Goal: Task Accomplishment & Management: Manage account settings

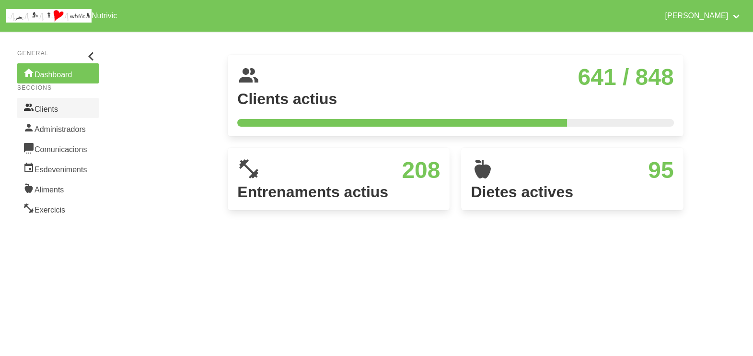
click at [49, 108] on link "Clients" at bounding box center [57, 108] width 81 height 20
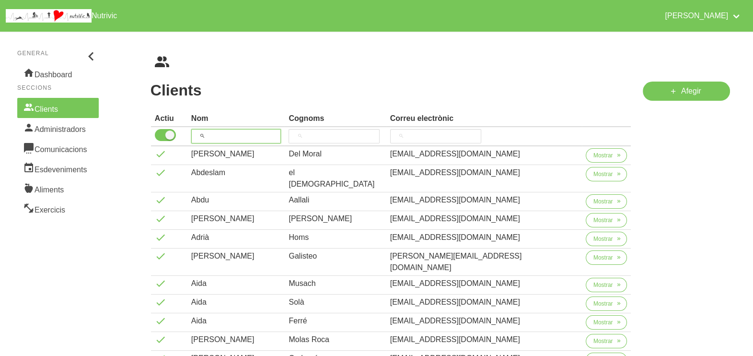
drag, startPoint x: 223, startPoint y: 134, endPoint x: 235, endPoint y: 101, distance: 35.0
click at [226, 133] on input "search" at bounding box center [236, 136] width 90 height 14
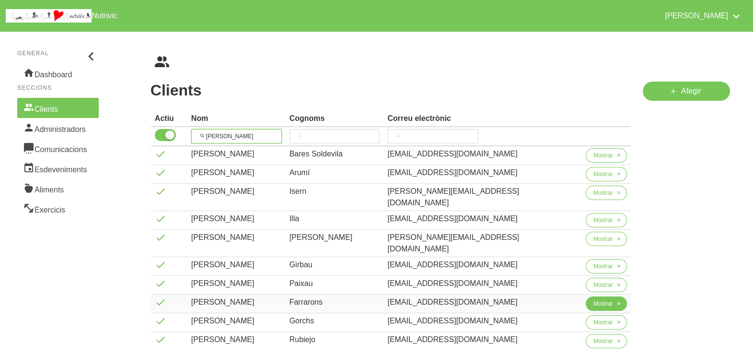
type input "roger"
click at [593, 299] on span "Mostrar" at bounding box center [603, 303] width 20 height 9
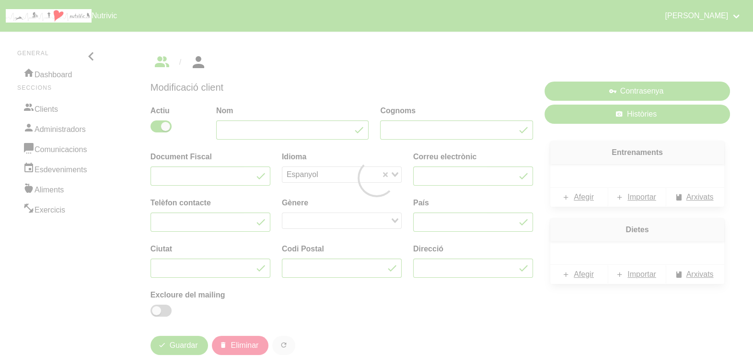
type input "Roger"
type input "Farrarons"
type input "farra84@gmail.com"
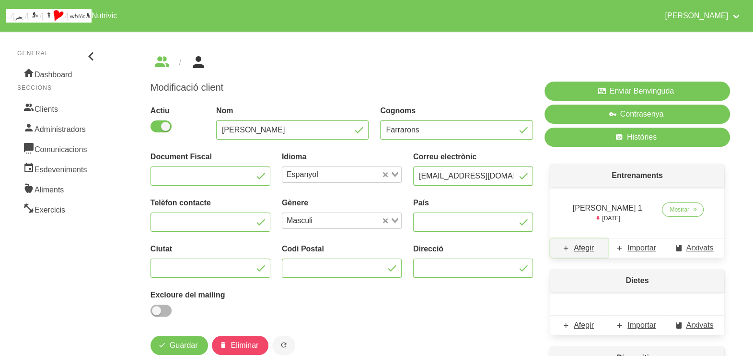
click at [588, 246] on span "Afegir" at bounding box center [584, 248] width 20 height 12
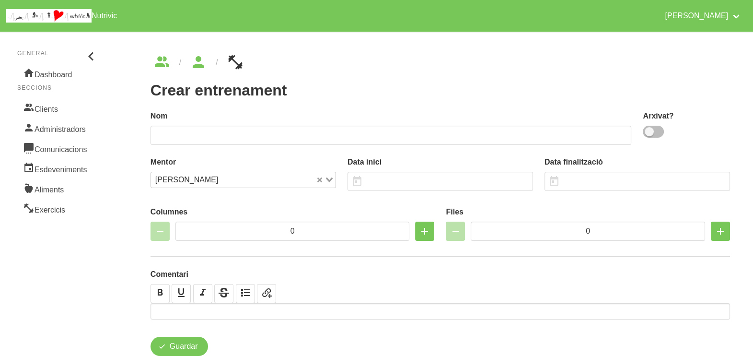
click at [657, 136] on span at bounding box center [653, 132] width 21 height 12
click at [649, 135] on input "checkbox" at bounding box center [646, 131] width 6 height 6
checkbox input "true"
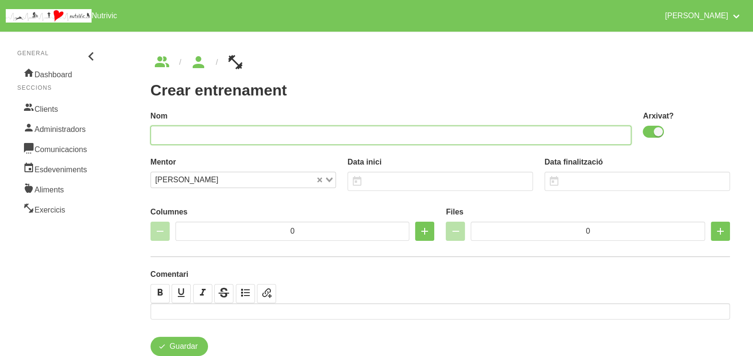
click at [493, 132] on input "text" at bounding box center [390, 135] width 481 height 19
type input "Roger Farrarons 2"
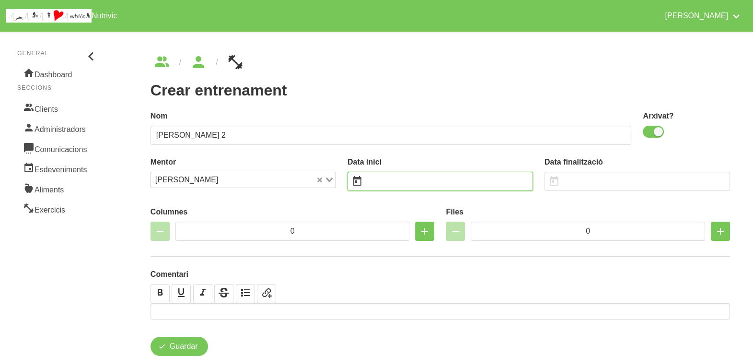
click at [385, 180] on input "text" at bounding box center [439, 181] width 185 height 19
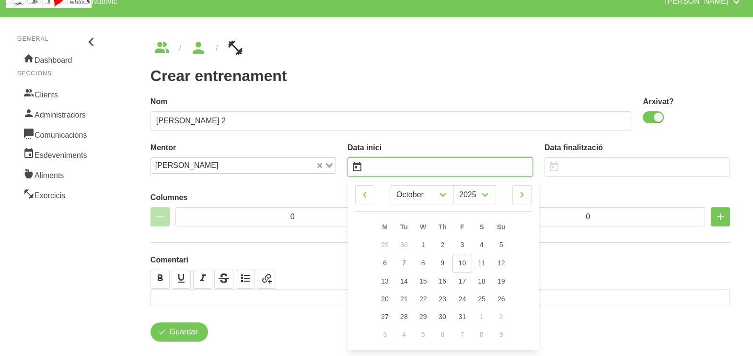
scroll to position [28, 0]
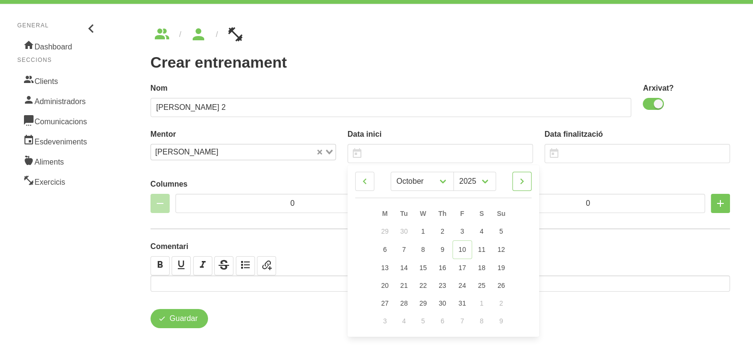
click at [522, 183] on icon at bounding box center [522, 181] width 12 height 17
select select "10"
click at [503, 270] on span "16" at bounding box center [501, 267] width 8 height 8
type input "16/11/2025"
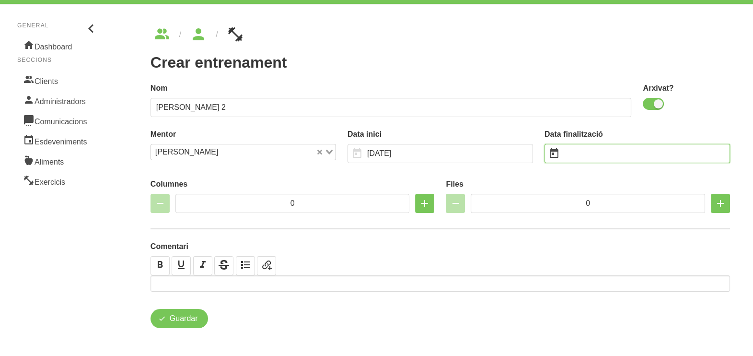
click at [574, 151] on input "text" at bounding box center [636, 153] width 185 height 19
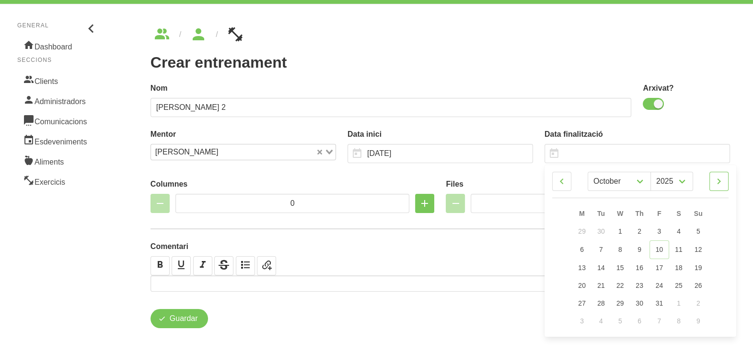
click at [723, 182] on icon at bounding box center [719, 181] width 12 height 17
select select "11"
click at [699, 283] on span "28" at bounding box center [698, 284] width 8 height 8
type input "28/12/2025"
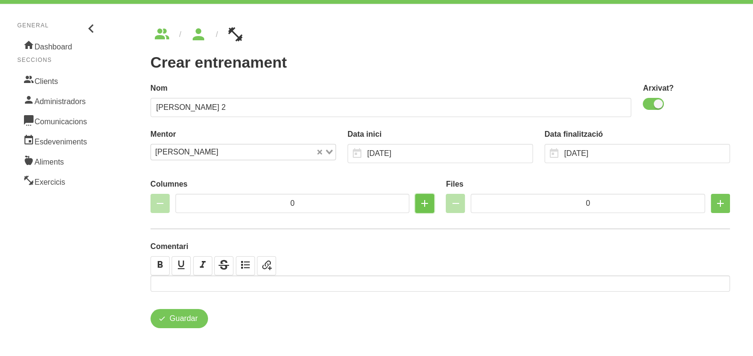
click at [424, 204] on icon "button" at bounding box center [425, 203] width 12 height 17
type input "2"
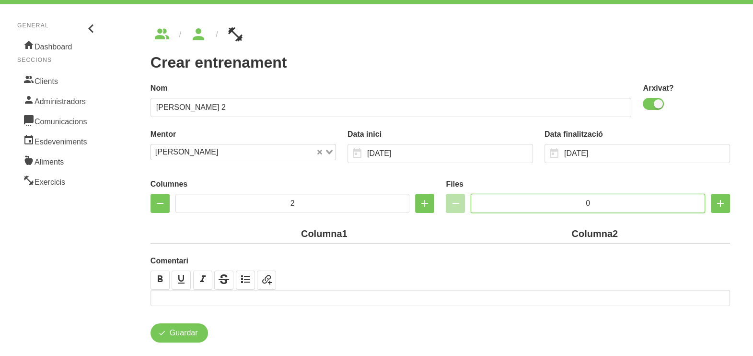
drag, startPoint x: 575, startPoint y: 197, endPoint x: 554, endPoint y: 194, distance: 21.4
click at [554, 194] on input "0" at bounding box center [588, 203] width 234 height 19
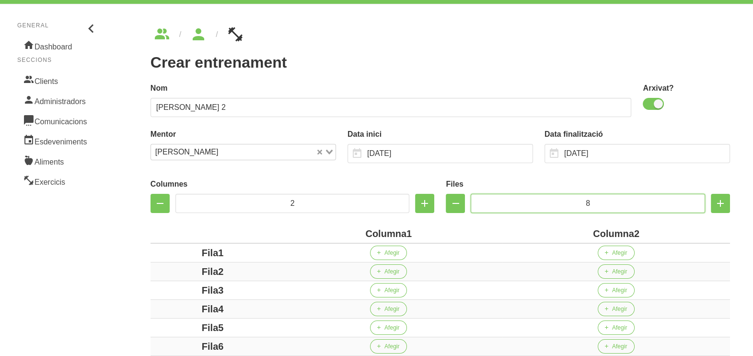
type input "8"
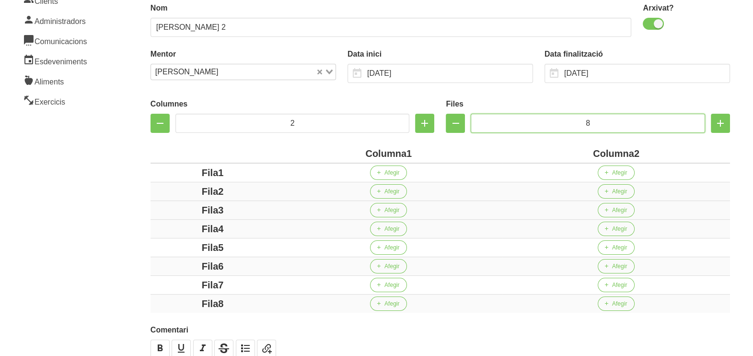
scroll to position [148, 0]
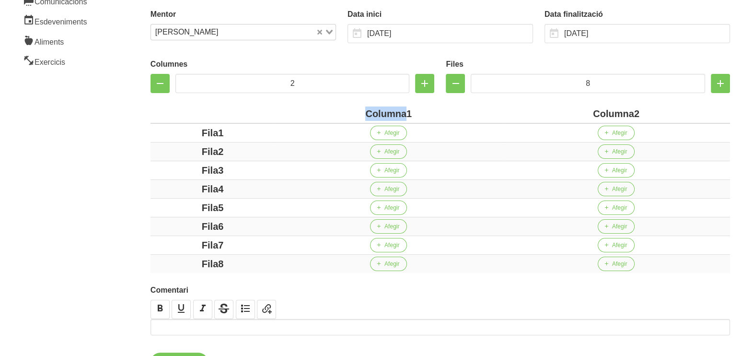
drag, startPoint x: 405, startPoint y: 115, endPoint x: 344, endPoint y: 114, distance: 60.9
click at [340, 114] on div "Columna1" at bounding box center [388, 113] width 220 height 14
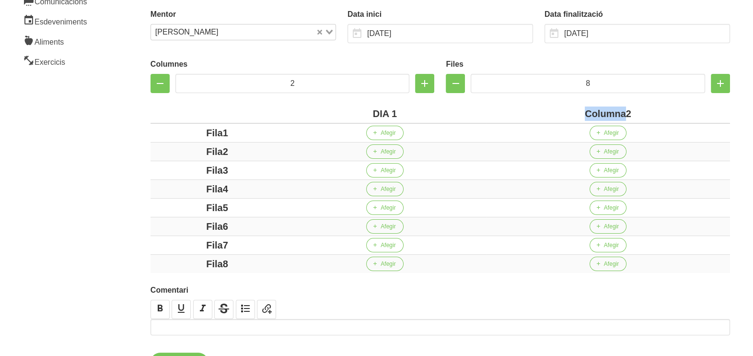
drag, startPoint x: 625, startPoint y: 113, endPoint x: 561, endPoint y: 113, distance: 64.2
click at [561, 113] on div "Columna2" at bounding box center [608, 113] width 236 height 14
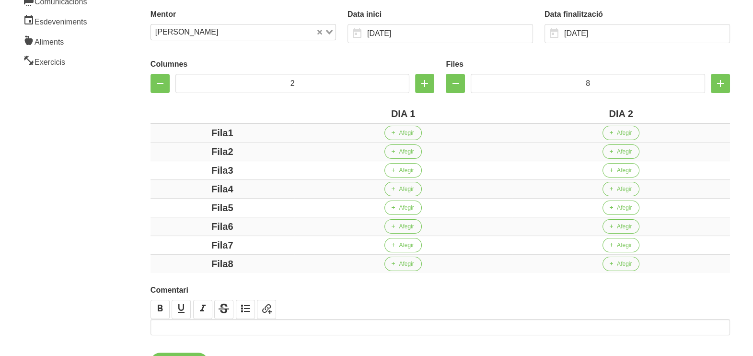
drag, startPoint x: 227, startPoint y: 132, endPoint x: 200, endPoint y: 135, distance: 27.5
click at [200, 135] on div "Fila1" at bounding box center [222, 133] width 136 height 14
drag, startPoint x: 230, startPoint y: 150, endPoint x: 197, endPoint y: 151, distance: 32.6
click at [194, 149] on div "Fila2" at bounding box center [222, 151] width 136 height 14
drag, startPoint x: 243, startPoint y: 171, endPoint x: 198, endPoint y: 169, distance: 45.1
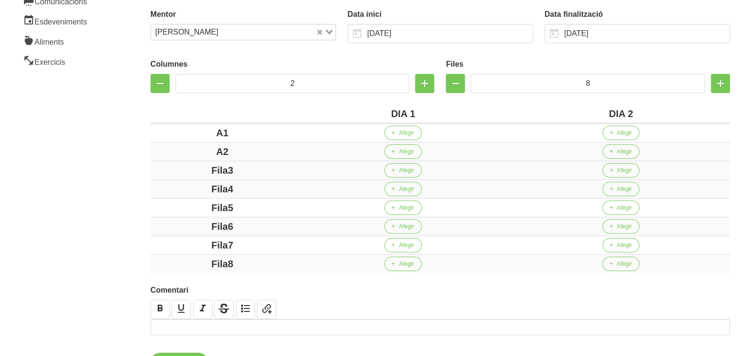
click at [198, 169] on div "Fila3" at bounding box center [222, 170] width 136 height 14
click at [185, 192] on div "Fila4" at bounding box center [222, 189] width 136 height 14
drag, startPoint x: 259, startPoint y: 204, endPoint x: 185, endPoint y: 203, distance: 73.3
click at [183, 203] on div "Fila5" at bounding box center [222, 207] width 136 height 14
drag, startPoint x: 248, startPoint y: 225, endPoint x: 211, endPoint y: 236, distance: 38.4
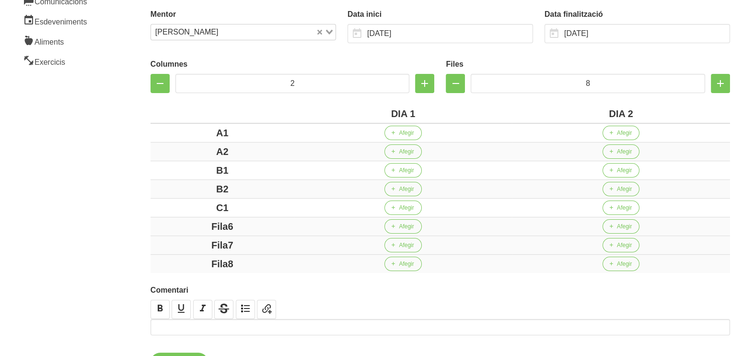
click at [197, 224] on div "Fila6" at bounding box center [222, 226] width 136 height 14
drag, startPoint x: 240, startPoint y: 244, endPoint x: 175, endPoint y: 244, distance: 64.7
click at [175, 244] on div "Fila7" at bounding box center [222, 245] width 136 height 14
click at [170, 266] on div "Fila8" at bounding box center [222, 263] width 136 height 14
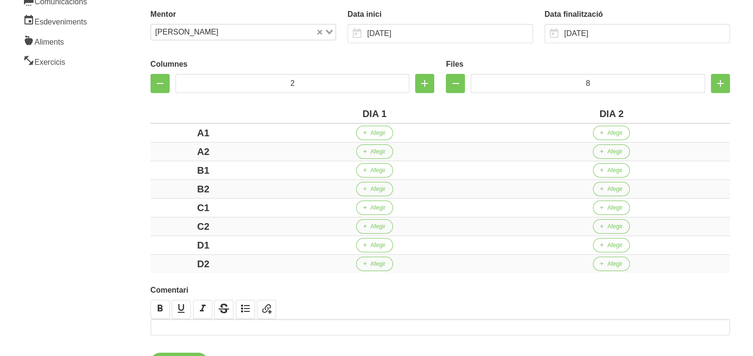
drag, startPoint x: 141, startPoint y: 254, endPoint x: 141, endPoint y: 213, distance: 40.3
click at [140, 252] on div "Crear entrenament a2dc0da3-30cd-4af8-960f-db675f43a136 Nom Roger Farrarons 2 Ar…" at bounding box center [439, 139] width 625 height 510
click at [424, 81] on icon "button" at bounding box center [425, 83] width 12 height 17
type input "3"
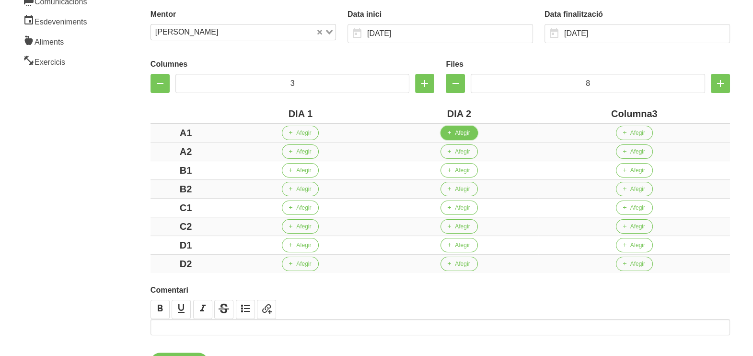
click at [462, 132] on span "Afegir" at bounding box center [462, 132] width 15 height 9
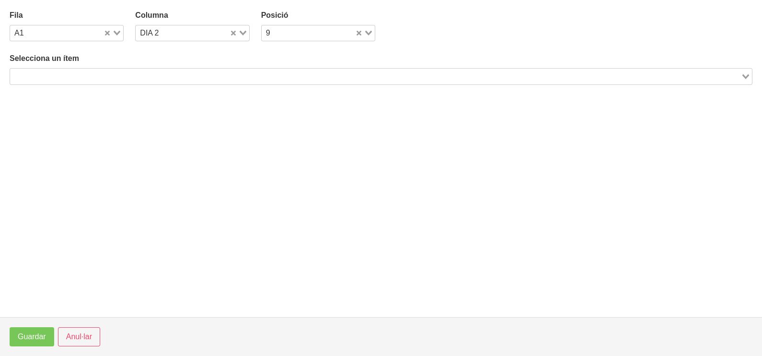
click at [132, 76] on input "Search for option" at bounding box center [375, 76] width 729 height 12
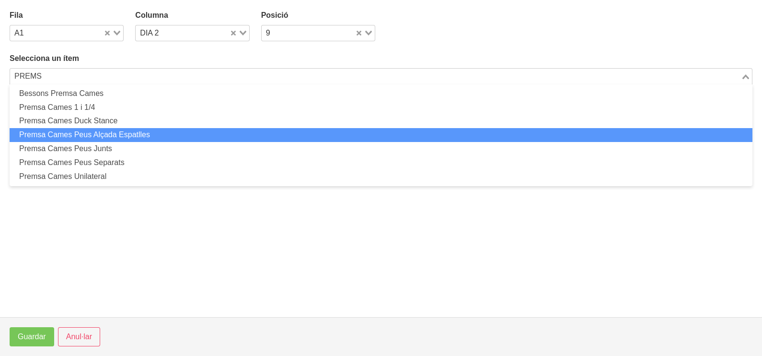
click at [106, 135] on li "Premsa Cames Peus Alçada Espatlles" at bounding box center [381, 135] width 743 height 14
type input "PREMS"
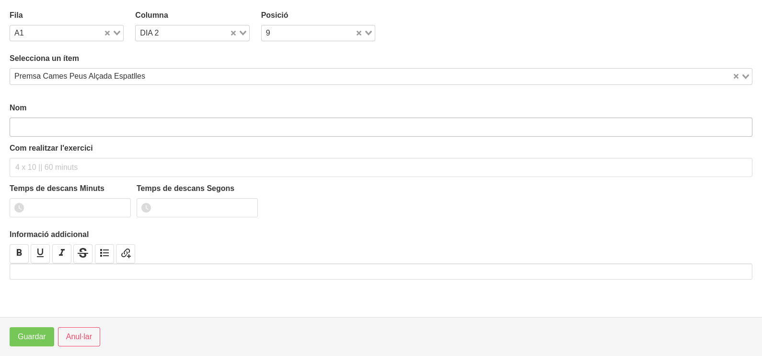
type input "Premsa Cames Peus Alçada Espatlles"
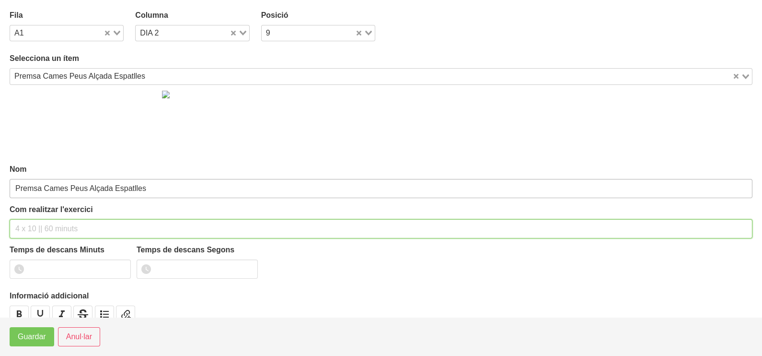
drag, startPoint x: 52, startPoint y: 224, endPoint x: 63, endPoint y: 184, distance: 41.2
click at [55, 217] on div "Com realitzar l'exercici" at bounding box center [381, 221] width 743 height 35
type input "3 x 6-8 a 3010 75""
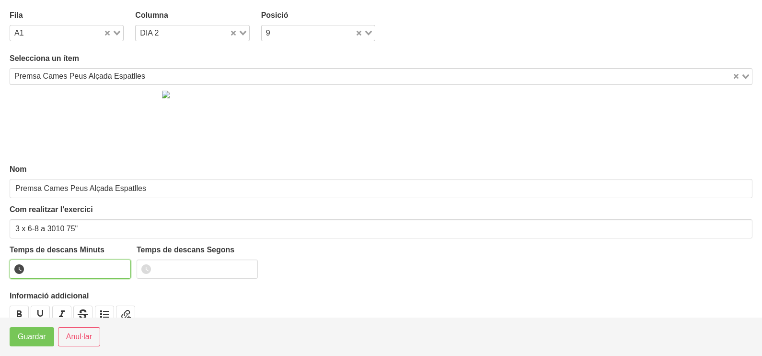
click at [43, 267] on input "number" at bounding box center [70, 268] width 121 height 19
type input "1"
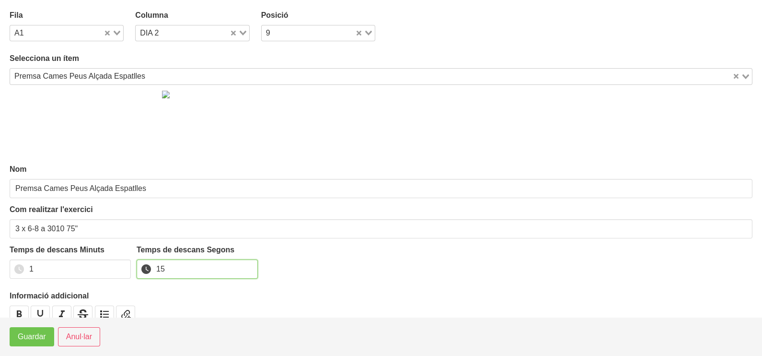
type input "15"
click at [30, 340] on span "Guardar" at bounding box center [32, 337] width 28 height 12
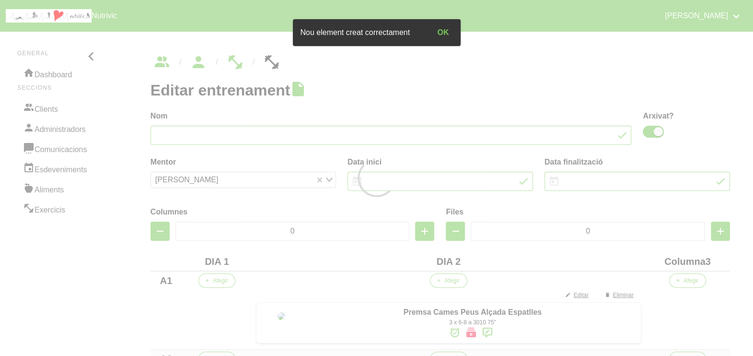
type input "Roger Farrarons 2"
checkbox input "true"
type input "16/11/2025"
type input "28/12/2025"
type input "3"
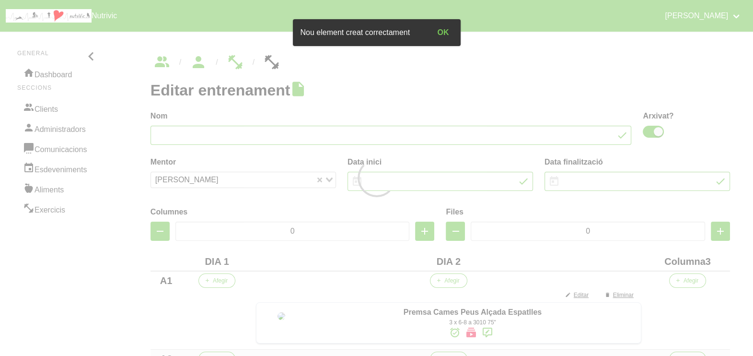
type input "8"
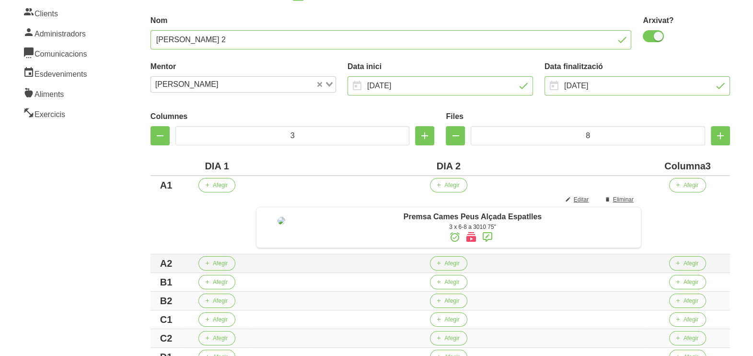
scroll to position [180, 0]
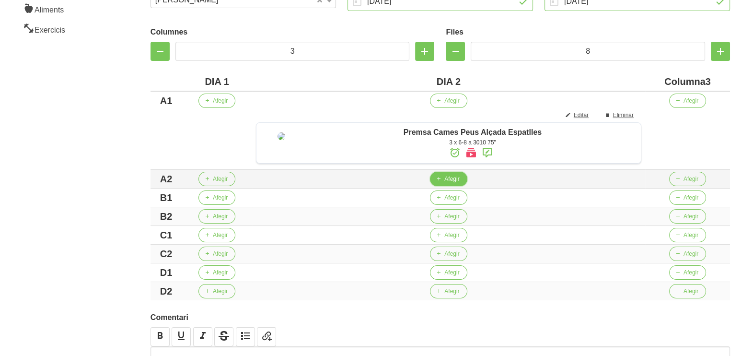
click at [457, 183] on span "Afegir" at bounding box center [451, 178] width 15 height 9
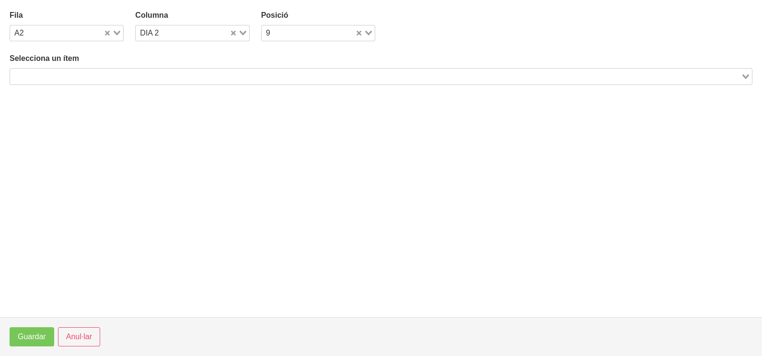
click at [138, 74] on input "Search for option" at bounding box center [375, 76] width 729 height 12
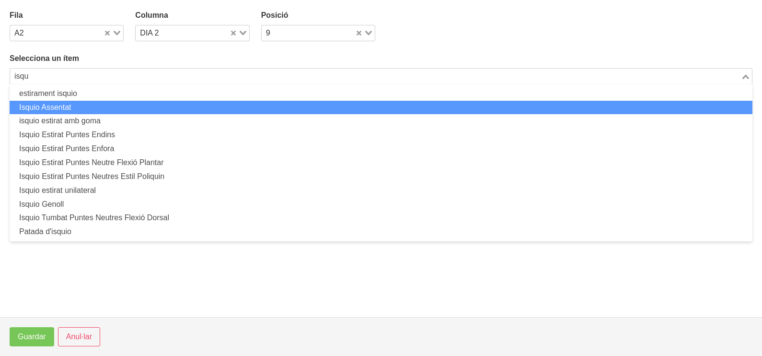
click at [68, 109] on li "Isquio Assentat" at bounding box center [381, 108] width 743 height 14
type input "isqu"
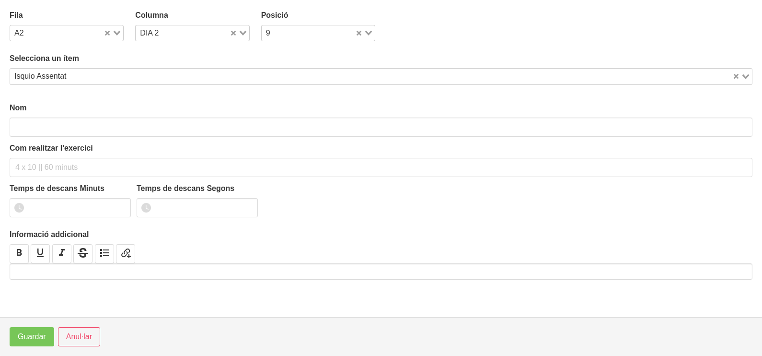
type input "Isquio Assentat"
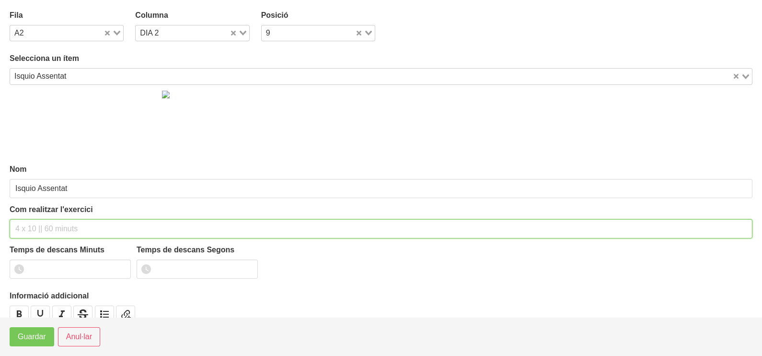
click at [29, 227] on input "text" at bounding box center [381, 228] width 743 height 19
type input "3 x 6-8 a 3010 75""
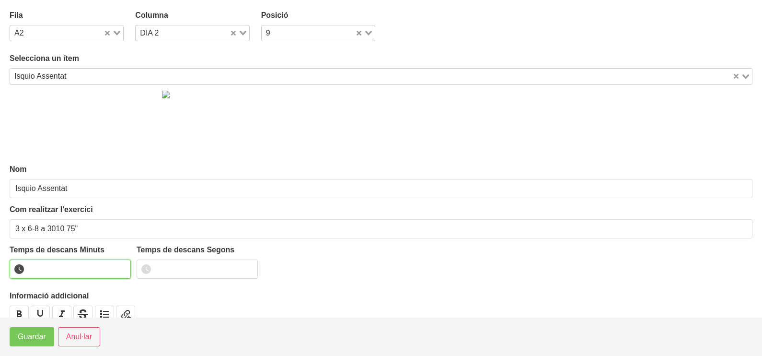
click at [53, 270] on input "number" at bounding box center [70, 268] width 121 height 19
type input "1"
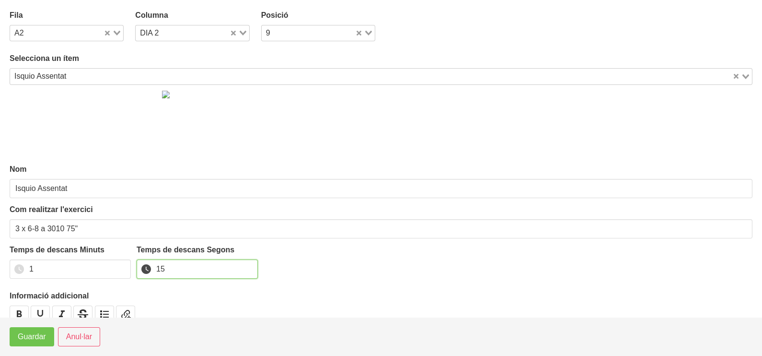
type input "15"
click at [26, 339] on span "Guardar" at bounding box center [32, 337] width 28 height 12
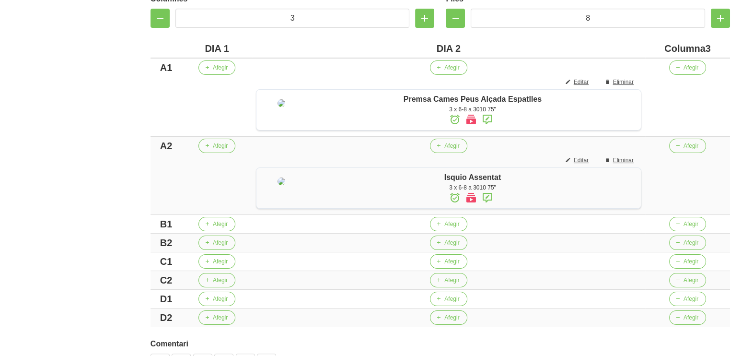
scroll to position [239, 0]
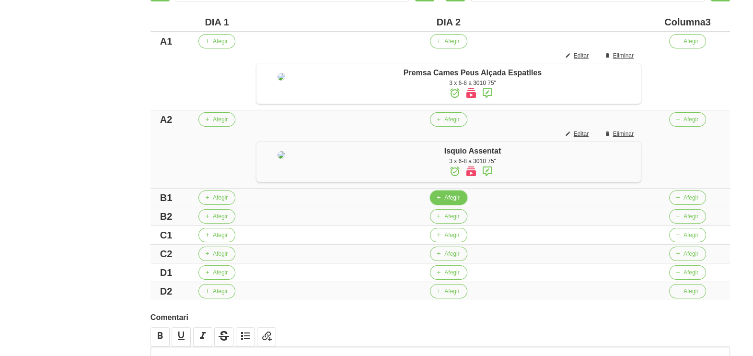
click at [448, 202] on span "Afegir" at bounding box center [451, 197] width 15 height 9
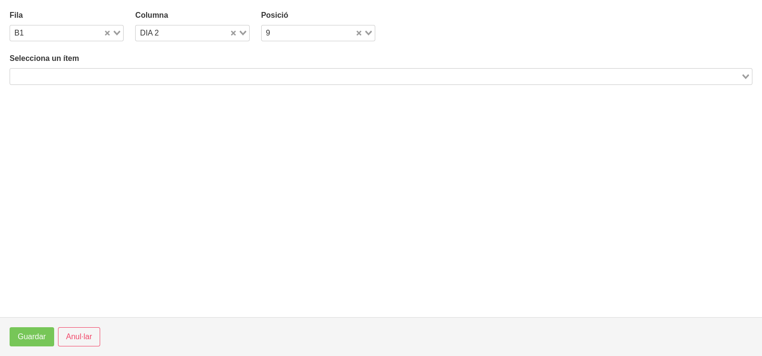
click at [139, 77] on input "Search for option" at bounding box center [375, 76] width 729 height 12
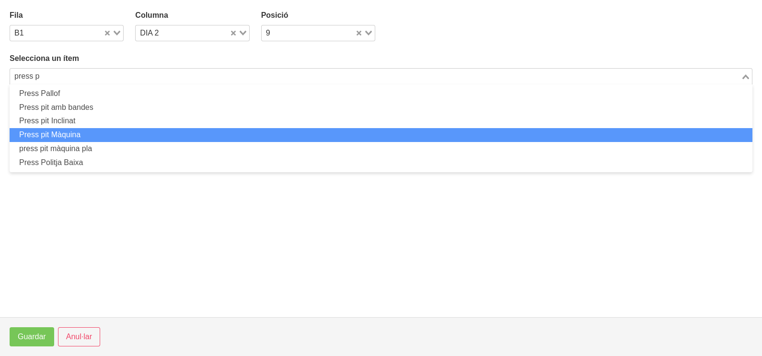
click at [104, 131] on li "Press pit Màquina" at bounding box center [381, 135] width 743 height 14
type input "press p"
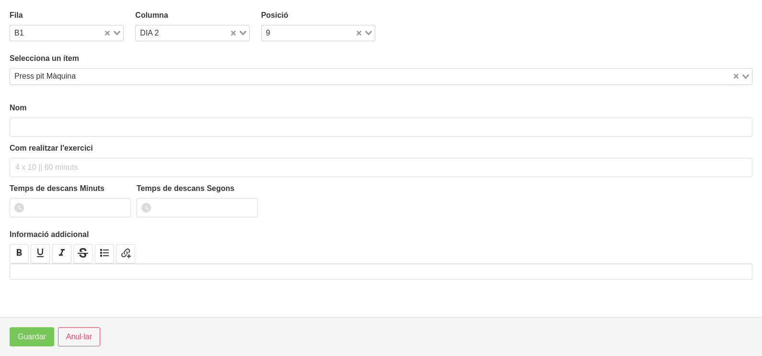
type input "Press pit Màquina"
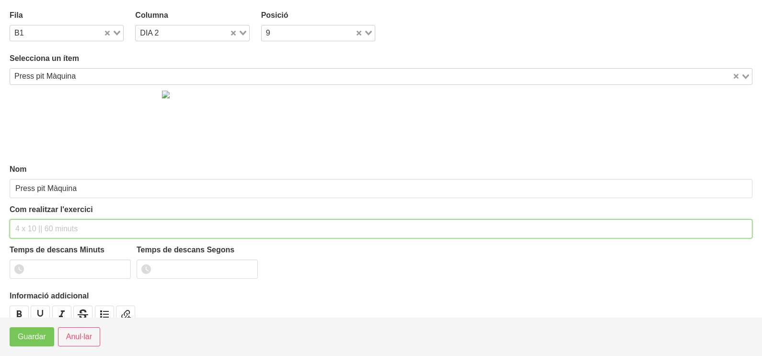
click at [36, 226] on input "text" at bounding box center [381, 228] width 743 height 19
type input "3 x 6-8 a 3010 75""
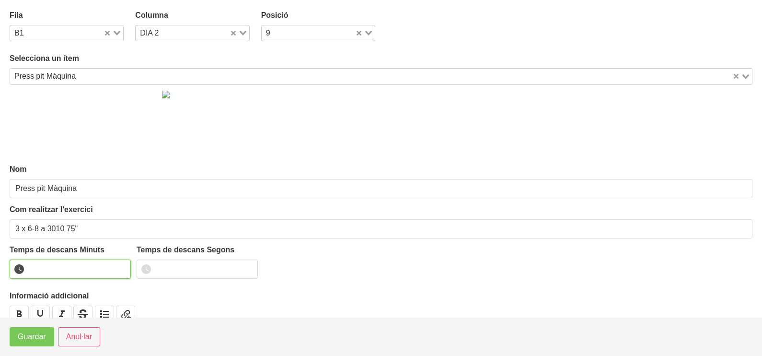
click at [58, 269] on input "number" at bounding box center [70, 268] width 121 height 19
type input "1"
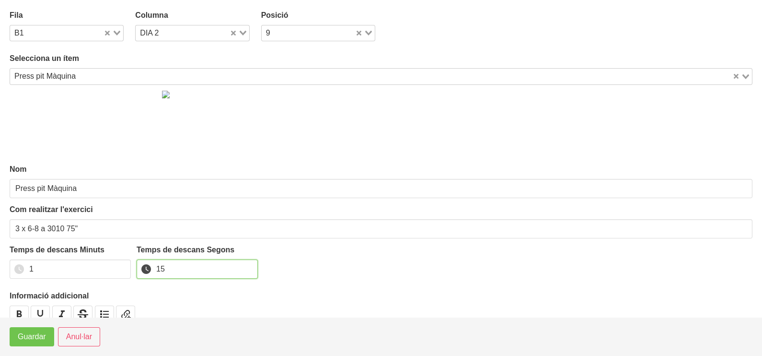
type input "15"
click at [38, 338] on span "Guardar" at bounding box center [32, 337] width 28 height 12
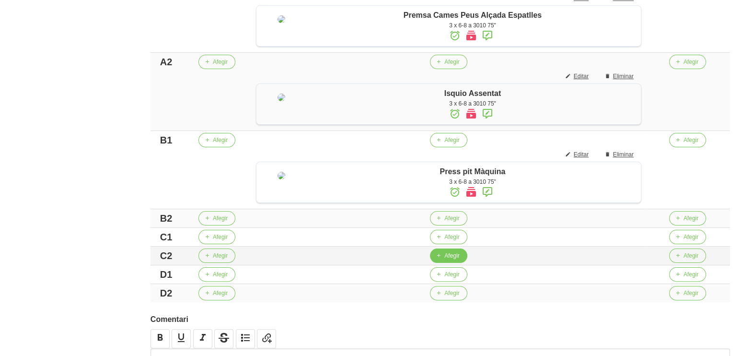
scroll to position [395, 0]
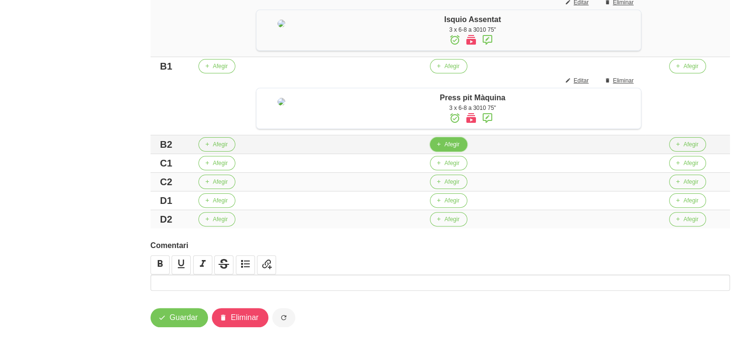
click at [438, 141] on icon "button" at bounding box center [439, 144] width 6 height 9
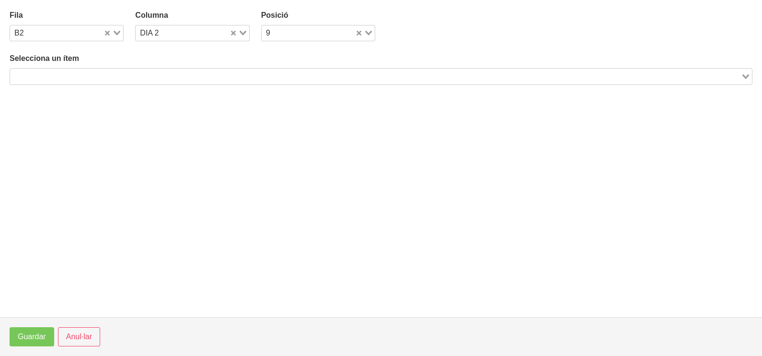
click at [116, 74] on input "Search for option" at bounding box center [375, 76] width 729 height 12
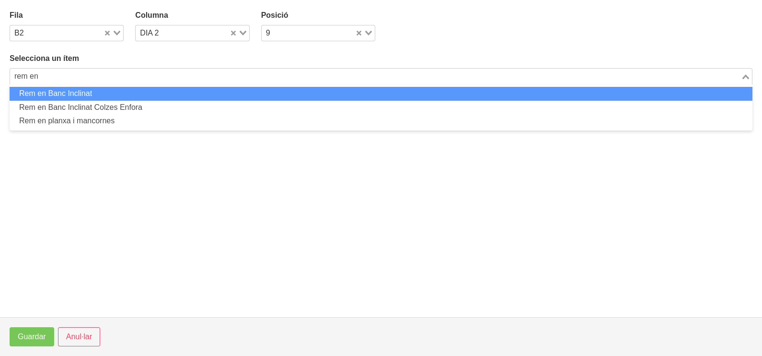
click at [106, 96] on li "Rem en Banc Inclinat" at bounding box center [381, 94] width 743 height 14
type input "rem en"
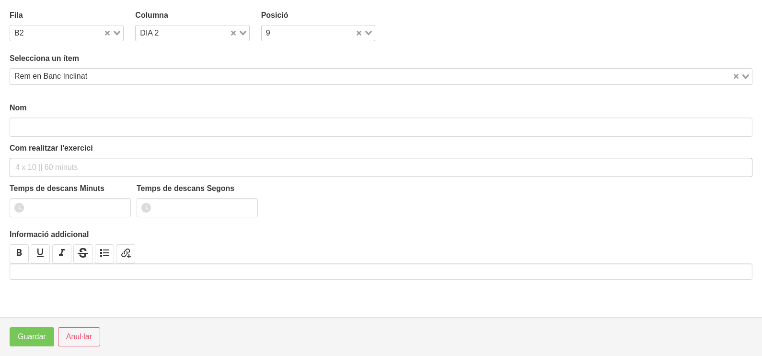
type input "Rem en Banc Inclinat"
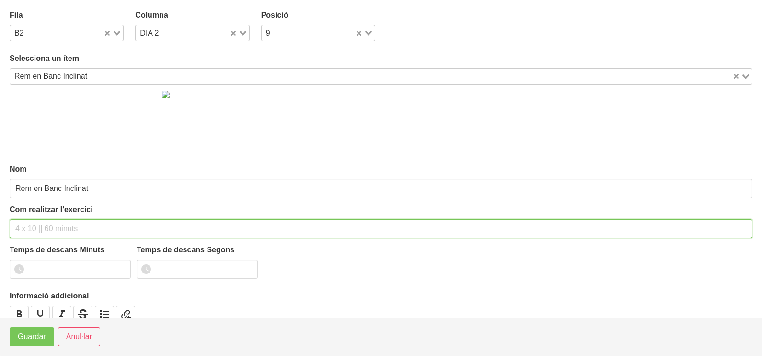
click at [44, 224] on input "text" at bounding box center [381, 228] width 743 height 19
type input "3 x 6-8 a 3011 75""
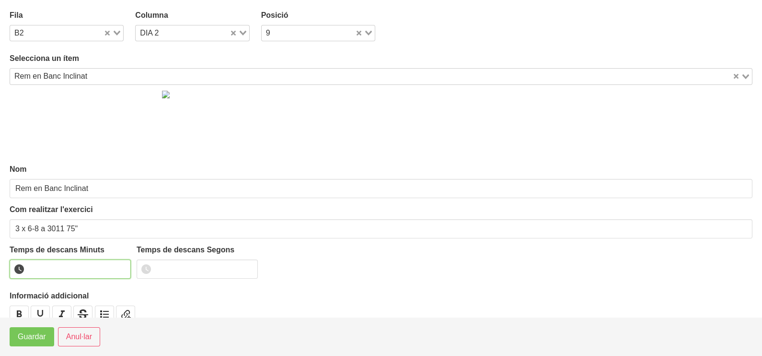
click at [46, 266] on input "number" at bounding box center [70, 268] width 121 height 19
type input "1"
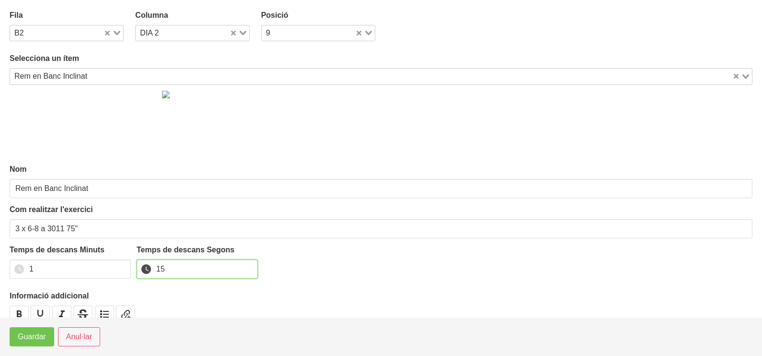
type input "15"
click at [34, 337] on span "Guardar" at bounding box center [32, 337] width 28 height 12
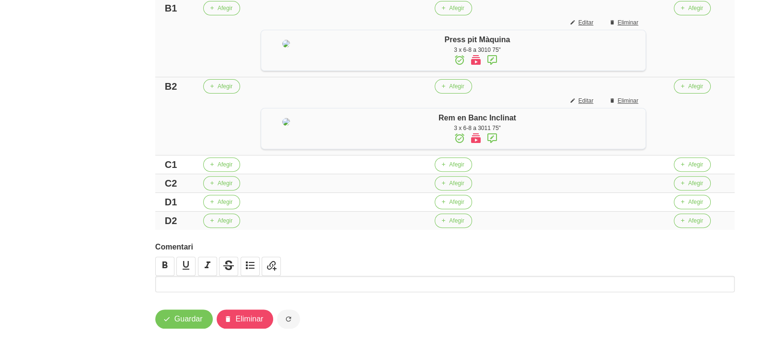
scroll to position [455, 0]
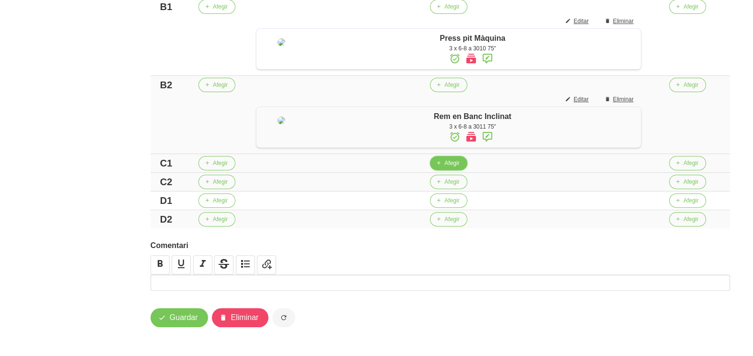
click at [440, 167] on icon "button" at bounding box center [439, 163] width 6 height 9
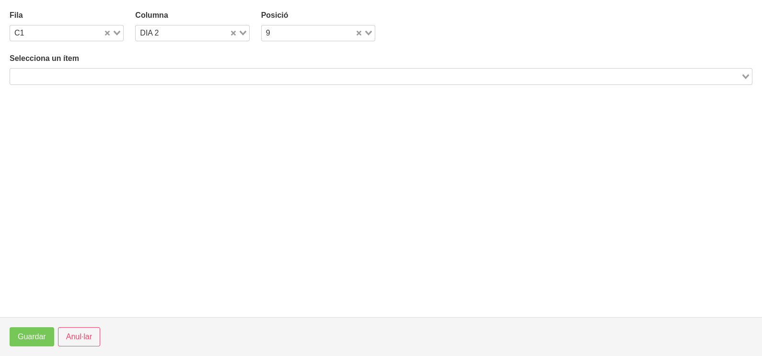
click at [122, 76] on input "Search for option" at bounding box center [375, 76] width 729 height 12
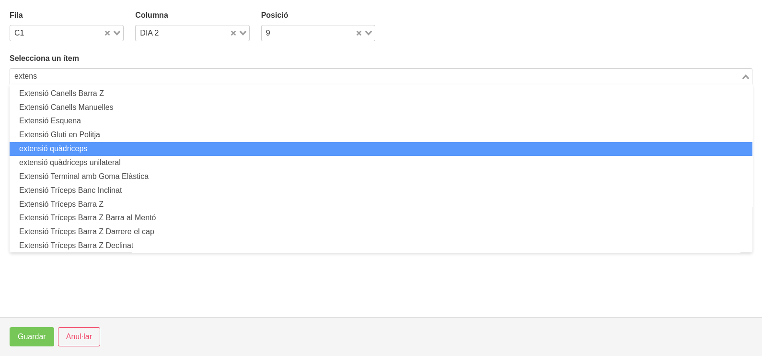
click at [106, 148] on li "extensió quàdriceps" at bounding box center [381, 149] width 743 height 14
type input "extens"
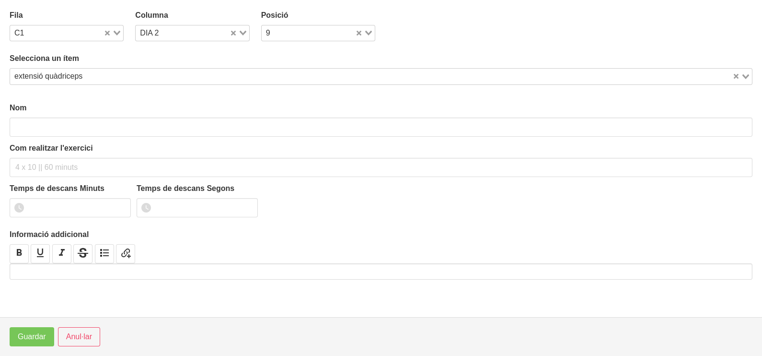
type input "extensió quàdriceps"
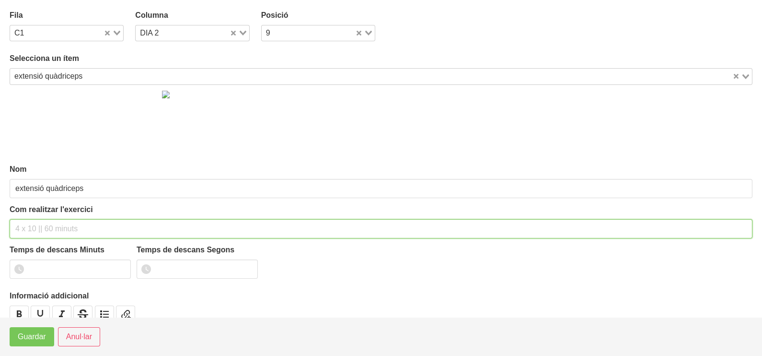
click at [34, 227] on input "text" at bounding box center [381, 228] width 743 height 19
type input "3 x 8-10 a 2010 60""
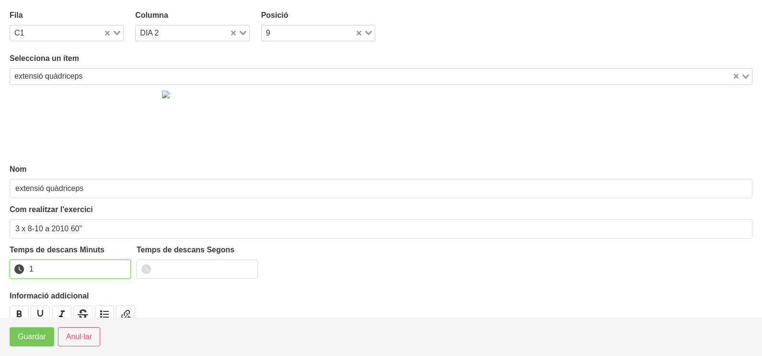
type input "1"
click at [120, 266] on input "1" at bounding box center [70, 268] width 121 height 19
click at [39, 336] on span "Guardar" at bounding box center [32, 337] width 28 height 12
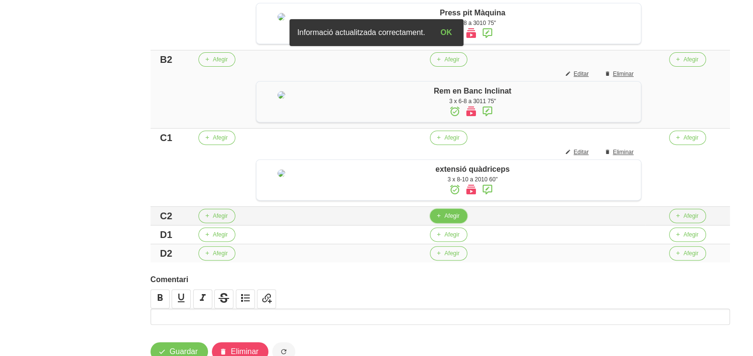
click at [446, 220] on span "Afegir" at bounding box center [451, 215] width 15 height 9
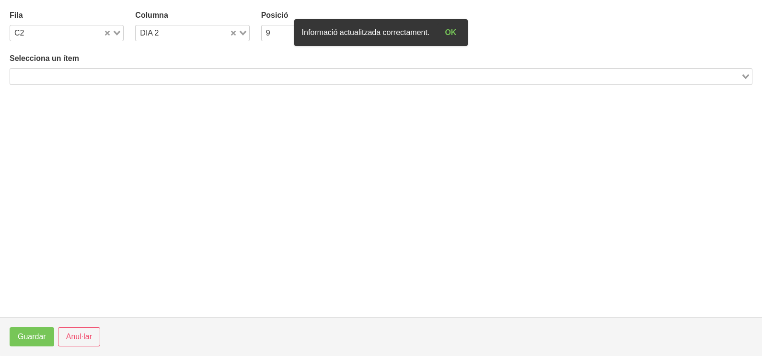
drag, startPoint x: 93, startPoint y: 76, endPoint x: 128, endPoint y: 64, distance: 37.6
click at [93, 77] on input "Search for option" at bounding box center [375, 76] width 729 height 12
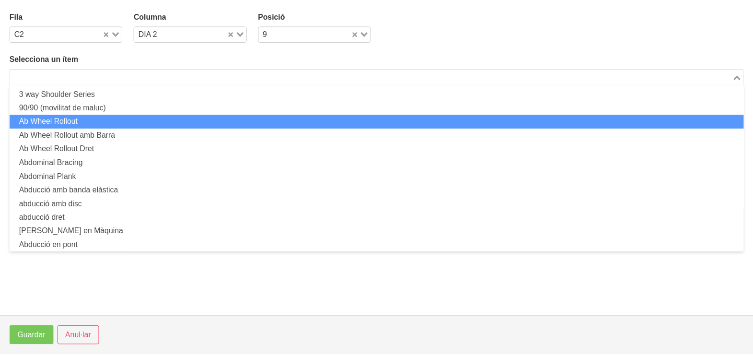
scroll to position [0, 0]
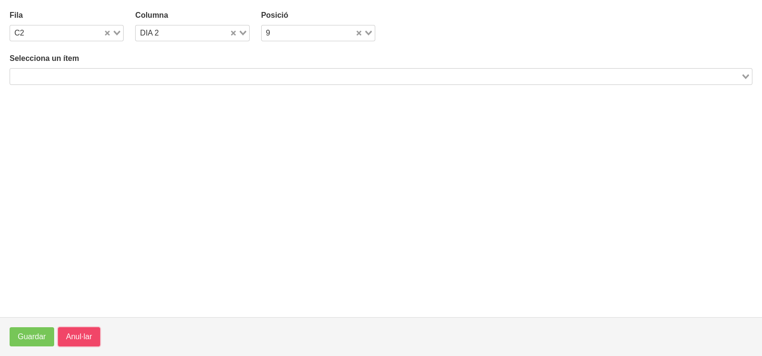
click at [80, 338] on span "Anul·lar" at bounding box center [79, 337] width 26 height 12
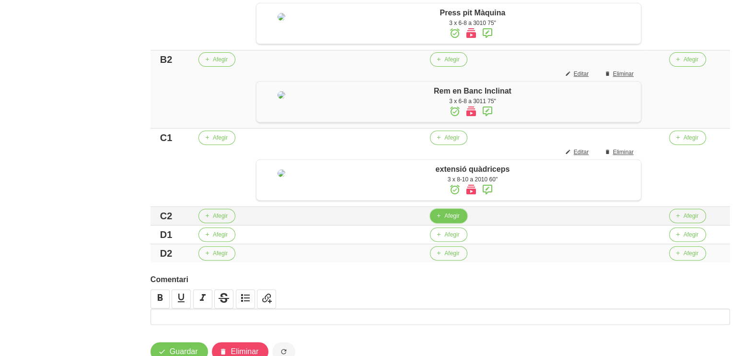
click at [439, 220] on icon "button" at bounding box center [439, 215] width 6 height 9
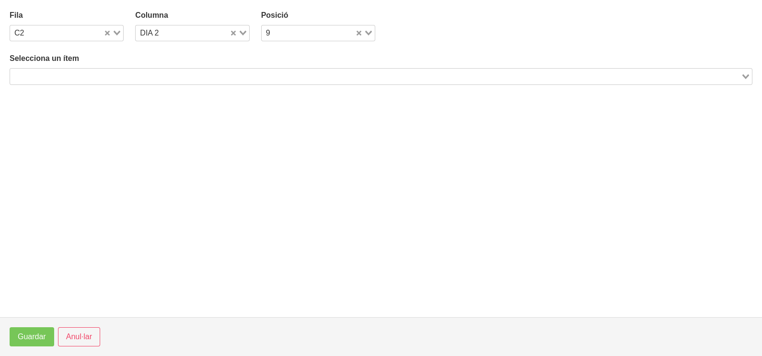
click at [101, 75] on input "Search for option" at bounding box center [375, 76] width 729 height 12
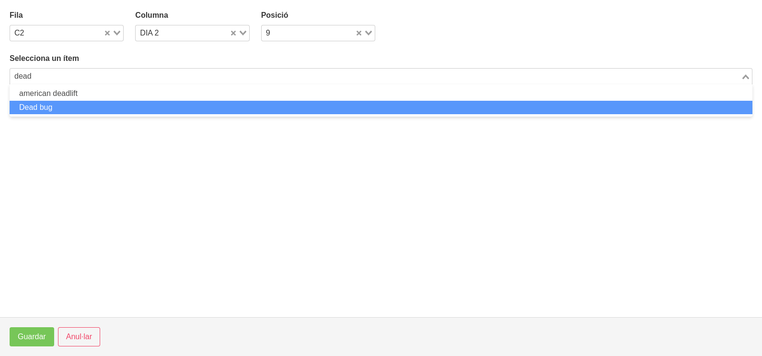
click at [52, 105] on li "Dead bug" at bounding box center [381, 108] width 743 height 14
type input "dead"
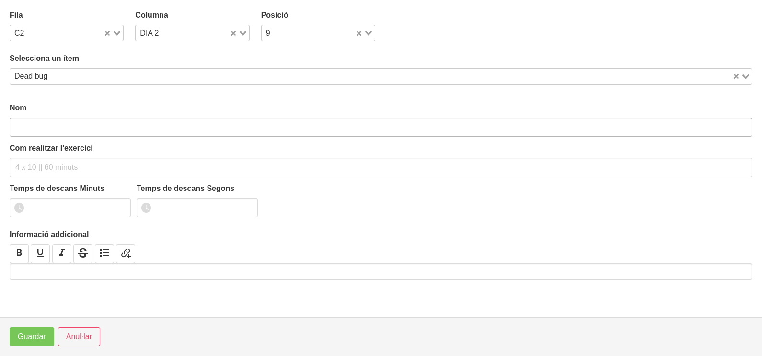
type input "Dead bug"
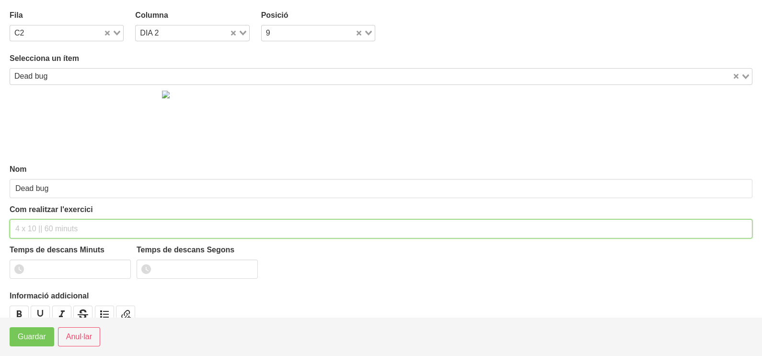
click at [45, 223] on input "text" at bounding box center [381, 228] width 743 height 19
type input "3 x 30" per costat 60""
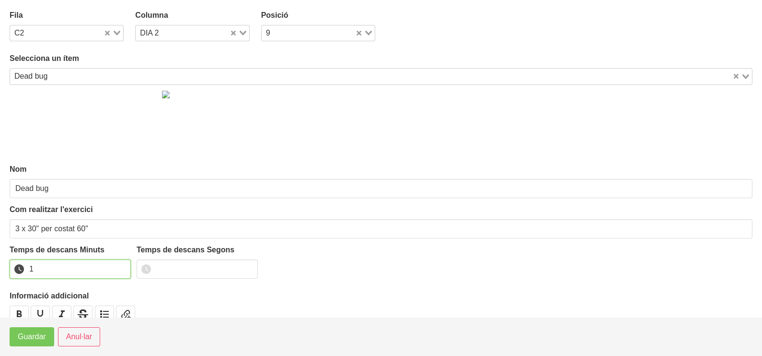
drag, startPoint x: 121, startPoint y: 266, endPoint x: 106, endPoint y: 276, distance: 17.3
type input "1"
click at [117, 268] on input "1" at bounding box center [70, 268] width 121 height 19
click at [42, 340] on span "Guardar" at bounding box center [32, 337] width 28 height 12
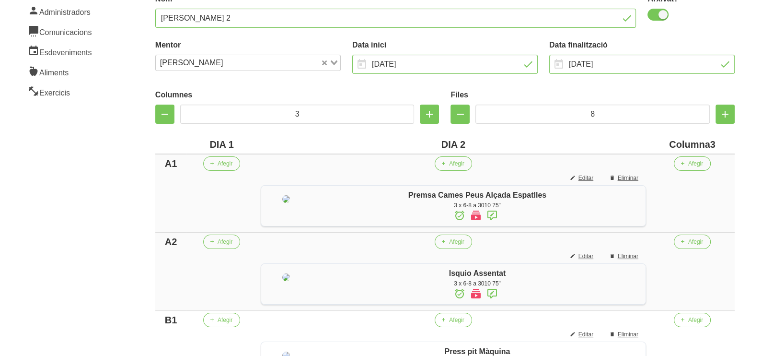
scroll to position [180, 0]
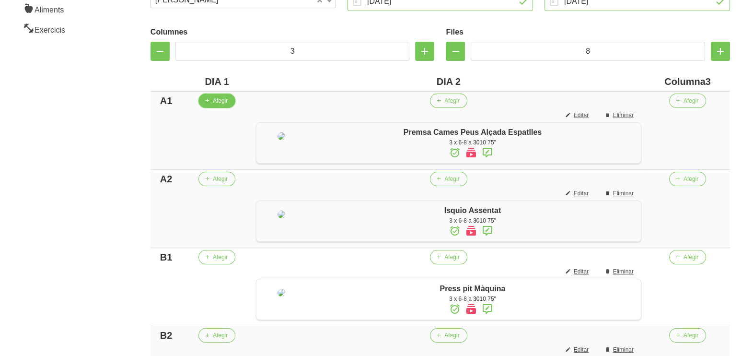
click at [213, 103] on span "Afegir" at bounding box center [220, 100] width 15 height 9
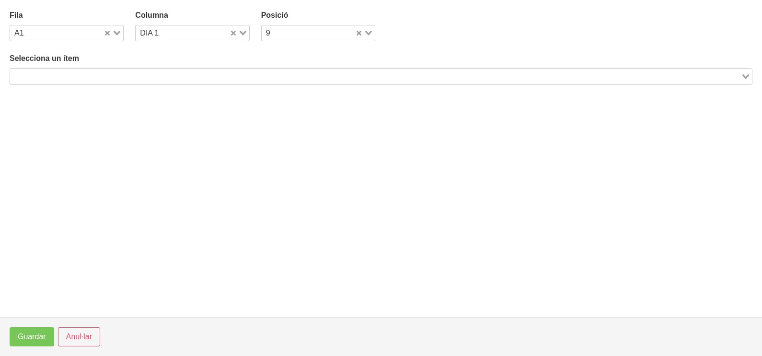
click at [95, 77] on input "Search for option" at bounding box center [375, 76] width 729 height 12
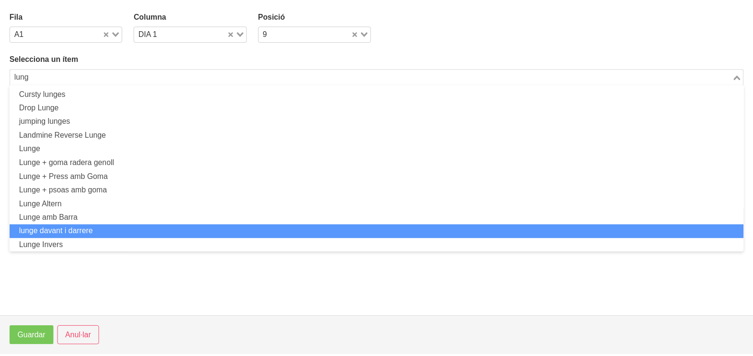
scroll to position [0, 0]
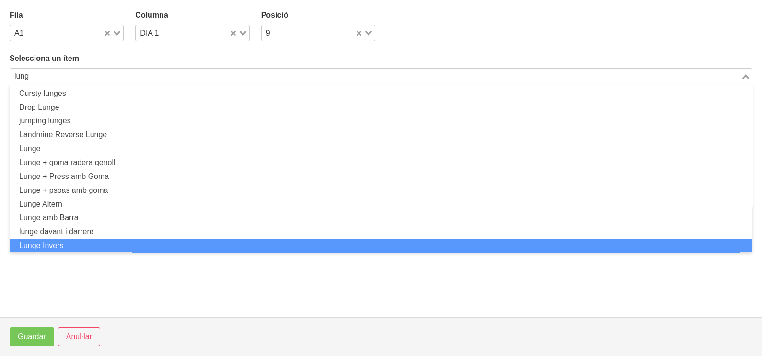
click at [81, 243] on li "Lunge Invers" at bounding box center [381, 246] width 743 height 14
type input "lung"
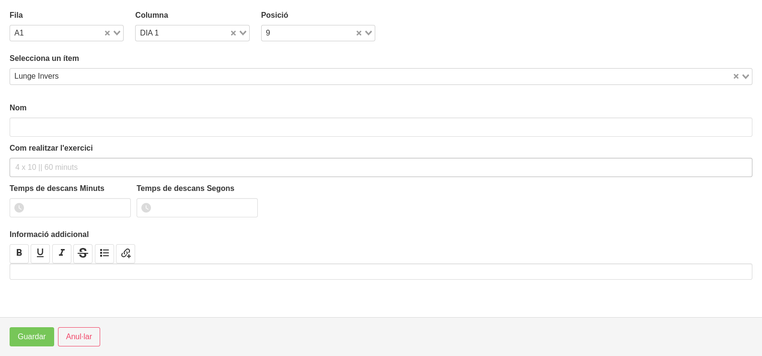
type input "Lunge Invers"
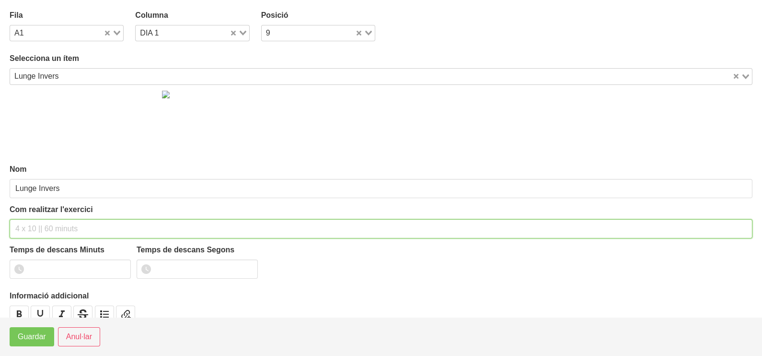
click at [32, 227] on input "text" at bounding box center [381, 228] width 743 height 19
drag, startPoint x: 74, startPoint y: 225, endPoint x: 66, endPoint y: 228, distance: 9.0
click at [66, 228] on input "3 x 6-8 a 3010 60"" at bounding box center [381, 228] width 743 height 19
type input "3 x 6-8 a 3010 75""
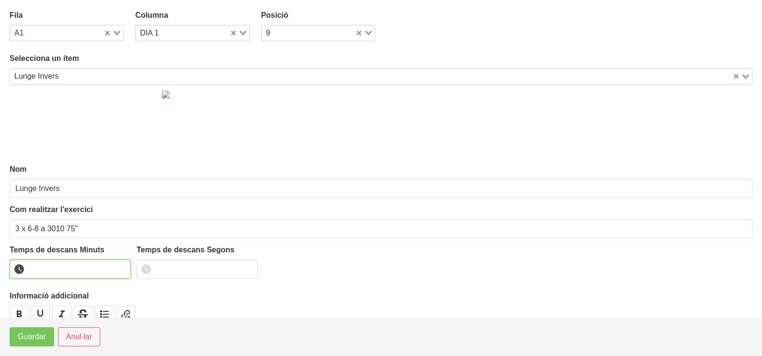
click at [78, 269] on input "number" at bounding box center [70, 268] width 121 height 19
type input "1"
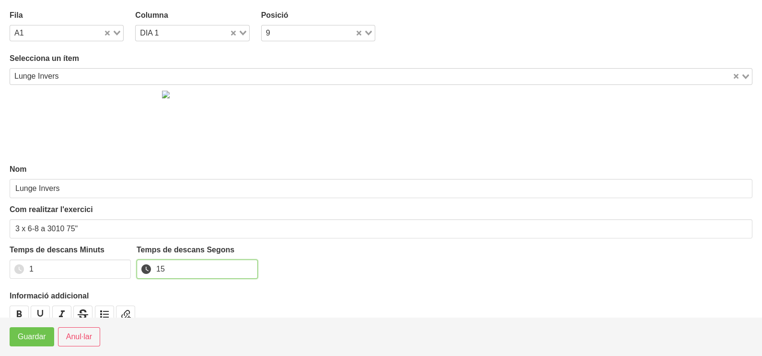
type input "15"
click at [41, 338] on span "Guardar" at bounding box center [32, 337] width 28 height 12
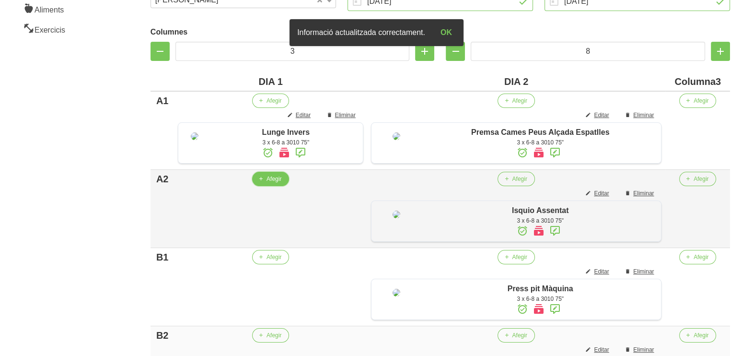
click at [273, 183] on span "Afegir" at bounding box center [273, 178] width 15 height 9
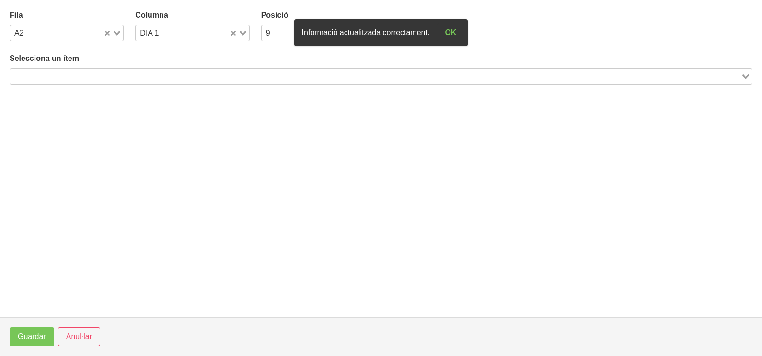
click at [85, 78] on input "Search for option" at bounding box center [375, 76] width 729 height 12
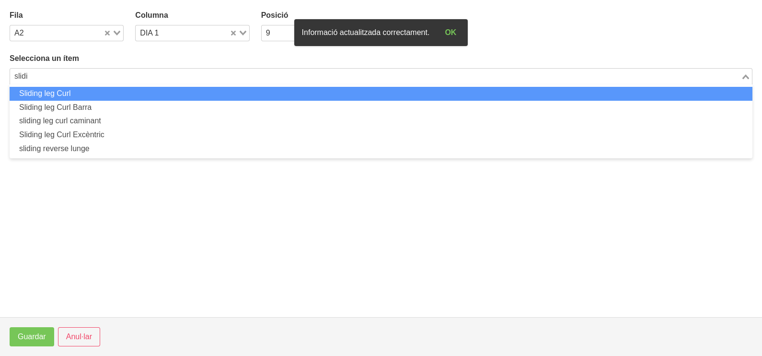
click at [73, 91] on li "Sliding leg Curl" at bounding box center [381, 94] width 743 height 14
type input "slidi"
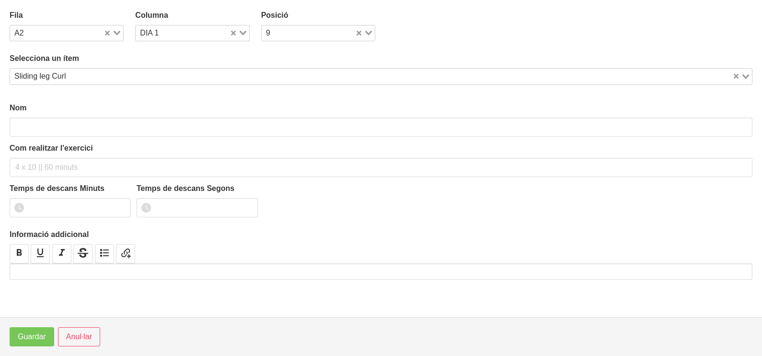
type input "Sliding leg Curl"
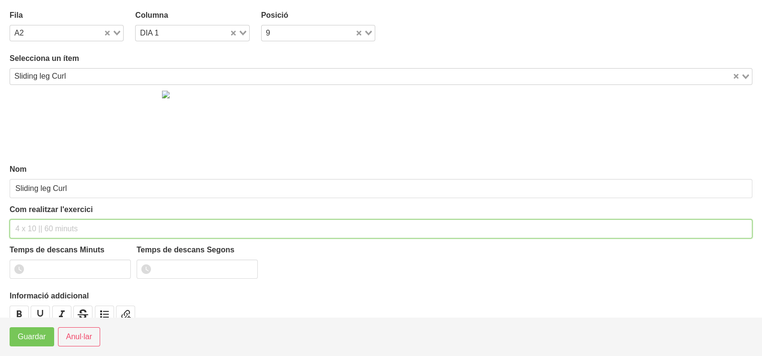
click at [51, 222] on input "text" at bounding box center [381, 228] width 743 height 19
type input "3 x 6-8 (1 cama) 75""
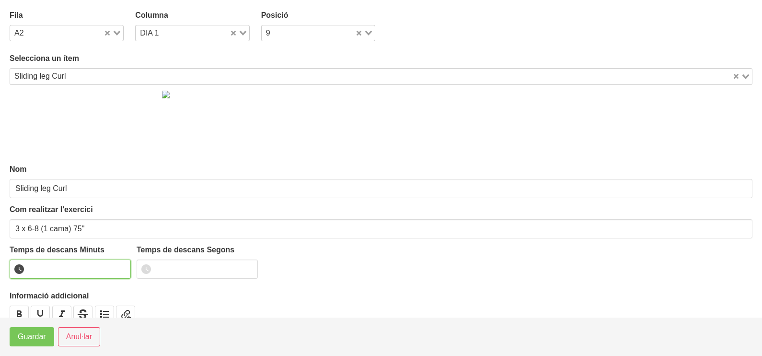
click at [62, 262] on input "number" at bounding box center [70, 268] width 121 height 19
type input "1"
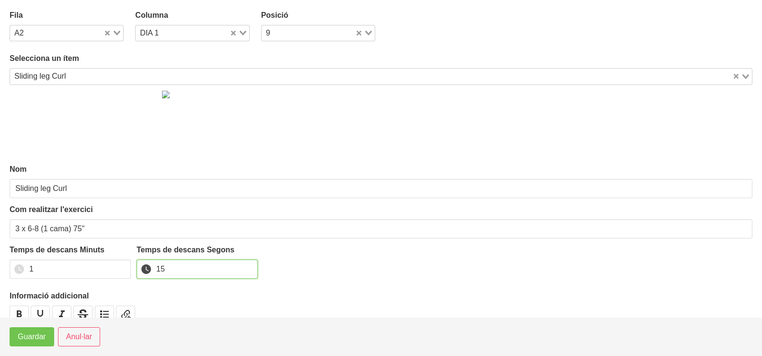
type input "15"
click at [34, 339] on span "Guardar" at bounding box center [32, 337] width 28 height 12
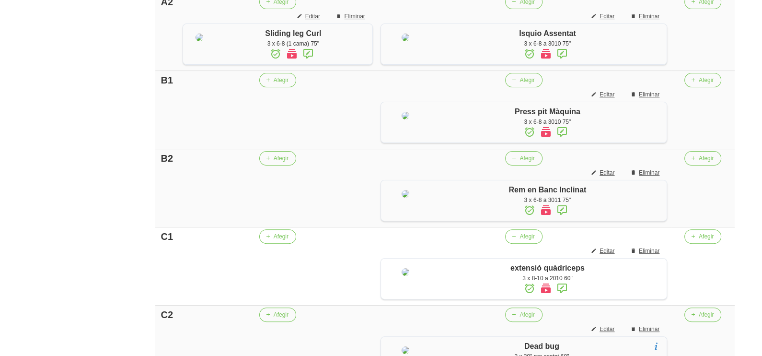
scroll to position [419, 0]
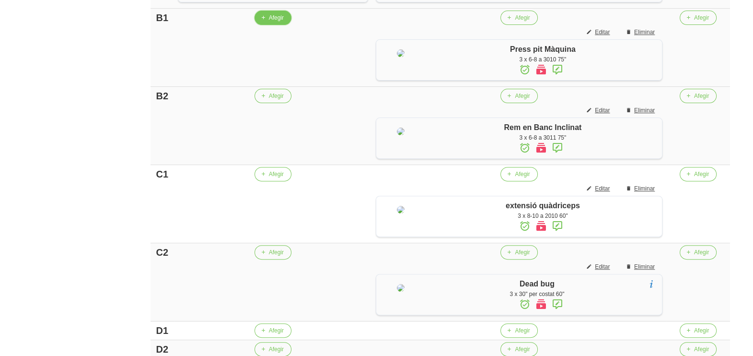
click at [272, 22] on span "Afegir" at bounding box center [276, 17] width 15 height 9
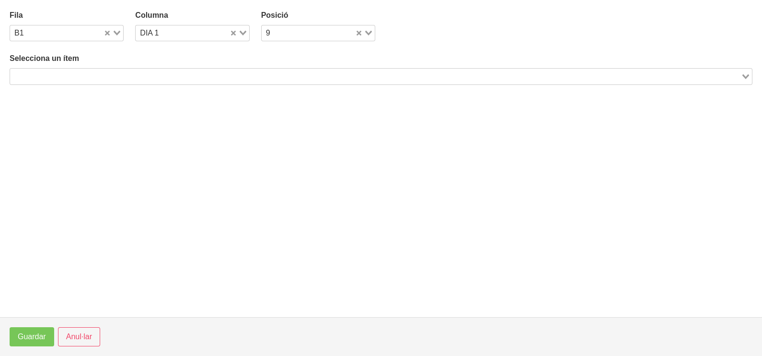
drag, startPoint x: 109, startPoint y: 75, endPoint x: 97, endPoint y: 78, distance: 12.0
click at [109, 76] on input "Search for option" at bounding box center [375, 76] width 729 height 12
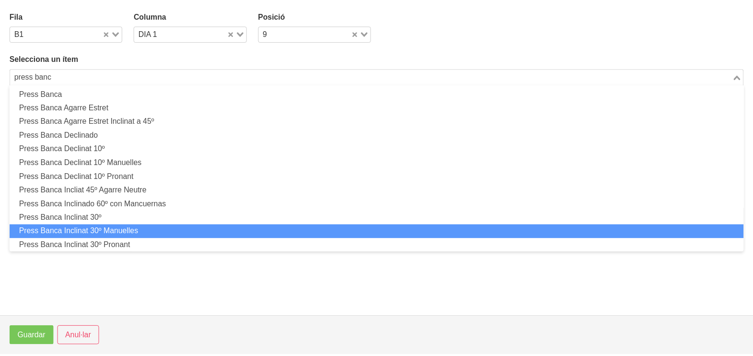
scroll to position [0, 0]
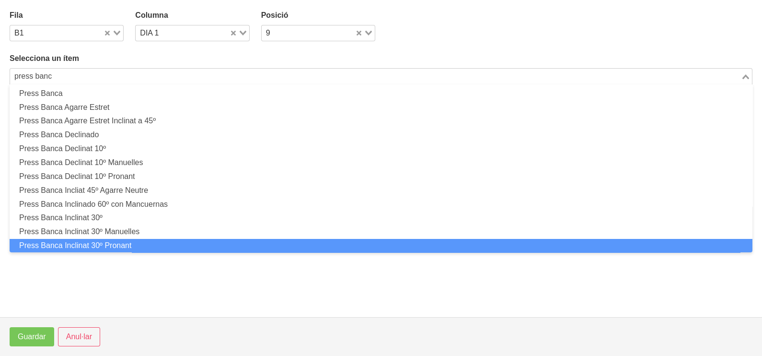
click at [125, 242] on li "Press Banca Inclinat 30º Pronant" at bounding box center [381, 246] width 743 height 14
type input "press banc"
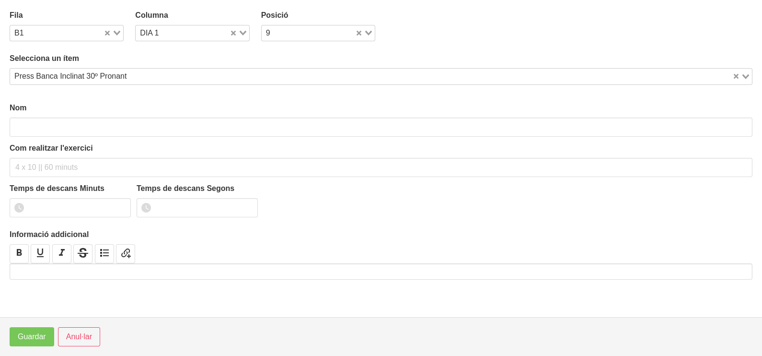
type input "Press Banca Inclinat 30º Pronant"
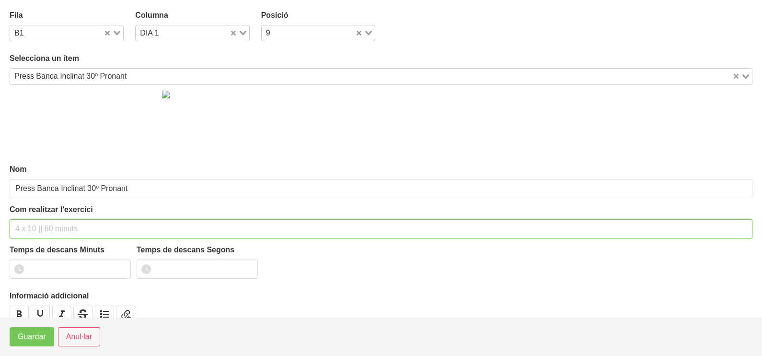
click at [36, 225] on input "text" at bounding box center [381, 228] width 743 height 19
type input "3 x 6-8 a 3010 75""
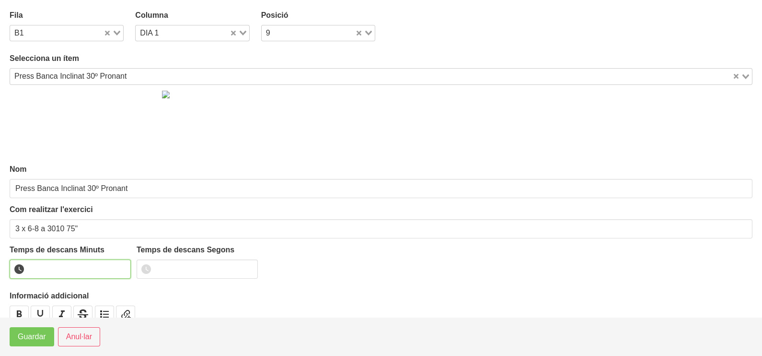
click at [46, 268] on input "number" at bounding box center [70, 268] width 121 height 19
type input "1"
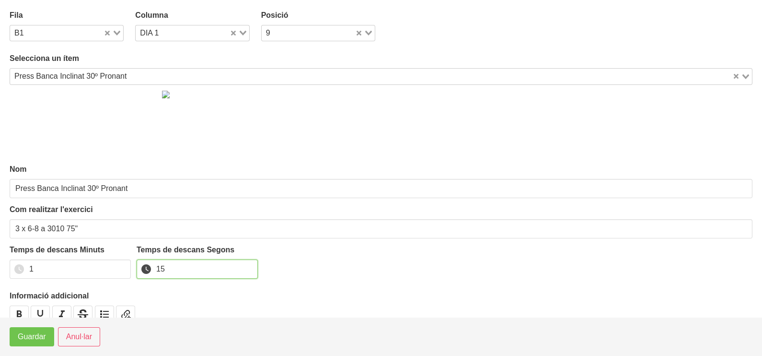
type input "15"
click at [27, 338] on span "Guardar" at bounding box center [32, 337] width 28 height 12
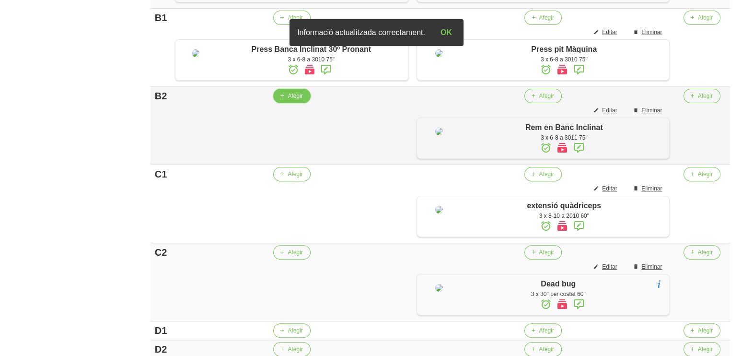
click at [301, 100] on span "Afegir" at bounding box center [295, 96] width 15 height 9
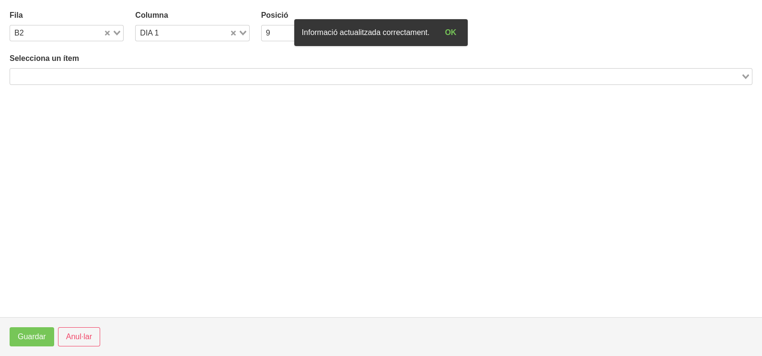
click at [170, 72] on input "Search for option" at bounding box center [375, 76] width 729 height 12
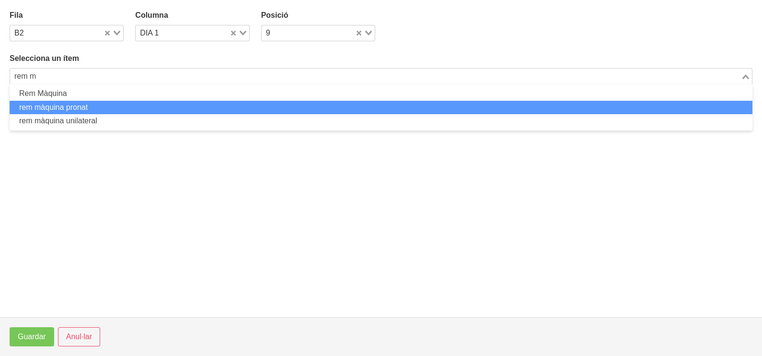
click at [104, 106] on li "rem màquina pronat" at bounding box center [381, 108] width 743 height 14
type input "rem m"
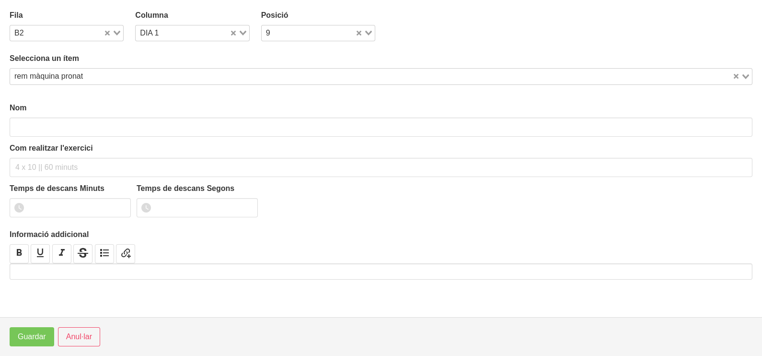
type input "rem màquina pronat"
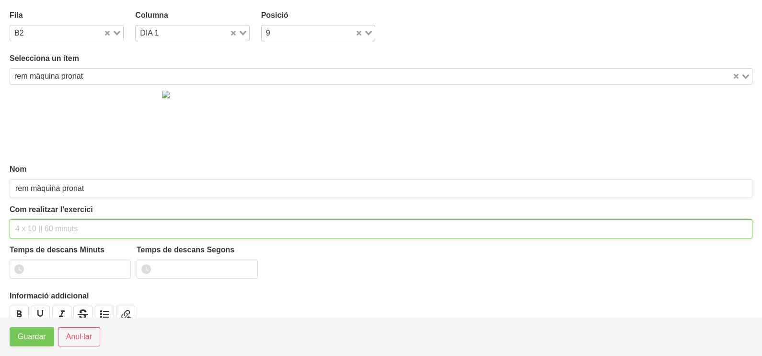
click at [41, 230] on input "text" at bounding box center [381, 228] width 743 height 19
type input "3 x 6-8 a 3010 75""
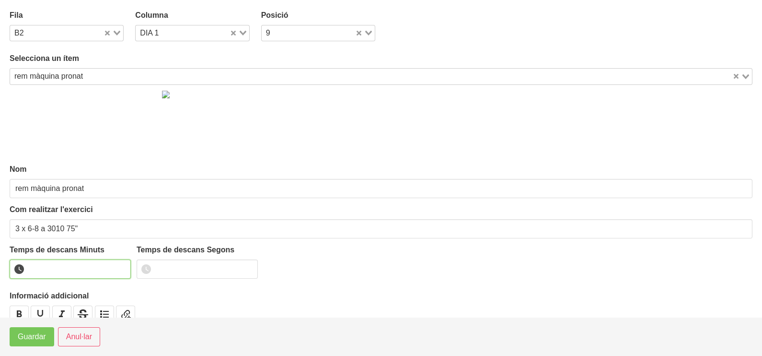
click at [65, 269] on input "number" at bounding box center [70, 268] width 121 height 19
type input "1"
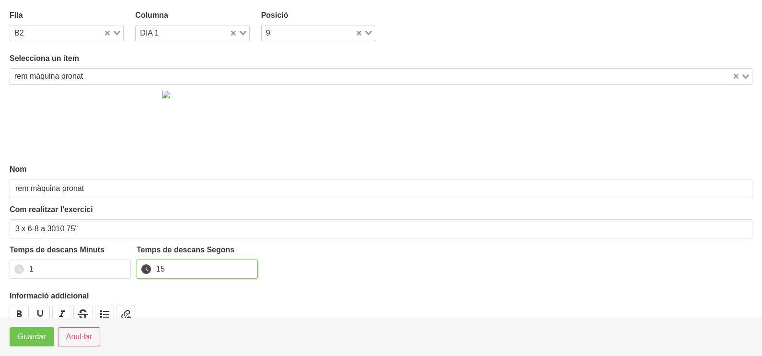
type input "15"
click at [34, 336] on span "Guardar" at bounding box center [32, 337] width 28 height 12
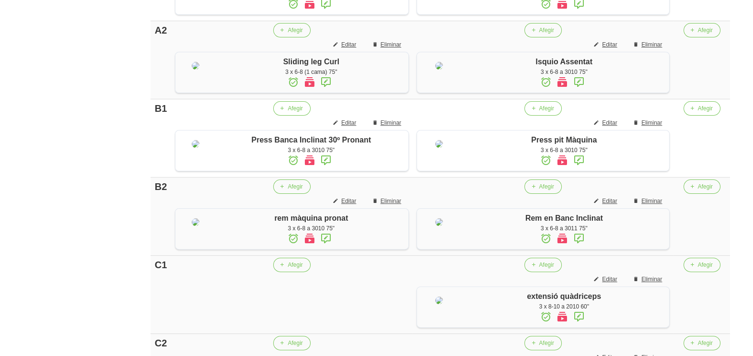
scroll to position [479, 0]
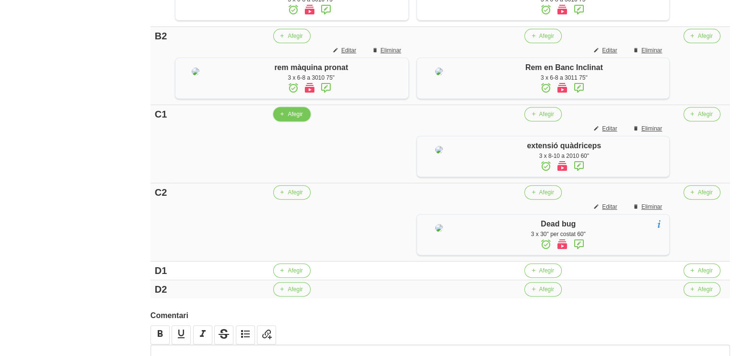
click at [300, 118] on span "Afegir" at bounding box center [295, 114] width 15 height 9
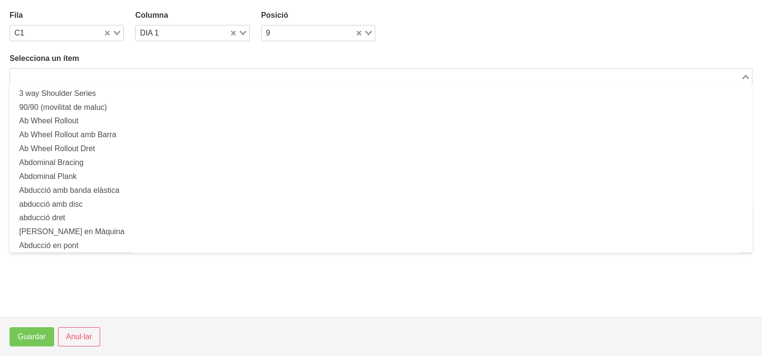
click at [96, 73] on input "Search for option" at bounding box center [375, 76] width 729 height 12
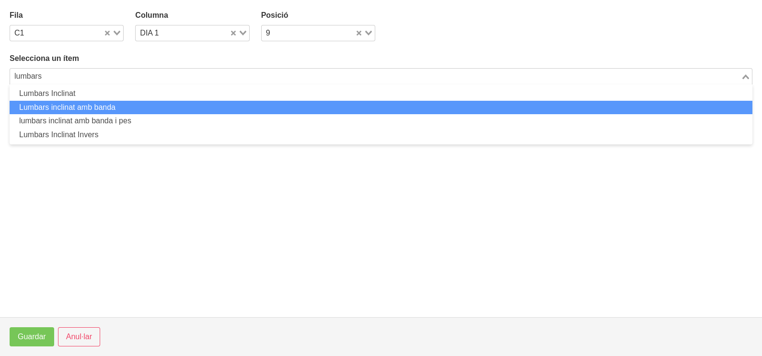
click at [103, 106] on li "Lumbars inclinat amb banda" at bounding box center [381, 108] width 743 height 14
type input "lumbars"
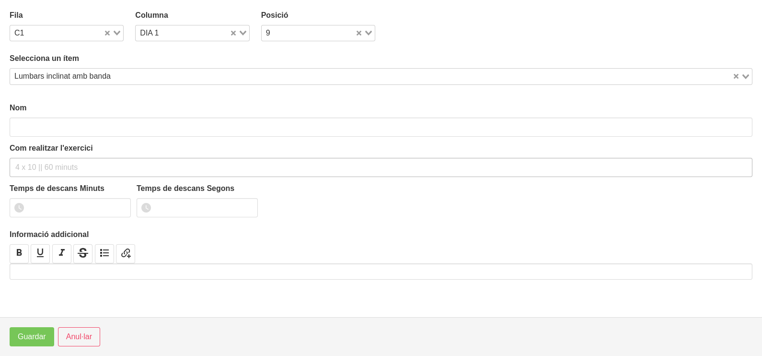
type input "Lumbars inclinat amb banda"
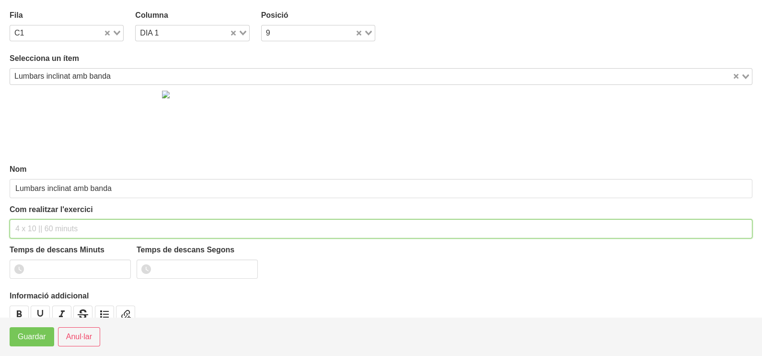
click at [53, 225] on input "text" at bounding box center [381, 228] width 743 height 19
type input "3 x 10-12 a 2011 75""
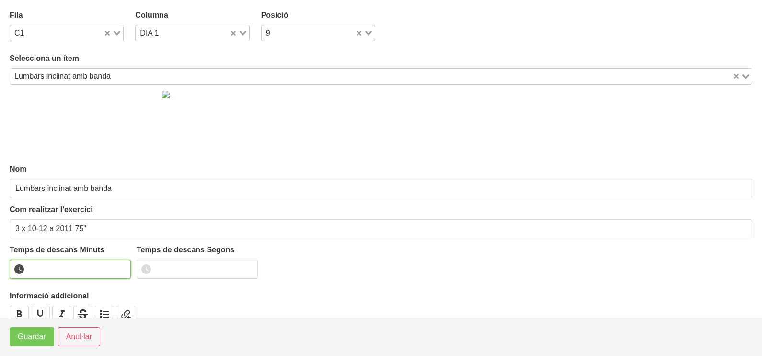
click at [54, 271] on input "number" at bounding box center [70, 268] width 121 height 19
type input "1"
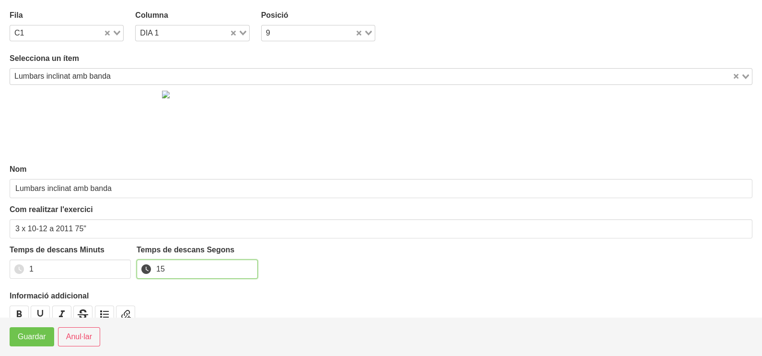
type input "15"
click at [35, 343] on button "Guardar" at bounding box center [32, 336] width 45 height 19
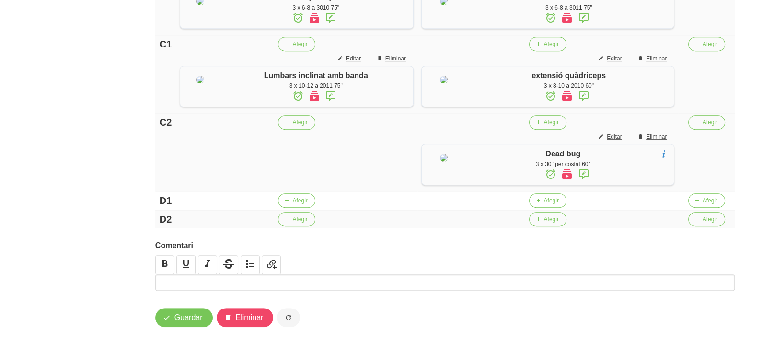
scroll to position [599, 0]
click at [610, 141] on span "Editar" at bounding box center [609, 136] width 15 height 9
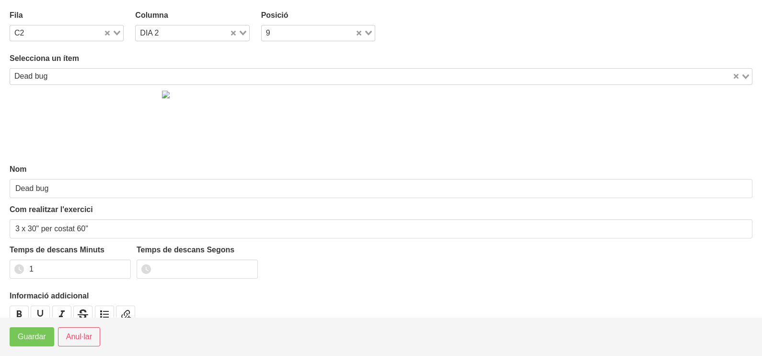
click at [113, 74] on input "Search for option" at bounding box center [391, 76] width 681 height 12
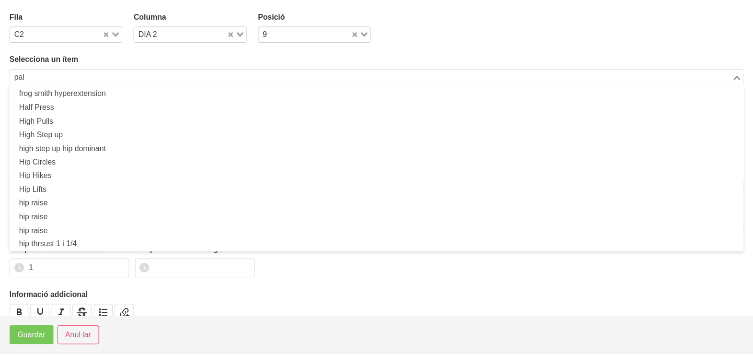
scroll to position [0, 0]
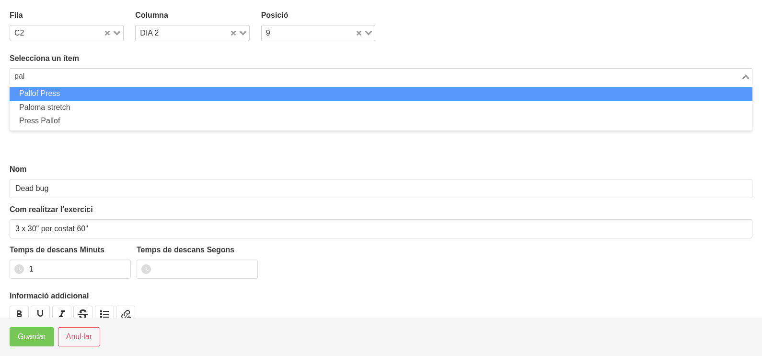
click at [50, 93] on li "Pallof Press" at bounding box center [381, 94] width 743 height 14
type input "pal"
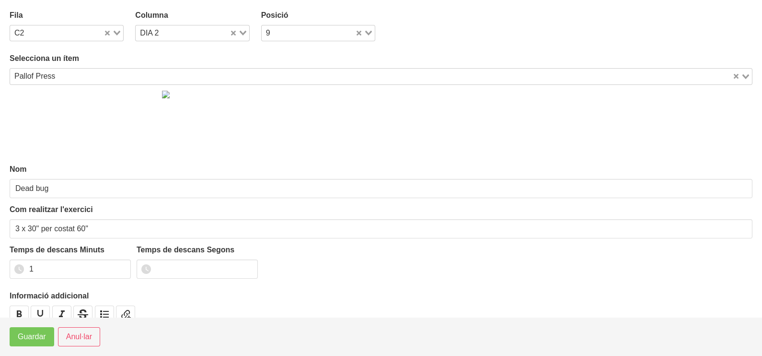
type input "Pallof Press"
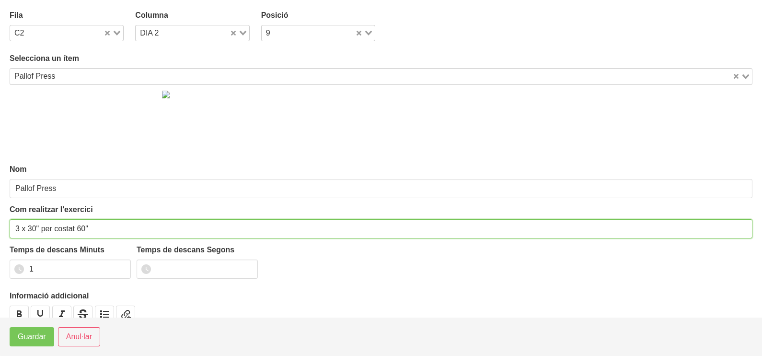
drag, startPoint x: 37, startPoint y: 225, endPoint x: 31, endPoint y: 235, distance: 11.4
click at [28, 232] on input "3 x 30" per costat 60"" at bounding box center [381, 228] width 743 height 19
type input "3 x 10 per costat 60""
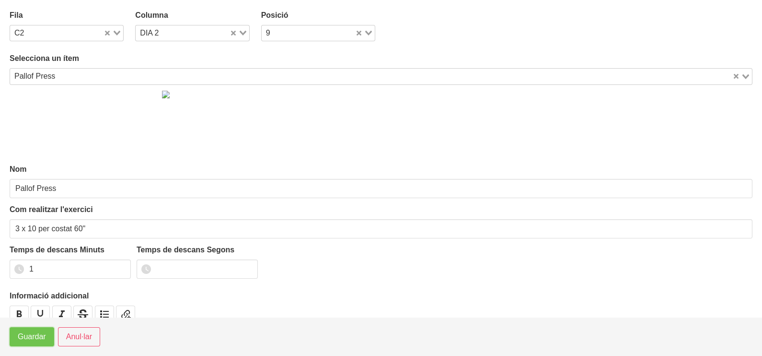
click at [31, 342] on span "Guardar" at bounding box center [32, 337] width 28 height 12
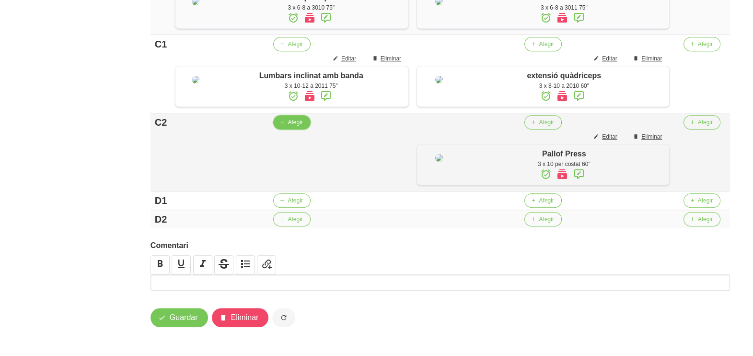
click at [295, 127] on span "Afegir" at bounding box center [295, 122] width 15 height 9
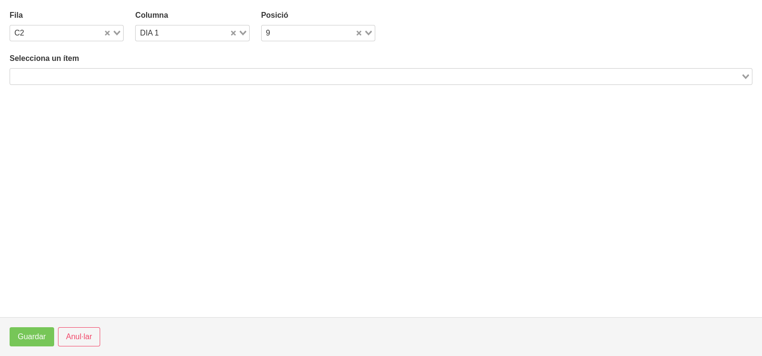
click at [81, 76] on input "Search for option" at bounding box center [375, 76] width 729 height 12
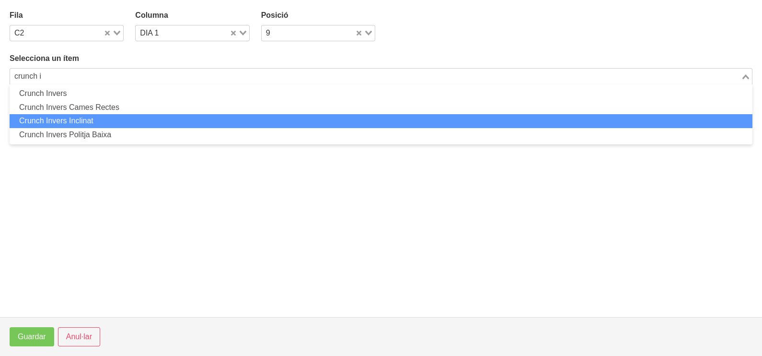
click at [103, 119] on li "Crunch Invers Inclinat" at bounding box center [381, 121] width 743 height 14
type input "crunch i"
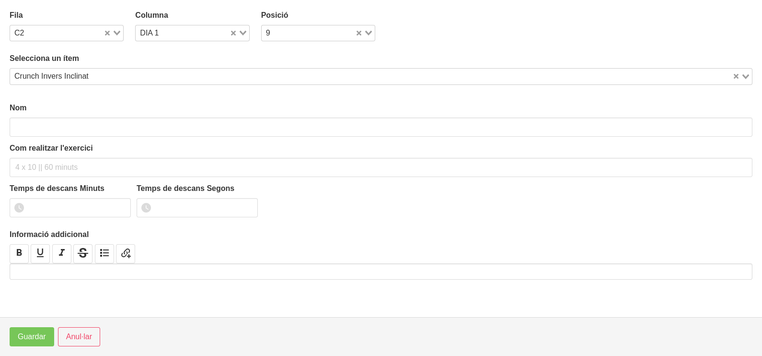
type input "Crunch Invers Inclinat"
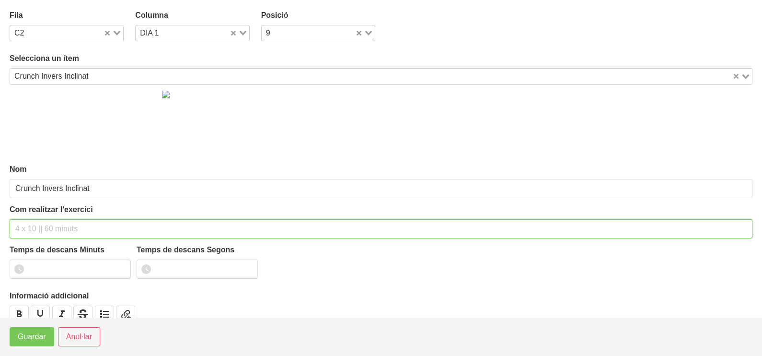
click at [33, 228] on input "text" at bounding box center [381, 228] width 743 height 19
type input "3 x 10-12 a 2010 75""
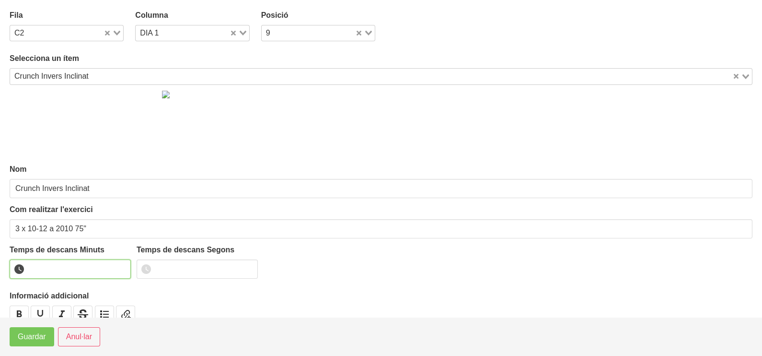
click at [60, 270] on input "number" at bounding box center [70, 268] width 121 height 19
type input "1"
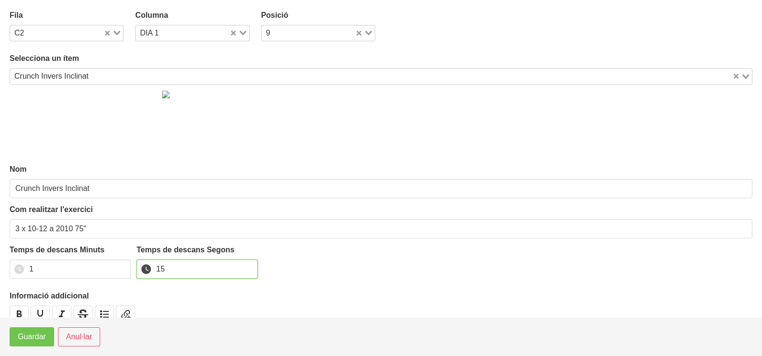
type input "15"
click at [34, 338] on span "Guardar" at bounding box center [32, 337] width 28 height 12
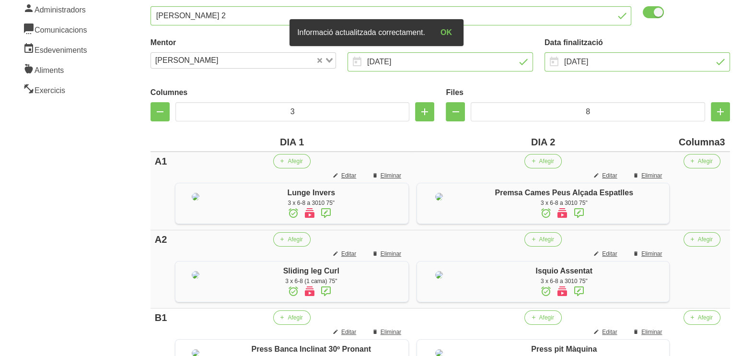
scroll to position [180, 0]
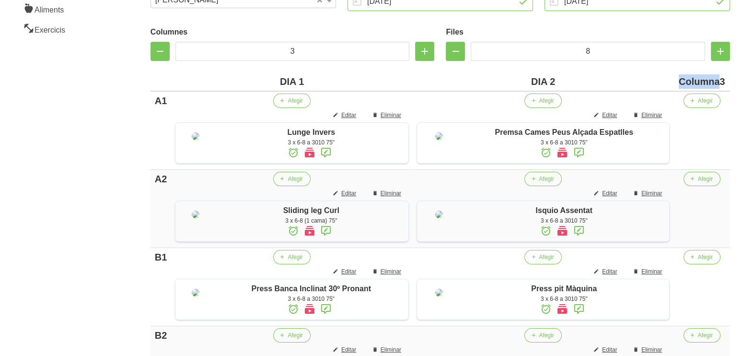
drag, startPoint x: 721, startPoint y: 81, endPoint x: 657, endPoint y: 81, distance: 64.2
click at [657, 81] on tr "DIA 1 DIA 2 Columna3" at bounding box center [439, 81] width 579 height 19
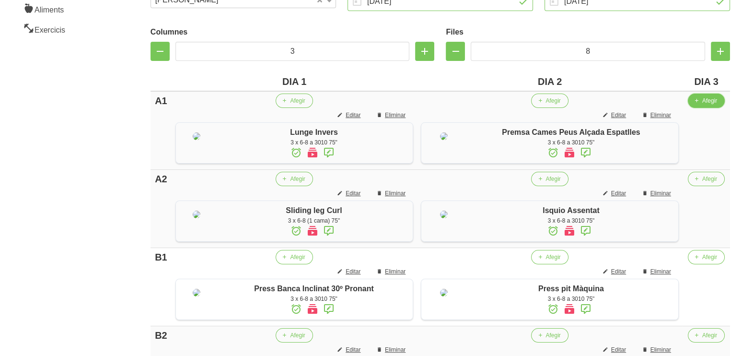
click at [708, 100] on span "Afegir" at bounding box center [709, 100] width 15 height 9
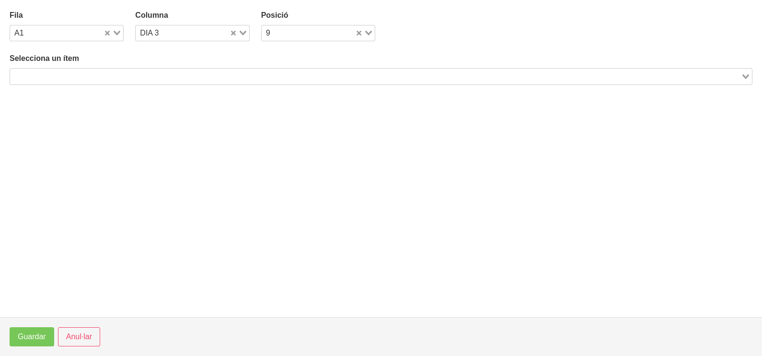
click at [187, 76] on input "Search for option" at bounding box center [375, 76] width 729 height 12
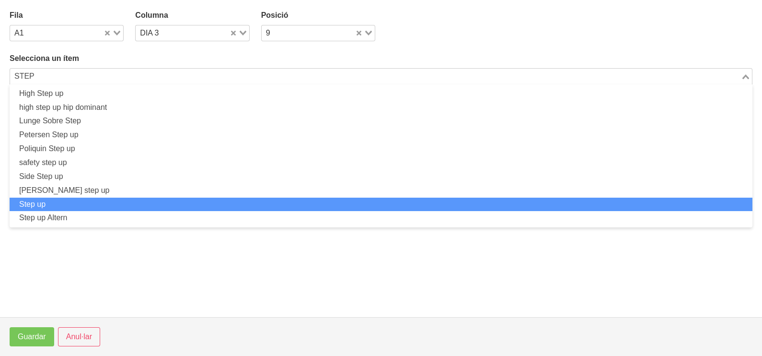
click at [89, 203] on li "Step up" at bounding box center [381, 204] width 743 height 14
type input "STEP"
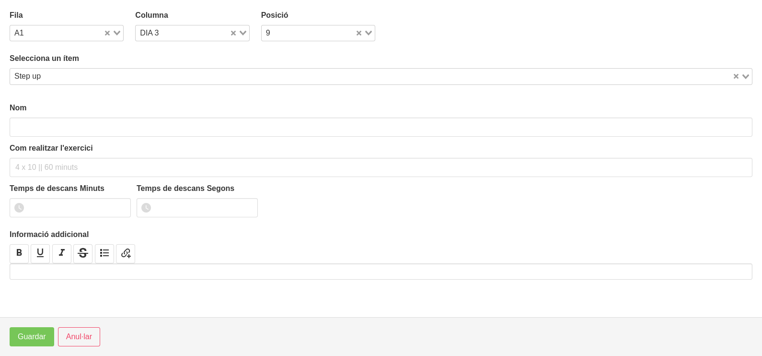
type input "Step up"
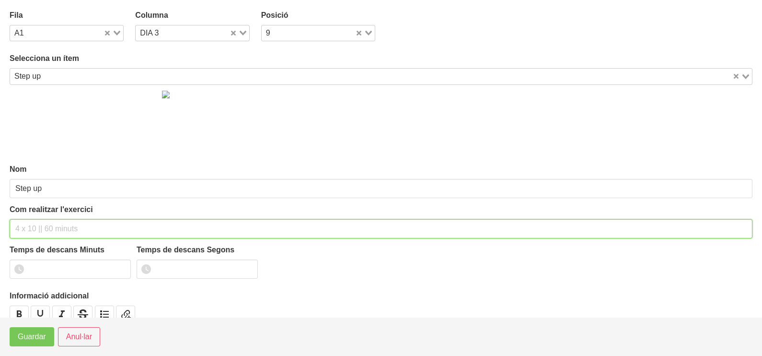
click at [35, 222] on input "text" at bounding box center [381, 228] width 743 height 19
type input "3 x 8-10 a 3010 75""
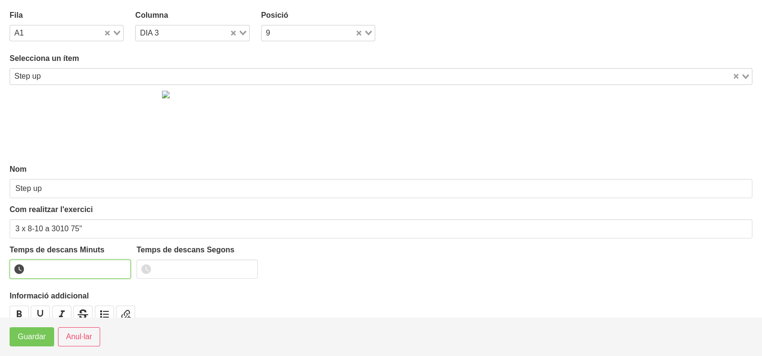
click at [59, 269] on input "number" at bounding box center [70, 268] width 121 height 19
type input "1"
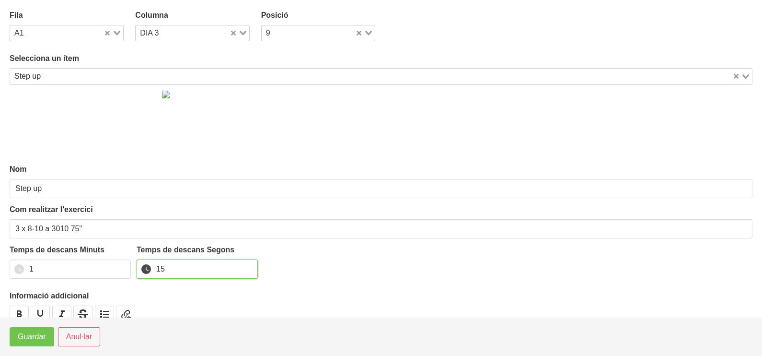
type input "15"
click at [31, 344] on button "Guardar" at bounding box center [32, 336] width 45 height 19
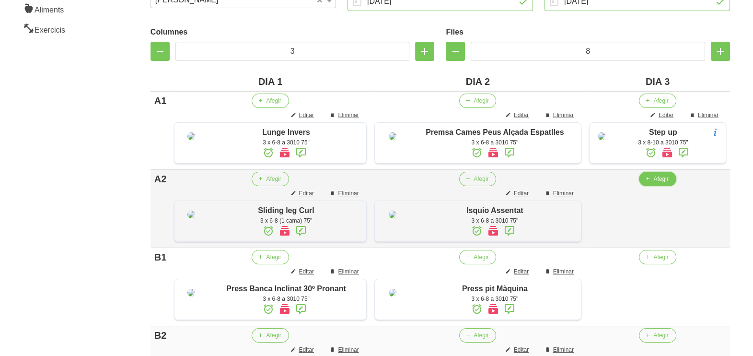
click at [649, 183] on span "button" at bounding box center [647, 178] width 9 height 9
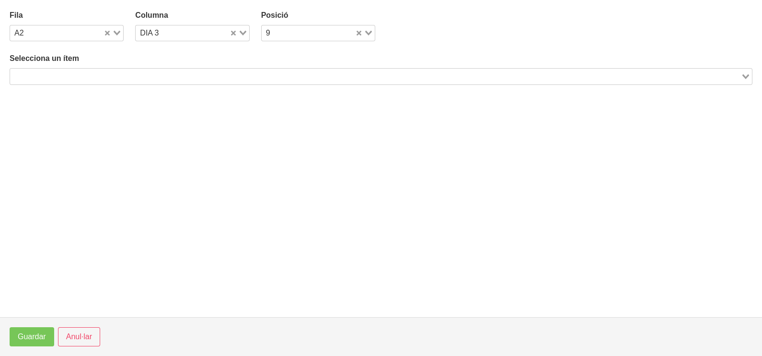
click at [188, 75] on input "Search for option" at bounding box center [375, 76] width 729 height 12
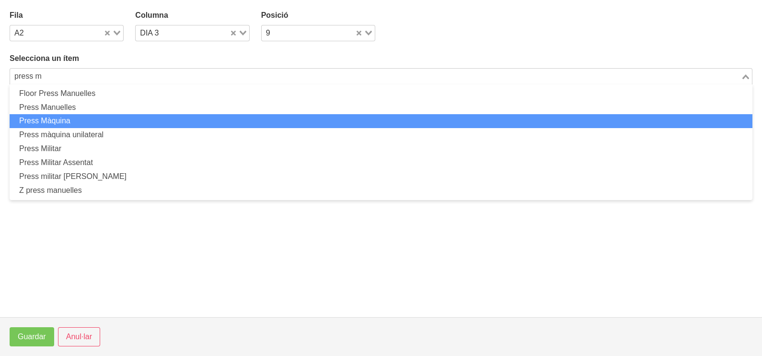
click at [115, 120] on li "Press Màquina" at bounding box center [381, 121] width 743 height 14
type input "press m"
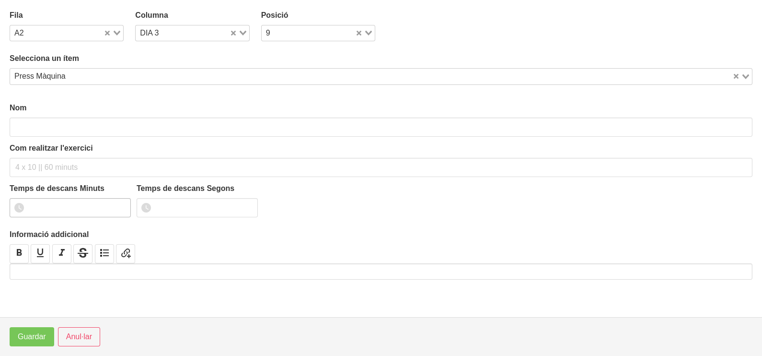
type input "Press Màquina"
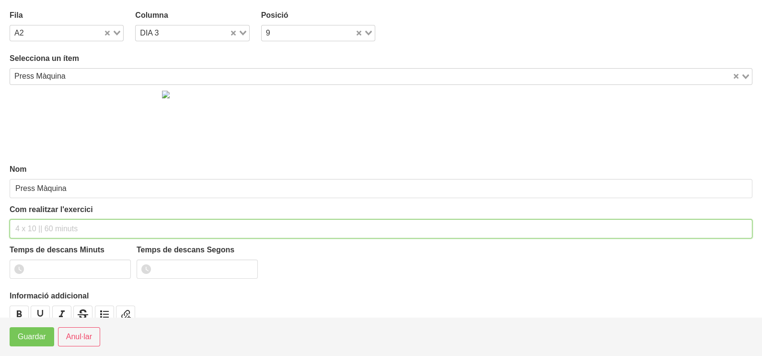
click at [34, 230] on input "text" at bounding box center [381, 228] width 743 height 19
type input "3 x 6-8 a 3010 75""
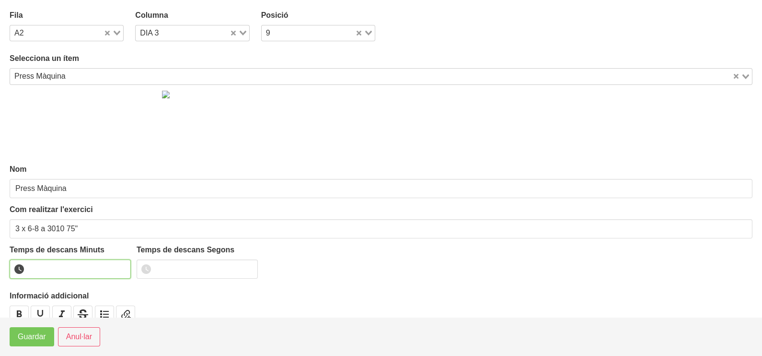
click at [50, 262] on input "number" at bounding box center [70, 268] width 121 height 19
type input "1"
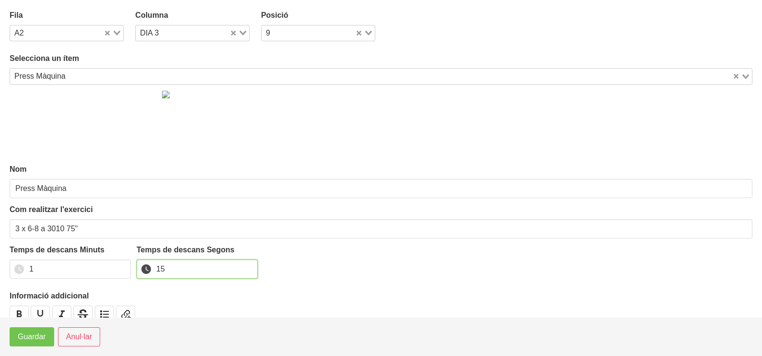
type input "15"
click at [36, 342] on span "Guardar" at bounding box center [32, 337] width 28 height 12
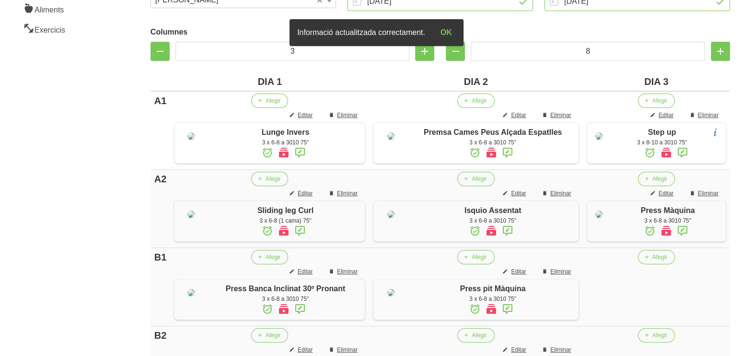
scroll to position [359, 0]
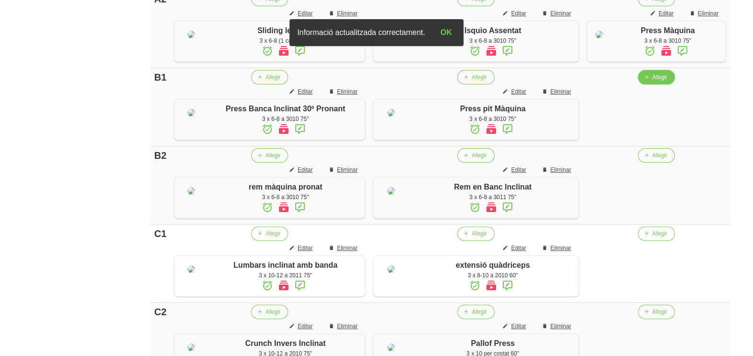
click at [656, 81] on span "Afegir" at bounding box center [659, 77] width 15 height 9
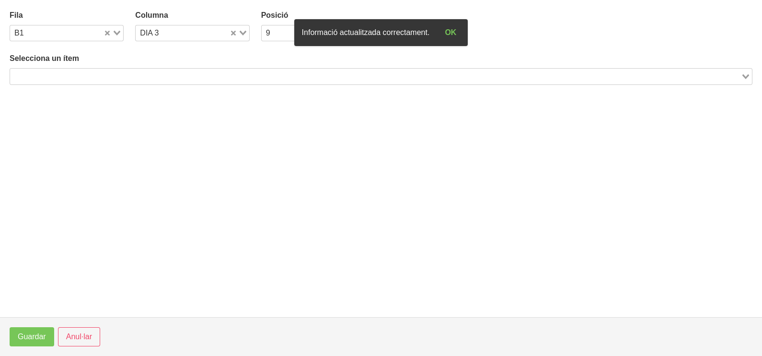
click at [124, 72] on input "Search for option" at bounding box center [375, 76] width 729 height 12
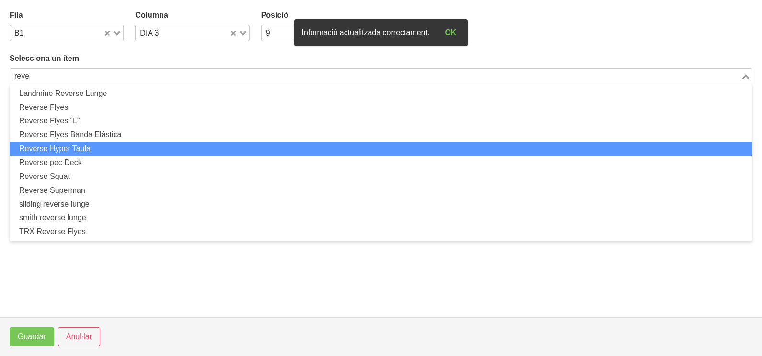
click at [101, 151] on li "Reverse Hyper Taula" at bounding box center [381, 149] width 743 height 14
type input "reve"
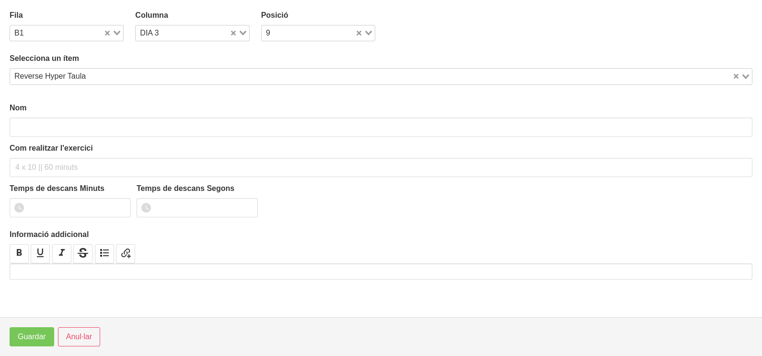
type input "Reverse Hyper Taula"
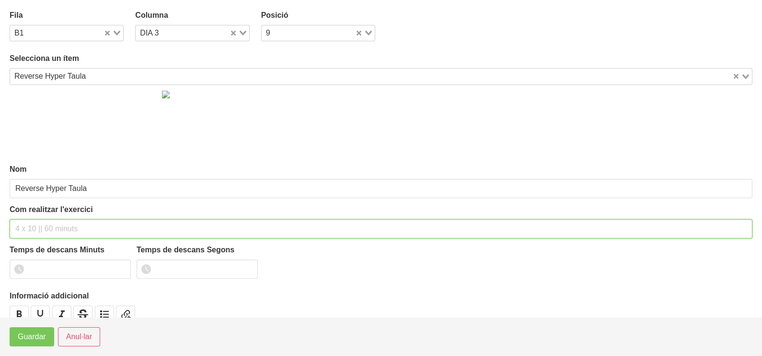
click at [44, 225] on input "text" at bounding box center [381, 228] width 743 height 19
type input "3 x 10-12 a 2011 75""
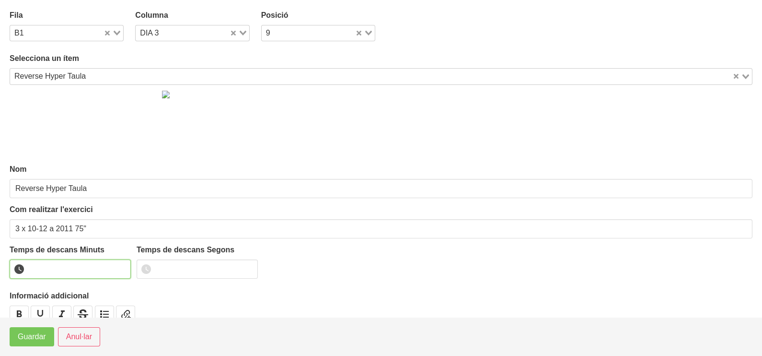
click at [57, 266] on input "number" at bounding box center [70, 268] width 121 height 19
type input "1"
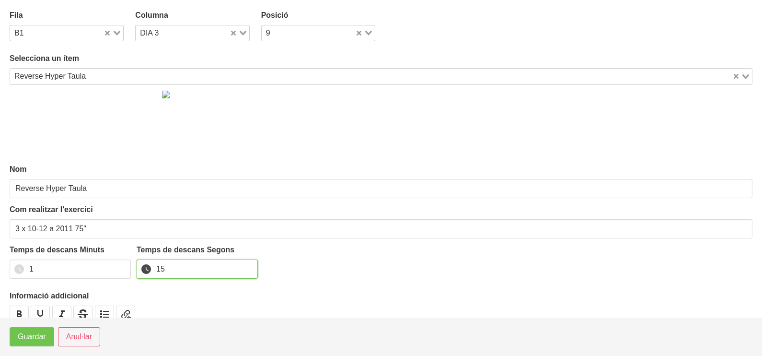
type input "15"
click at [29, 341] on span "Guardar" at bounding box center [32, 337] width 28 height 12
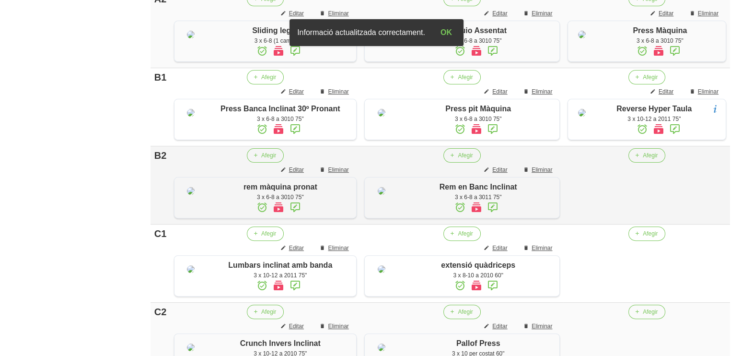
scroll to position [419, 0]
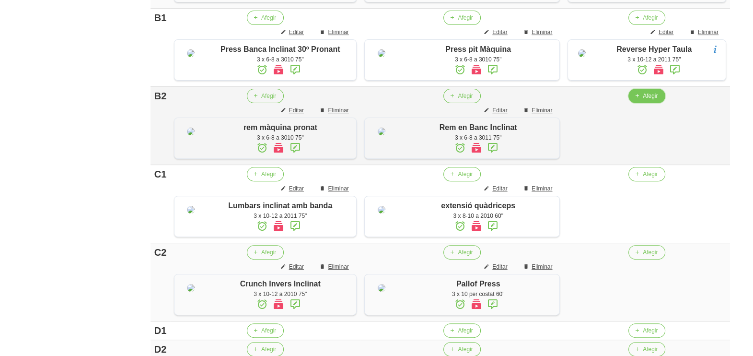
click at [638, 100] on span "button" at bounding box center [637, 96] width 9 height 9
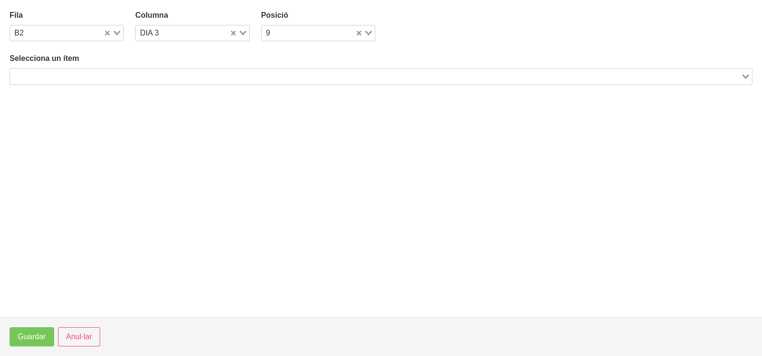
click at [81, 74] on input "Search for option" at bounding box center [375, 76] width 729 height 12
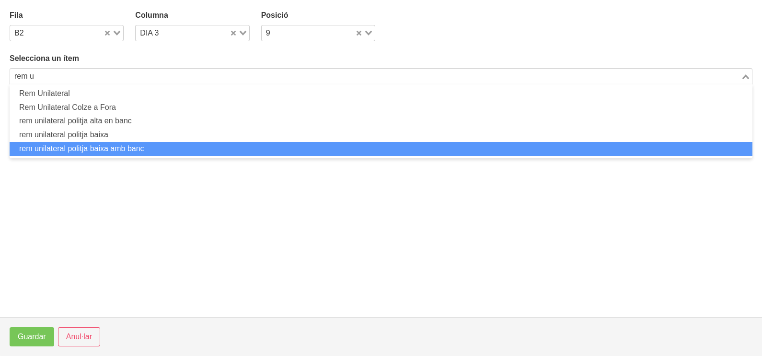
click at [104, 148] on li "rem unilateral politja baixa amb banc" at bounding box center [381, 149] width 743 height 14
type input "rem u"
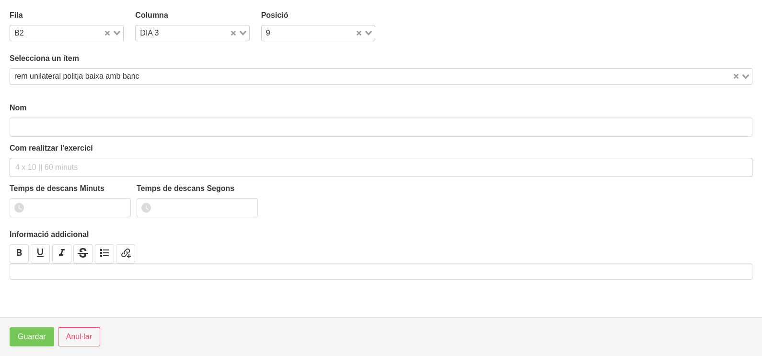
type input "rem unilateral politja baixa amb banc"
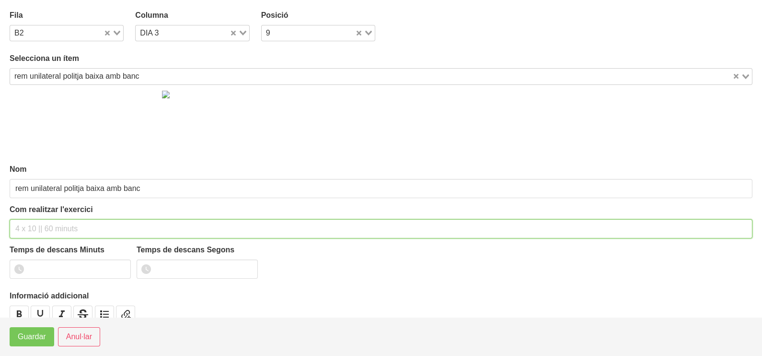
click at [38, 224] on input "text" at bounding box center [381, 228] width 743 height 19
type input "3 x 6-8 a 3011 75""
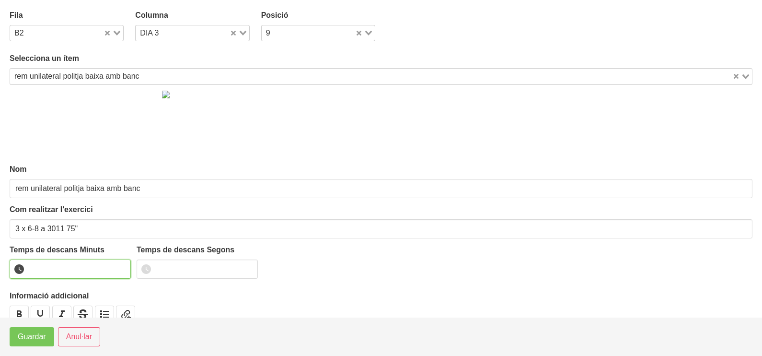
drag, startPoint x: 54, startPoint y: 264, endPoint x: 56, endPoint y: 254, distance: 10.2
click at [55, 266] on input "number" at bounding box center [70, 268] width 121 height 19
type input "1"
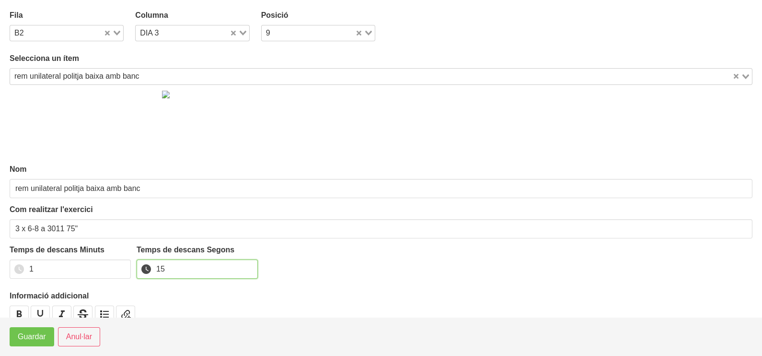
type input "15"
click at [35, 337] on span "Guardar" at bounding box center [32, 337] width 28 height 12
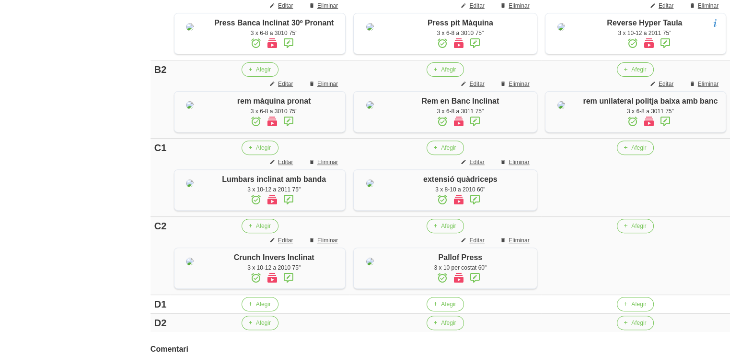
scroll to position [539, 0]
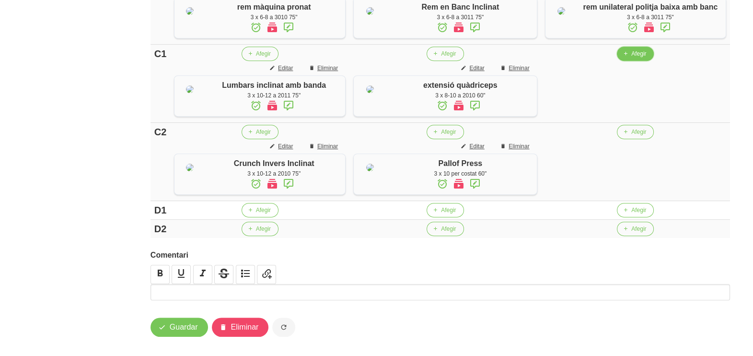
click at [633, 58] on span "Afegir" at bounding box center [638, 53] width 15 height 9
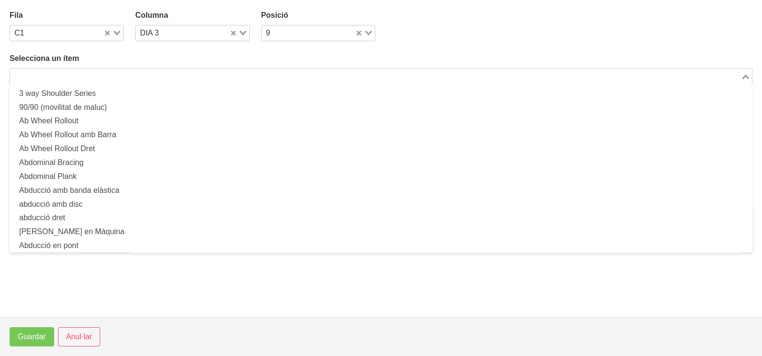
click at [98, 75] on input "Search for option" at bounding box center [375, 76] width 729 height 12
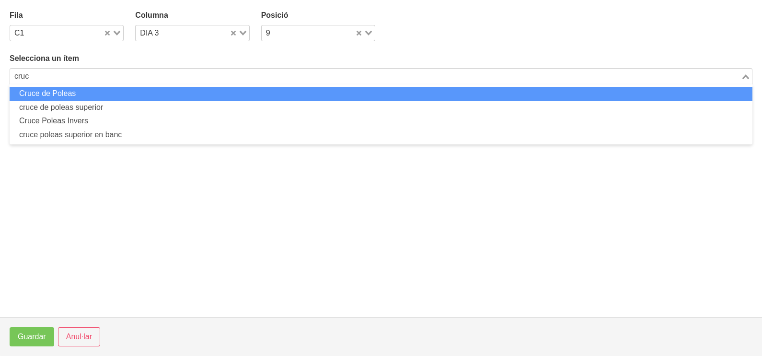
click at [68, 94] on li "Cruce de Poleas" at bounding box center [381, 94] width 743 height 14
type input "cruc"
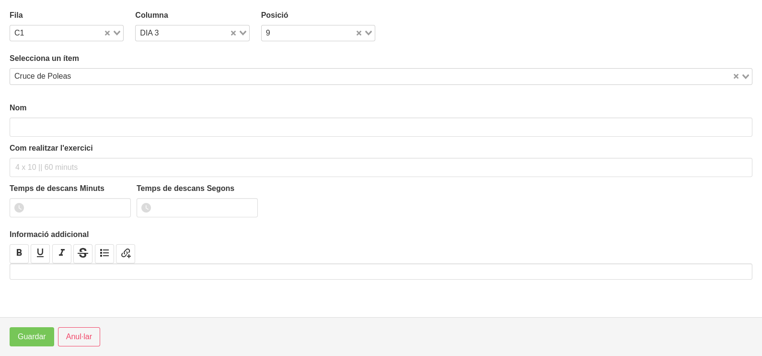
type input "Cruce de Poleas"
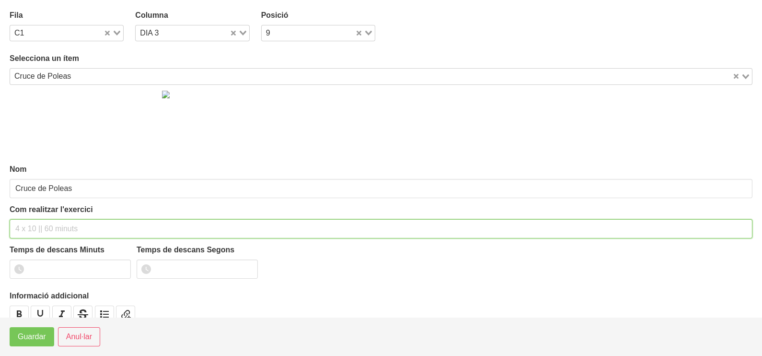
click at [41, 223] on input "text" at bounding box center [381, 228] width 743 height 19
type input "3 x 8-10 (banc de baix estirat) 60""
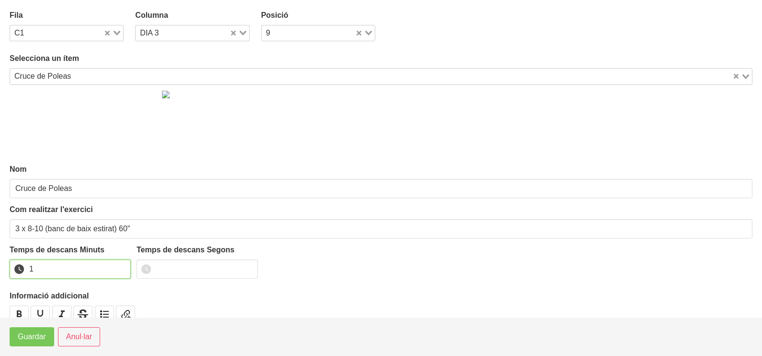
type input "1"
click at [122, 266] on input "1" at bounding box center [70, 268] width 121 height 19
click at [41, 341] on span "Guardar" at bounding box center [32, 337] width 28 height 12
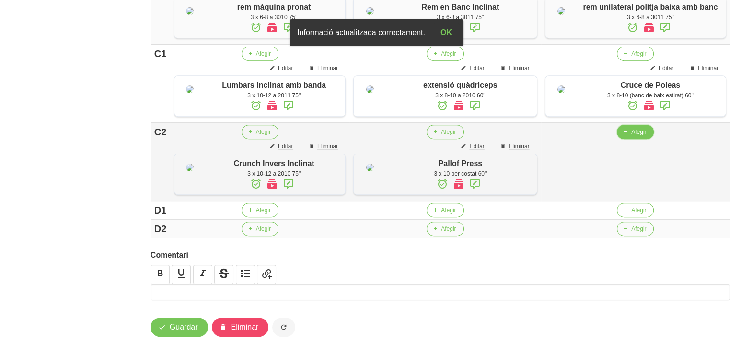
click at [630, 139] on button "Afegir" at bounding box center [635, 132] width 37 height 14
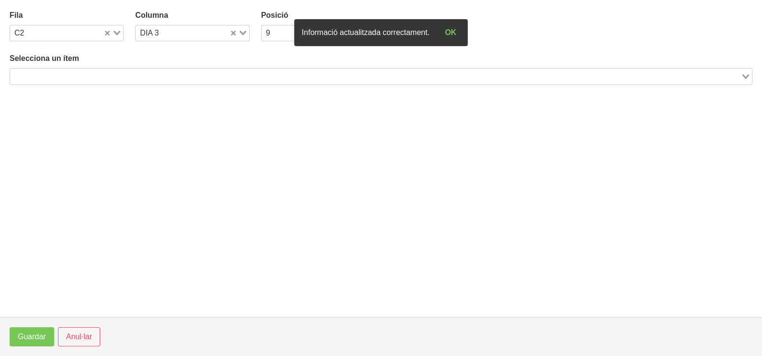
click at [134, 81] on input "Search for option" at bounding box center [375, 76] width 729 height 12
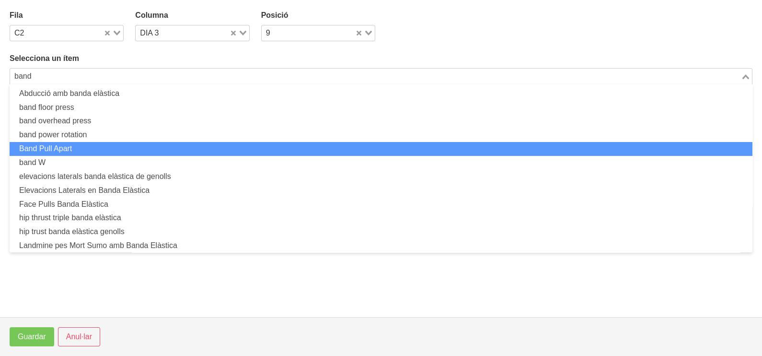
click at [83, 150] on li "Band Pull Apart" at bounding box center [381, 149] width 743 height 14
type input "band"
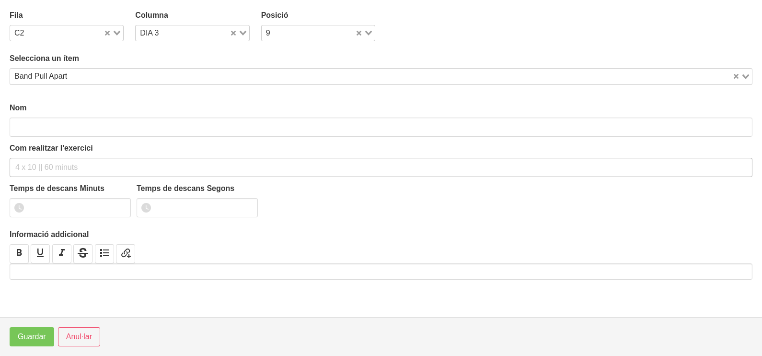
type input "Band Pull Apart"
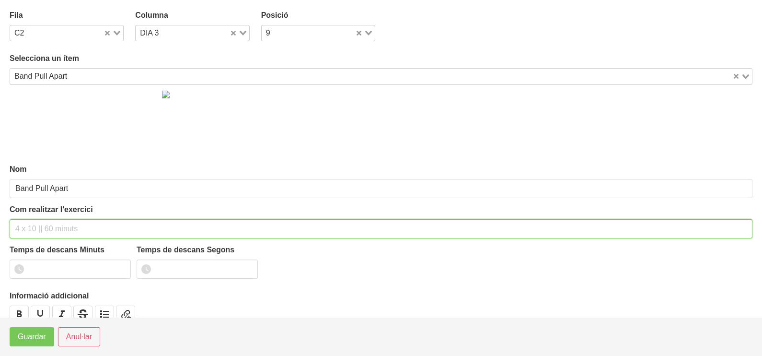
click at [33, 230] on input "text" at bounding box center [381, 228] width 743 height 19
type input "3 x 10-12 a 2011 60""
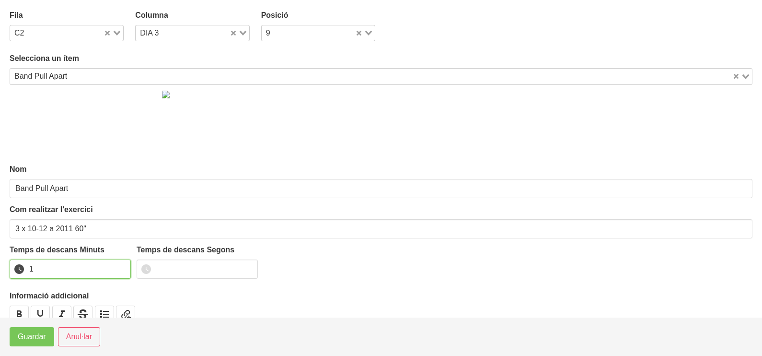
drag, startPoint x: 120, startPoint y: 265, endPoint x: 116, endPoint y: 273, distance: 9.2
type input "1"
click at [120, 266] on input "1" at bounding box center [70, 268] width 121 height 19
click at [28, 341] on span "Guardar" at bounding box center [32, 337] width 28 height 12
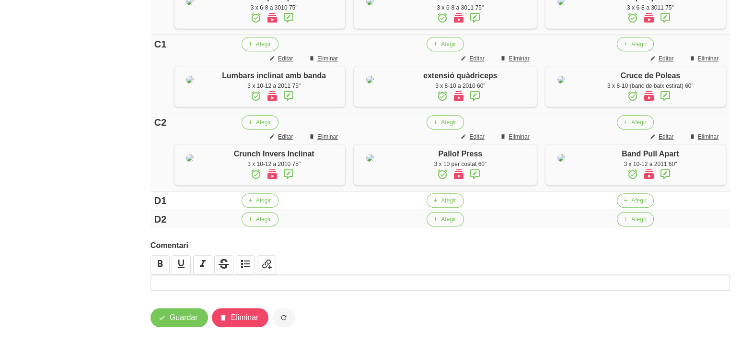
scroll to position [677, 0]
click at [633, 202] on span "Afegir" at bounding box center [638, 200] width 15 height 9
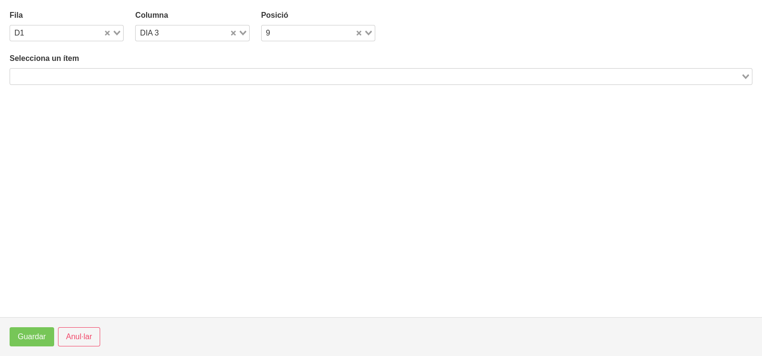
click at [137, 74] on input "Search for option" at bounding box center [375, 76] width 729 height 12
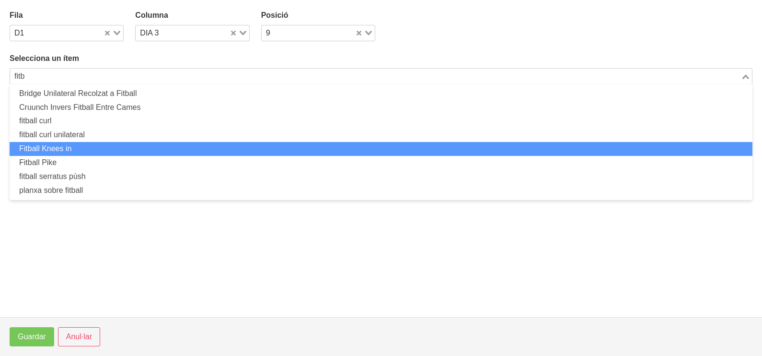
click at [81, 146] on li "Fitball Knees in" at bounding box center [381, 149] width 743 height 14
type input "fitb"
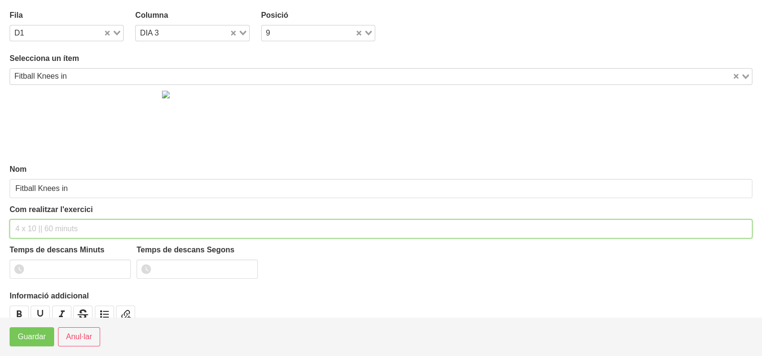
click at [40, 224] on input "text" at bounding box center [381, 228] width 743 height 19
type input "3 x 10-12 a 2010 60""
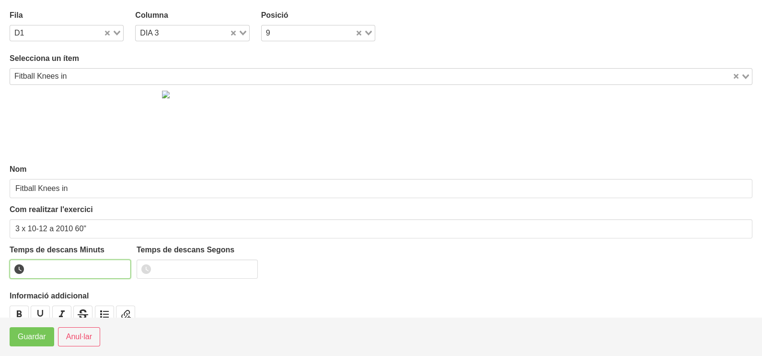
drag, startPoint x: 120, startPoint y: 264, endPoint x: 24, endPoint y: 326, distance: 114.1
type input "1"
click at [114, 267] on input "1" at bounding box center [70, 268] width 121 height 19
click at [35, 338] on span "Guardar" at bounding box center [32, 337] width 28 height 12
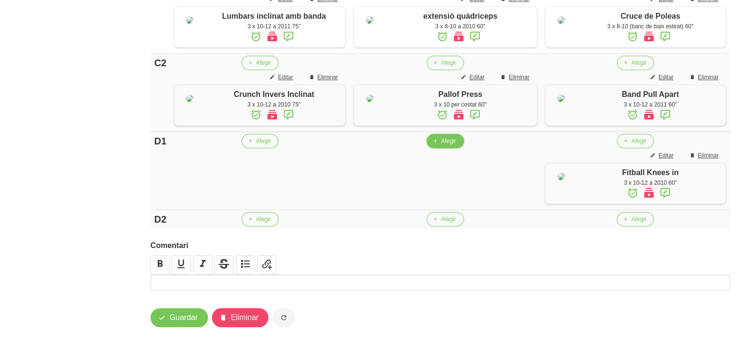
click at [449, 145] on span "Afegir" at bounding box center [448, 141] width 15 height 9
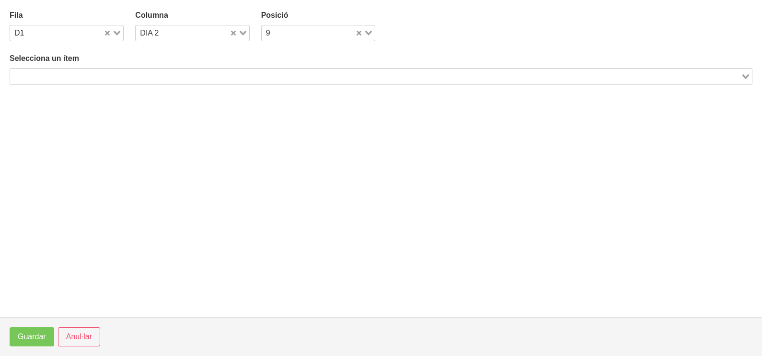
click at [137, 74] on input "Search for option" at bounding box center [375, 76] width 729 height 12
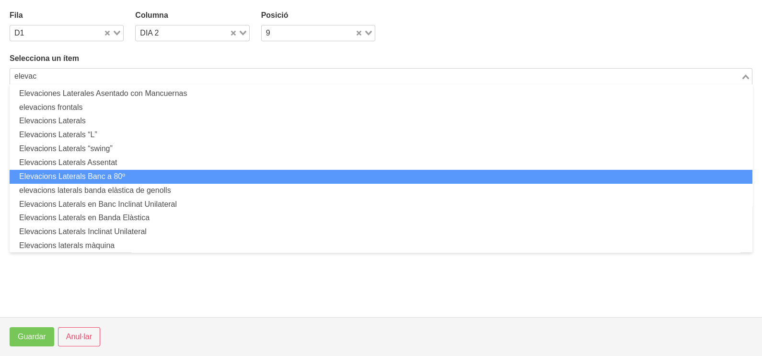
click at [117, 174] on li "Elevacions Laterals Banc a 80º" at bounding box center [381, 177] width 743 height 14
type input "elevac"
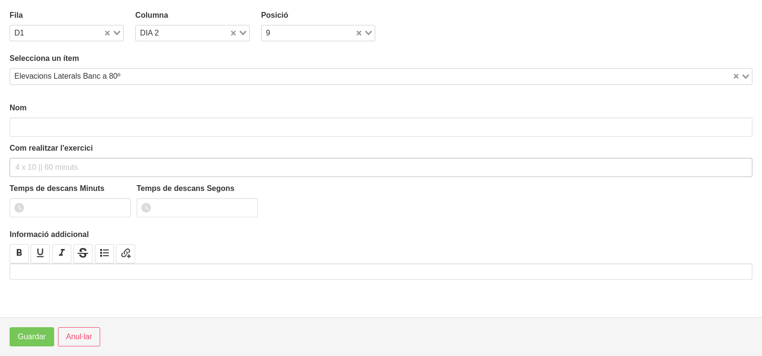
type input "Elevacions Laterals Banc a 80º"
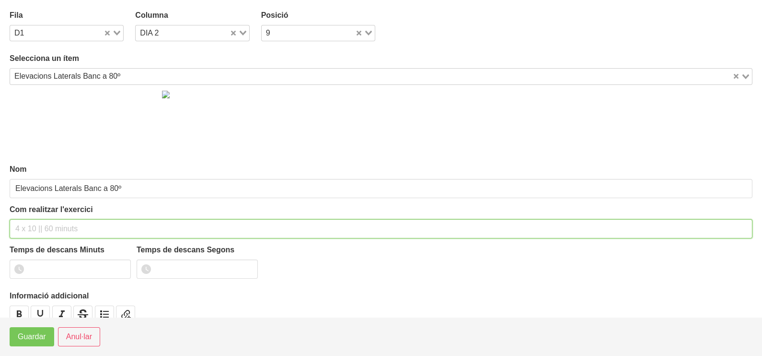
click at [33, 223] on input "text" at bounding box center [381, 228] width 743 height 19
type input "3 x 8-10 a 2010 60""
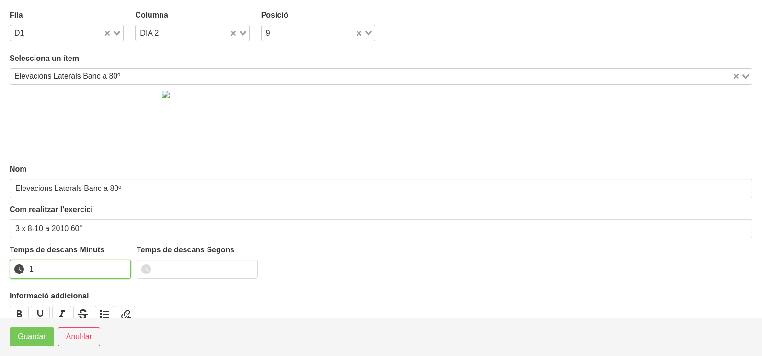
drag, startPoint x: 121, startPoint y: 266, endPoint x: 89, endPoint y: 286, distance: 37.6
type input "1"
click at [121, 267] on input "1" at bounding box center [70, 268] width 121 height 19
click at [33, 338] on span "Guardar" at bounding box center [32, 337] width 28 height 12
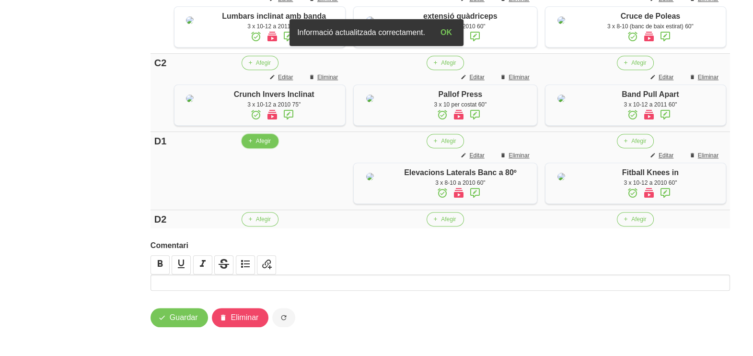
click at [253, 145] on span "button" at bounding box center [250, 141] width 9 height 9
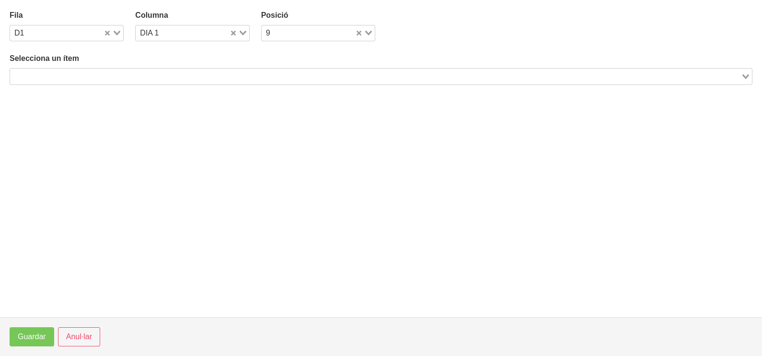
drag, startPoint x: 108, startPoint y: 79, endPoint x: 117, endPoint y: 45, distance: 35.2
click at [110, 76] on input "Search for option" at bounding box center [375, 76] width 729 height 12
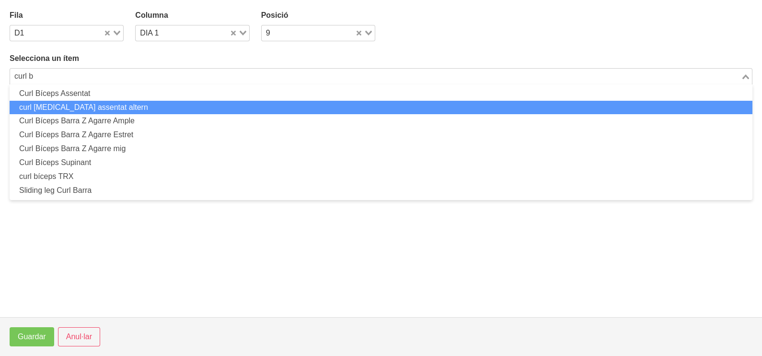
click at [127, 107] on li "curl [MEDICAL_DATA] assentat altern" at bounding box center [381, 108] width 743 height 14
type input "curl b"
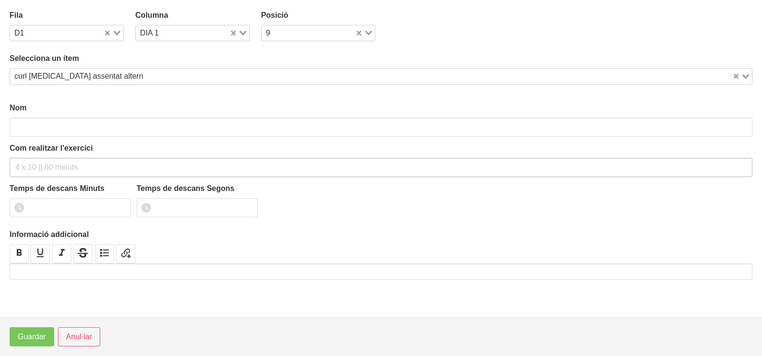
type input "curl [MEDICAL_DATA] assentat altern"
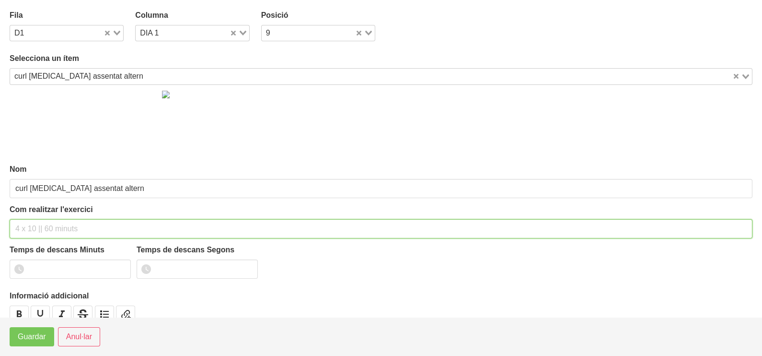
click at [33, 226] on input "text" at bounding box center [381, 228] width 743 height 19
click at [42, 228] on input "3 x 6-8n a 3010 60"" at bounding box center [381, 228] width 743 height 19
type input "3 x 6-8 a 3010 60""
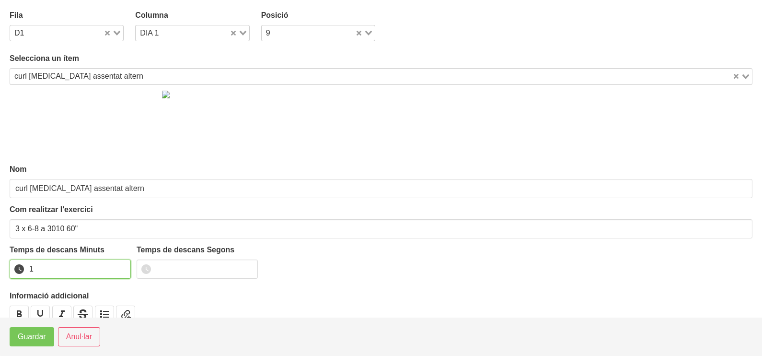
drag, startPoint x: 121, startPoint y: 266, endPoint x: 72, endPoint y: 297, distance: 57.7
type input "1"
click at [121, 266] on input "1" at bounding box center [70, 268] width 121 height 19
click at [27, 340] on span "Guardar" at bounding box center [32, 337] width 28 height 12
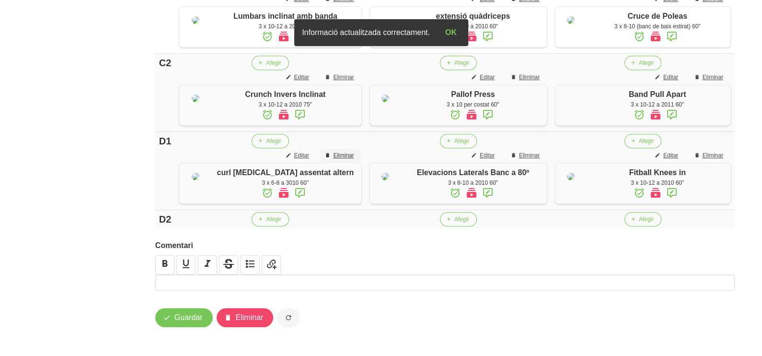
scroll to position [753, 0]
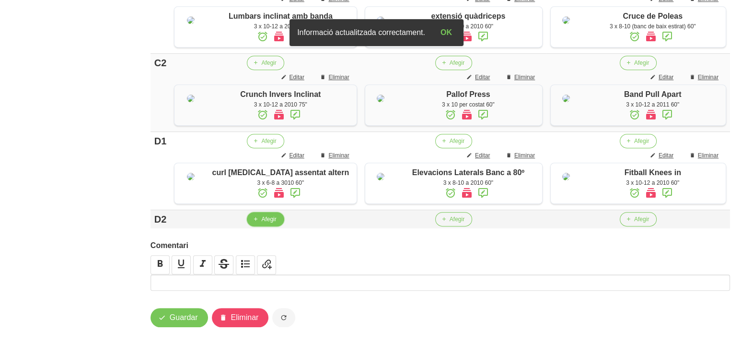
click at [266, 219] on span "Afegir" at bounding box center [268, 219] width 15 height 9
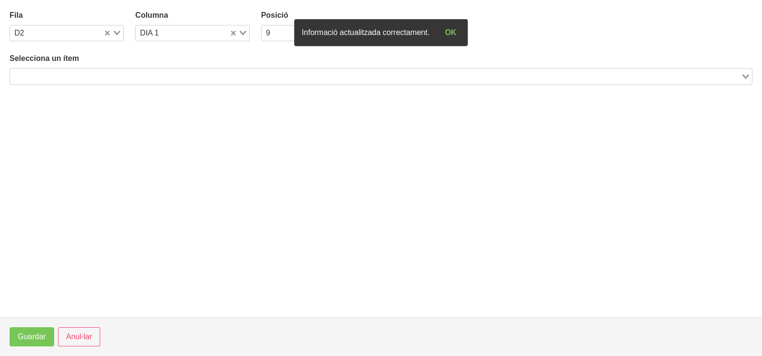
click at [87, 72] on input "Search for option" at bounding box center [375, 76] width 729 height 12
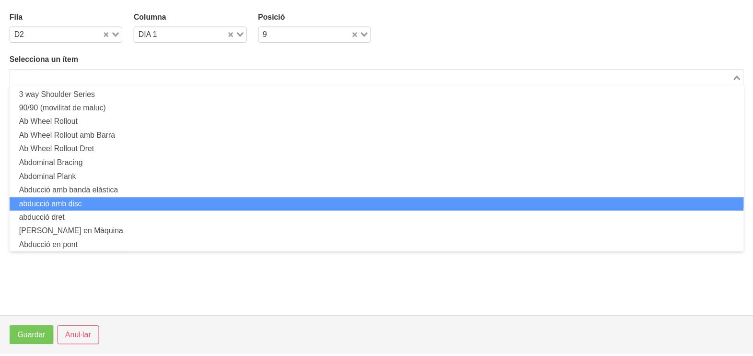
scroll to position [0, 0]
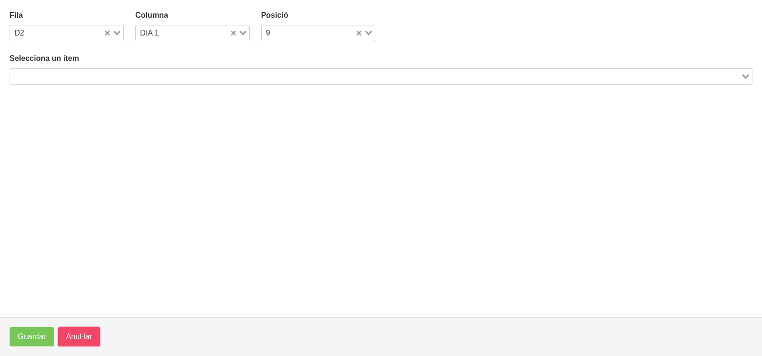
drag, startPoint x: 79, startPoint y: 331, endPoint x: 112, endPoint y: 298, distance: 47.4
click at [79, 332] on span "Anul·lar" at bounding box center [79, 337] width 26 height 12
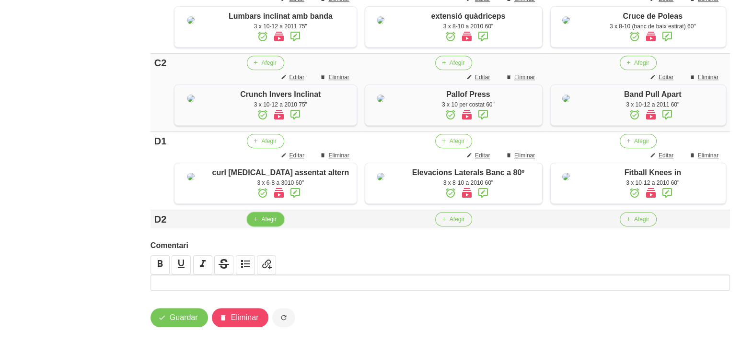
click at [261, 220] on span "Afegir" at bounding box center [268, 219] width 15 height 9
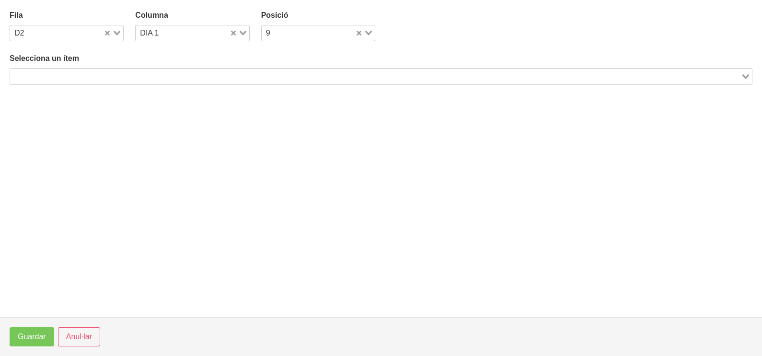
click at [67, 73] on input "Search for option" at bounding box center [375, 76] width 729 height 12
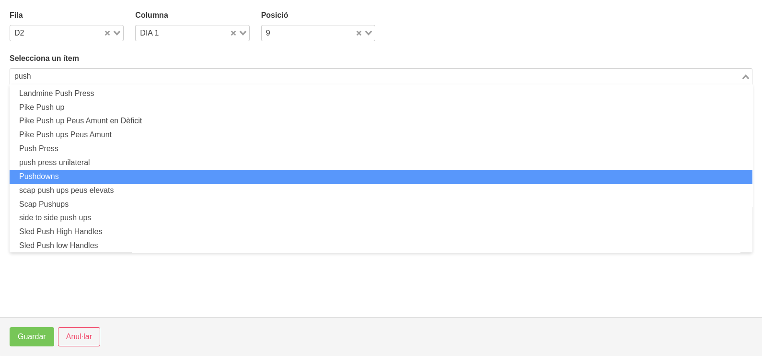
click at [74, 177] on li "Pushdowns" at bounding box center [381, 177] width 743 height 14
type input "push"
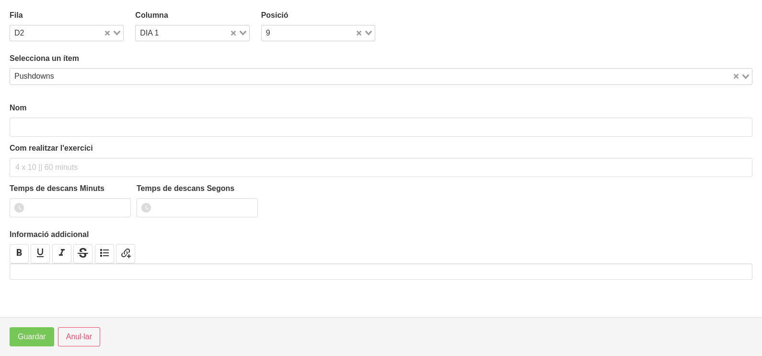
type input "Pushdowns"
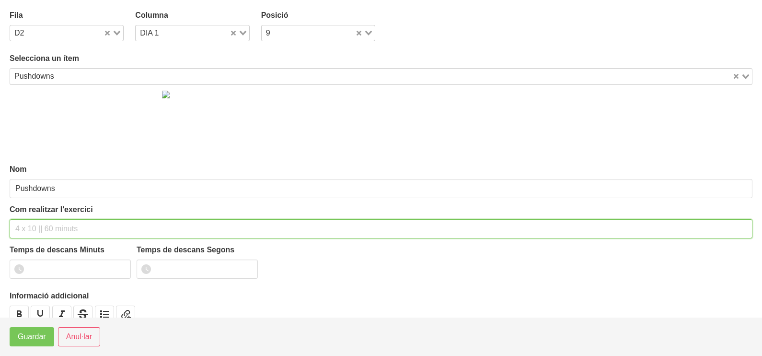
drag, startPoint x: 30, startPoint y: 229, endPoint x: 38, endPoint y: 210, distance: 20.4
click at [30, 229] on input "text" at bounding box center [381, 228] width 743 height 19
type input "3 x 8-10 a 3010 60""
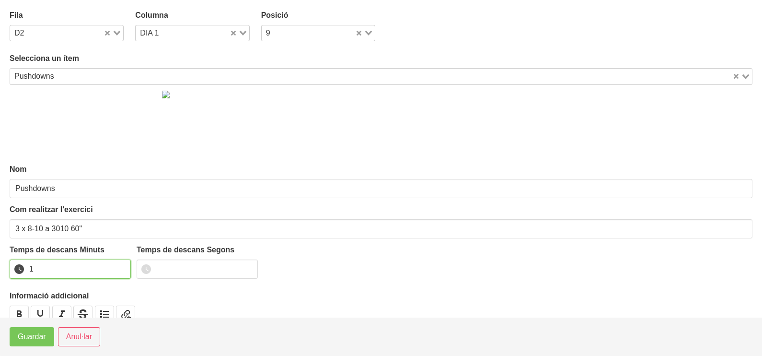
drag, startPoint x: 122, startPoint y: 266, endPoint x: 115, endPoint y: 271, distance: 8.5
type input "1"
click at [117, 269] on input "1" at bounding box center [70, 268] width 121 height 19
click at [31, 338] on span "Guardar" at bounding box center [32, 337] width 28 height 12
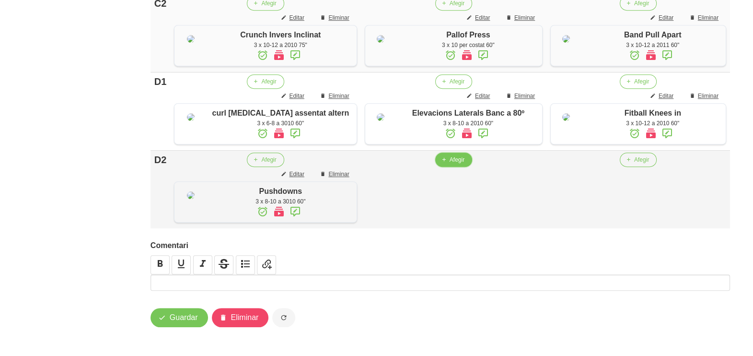
click at [443, 167] on button "Afegir" at bounding box center [453, 159] width 37 height 14
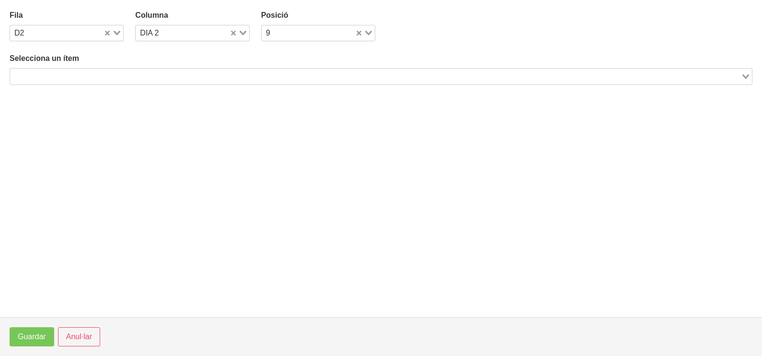
click at [124, 77] on input "Search for option" at bounding box center [375, 76] width 729 height 12
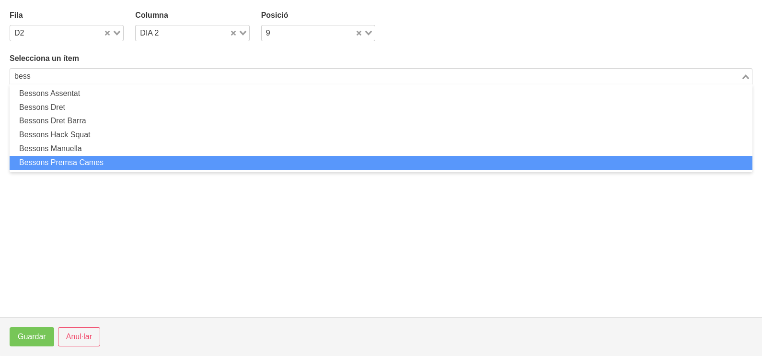
click at [104, 163] on li "Bessons Premsa Cames" at bounding box center [381, 163] width 743 height 14
type input "bess"
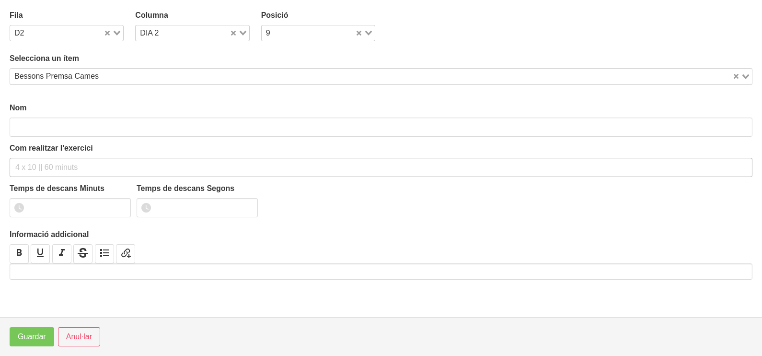
type input "Bessons Premsa Cames"
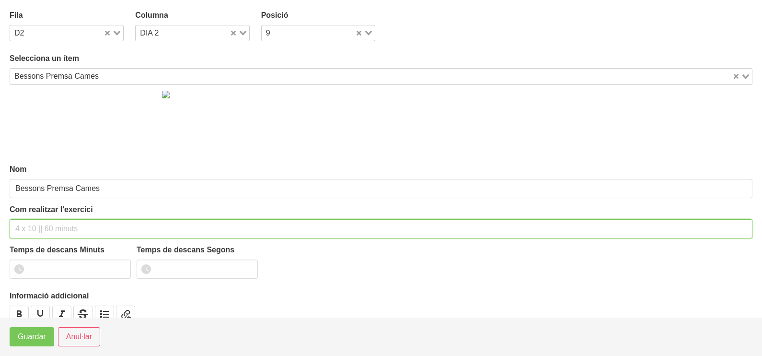
click at [35, 229] on input "text" at bounding box center [381, 228] width 743 height 19
type input "3 x 10-12 a 2111 60""
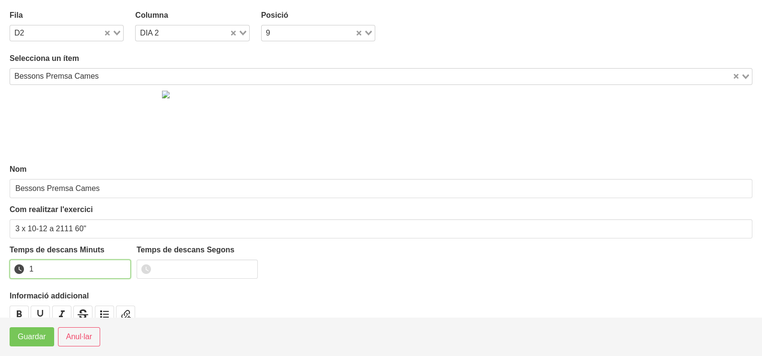
drag, startPoint x: 121, startPoint y: 266, endPoint x: 85, endPoint y: 294, distance: 45.7
type input "1"
click at [121, 266] on input "1" at bounding box center [70, 268] width 121 height 19
click at [37, 340] on span "Guardar" at bounding box center [32, 337] width 28 height 12
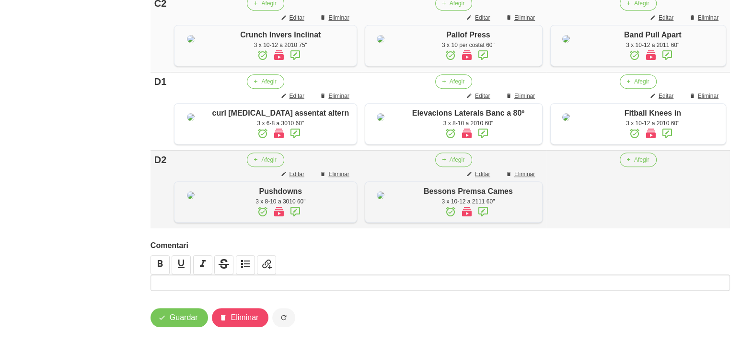
scroll to position [830, 0]
click at [184, 316] on span "Guardar" at bounding box center [184, 318] width 28 height 12
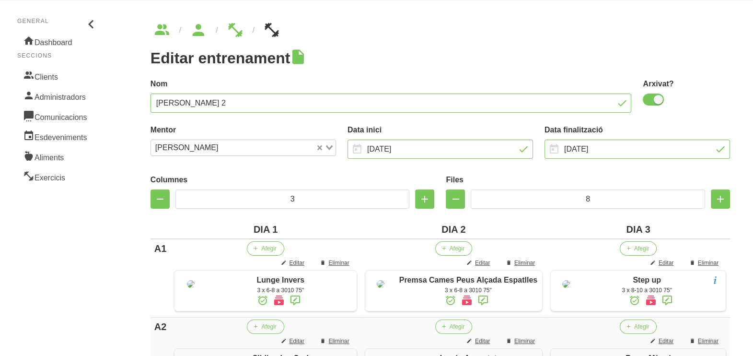
scroll to position [0, 0]
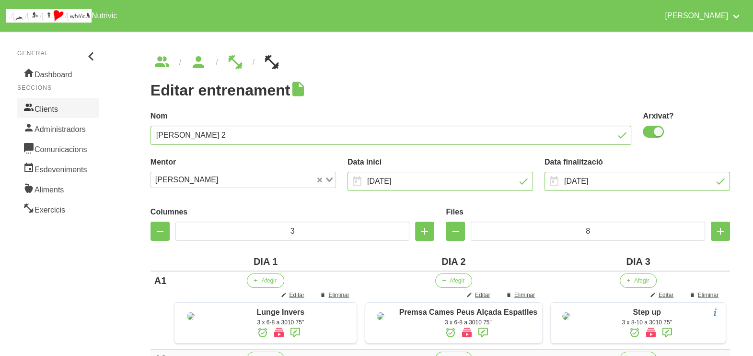
click at [55, 112] on link "Clients" at bounding box center [57, 108] width 81 height 20
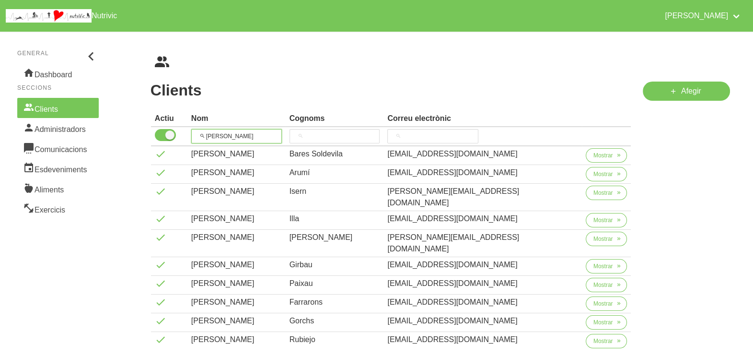
click at [187, 131] on tr "roger" at bounding box center [391, 136] width 480 height 19
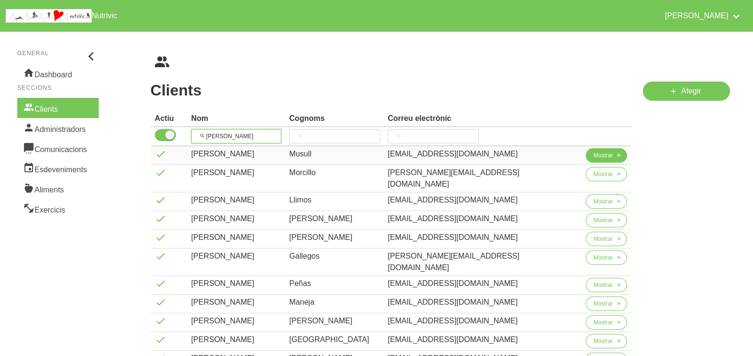
type input "laura"
click at [602, 158] on span "Mostrar" at bounding box center [603, 155] width 20 height 9
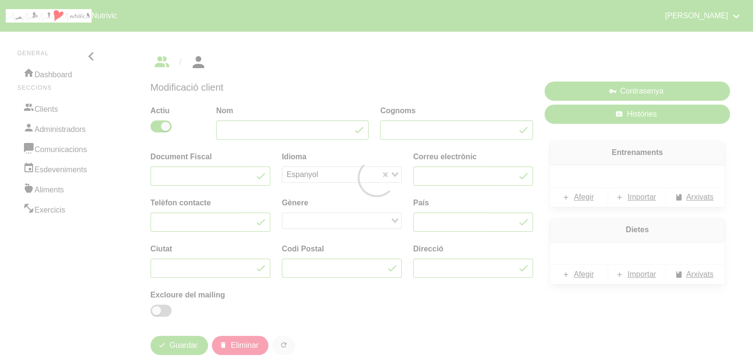
type input "Laura"
type input "Musull"
type input "musullhl@gmail.com"
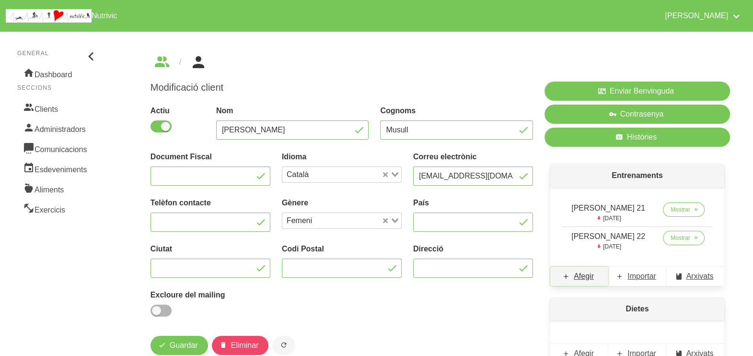
click at [587, 276] on span "Afegir" at bounding box center [584, 276] width 20 height 12
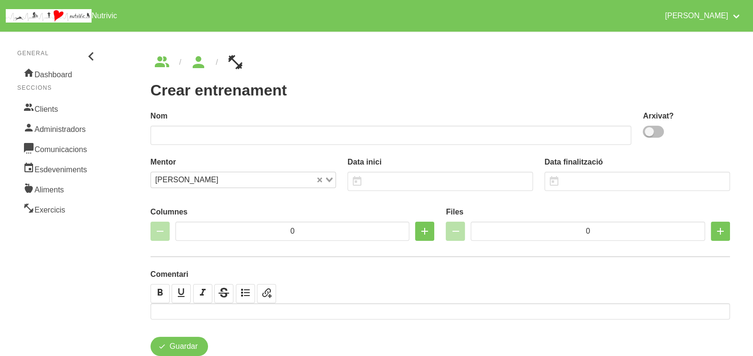
click at [657, 132] on span at bounding box center [653, 132] width 21 height 12
click at [649, 132] on input "checkbox" at bounding box center [646, 131] width 6 height 6
checkbox input "true"
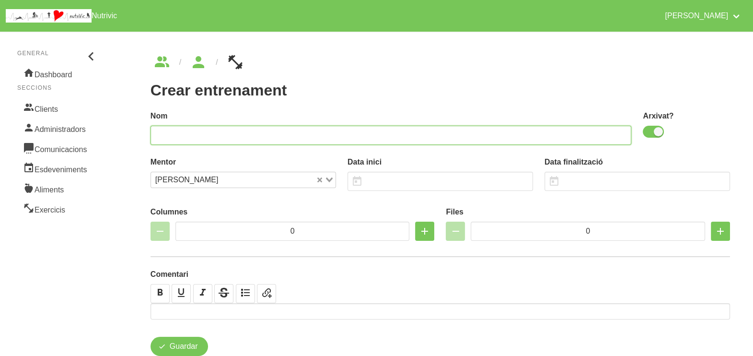
click at [422, 132] on input "text" at bounding box center [390, 135] width 481 height 19
type input "Laura Musull 23"
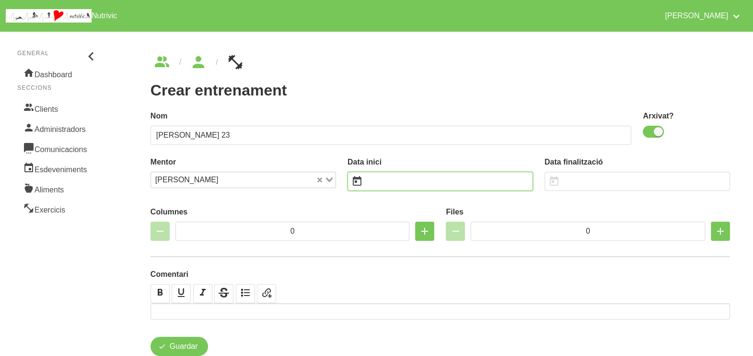
click at [391, 184] on input "text" at bounding box center [439, 181] width 185 height 19
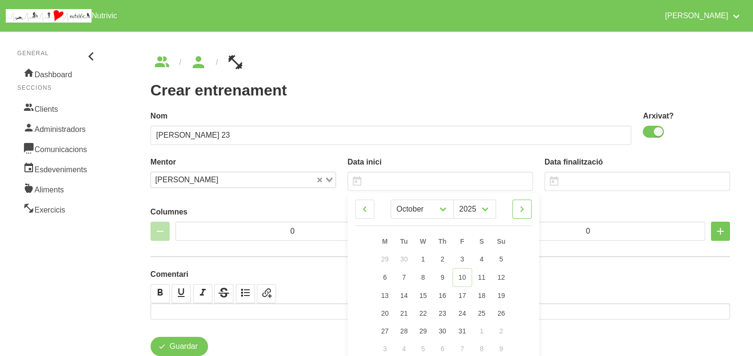
click at [520, 206] on icon at bounding box center [522, 208] width 12 height 17
select select "10"
click at [503, 311] on span "23" at bounding box center [501, 312] width 8 height 8
type input "[DATE]"
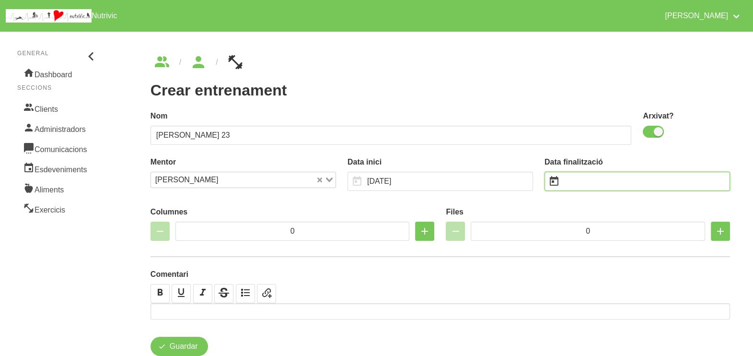
click at [590, 179] on input "text" at bounding box center [636, 181] width 185 height 19
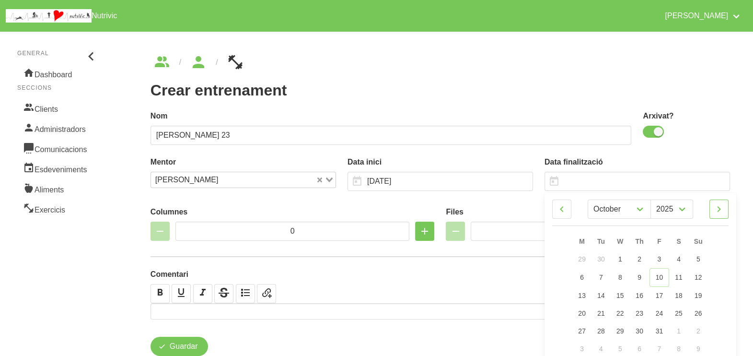
click at [718, 208] on icon at bounding box center [719, 208] width 12 height 17
click at [720, 208] on icon at bounding box center [719, 208] width 12 height 17
select select "0"
select select "2026"
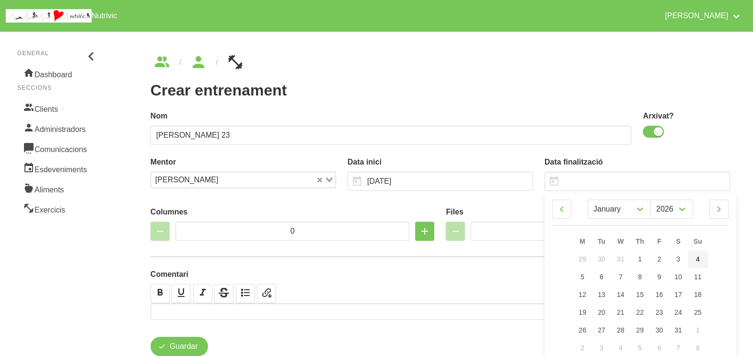
click at [702, 256] on link "4" at bounding box center [698, 259] width 20 height 18
type input "[DATE]"
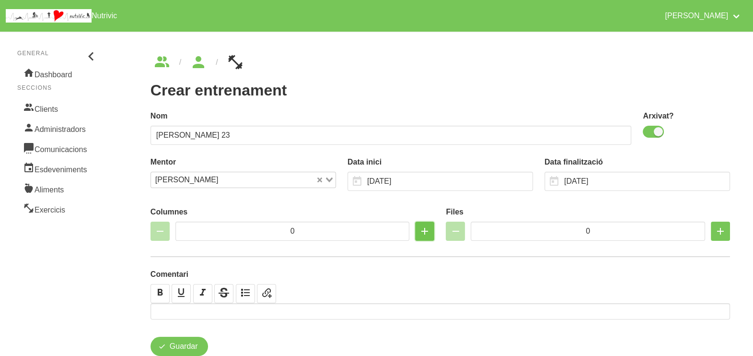
click at [424, 231] on icon "button" at bounding box center [425, 230] width 12 height 17
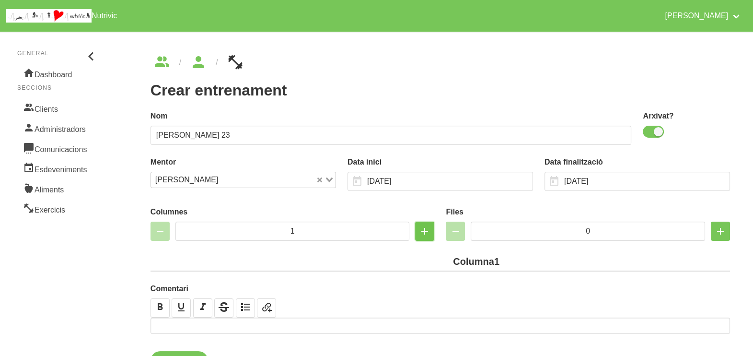
click at [424, 231] on icon "button" at bounding box center [425, 230] width 12 height 17
type input "3"
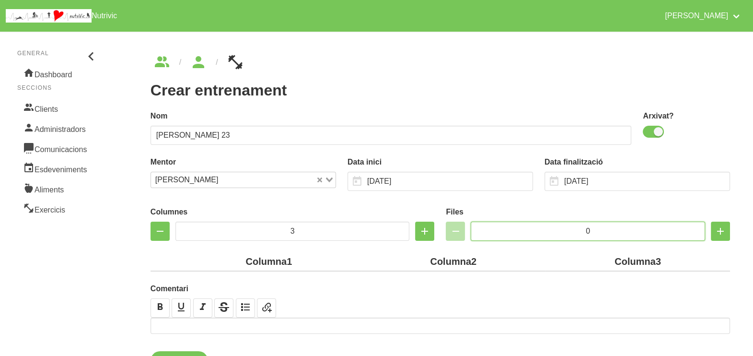
click at [548, 224] on input "0" at bounding box center [588, 230] width 234 height 19
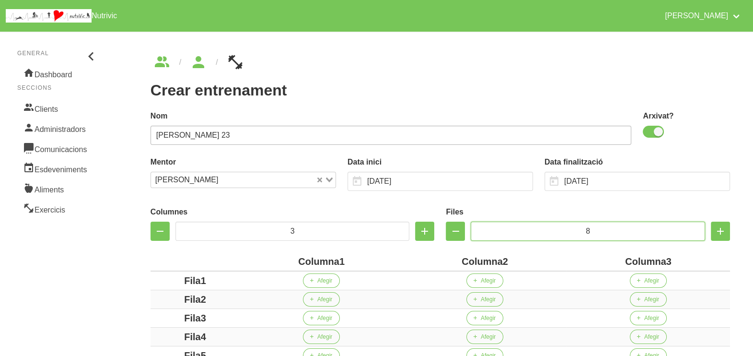
scroll to position [180, 0]
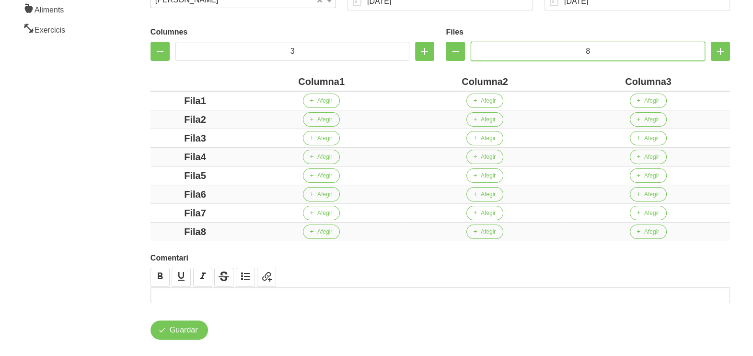
type input "8"
drag, startPoint x: 282, startPoint y: 79, endPoint x: 271, endPoint y: 79, distance: 11.0
click at [271, 79] on div "Columna1" at bounding box center [321, 81] width 156 height 14
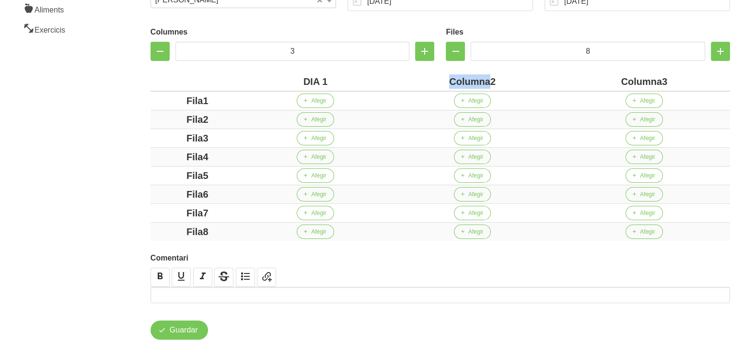
drag, startPoint x: 488, startPoint y: 81, endPoint x: 441, endPoint y: 80, distance: 47.0
click at [442, 80] on div "Columna2" at bounding box center [472, 81] width 164 height 14
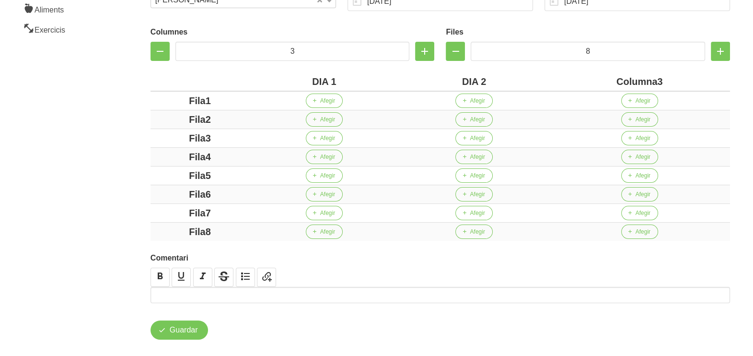
drag, startPoint x: 656, startPoint y: 80, endPoint x: 594, endPoint y: 75, distance: 62.0
click at [606, 77] on div "Columna3" at bounding box center [639, 81] width 173 height 14
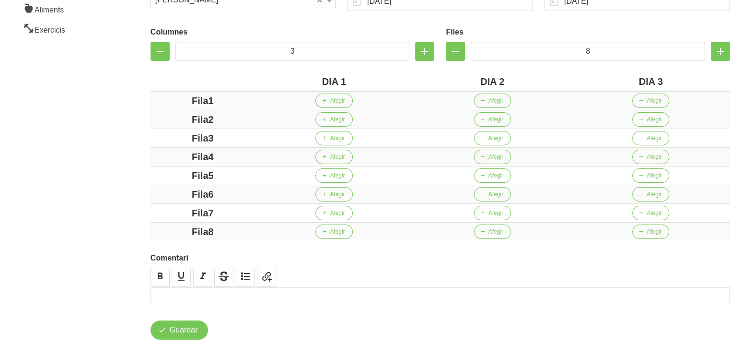
drag, startPoint x: 208, startPoint y: 101, endPoint x: 151, endPoint y: 101, distance: 57.5
click at [151, 100] on td "Fila1" at bounding box center [202, 100] width 104 height 19
drag, startPoint x: 208, startPoint y: 120, endPoint x: 184, endPoint y: 127, distance: 25.9
click at [167, 119] on div "Fila2" at bounding box center [202, 119] width 97 height 14
drag, startPoint x: 231, startPoint y: 138, endPoint x: 173, endPoint y: 138, distance: 59.0
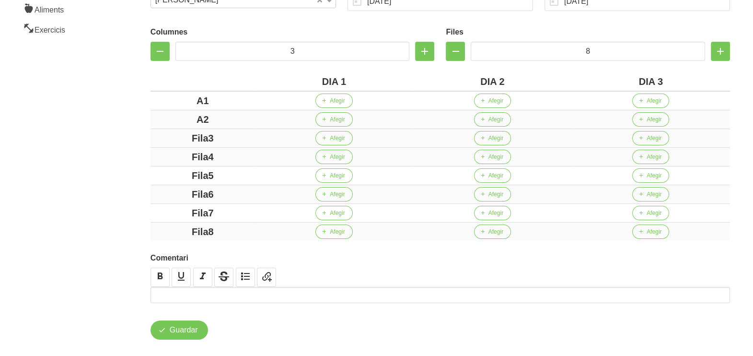
click at [173, 138] on div "Fila3" at bounding box center [202, 138] width 97 height 14
drag, startPoint x: 229, startPoint y: 156, endPoint x: 187, endPoint y: 159, distance: 41.3
click at [178, 156] on div "Fila4" at bounding box center [202, 157] width 97 height 14
drag, startPoint x: 224, startPoint y: 171, endPoint x: 176, endPoint y: 171, distance: 47.9
click at [176, 171] on div "Fila5" at bounding box center [202, 175] width 97 height 14
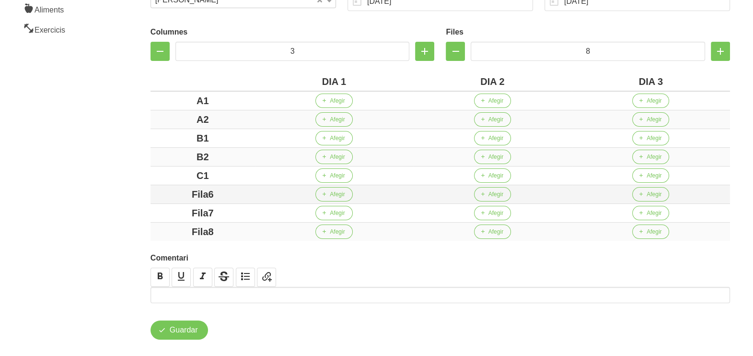
drag, startPoint x: 229, startPoint y: 190, endPoint x: 174, endPoint y: 190, distance: 55.1
click at [167, 189] on div "Fila6" at bounding box center [202, 194] width 97 height 14
drag, startPoint x: 212, startPoint y: 206, endPoint x: 179, endPoint y: 208, distance: 33.6
click at [170, 206] on div "Fila7" at bounding box center [202, 213] width 97 height 14
drag, startPoint x: 228, startPoint y: 228, endPoint x: 161, endPoint y: 212, distance: 68.5
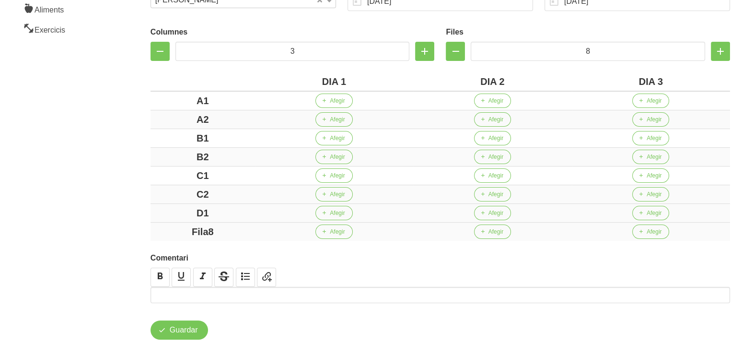
click at [167, 219] on tbody "A1 Afegir Afegir Afegir A2 Afegir Afegir Afegir B1 Afegir Afegir Afegir B2 Afeg…" at bounding box center [439, 166] width 579 height 150
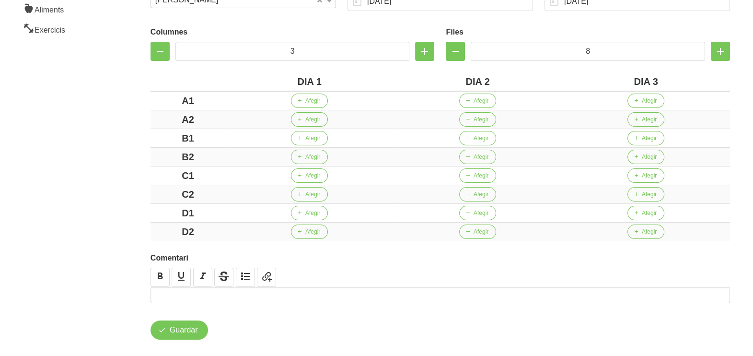
drag, startPoint x: 115, startPoint y: 179, endPoint x: 130, endPoint y: 157, distance: 27.3
click at [115, 176] on aside "General Dashboard Seccions Clients Administradors Comunicacions Esdeveniments A…" at bounding box center [57, 107] width 127 height 522
click at [311, 101] on span "Afegir" at bounding box center [312, 100] width 15 height 9
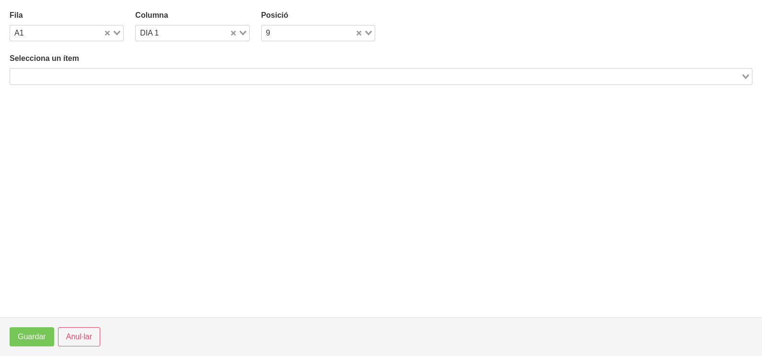
click at [148, 74] on input "Search for option" at bounding box center [375, 76] width 729 height 12
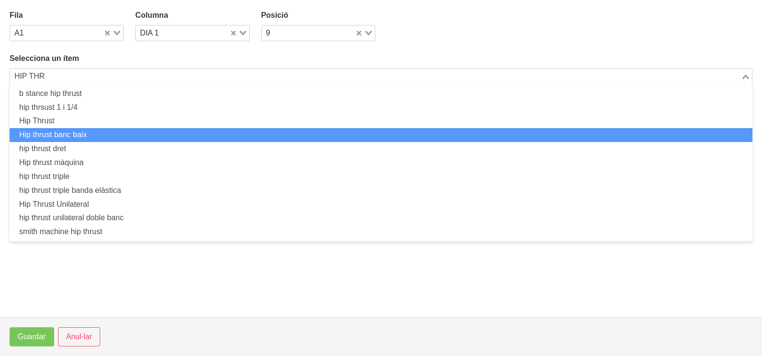
click at [87, 134] on li "Hip thrust banc baix" at bounding box center [381, 135] width 743 height 14
type input "HIP THR"
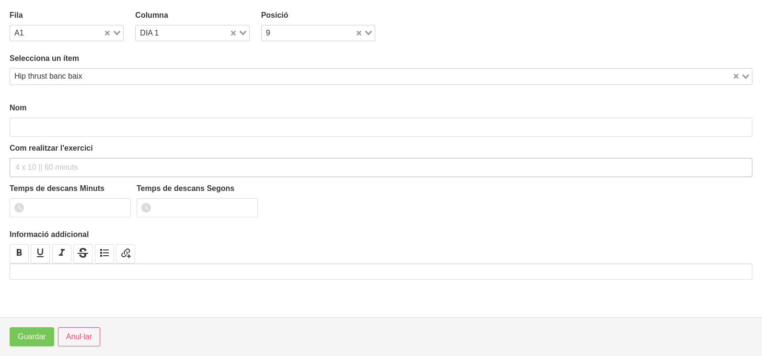
type input "Hip thrust banc baix"
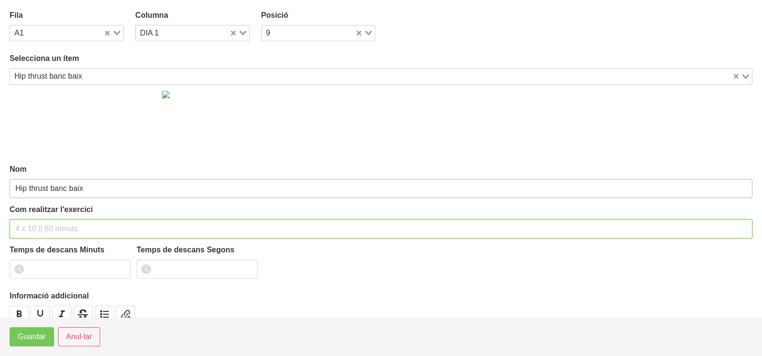
click at [36, 225] on input "text" at bounding box center [381, 228] width 743 height 19
type input "3 x 8-10 a 2011 60""
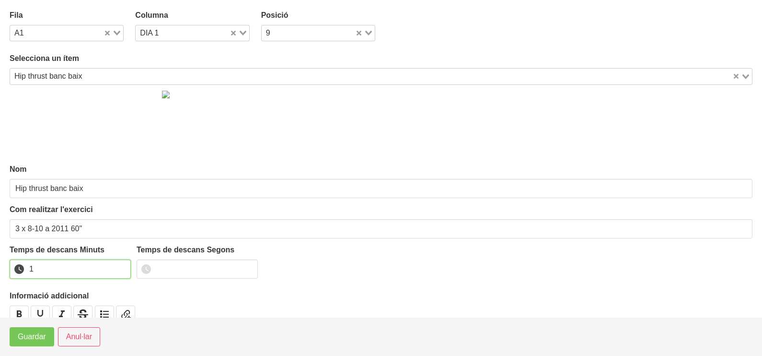
drag, startPoint x: 121, startPoint y: 266, endPoint x: 80, endPoint y: 295, distance: 50.1
type input "1"
click at [122, 267] on input "1" at bounding box center [70, 268] width 121 height 19
click at [34, 336] on span "Guardar" at bounding box center [32, 337] width 28 height 12
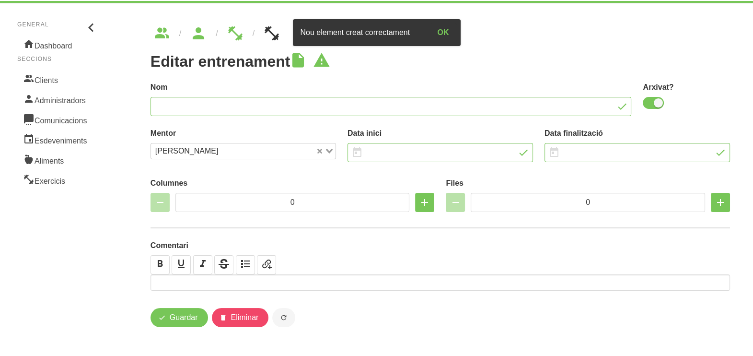
type input "Laura Musull 23"
checkbox input "true"
type input "[DATE]"
type input "3"
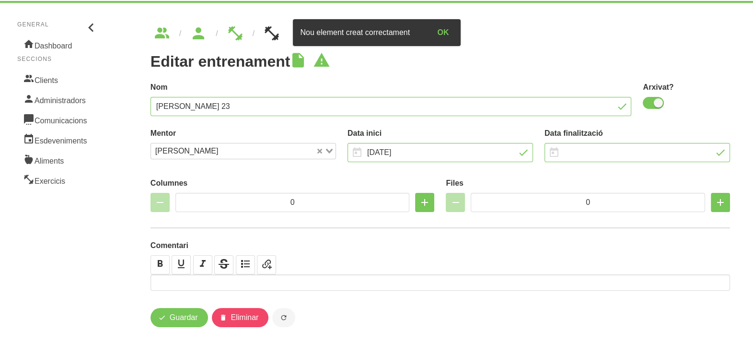
type input "8"
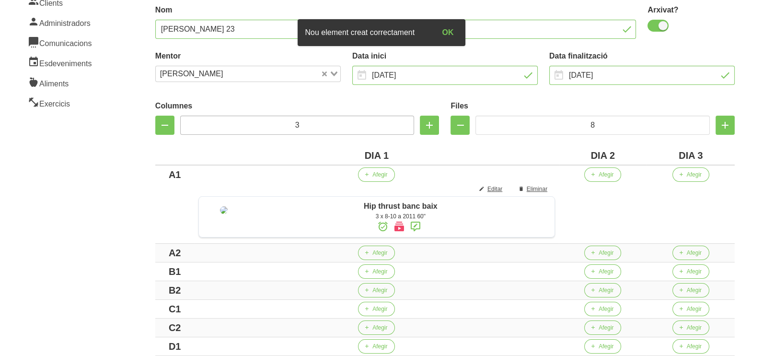
scroll to position [180, 0]
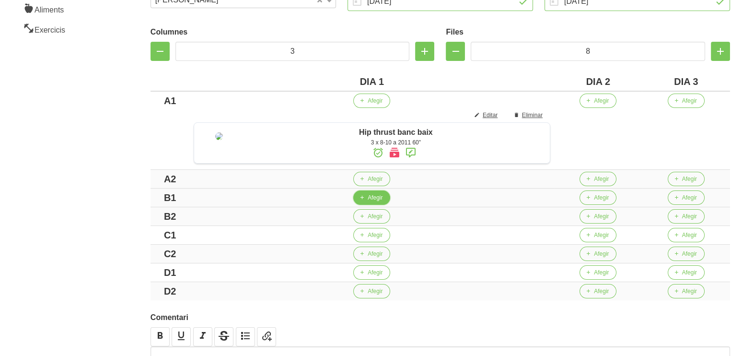
click at [366, 202] on span "button" at bounding box center [362, 197] width 9 height 9
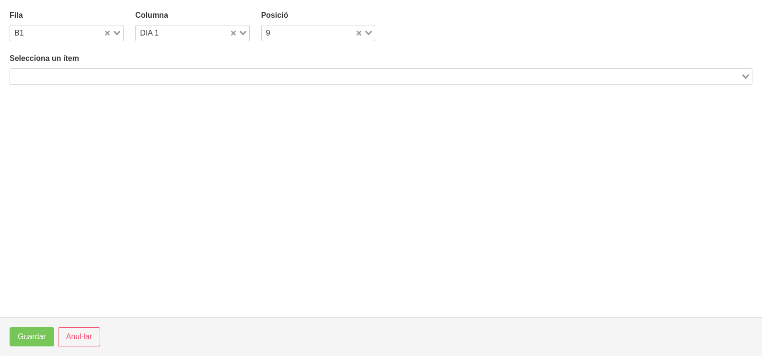
click at [141, 75] on input "Search for option" at bounding box center [375, 76] width 729 height 12
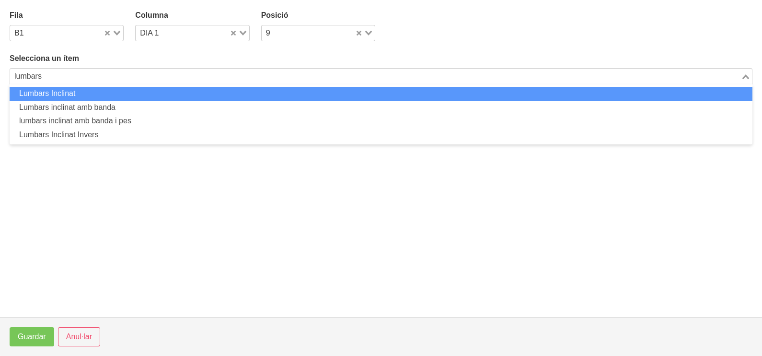
click at [94, 95] on li "Lumbars Inclinat" at bounding box center [381, 94] width 743 height 14
type input "lumbars"
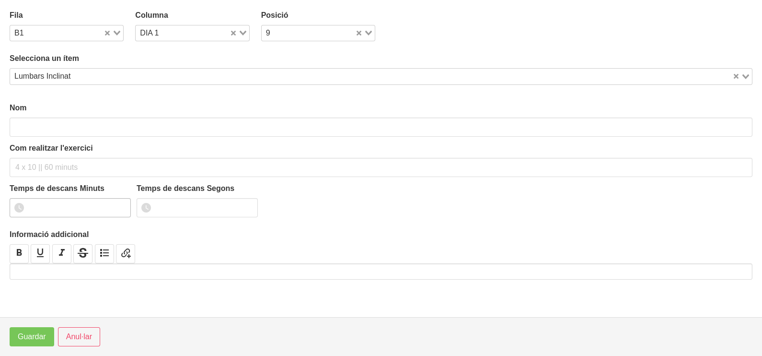
type input "Lumbars Inclinat"
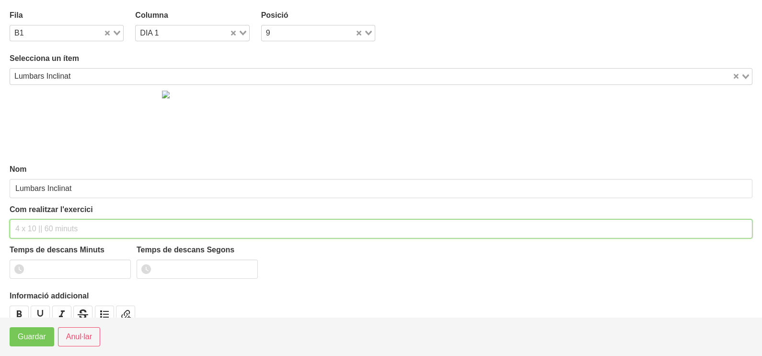
click at [43, 230] on input "text" at bounding box center [381, 228] width 743 height 19
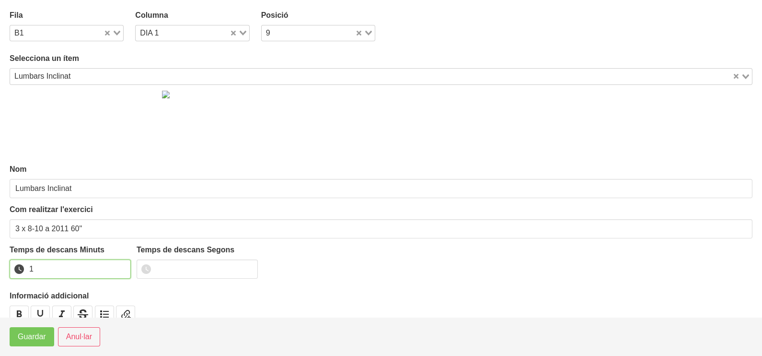
drag, startPoint x: 124, startPoint y: 266, endPoint x: 76, endPoint y: 299, distance: 58.2
click at [124, 266] on input "1" at bounding box center [70, 268] width 121 height 19
click at [34, 342] on span "Guardar" at bounding box center [32, 337] width 28 height 12
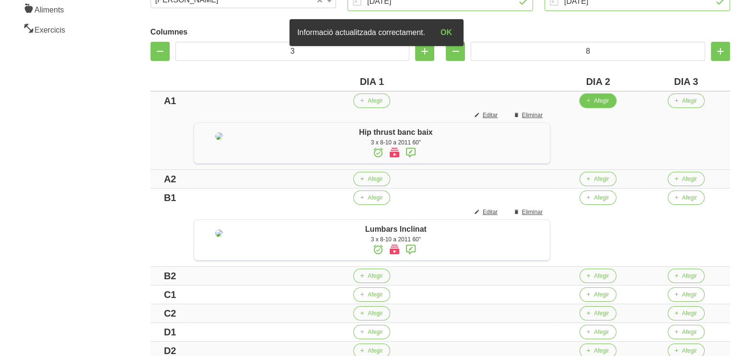
click at [609, 103] on span "Afegir" at bounding box center [601, 100] width 15 height 9
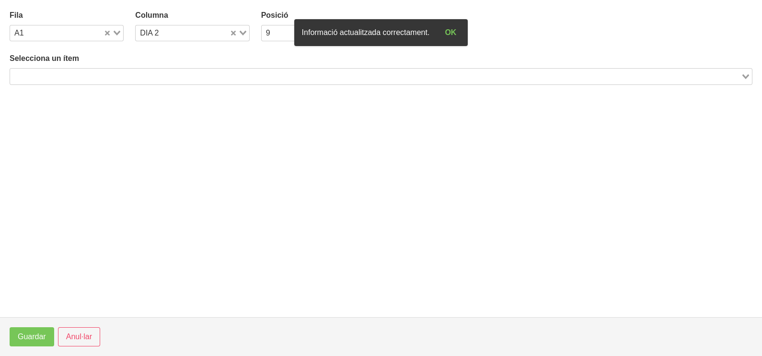
click at [140, 76] on input "Search for option" at bounding box center [375, 76] width 729 height 12
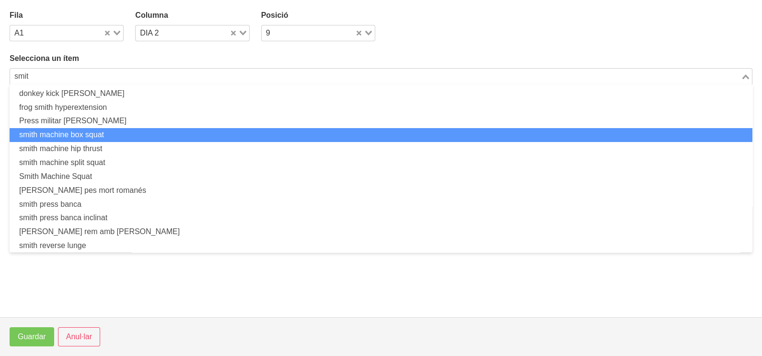
scroll to position [31, 0]
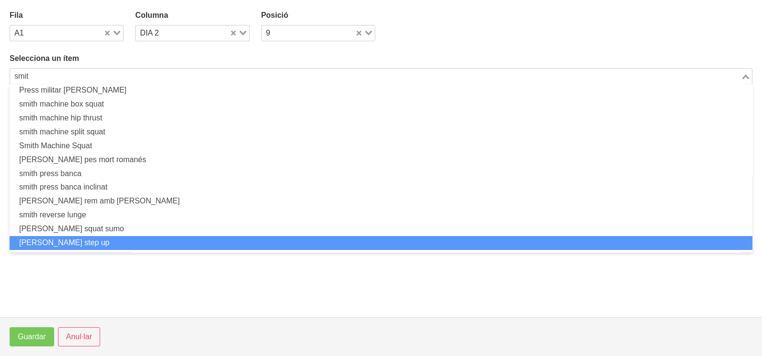
click at [78, 241] on li "[PERSON_NAME] step up" at bounding box center [381, 243] width 743 height 14
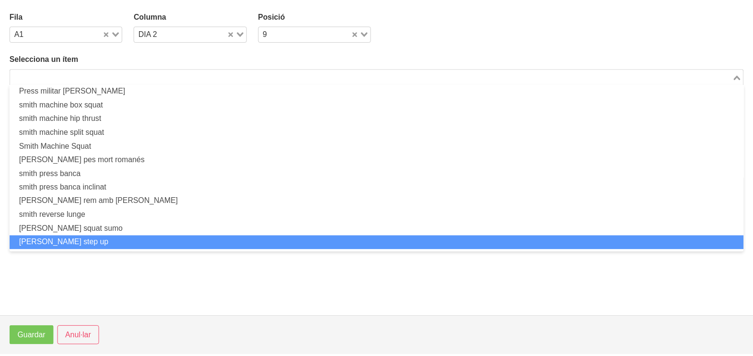
scroll to position [2, 0]
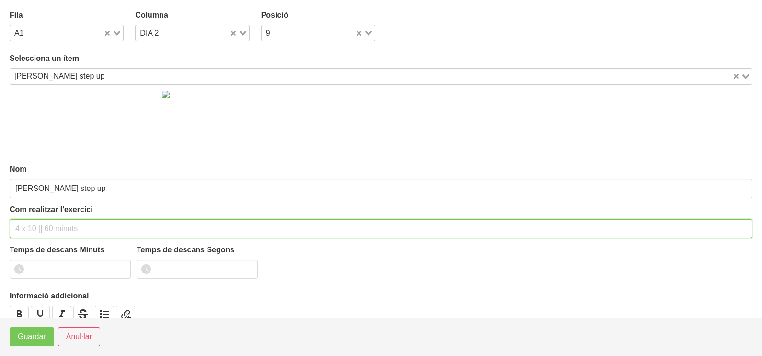
click at [32, 228] on input "text" at bounding box center [381, 228] width 743 height 19
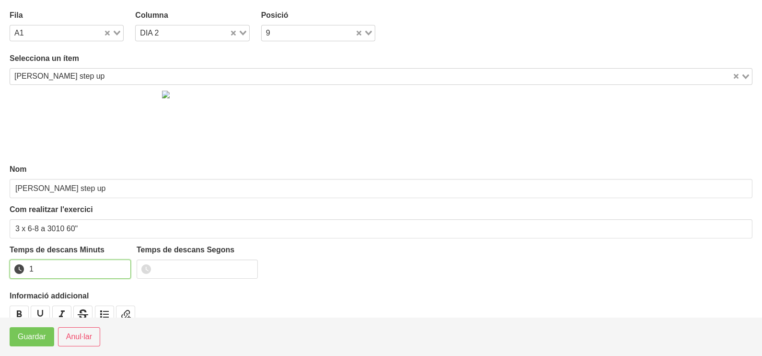
drag, startPoint x: 122, startPoint y: 264, endPoint x: 49, endPoint y: 311, distance: 86.3
click at [119, 266] on input "1" at bounding box center [70, 268] width 121 height 19
click at [30, 334] on span "Guardar" at bounding box center [32, 337] width 28 height 12
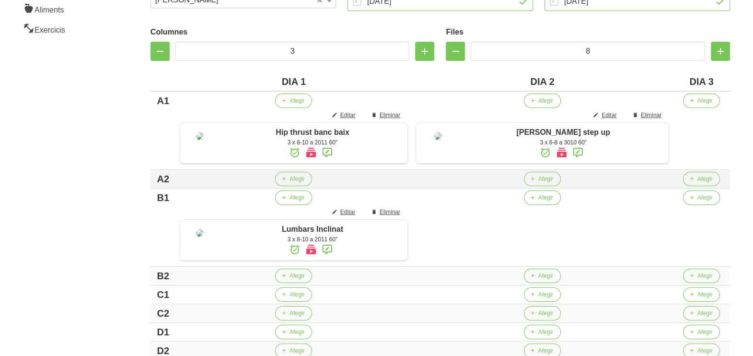
scroll to position [300, 0]
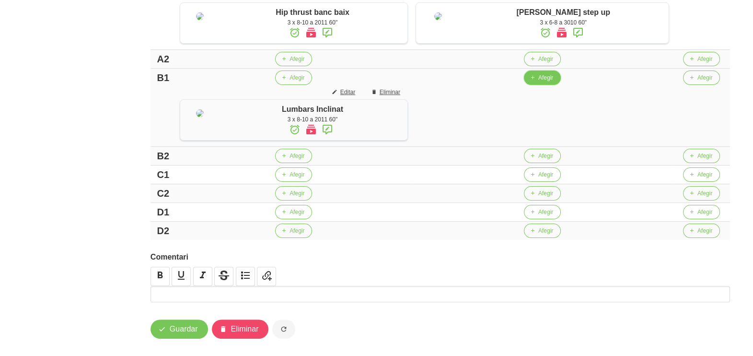
click at [537, 82] on span "button" at bounding box center [532, 77] width 9 height 9
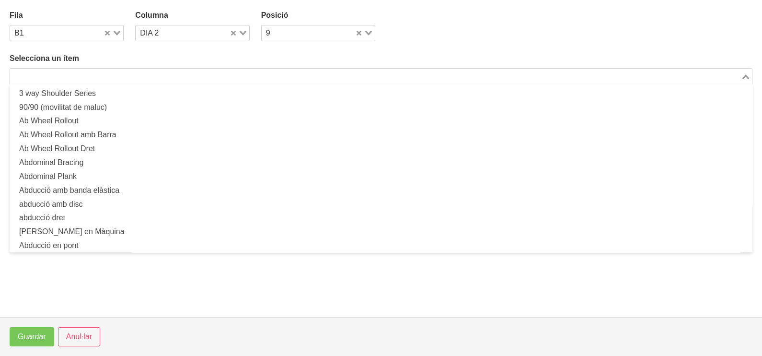
click at [148, 75] on input "Search for option" at bounding box center [375, 76] width 729 height 12
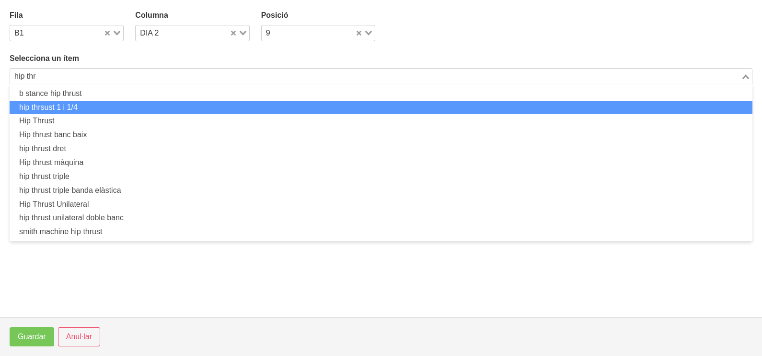
click at [78, 109] on li "hip thrsust 1 i 1/4" at bounding box center [381, 108] width 743 height 14
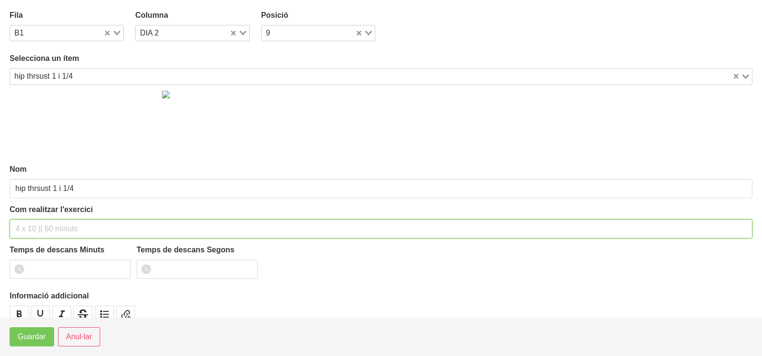
click at [34, 223] on input "text" at bounding box center [381, 228] width 743 height 19
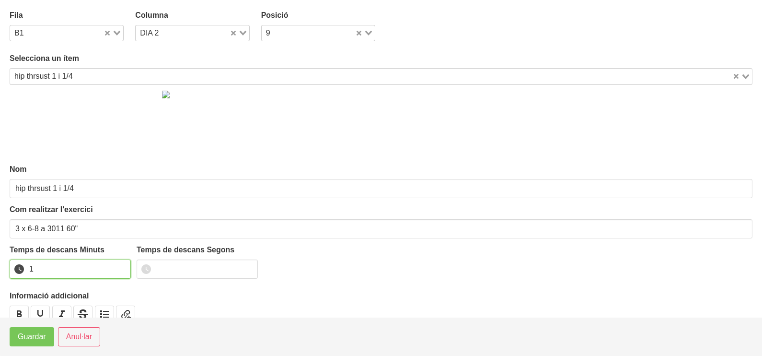
drag, startPoint x: 118, startPoint y: 266, endPoint x: 62, endPoint y: 303, distance: 67.4
click at [118, 266] on input "1" at bounding box center [70, 268] width 121 height 19
click at [28, 339] on span "Guardar" at bounding box center [32, 337] width 28 height 12
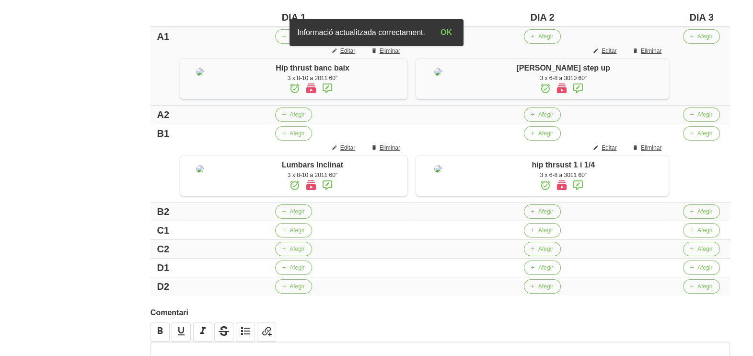
scroll to position [180, 0]
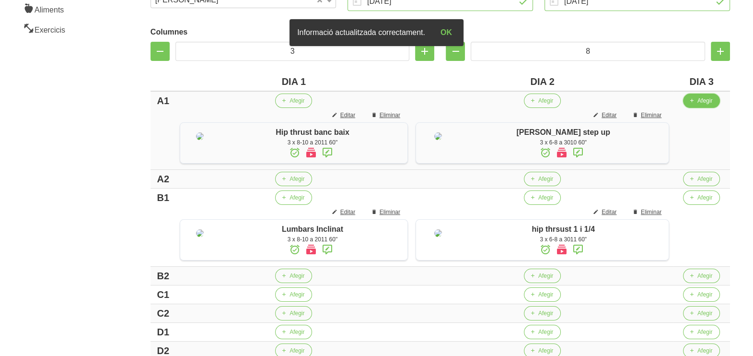
click at [702, 100] on span "Afegir" at bounding box center [704, 100] width 15 height 9
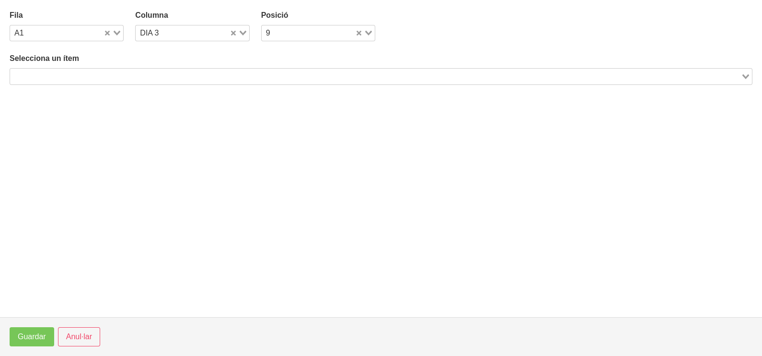
click at [137, 72] on input "Search for option" at bounding box center [375, 76] width 729 height 12
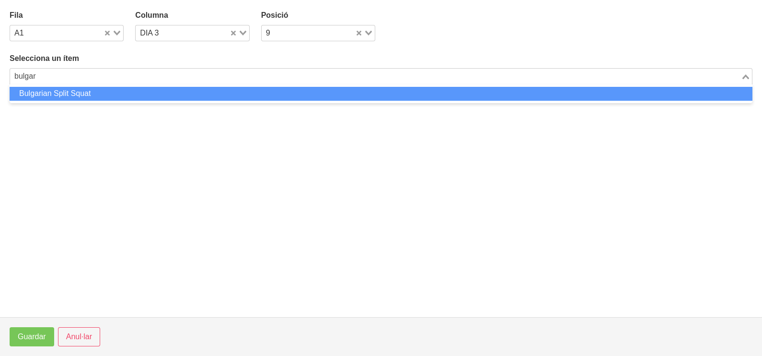
click at [110, 95] on li "Bulgarian Split Squat" at bounding box center [381, 94] width 743 height 14
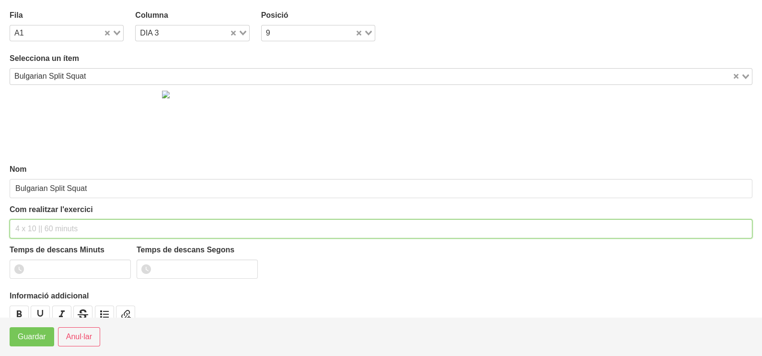
click at [44, 227] on input "text" at bounding box center [381, 228] width 743 height 19
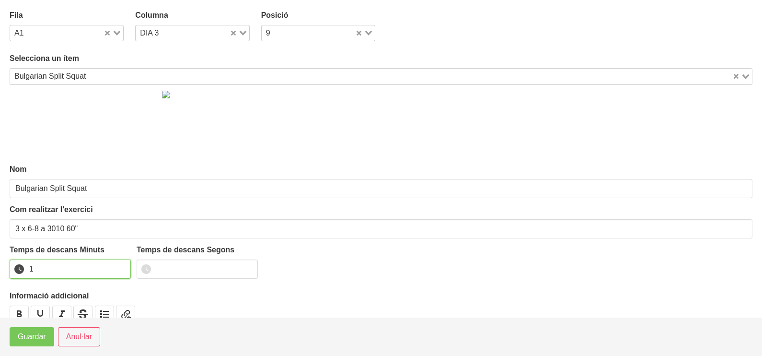
drag, startPoint x: 121, startPoint y: 265, endPoint x: 102, endPoint y: 276, distance: 21.7
click at [121, 265] on input "1" at bounding box center [70, 268] width 121 height 19
click at [34, 336] on span "Guardar" at bounding box center [32, 337] width 28 height 12
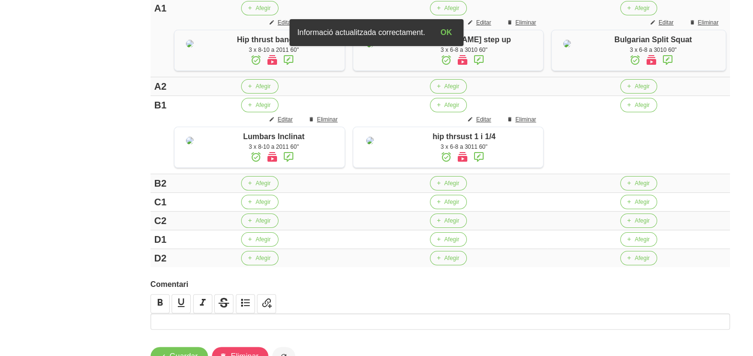
scroll to position [300, 0]
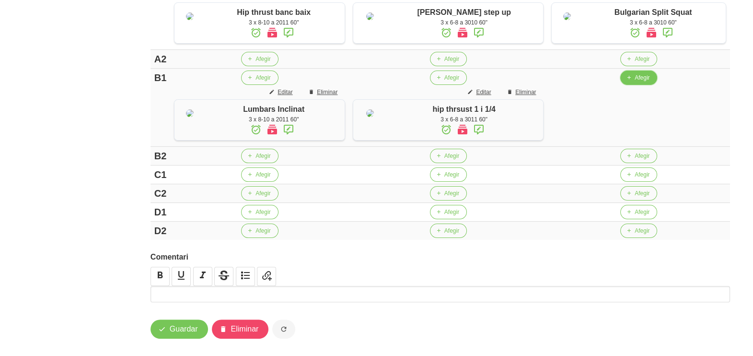
click at [635, 82] on span "Afegir" at bounding box center [642, 77] width 15 height 9
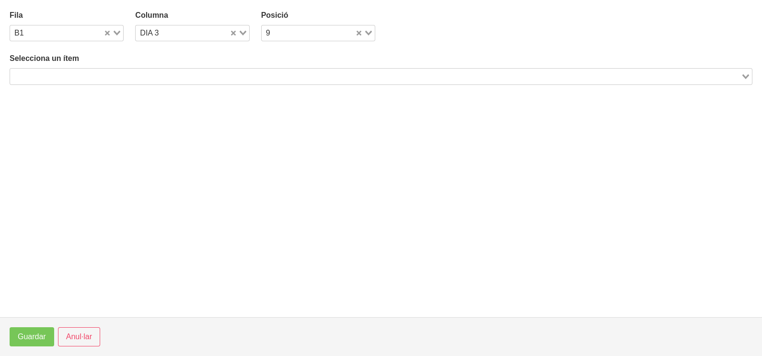
click at [89, 78] on input "Search for option" at bounding box center [375, 76] width 729 height 12
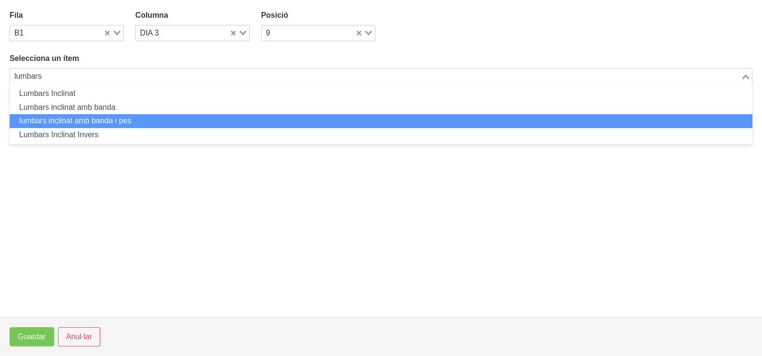
drag, startPoint x: 93, startPoint y: 125, endPoint x: 98, endPoint y: 125, distance: 5.3
click at [98, 125] on li "lumbars inclinat amb banda i pes" at bounding box center [381, 121] width 743 height 14
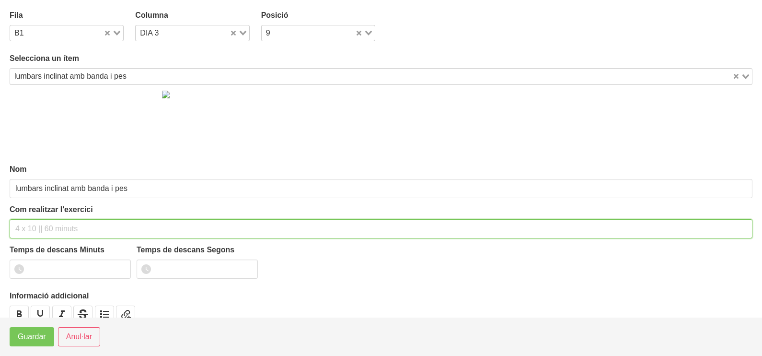
drag, startPoint x: 43, startPoint y: 223, endPoint x: 53, endPoint y: 206, distance: 20.0
click at [46, 219] on input "text" at bounding box center [381, 228] width 743 height 19
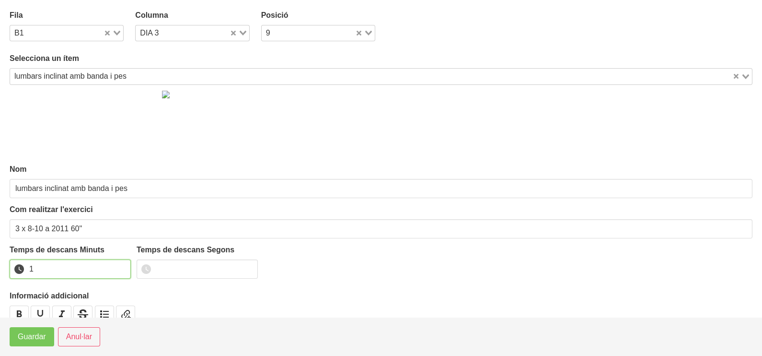
drag, startPoint x: 120, startPoint y: 265, endPoint x: 81, endPoint y: 299, distance: 51.3
click at [120, 266] on input "1" at bounding box center [70, 268] width 121 height 19
click at [38, 333] on span "Guardar" at bounding box center [32, 337] width 28 height 12
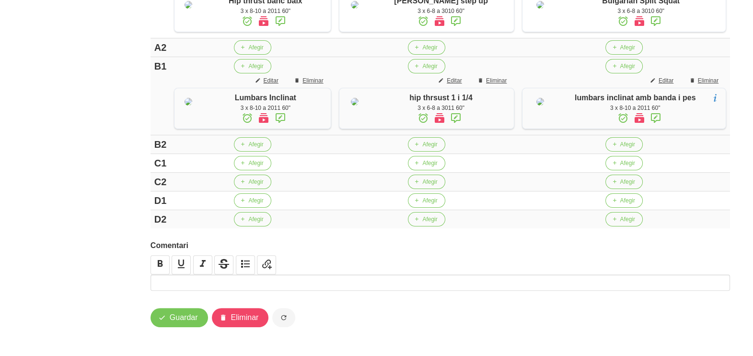
scroll to position [372, 0]
click at [256, 163] on span "Afegir" at bounding box center [255, 163] width 15 height 9
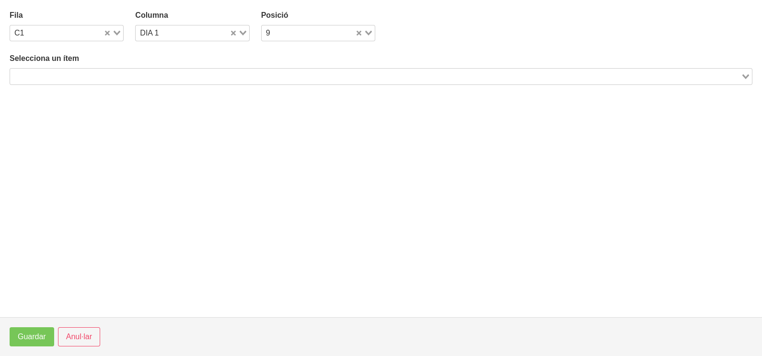
click at [129, 72] on input "Search for option" at bounding box center [375, 76] width 729 height 12
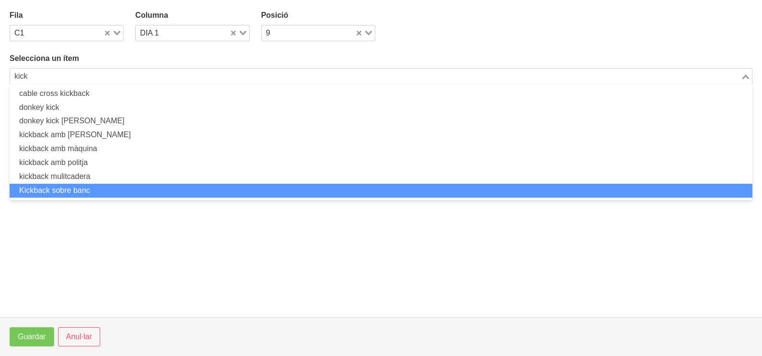
click at [110, 185] on li "Kickback sobre banc" at bounding box center [381, 191] width 743 height 14
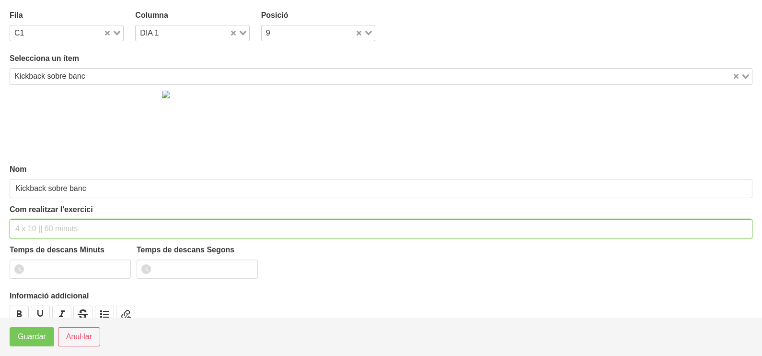
click at [37, 225] on input "text" at bounding box center [381, 228] width 743 height 19
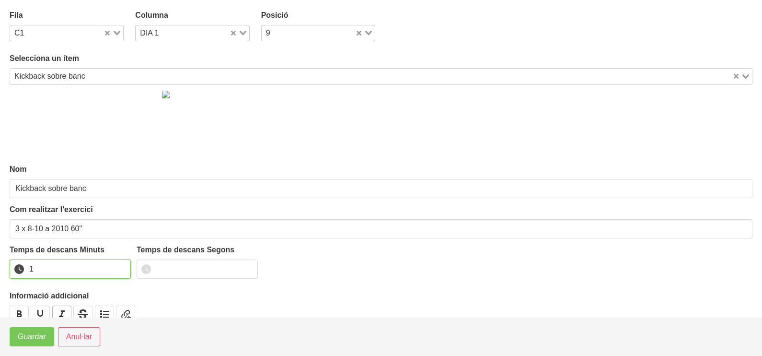
drag, startPoint x: 122, startPoint y: 266, endPoint x: 58, endPoint y: 312, distance: 78.6
click at [113, 274] on input "1" at bounding box center [70, 268] width 121 height 19
click at [31, 340] on span "Guardar" at bounding box center [32, 337] width 28 height 12
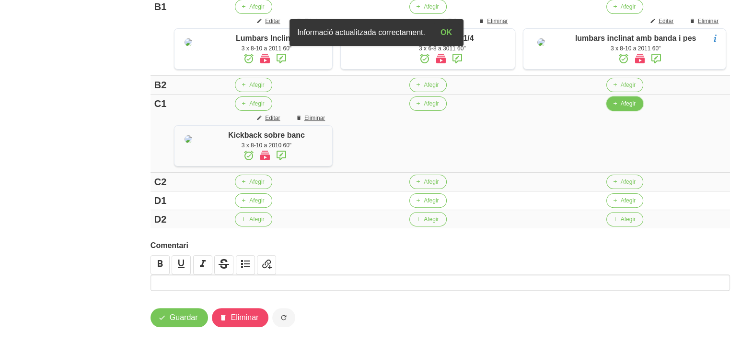
click at [621, 108] on span "Afegir" at bounding box center [628, 103] width 15 height 9
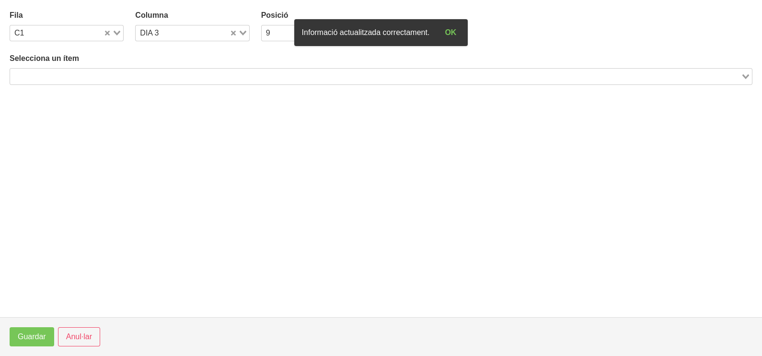
click at [103, 78] on input "Search for option" at bounding box center [375, 76] width 729 height 12
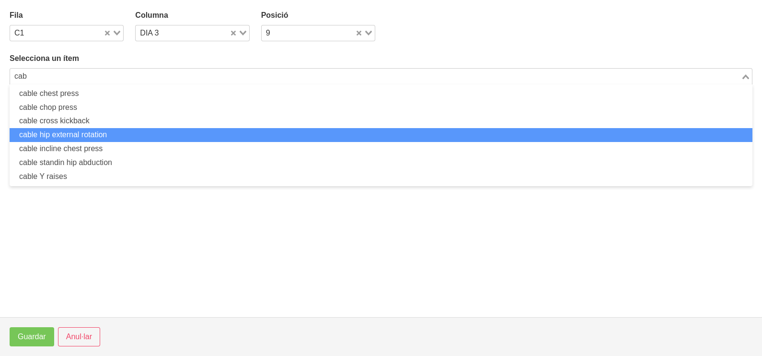
click at [98, 139] on li "cable hip external rotation" at bounding box center [381, 135] width 743 height 14
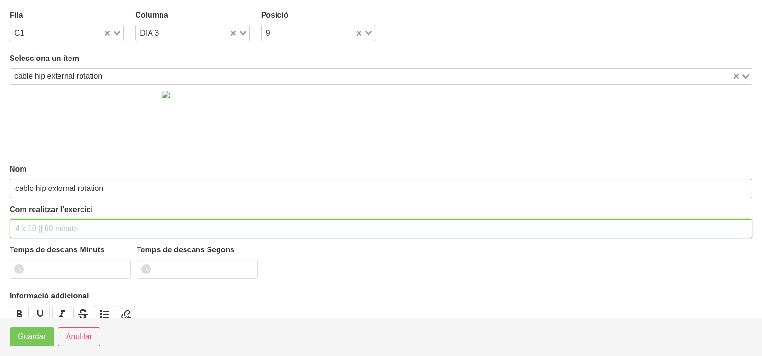
drag, startPoint x: 46, startPoint y: 227, endPoint x: 55, endPoint y: 192, distance: 36.3
click at [46, 225] on input "text" at bounding box center [381, 228] width 743 height 19
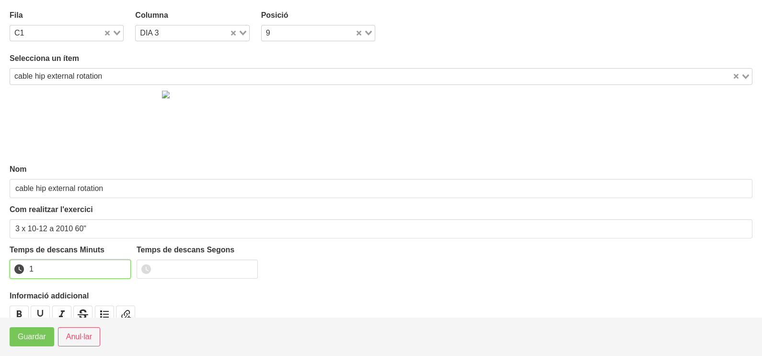
drag, startPoint x: 121, startPoint y: 264, endPoint x: 111, endPoint y: 272, distance: 12.9
click at [119, 267] on input "1" at bounding box center [70, 268] width 121 height 19
click at [25, 336] on span "Guardar" at bounding box center [32, 337] width 28 height 12
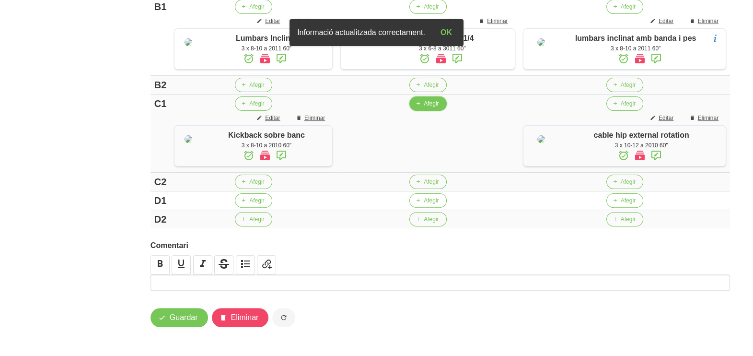
click at [428, 108] on span "Afegir" at bounding box center [431, 103] width 15 height 9
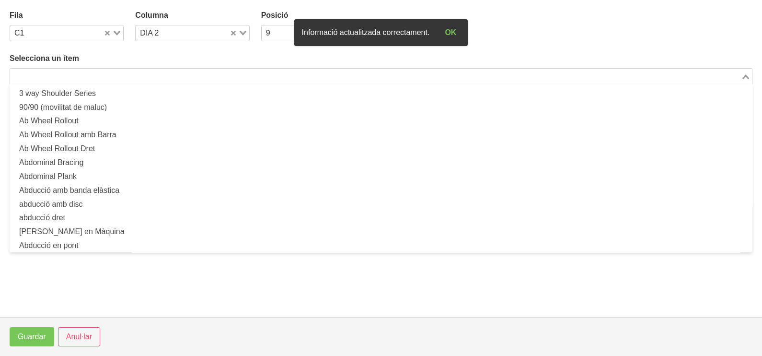
click at [74, 74] on input "Search for option" at bounding box center [375, 76] width 729 height 12
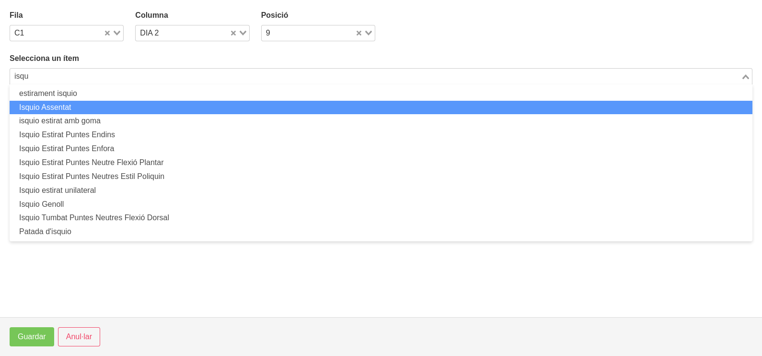
click at [98, 107] on li "Isquio Assentat" at bounding box center [381, 108] width 743 height 14
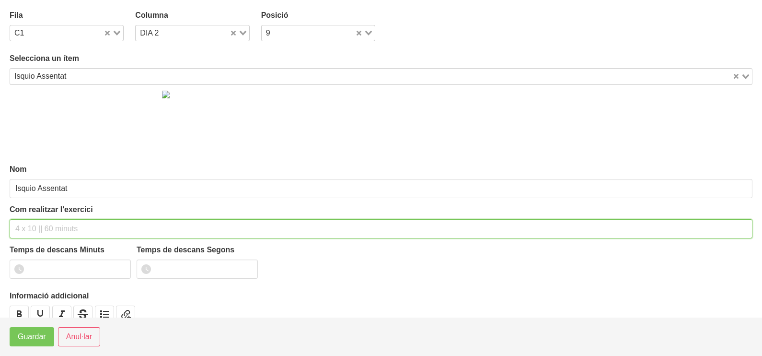
click at [31, 233] on input "text" at bounding box center [381, 228] width 743 height 19
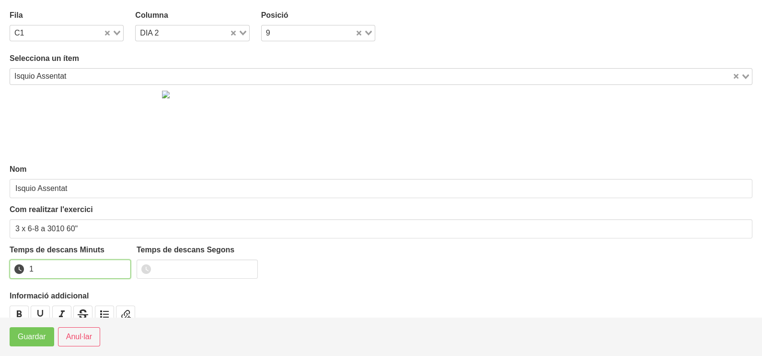
click at [122, 266] on input "1" at bounding box center [70, 268] width 121 height 19
click at [29, 340] on span "Guardar" at bounding box center [32, 337] width 28 height 12
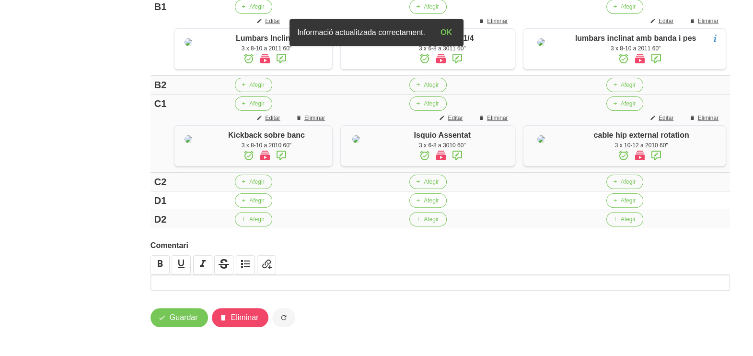
scroll to position [443, 0]
click at [427, 197] on button "Afegir" at bounding box center [427, 200] width 37 height 14
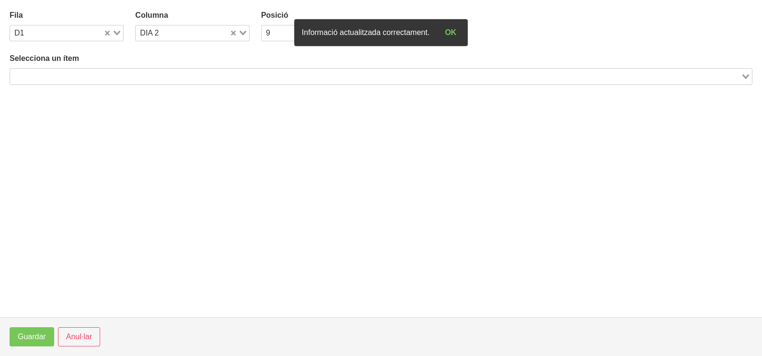
click at [84, 74] on input "Search for option" at bounding box center [375, 76] width 729 height 12
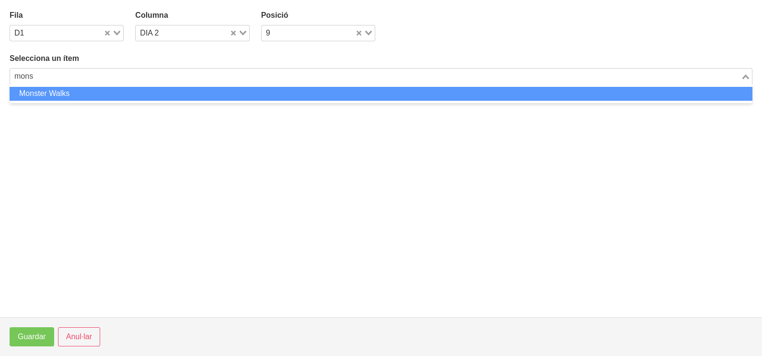
click at [96, 93] on li "Monster Walks" at bounding box center [381, 94] width 743 height 14
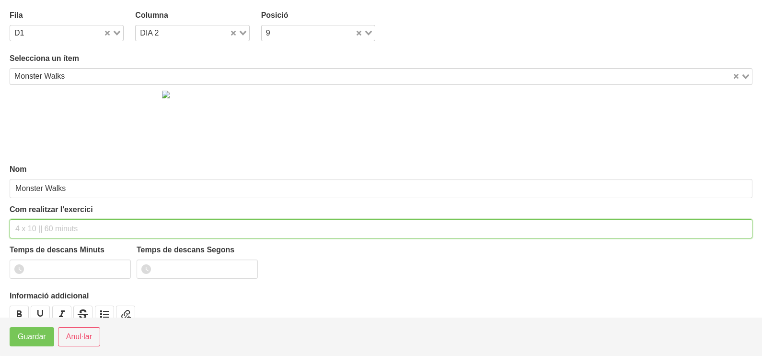
click at [36, 223] on input "text" at bounding box center [381, 228] width 743 height 19
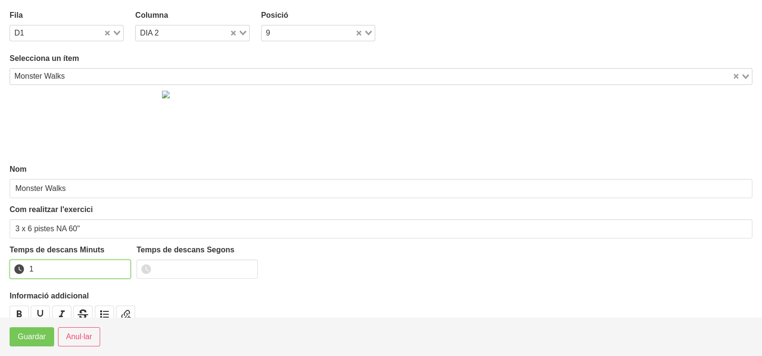
drag, startPoint x: 122, startPoint y: 266, endPoint x: 81, endPoint y: 286, distance: 45.9
click at [120, 266] on input "1" at bounding box center [70, 268] width 121 height 19
click at [33, 338] on span "Guardar" at bounding box center [32, 337] width 28 height 12
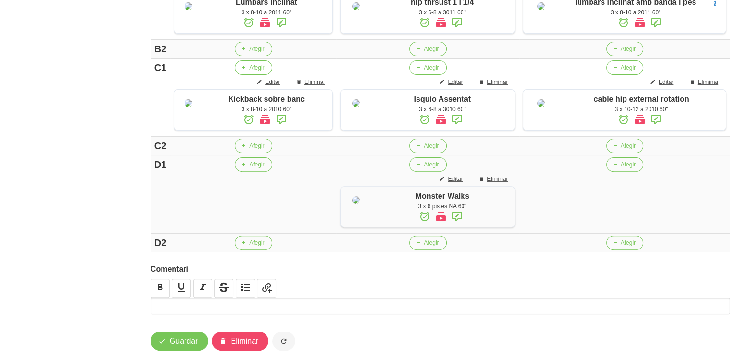
scroll to position [503, 0]
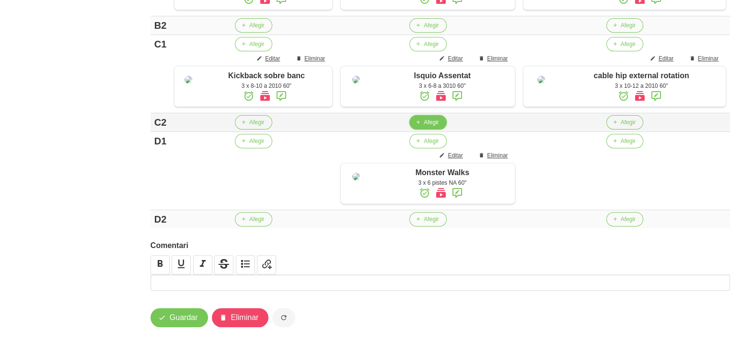
click at [422, 125] on span "button" at bounding box center [418, 122] width 9 height 9
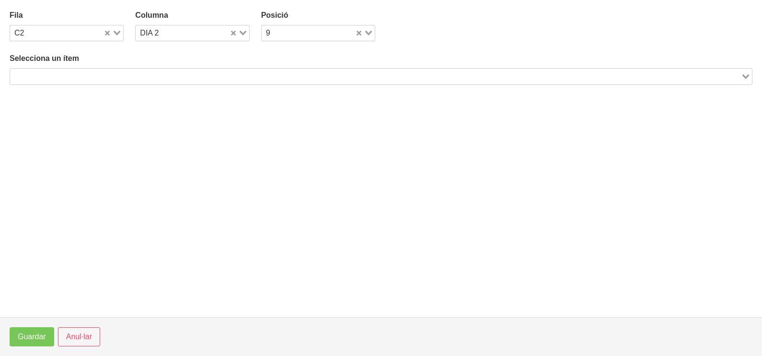
drag, startPoint x: 122, startPoint y: 77, endPoint x: 126, endPoint y: 73, distance: 5.8
click at [122, 77] on input "Search for option" at bounding box center [375, 76] width 729 height 12
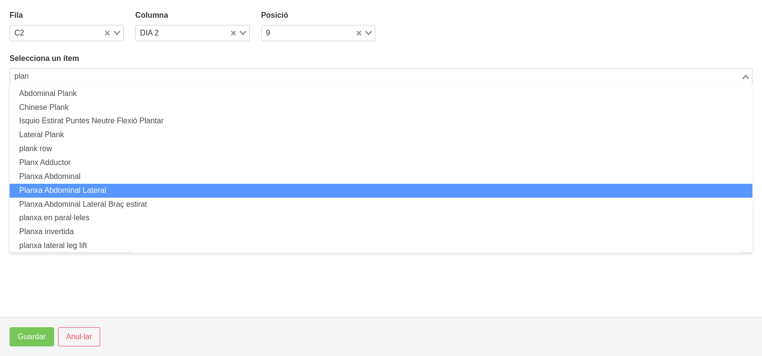
click at [81, 188] on li "Planxa Abdominal Lateral" at bounding box center [381, 191] width 743 height 14
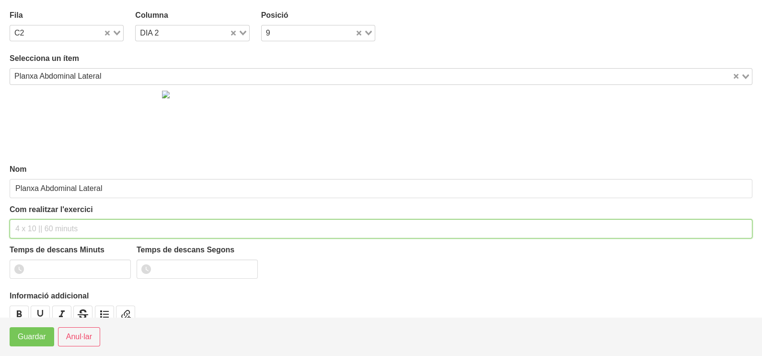
click at [39, 232] on input "text" at bounding box center [381, 228] width 743 height 19
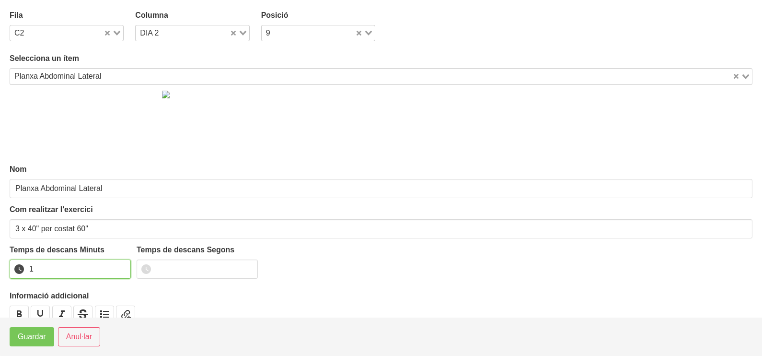
click at [120, 266] on input "1" at bounding box center [70, 268] width 121 height 19
click at [44, 337] on span "Guardar" at bounding box center [32, 337] width 28 height 12
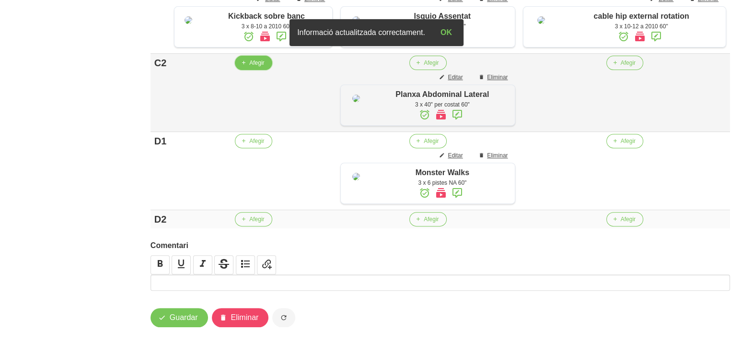
click at [254, 67] on span "Afegir" at bounding box center [256, 62] width 15 height 9
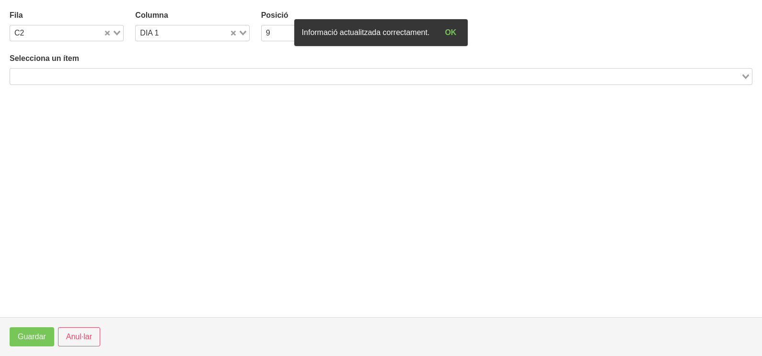
click at [64, 77] on input "Search for option" at bounding box center [375, 76] width 729 height 12
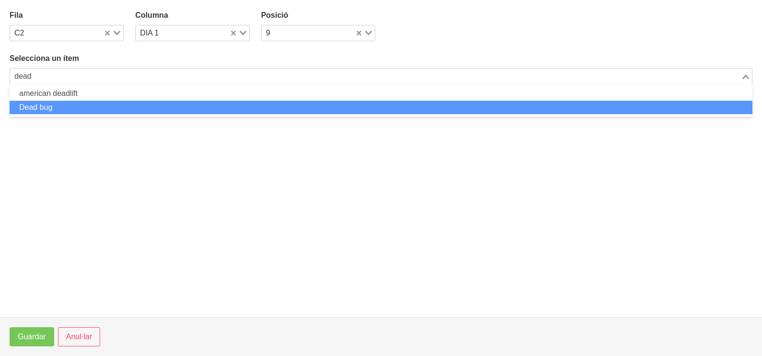
click at [68, 106] on li "Dead bug" at bounding box center [381, 108] width 743 height 14
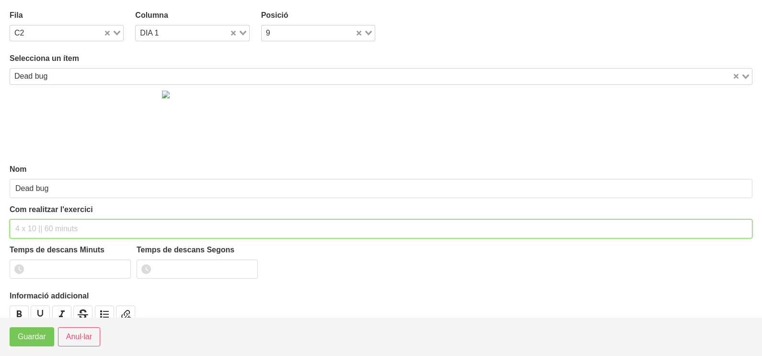
click at [43, 225] on input "text" at bounding box center [381, 228] width 743 height 19
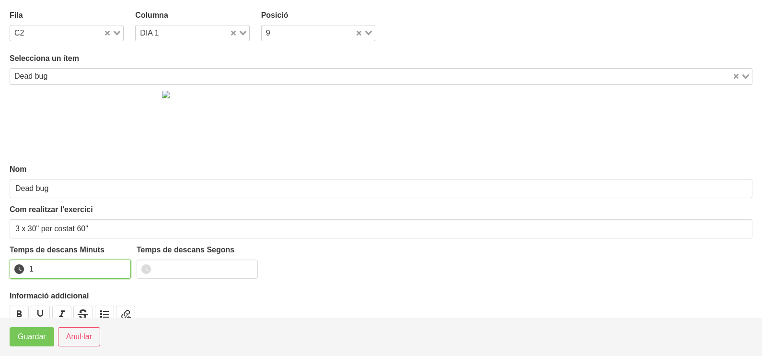
drag, startPoint x: 121, startPoint y: 265, endPoint x: 60, endPoint y: 317, distance: 80.3
click at [118, 269] on input "1" at bounding box center [70, 268] width 121 height 19
click at [35, 340] on span "Guardar" at bounding box center [32, 337] width 28 height 12
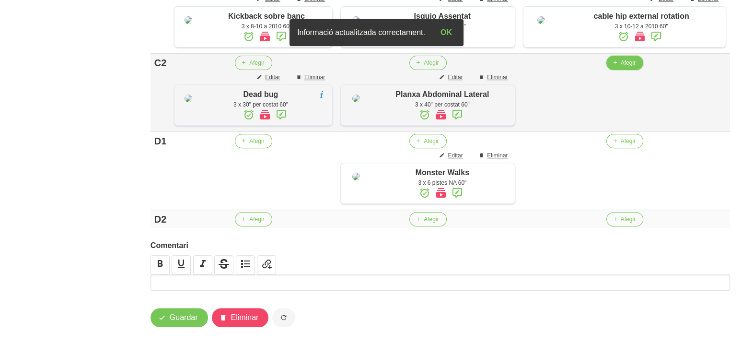
click at [627, 67] on span "Afegir" at bounding box center [628, 62] width 15 height 9
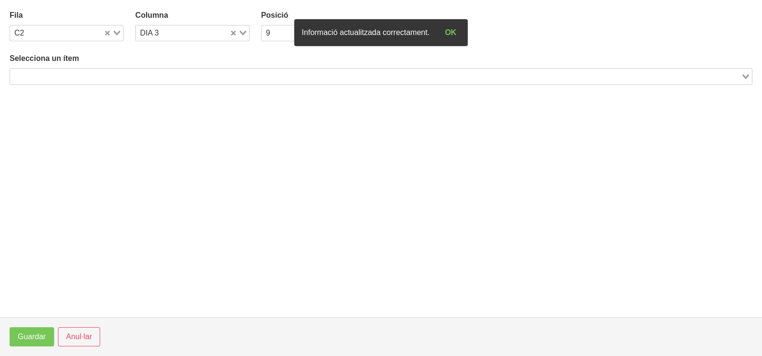
click at [82, 69] on div "Search for option" at bounding box center [375, 75] width 731 height 13
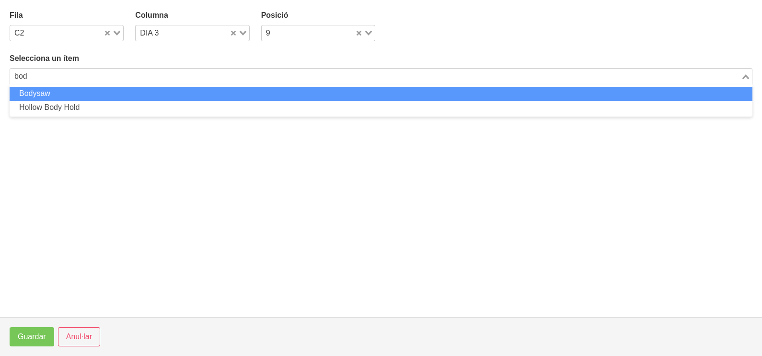
click at [63, 96] on li "Bodysaw" at bounding box center [381, 94] width 743 height 14
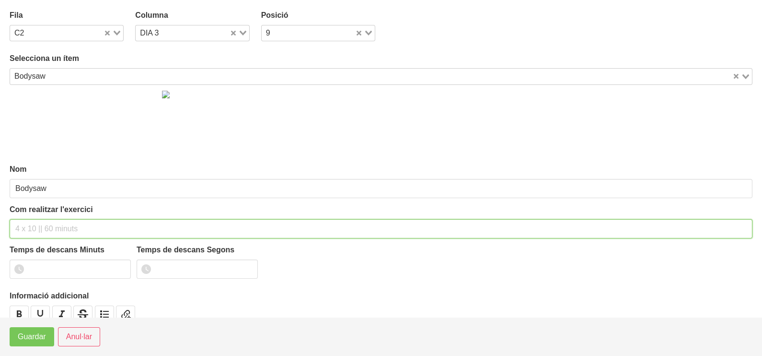
click at [32, 225] on input "text" at bounding box center [381, 228] width 743 height 19
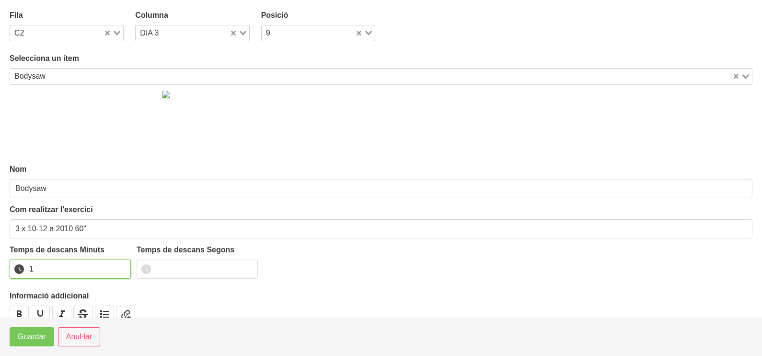
drag, startPoint x: 123, startPoint y: 266, endPoint x: 74, endPoint y: 305, distance: 63.0
click at [123, 266] on input "1" at bounding box center [70, 268] width 121 height 19
click at [34, 337] on span "Guardar" at bounding box center [32, 337] width 28 height 12
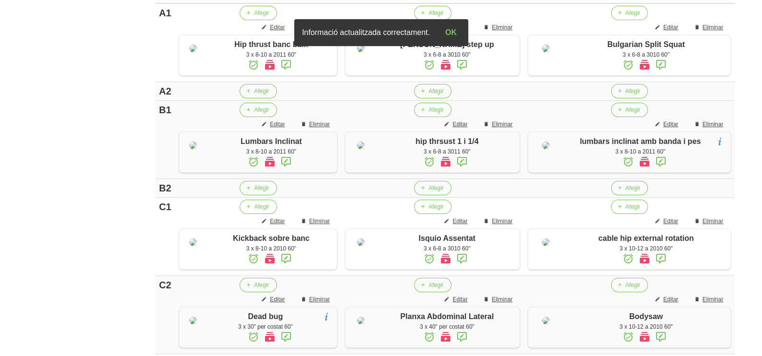
scroll to position [204, 0]
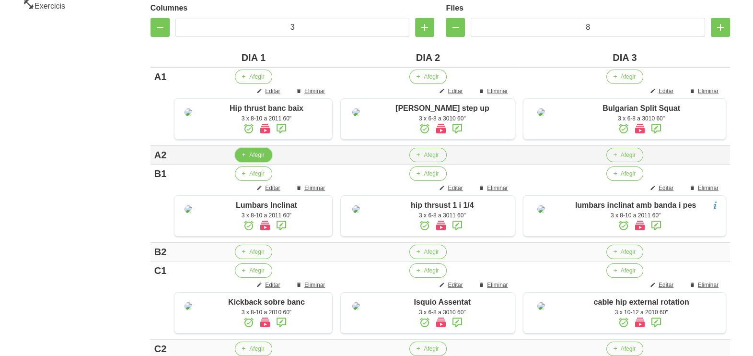
click at [255, 159] on span "Afegir" at bounding box center [256, 154] width 15 height 9
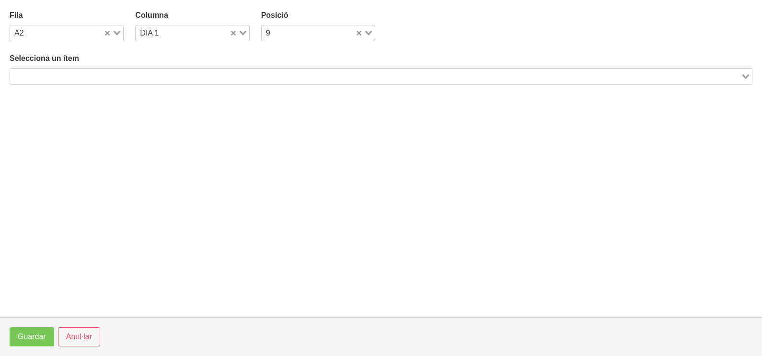
click at [101, 74] on input "Search for option" at bounding box center [375, 76] width 729 height 12
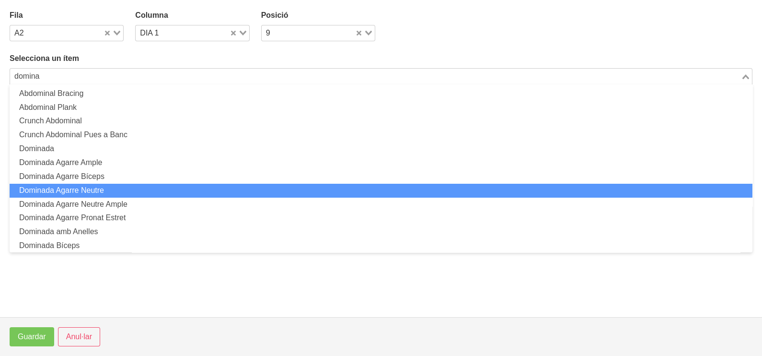
click at [101, 188] on li "Dominada Agarre Neutre" at bounding box center [381, 191] width 743 height 14
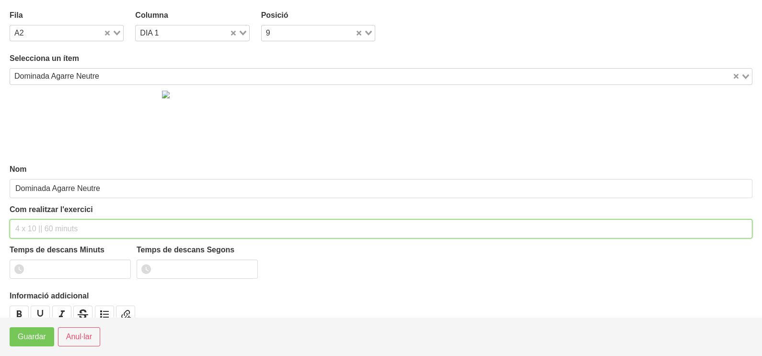
drag, startPoint x: 57, startPoint y: 220, endPoint x: 81, endPoint y: 165, distance: 60.9
click at [57, 220] on input "text" at bounding box center [381, 228] width 743 height 19
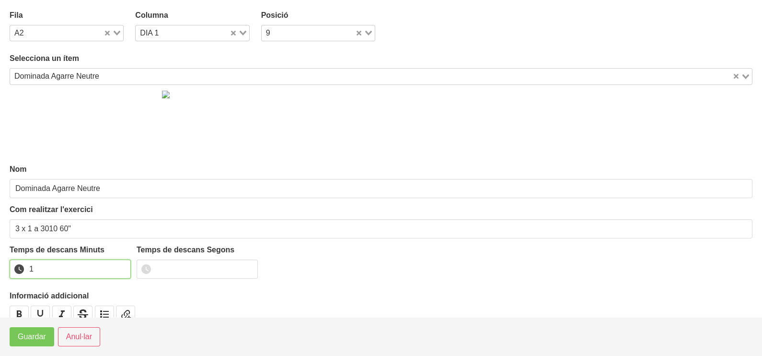
click at [123, 265] on input "1" at bounding box center [70, 268] width 121 height 19
click at [32, 343] on button "Guardar" at bounding box center [32, 336] width 45 height 19
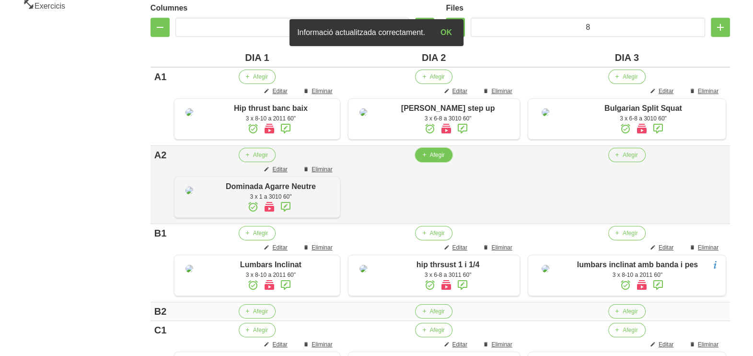
click at [443, 159] on span "Afegir" at bounding box center [436, 154] width 15 height 9
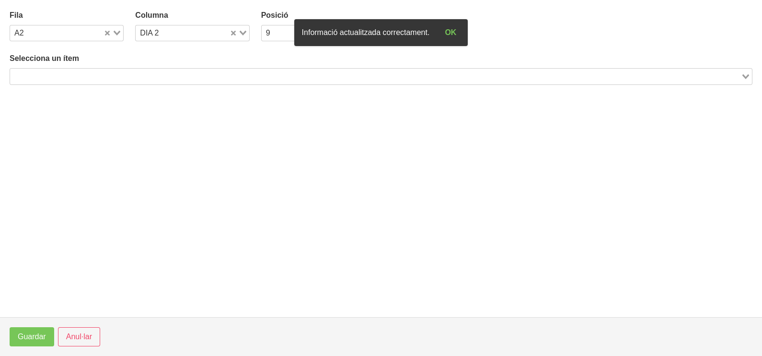
drag, startPoint x: 114, startPoint y: 75, endPoint x: 136, endPoint y: 56, distance: 29.2
click at [116, 75] on input "Search for option" at bounding box center [375, 76] width 729 height 12
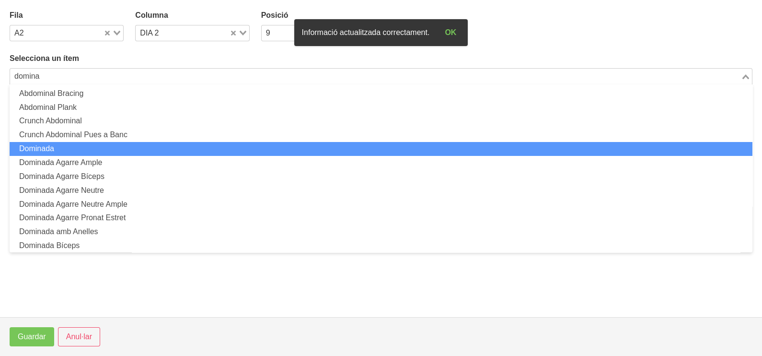
click at [74, 145] on li "Dominada" at bounding box center [381, 149] width 743 height 14
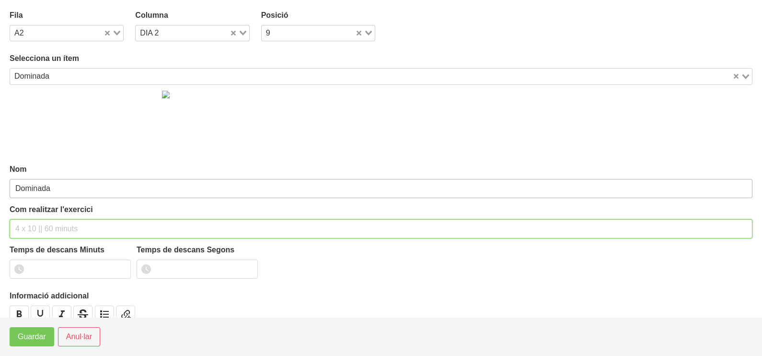
click at [38, 225] on input "text" at bounding box center [381, 228] width 743 height 19
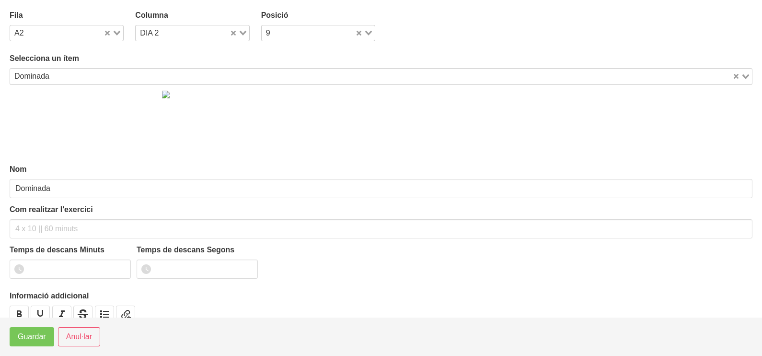
click at [58, 72] on input "Search for option" at bounding box center [392, 76] width 679 height 12
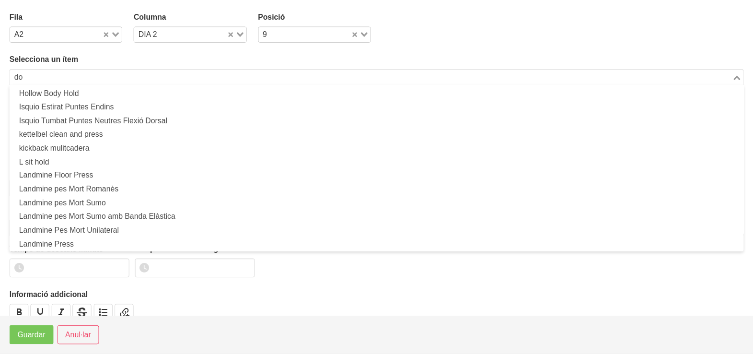
scroll to position [2, 0]
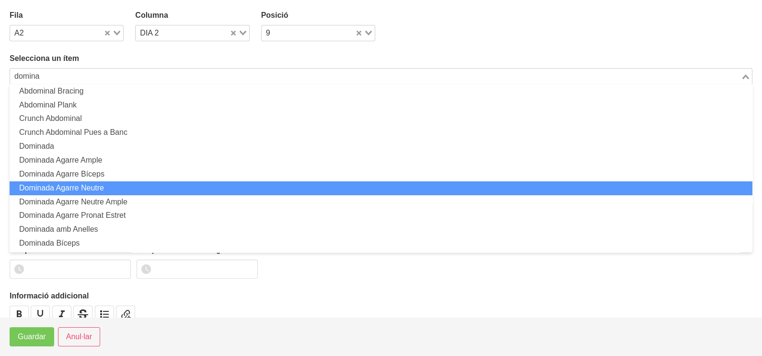
click at [99, 186] on li "Dominada Agarre Neutre" at bounding box center [381, 188] width 743 height 14
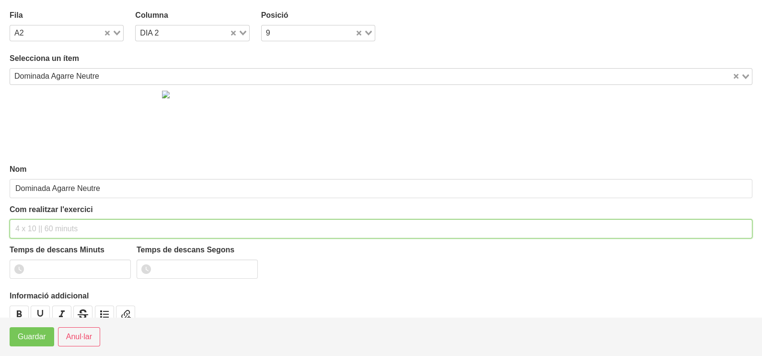
click at [36, 226] on input "text" at bounding box center [381, 228] width 743 height 19
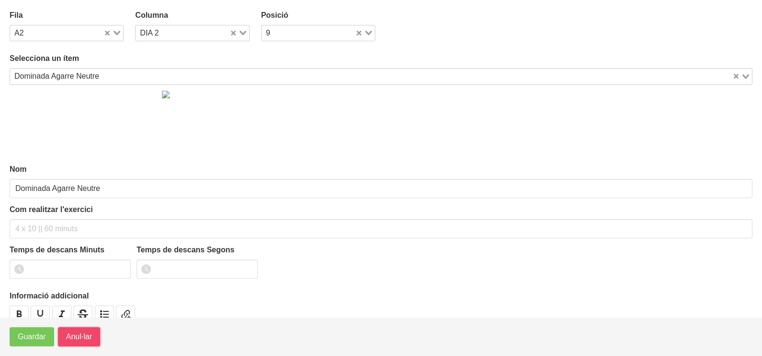
click at [76, 331] on span "Anul·lar" at bounding box center [79, 337] width 26 height 12
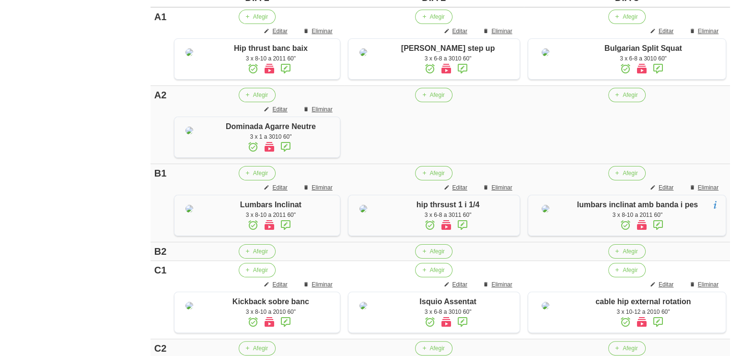
scroll to position [383, 0]
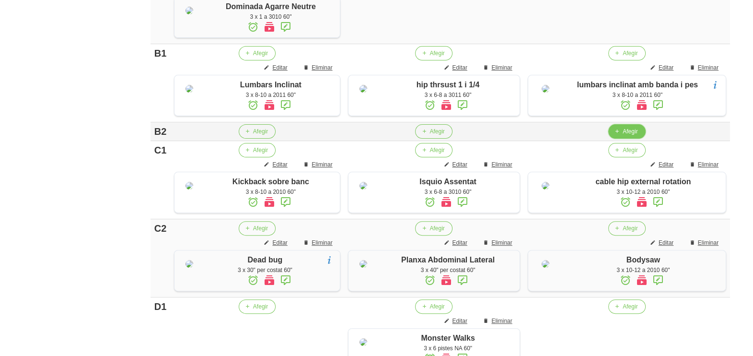
click at [625, 136] on span "Afegir" at bounding box center [630, 131] width 15 height 9
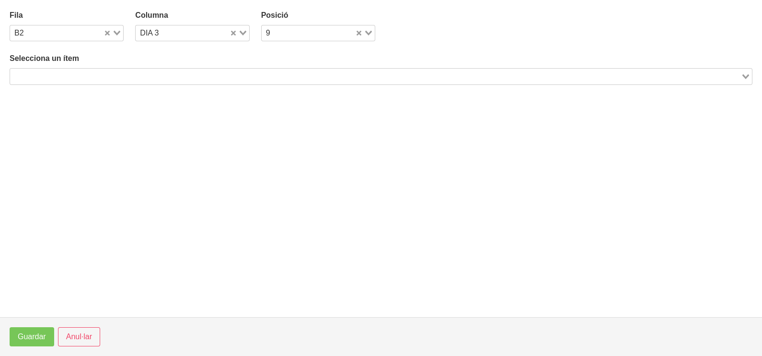
click at [130, 77] on input "Search for option" at bounding box center [375, 76] width 729 height 12
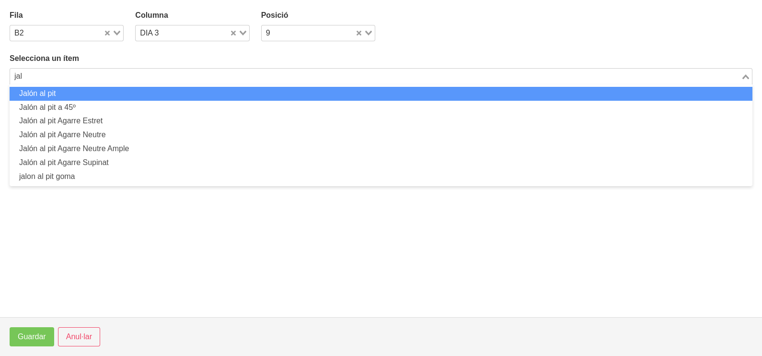
click at [57, 91] on li "Jalón al pit" at bounding box center [381, 94] width 743 height 14
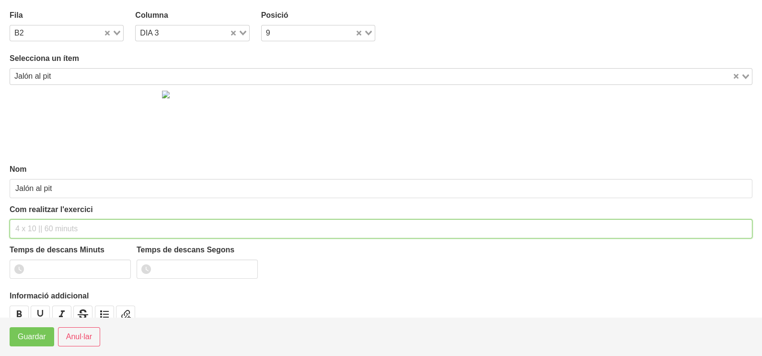
click at [35, 228] on input "text" at bounding box center [381, 228] width 743 height 19
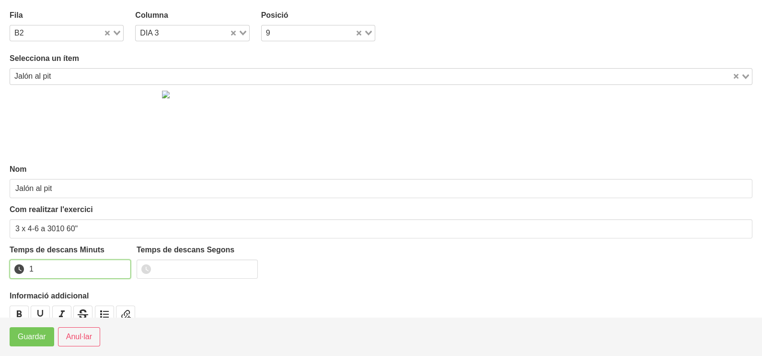
click at [124, 266] on input "1" at bounding box center [70, 268] width 121 height 19
click at [30, 335] on span "Guardar" at bounding box center [32, 337] width 28 height 12
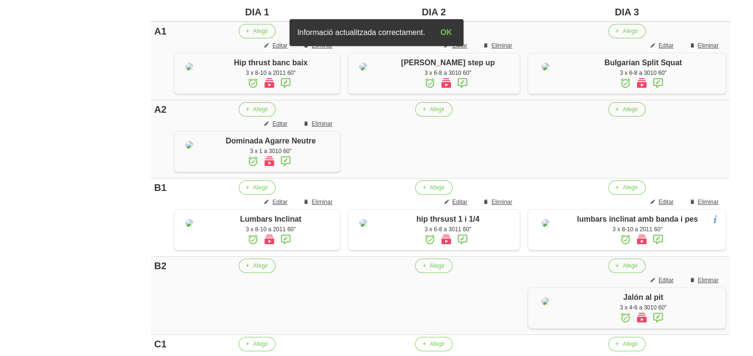
scroll to position [324, 0]
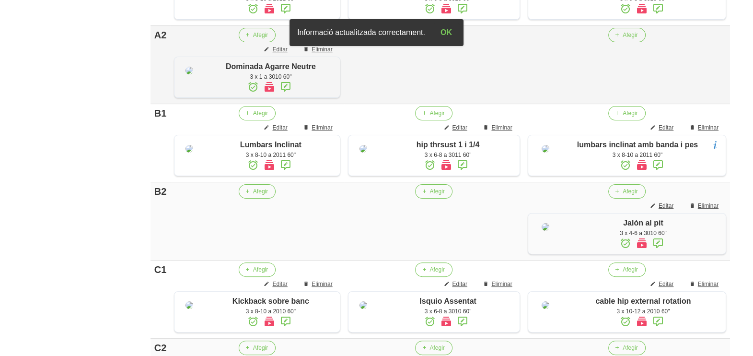
click at [437, 39] on span "Afegir" at bounding box center [436, 35] width 15 height 9
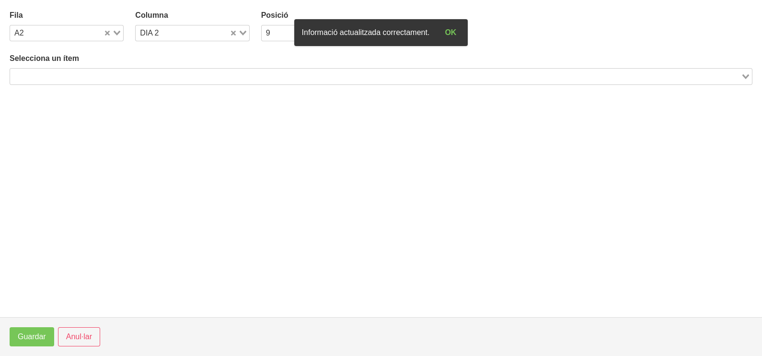
click at [137, 78] on input "Search for option" at bounding box center [375, 76] width 729 height 12
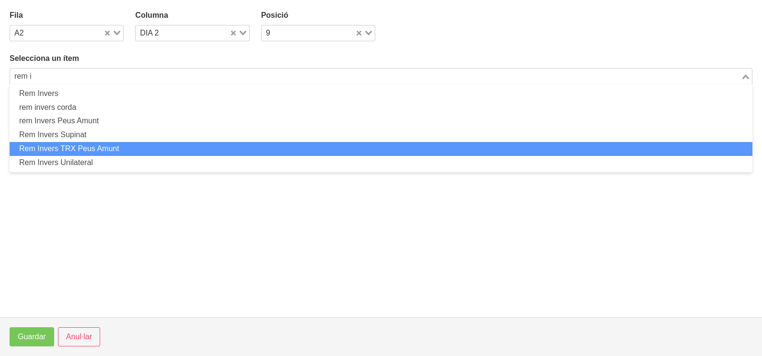
click at [104, 150] on li "Rem Invers TRX Peus Amunt" at bounding box center [381, 149] width 743 height 14
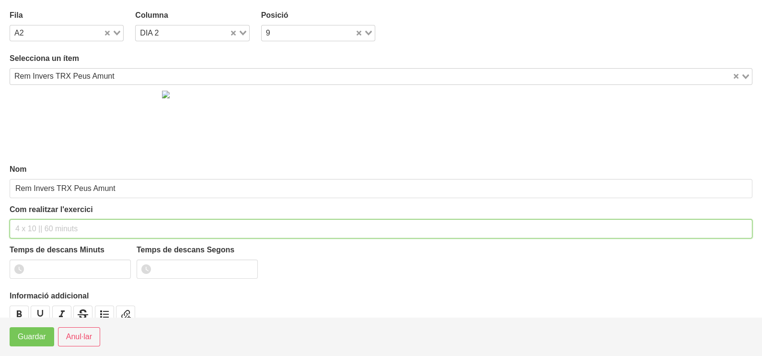
drag, startPoint x: 29, startPoint y: 227, endPoint x: 65, endPoint y: 172, distance: 66.2
click at [36, 220] on input "text" at bounding box center [381, 228] width 743 height 19
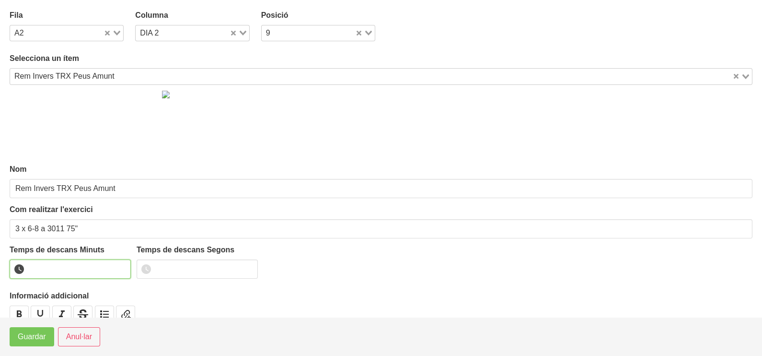
click at [67, 265] on input "number" at bounding box center [70, 268] width 121 height 19
click at [34, 338] on span "Guardar" at bounding box center [32, 337] width 28 height 12
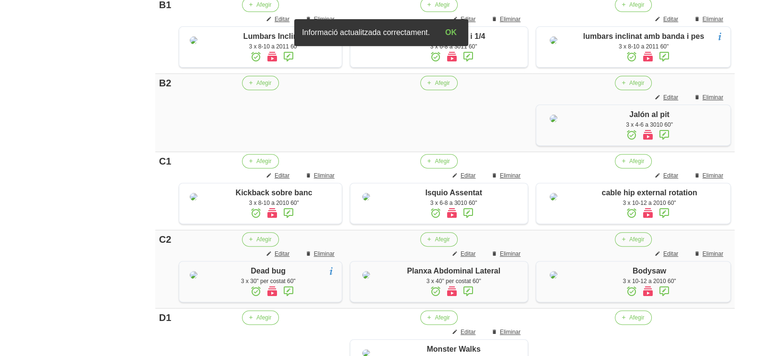
scroll to position [443, 0]
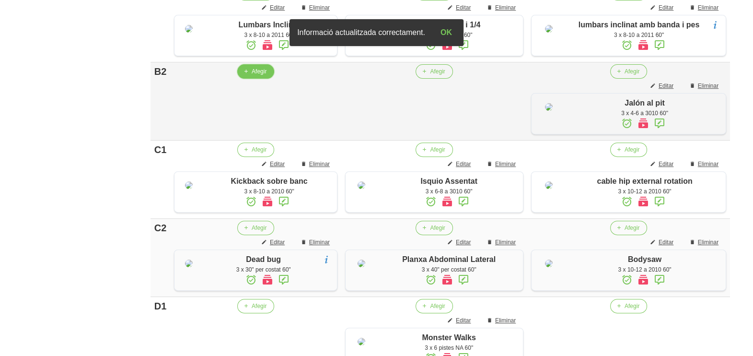
click at [255, 76] on span "Afegir" at bounding box center [259, 71] width 15 height 9
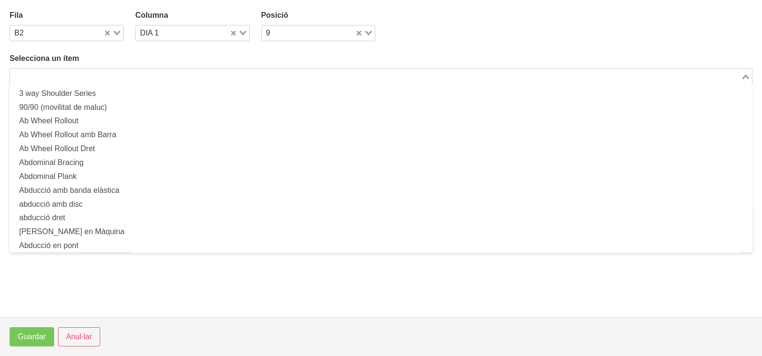
click at [132, 69] on div "Search for option" at bounding box center [375, 75] width 731 height 13
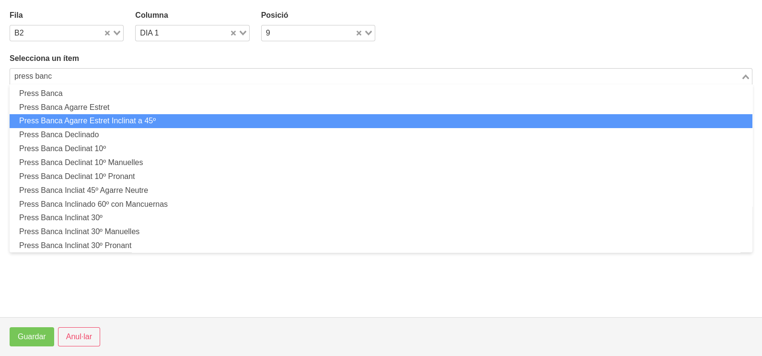
scroll to position [119, 0]
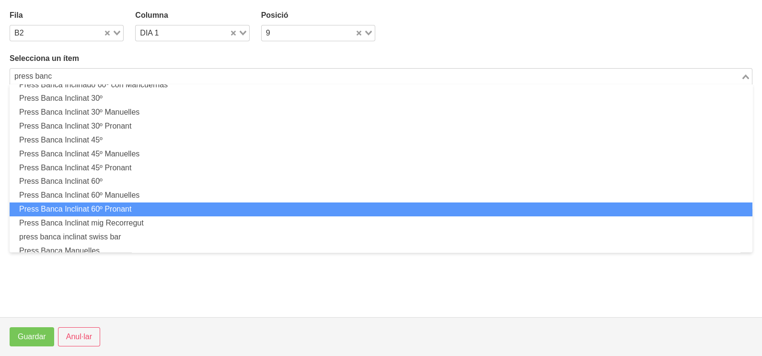
click at [125, 208] on li "Press Banca Inclinat 60º Pronant" at bounding box center [381, 209] width 743 height 14
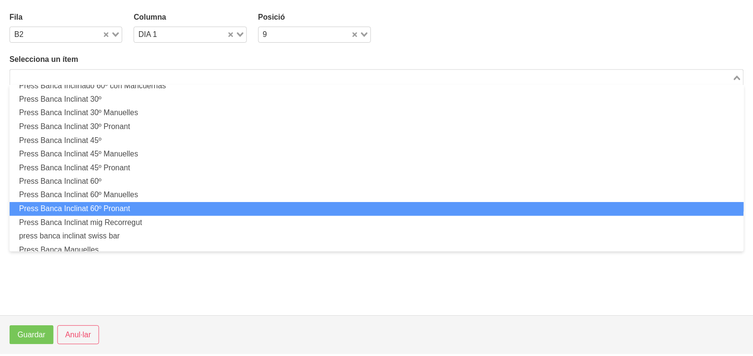
scroll to position [2, 0]
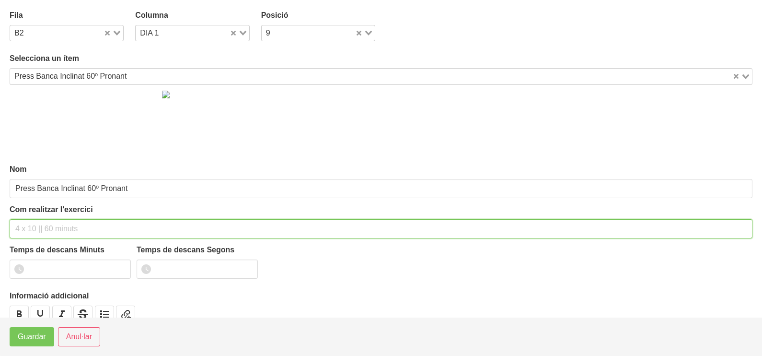
drag, startPoint x: 33, startPoint y: 223, endPoint x: 30, endPoint y: 215, distance: 8.6
click at [33, 221] on input "text" at bounding box center [381, 228] width 743 height 19
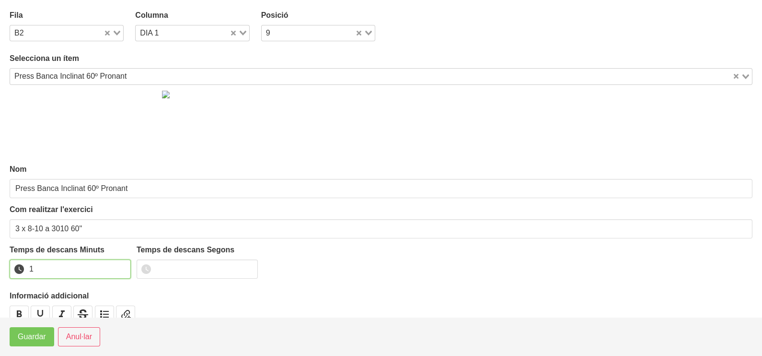
drag, startPoint x: 121, startPoint y: 266, endPoint x: 44, endPoint y: 301, distance: 85.1
click at [116, 267] on input "1" at bounding box center [70, 268] width 121 height 19
click at [25, 341] on span "Guardar" at bounding box center [32, 337] width 28 height 12
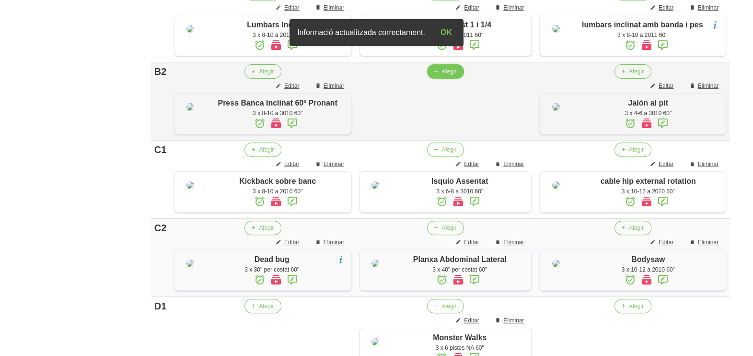
click at [447, 76] on span "Afegir" at bounding box center [448, 71] width 15 height 9
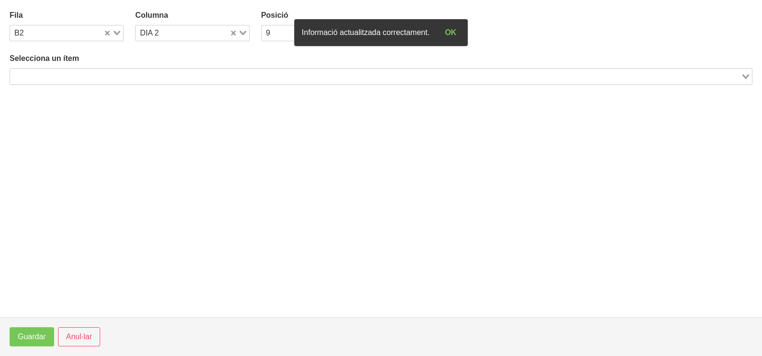
click at [86, 76] on input "Search for option" at bounding box center [375, 76] width 729 height 12
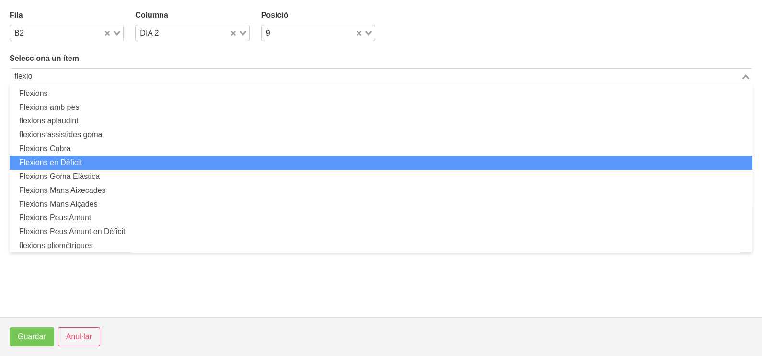
click at [95, 160] on li "Flexions en Dèficit" at bounding box center [381, 163] width 743 height 14
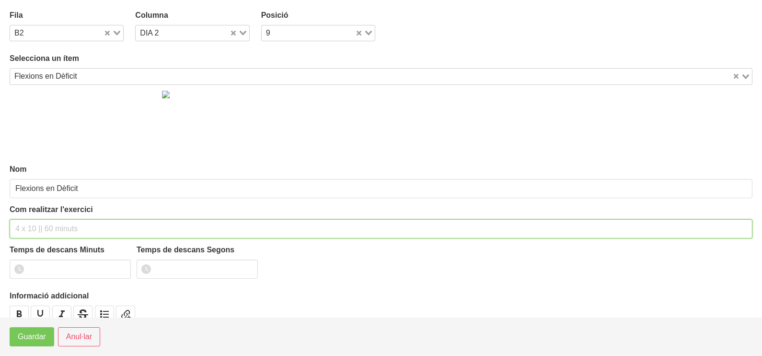
click at [33, 224] on input "text" at bounding box center [381, 228] width 743 height 19
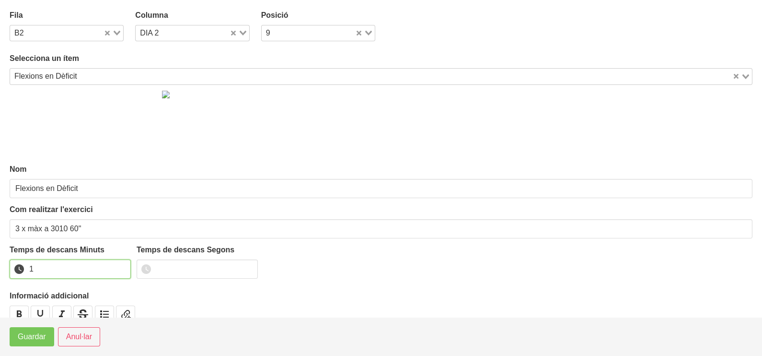
click at [120, 265] on input "1" at bounding box center [70, 268] width 121 height 19
click at [45, 336] on span "Guardar" at bounding box center [32, 337] width 28 height 12
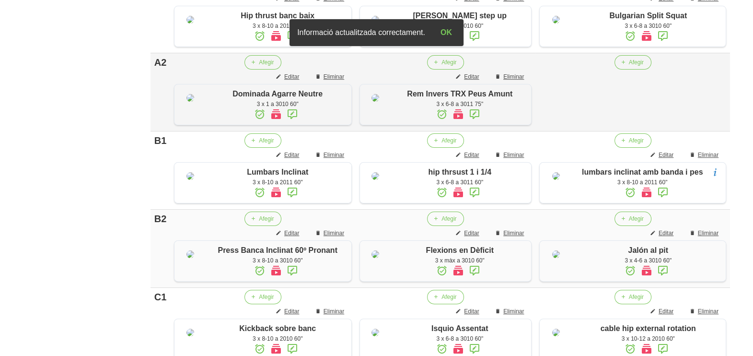
scroll to position [264, 0]
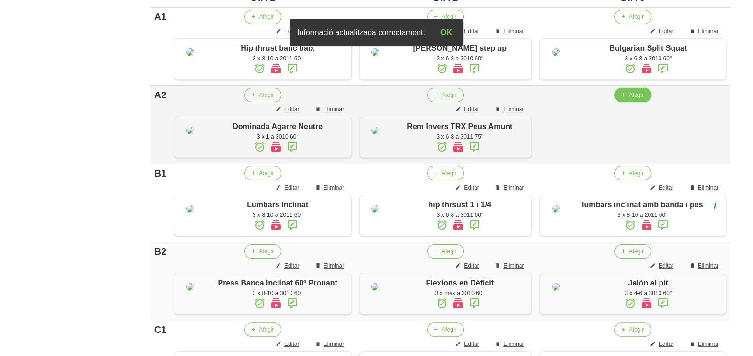
click at [635, 99] on span "Afegir" at bounding box center [636, 95] width 15 height 9
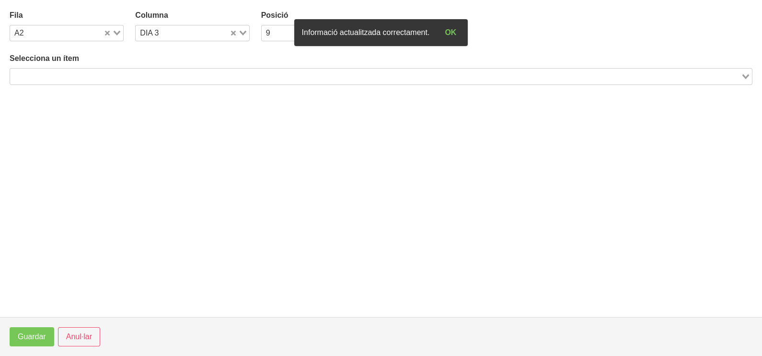
click at [139, 72] on input "Search for option" at bounding box center [375, 76] width 729 height 12
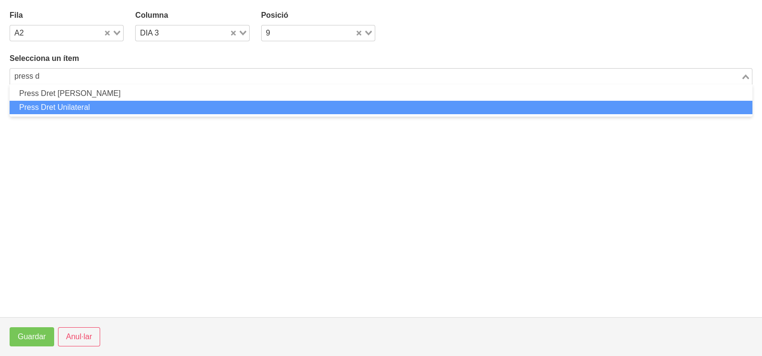
click at [97, 108] on li "Press Dret Unilateral" at bounding box center [381, 108] width 743 height 14
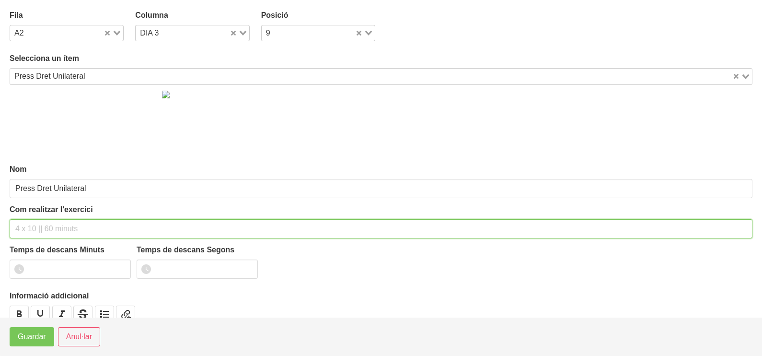
click at [46, 227] on input "text" at bounding box center [381, 228] width 743 height 19
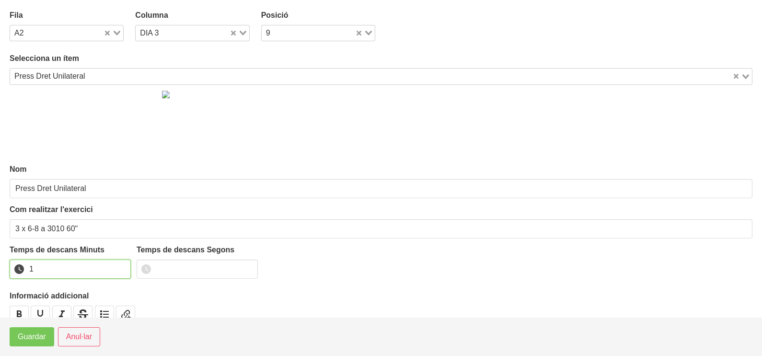
click at [121, 266] on input "1" at bounding box center [70, 268] width 121 height 19
click at [42, 340] on span "Guardar" at bounding box center [32, 337] width 28 height 12
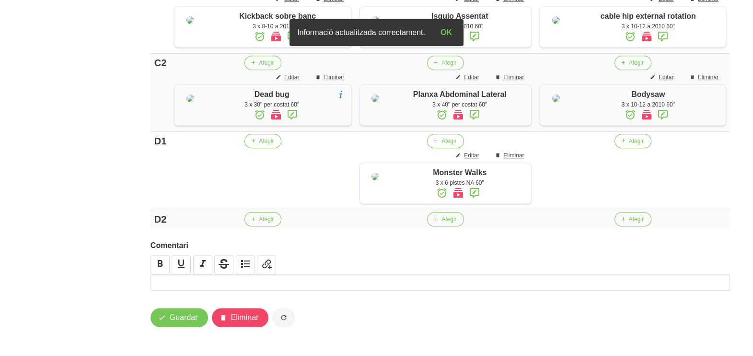
scroll to position [743, 0]
click at [443, 223] on span "Afegir" at bounding box center [448, 219] width 15 height 9
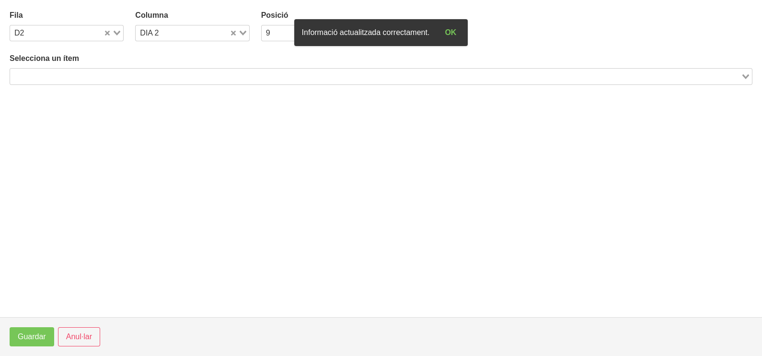
click at [170, 74] on input "Search for option" at bounding box center [375, 76] width 729 height 12
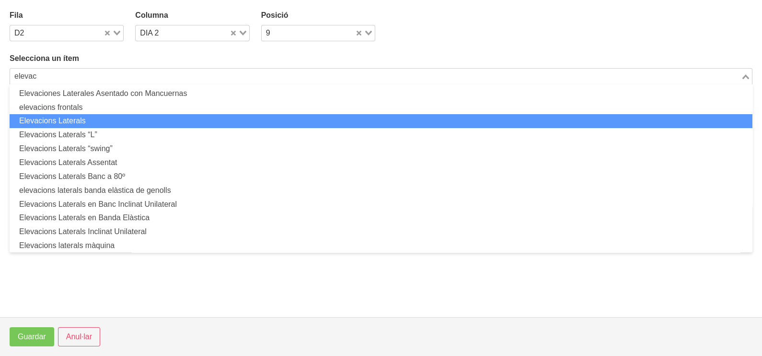
click at [104, 119] on li "Elevacions Laterals" at bounding box center [381, 121] width 743 height 14
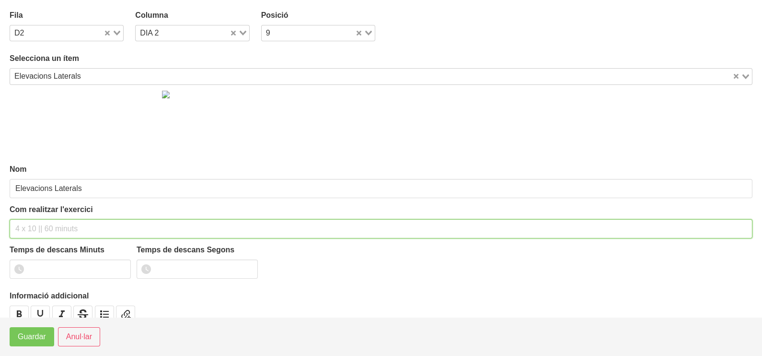
click at [32, 225] on input "text" at bounding box center [381, 228] width 743 height 19
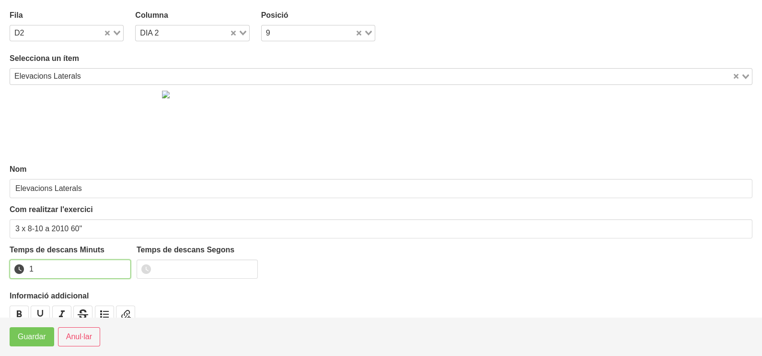
drag, startPoint x: 121, startPoint y: 265, endPoint x: 50, endPoint y: 312, distance: 84.4
click at [121, 266] on input "1" at bounding box center [70, 268] width 121 height 19
click at [29, 337] on span "Guardar" at bounding box center [32, 337] width 28 height 12
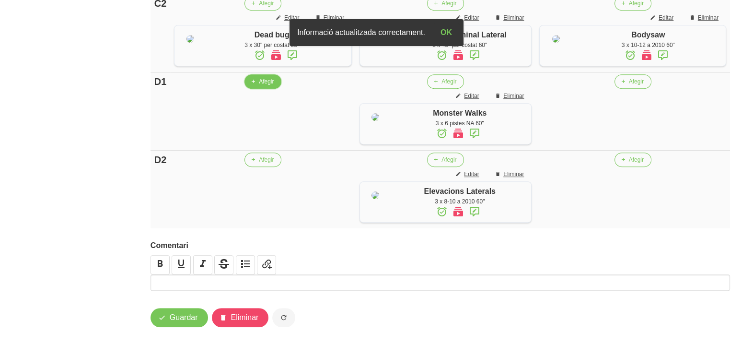
click at [263, 86] on span "Afegir" at bounding box center [266, 81] width 15 height 9
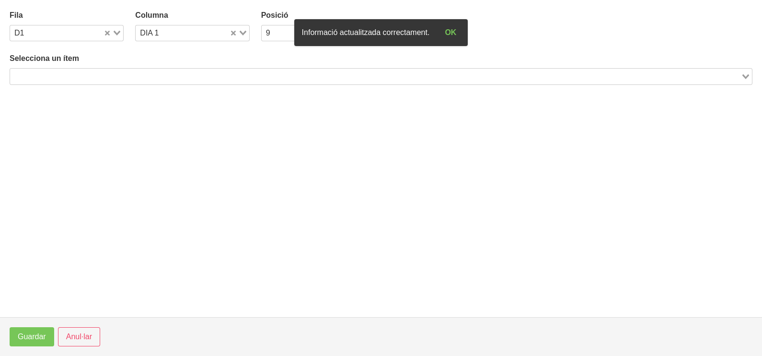
click at [95, 78] on input "Search for option" at bounding box center [375, 76] width 729 height 12
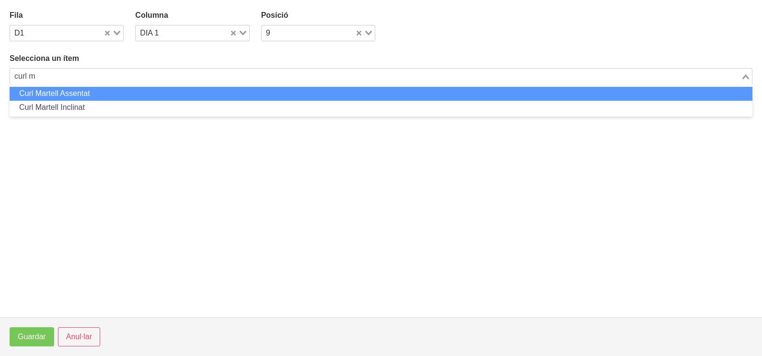
click at [66, 91] on li "Curl Martell Assentat" at bounding box center [381, 94] width 743 height 14
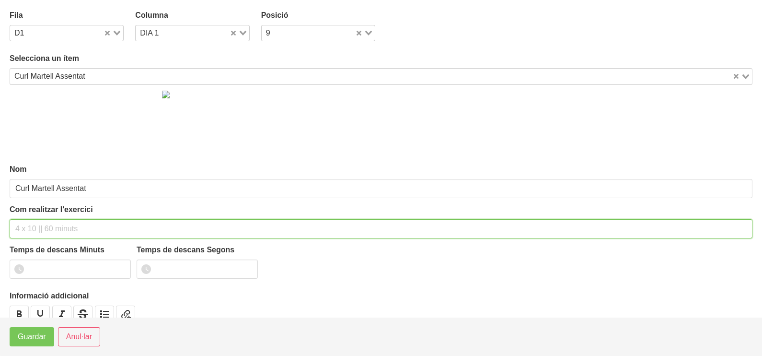
click at [32, 226] on input "text" at bounding box center [381, 228] width 743 height 19
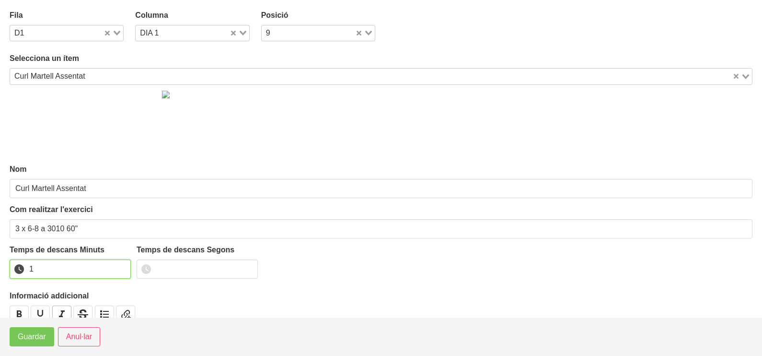
drag, startPoint x: 122, startPoint y: 265, endPoint x: 65, endPoint y: 305, distance: 69.5
click at [117, 267] on input "1" at bounding box center [70, 268] width 121 height 19
click at [35, 338] on span "Guardar" at bounding box center [32, 337] width 28 height 12
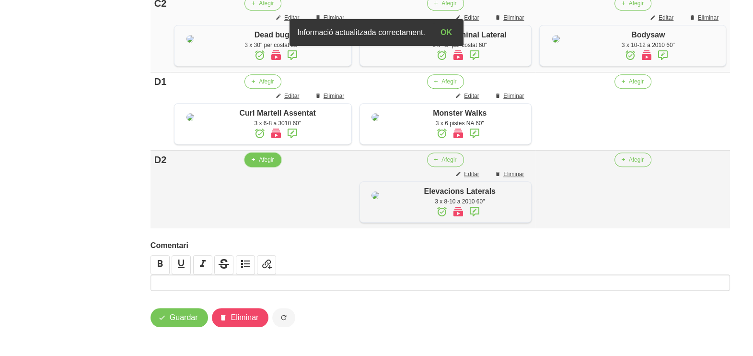
click at [263, 164] on span "Afegir" at bounding box center [266, 159] width 15 height 9
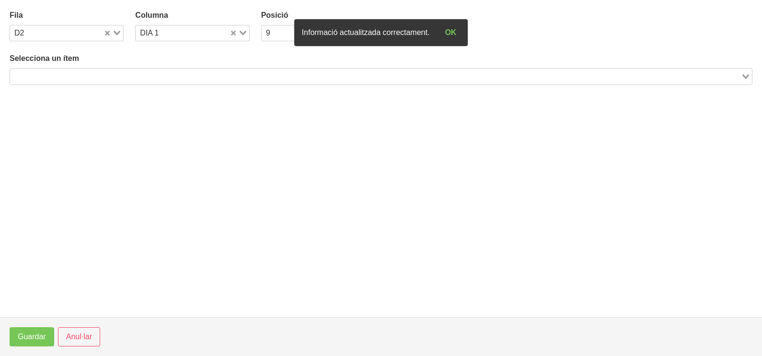
click at [110, 71] on input "Search for option" at bounding box center [375, 76] width 729 height 12
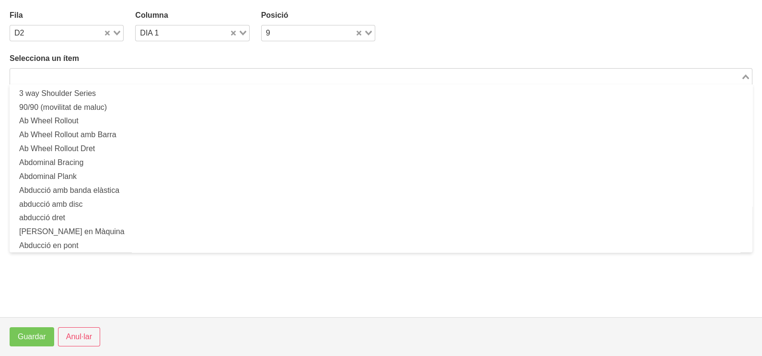
click at [82, 77] on input "Search for option" at bounding box center [375, 76] width 729 height 12
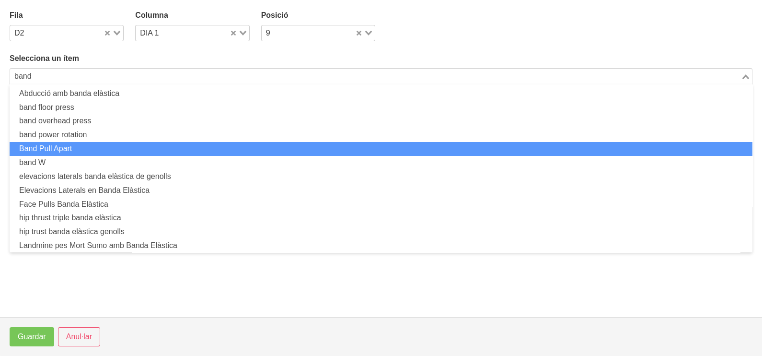
click at [90, 151] on li "Band Pull Apart" at bounding box center [381, 149] width 743 height 14
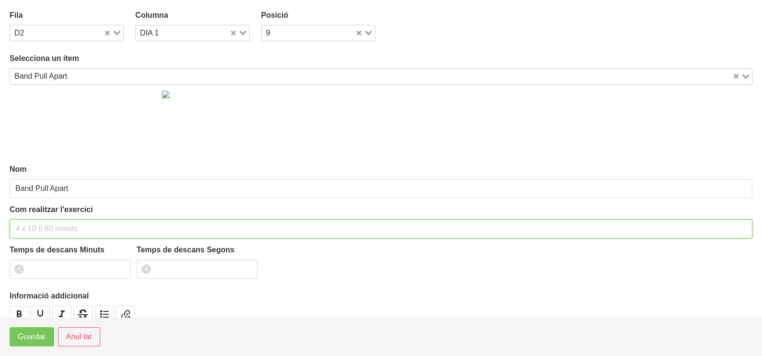
click at [45, 220] on input "text" at bounding box center [381, 228] width 743 height 19
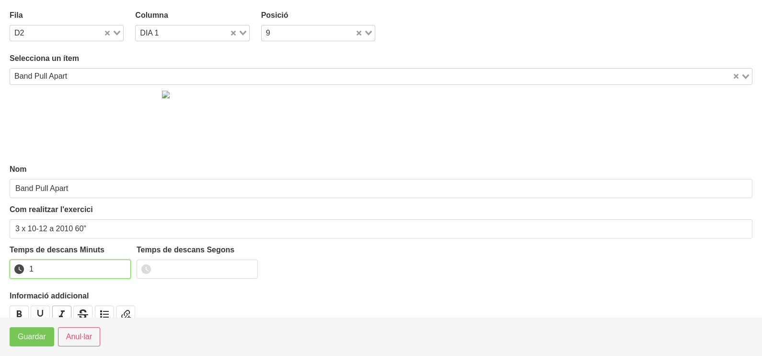
drag, startPoint x: 120, startPoint y: 265, endPoint x: 68, endPoint y: 307, distance: 67.4
click at [119, 266] on input "1" at bounding box center [70, 268] width 121 height 19
click at [24, 344] on button "Guardar" at bounding box center [32, 336] width 45 height 19
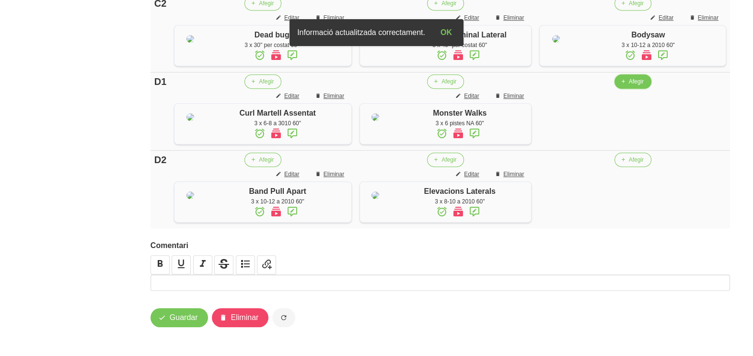
click at [633, 86] on span "Afegir" at bounding box center [636, 81] width 15 height 9
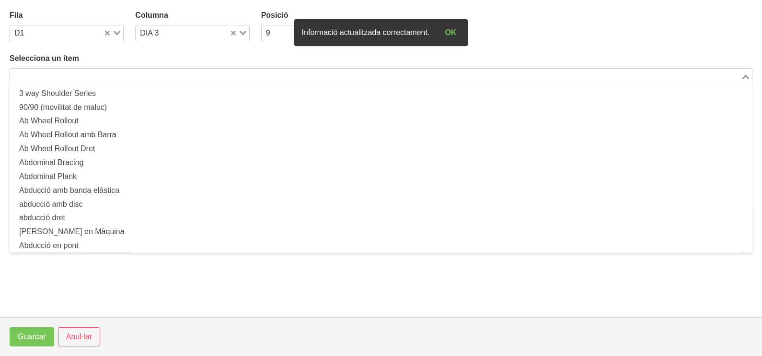
click at [104, 69] on div "Search for option" at bounding box center [375, 75] width 731 height 13
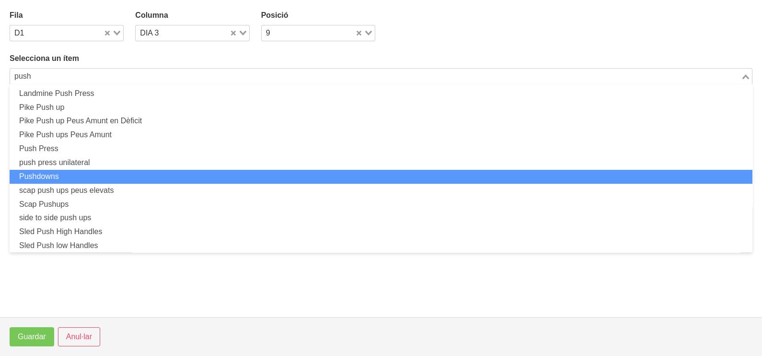
click at [86, 171] on li "Pushdowns" at bounding box center [381, 177] width 743 height 14
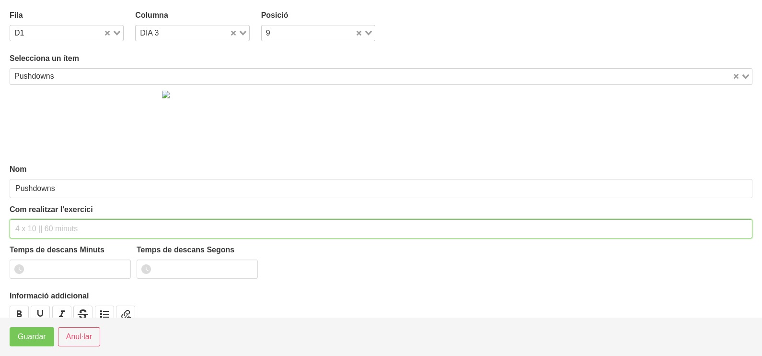
click at [33, 225] on input "text" at bounding box center [381, 228] width 743 height 19
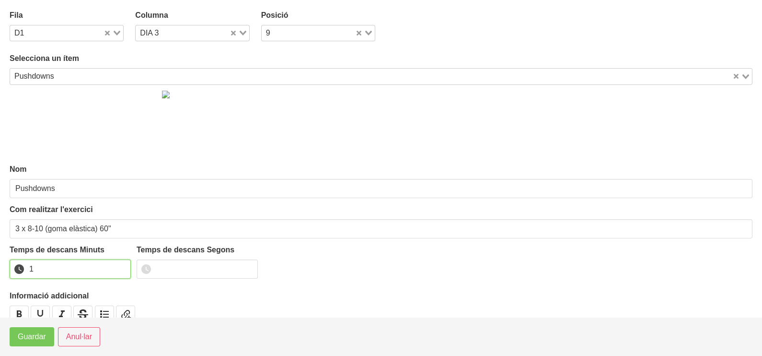
drag, startPoint x: 122, startPoint y: 265, endPoint x: 65, endPoint y: 304, distance: 69.4
click at [121, 266] on input "1" at bounding box center [70, 268] width 121 height 19
click at [46, 334] on button "Guardar" at bounding box center [32, 336] width 45 height 19
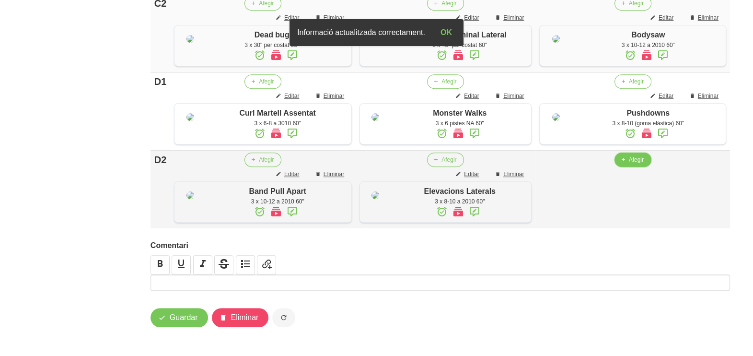
click at [630, 164] on span "Afegir" at bounding box center [636, 159] width 15 height 9
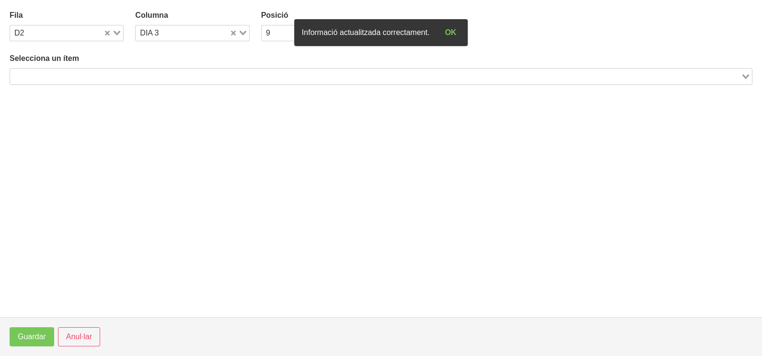
drag, startPoint x: 143, startPoint y: 74, endPoint x: 150, endPoint y: 57, distance: 18.3
click at [143, 73] on input "Search for option" at bounding box center [375, 76] width 729 height 12
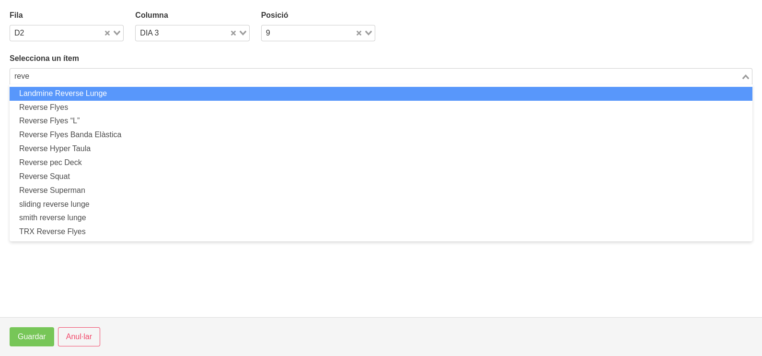
drag, startPoint x: 10, startPoint y: 72, endPoint x: 0, endPoint y: 72, distance: 9.6
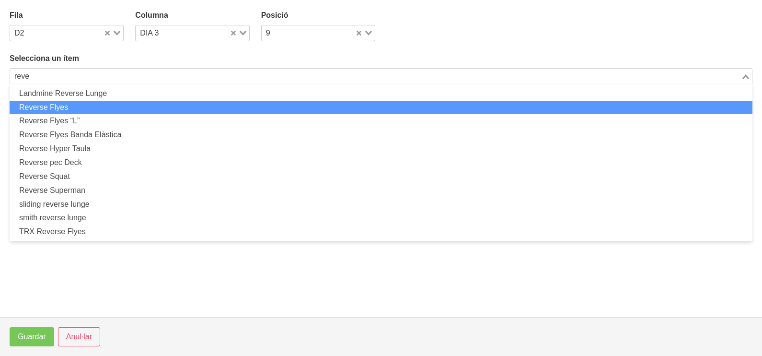
click at [61, 106] on li "Reverse Flyes" at bounding box center [381, 108] width 743 height 14
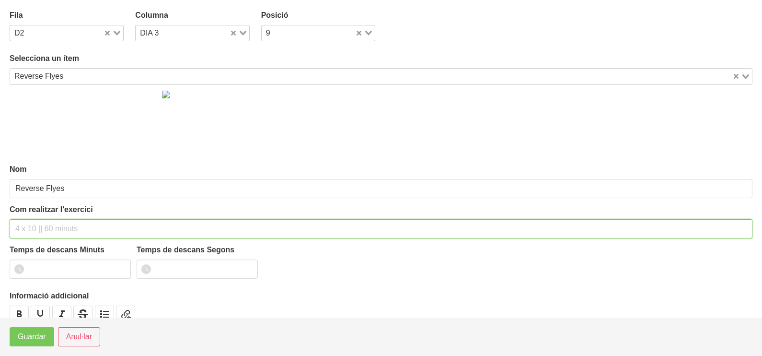
drag, startPoint x: 36, startPoint y: 229, endPoint x: 34, endPoint y: 224, distance: 5.8
click at [35, 226] on input "text" at bounding box center [381, 228] width 743 height 19
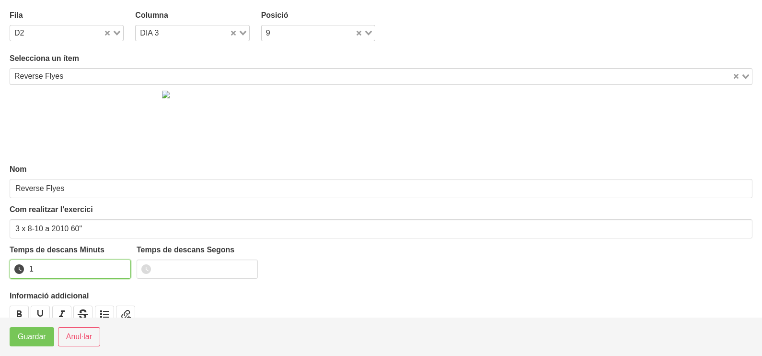
drag, startPoint x: 123, startPoint y: 266, endPoint x: 96, endPoint y: 285, distance: 33.0
click at [123, 266] on input "1" at bounding box center [70, 268] width 121 height 19
click at [31, 339] on span "Guardar" at bounding box center [32, 337] width 28 height 12
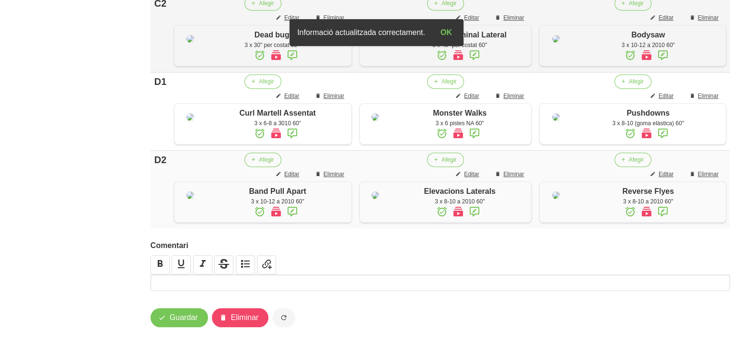
scroll to position [864, 0]
click at [187, 319] on span "Guardar" at bounding box center [184, 318] width 28 height 12
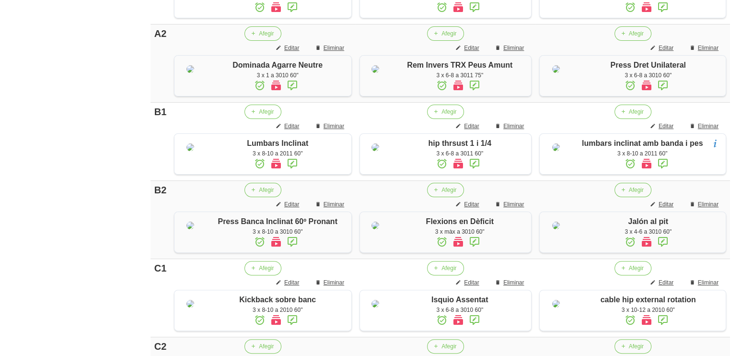
scroll to position [0, 0]
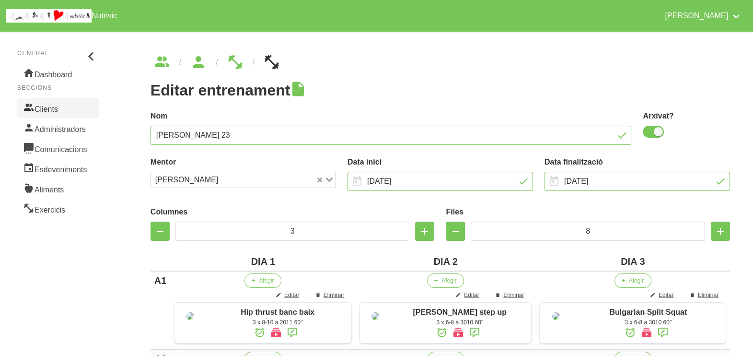
drag, startPoint x: 64, startPoint y: 105, endPoint x: 69, endPoint y: 108, distance: 5.8
click at [63, 105] on link "Clients" at bounding box center [57, 108] width 81 height 20
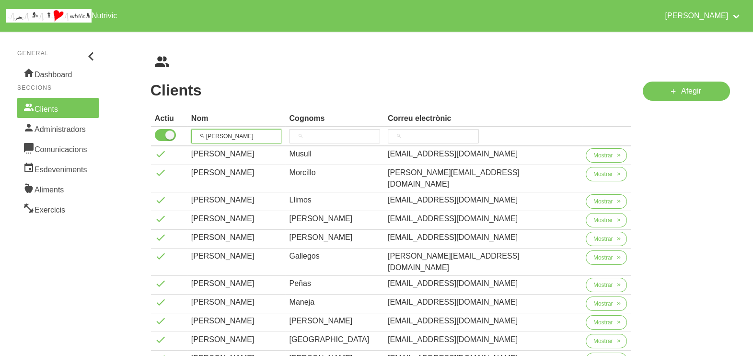
drag, startPoint x: 225, startPoint y: 132, endPoint x: 209, endPoint y: 130, distance: 15.9
click at [209, 131] on input "laura" at bounding box center [236, 136] width 91 height 14
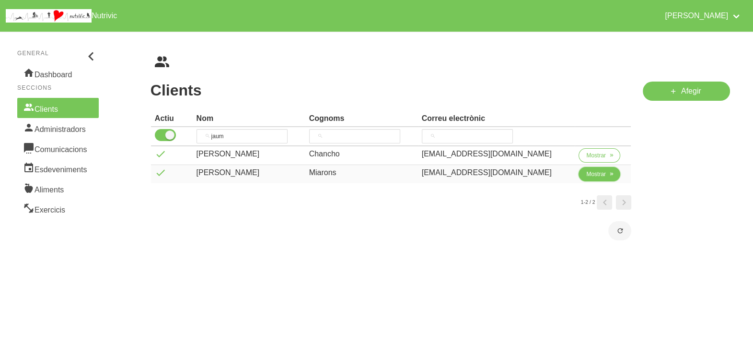
click at [590, 173] on span "Mostrar" at bounding box center [596, 174] width 20 height 9
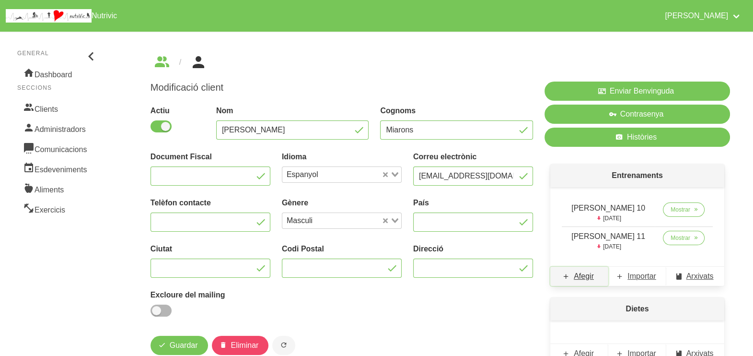
click at [582, 277] on span "Afegir" at bounding box center [584, 276] width 20 height 12
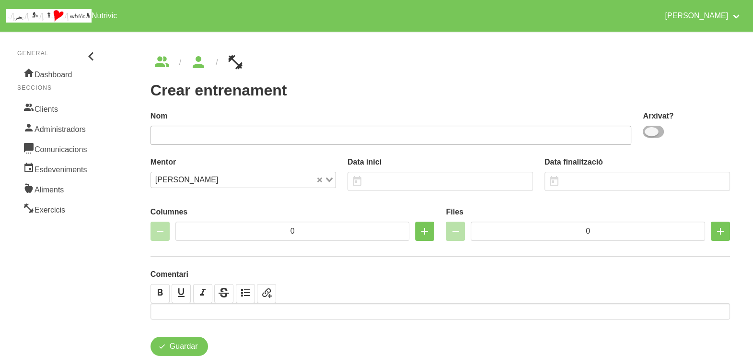
drag, startPoint x: 657, startPoint y: 134, endPoint x: 517, endPoint y: 134, distance: 140.0
click at [654, 133] on span at bounding box center [653, 132] width 21 height 12
click at [649, 133] on input "checkbox" at bounding box center [646, 131] width 6 height 6
click at [485, 130] on input "text" at bounding box center [390, 135] width 481 height 19
click at [393, 182] on input "text" at bounding box center [439, 181] width 185 height 19
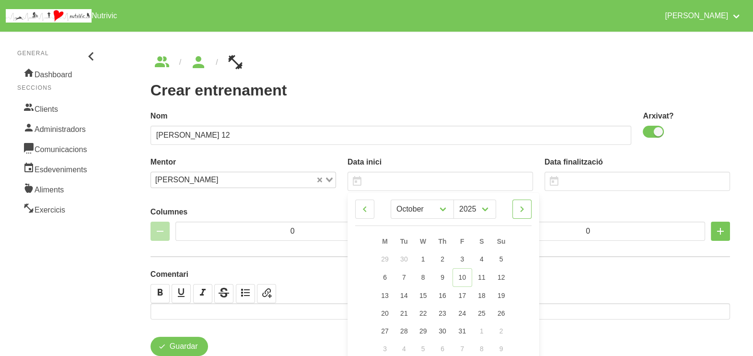
click at [522, 211] on icon at bounding box center [522, 208] width 12 height 17
click at [502, 312] on span "23" at bounding box center [501, 312] width 8 height 8
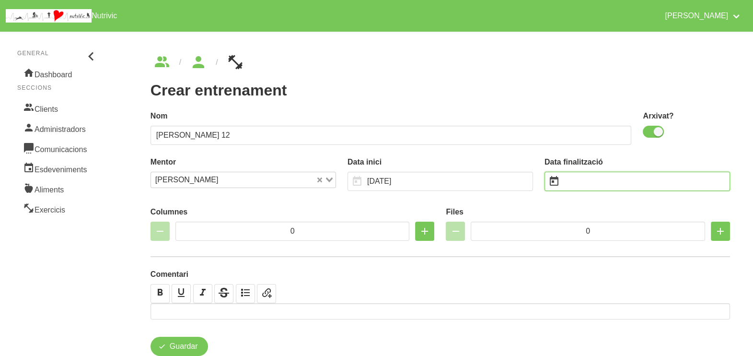
click at [583, 184] on input "text" at bounding box center [636, 181] width 185 height 19
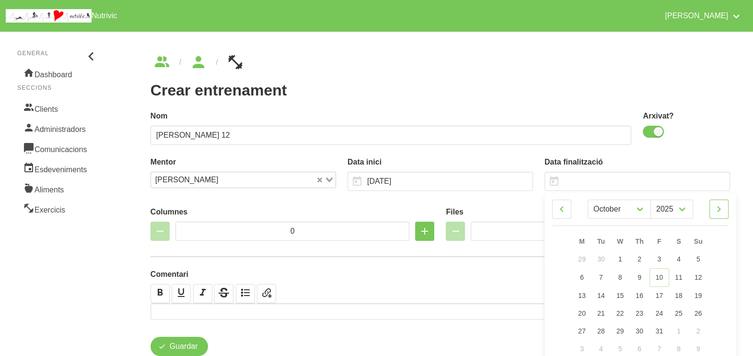
click at [719, 209] on icon at bounding box center [719, 208] width 12 height 17
click at [700, 258] on link "4" at bounding box center [698, 259] width 20 height 18
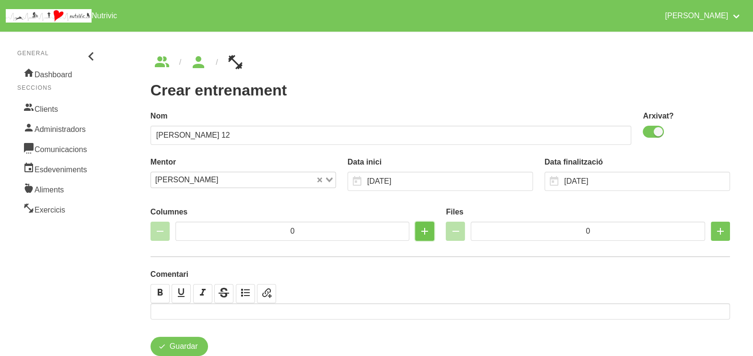
click at [423, 231] on icon "button" at bounding box center [425, 230] width 12 height 17
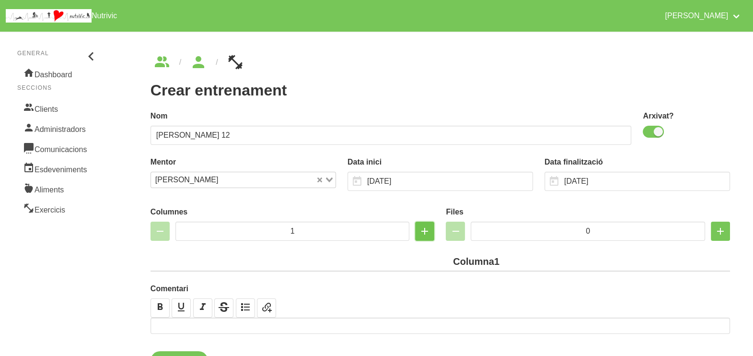
click at [423, 231] on icon "button" at bounding box center [425, 230] width 12 height 17
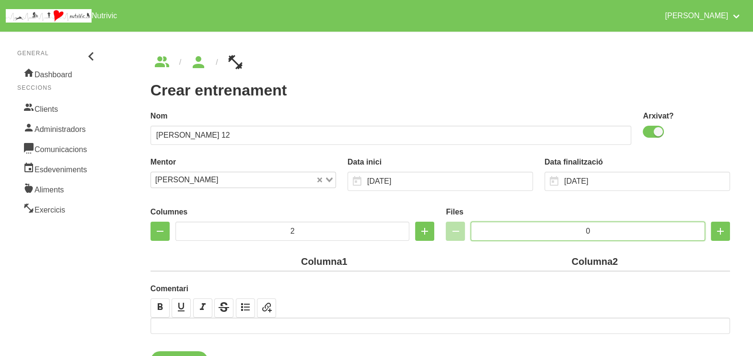
click at [558, 228] on input "0" at bounding box center [588, 230] width 234 height 19
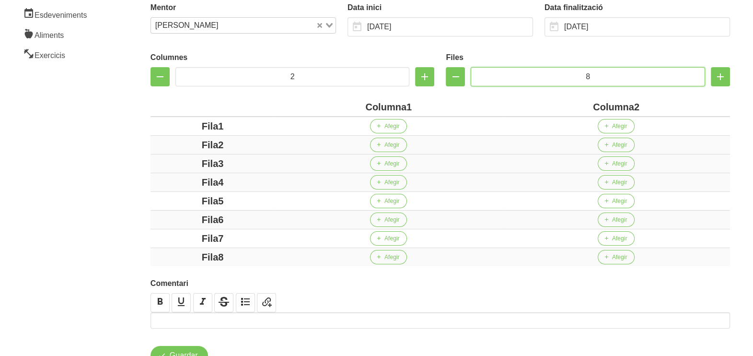
scroll to position [180, 0]
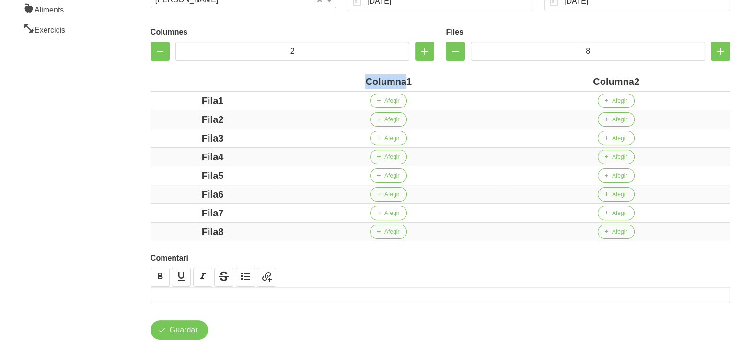
drag, startPoint x: 406, startPoint y: 81, endPoint x: 345, endPoint y: 76, distance: 62.0
click at [345, 78] on div "Columna1" at bounding box center [388, 81] width 220 height 14
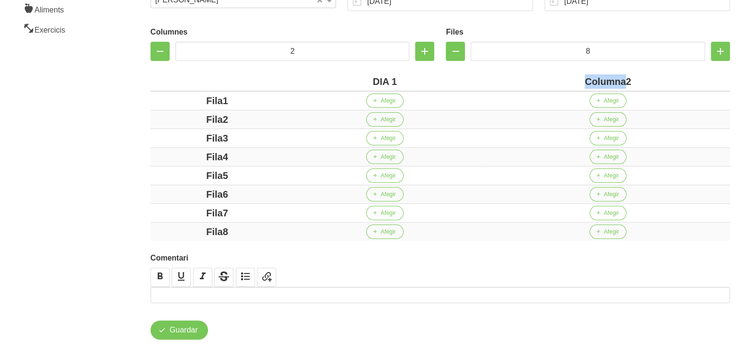
drag, startPoint x: 627, startPoint y: 81, endPoint x: 549, endPoint y: 69, distance: 79.0
click at [558, 73] on th "Columna2" at bounding box center [608, 81] width 244 height 19
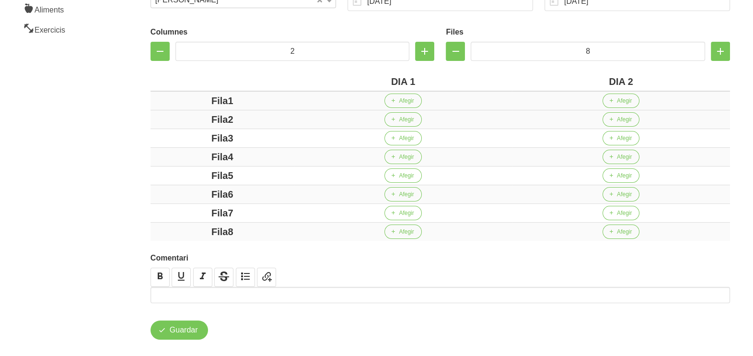
drag, startPoint x: 228, startPoint y: 101, endPoint x: 195, endPoint y: 99, distance: 33.1
click at [195, 99] on div "Fila1" at bounding box center [222, 100] width 136 height 14
drag, startPoint x: 228, startPoint y: 120, endPoint x: 208, endPoint y: 127, distance: 21.7
click at [190, 118] on div "Fila2" at bounding box center [222, 119] width 136 height 14
drag, startPoint x: 244, startPoint y: 139, endPoint x: 201, endPoint y: 133, distance: 43.5
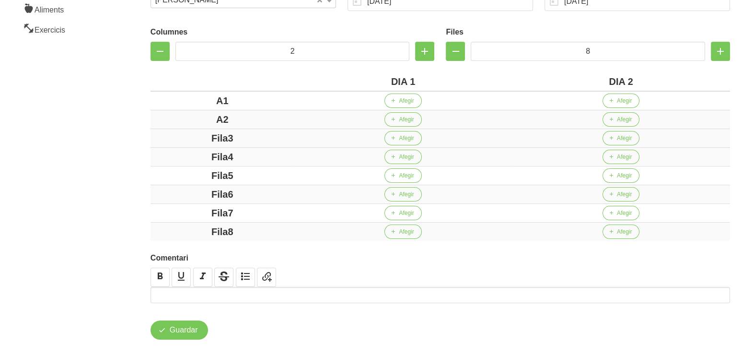
click at [199, 132] on div "Fila3" at bounding box center [222, 138] width 136 height 14
click at [185, 151] on div "Fila4" at bounding box center [222, 157] width 136 height 14
drag, startPoint x: 237, startPoint y: 170, endPoint x: 181, endPoint y: 168, distance: 56.1
click at [181, 168] on div "Fila5" at bounding box center [222, 175] width 136 height 14
drag, startPoint x: 241, startPoint y: 189, endPoint x: 253, endPoint y: 208, distance: 22.4
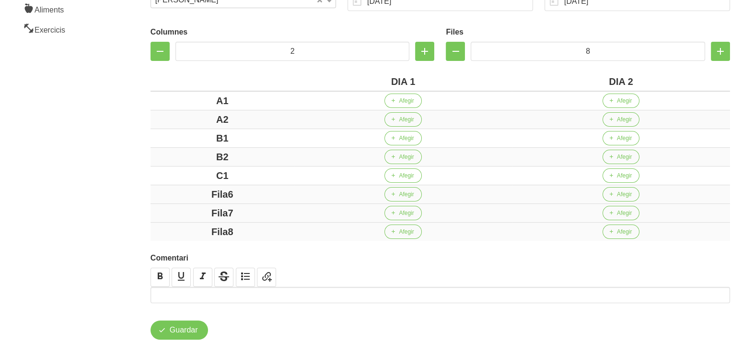
click at [197, 188] on div "Fila6" at bounding box center [222, 194] width 136 height 14
drag, startPoint x: 242, startPoint y: 210, endPoint x: 173, endPoint y: 211, distance: 69.5
click at [173, 210] on div "Fila7" at bounding box center [222, 213] width 136 height 14
click at [175, 225] on div "Fila8" at bounding box center [222, 231] width 136 height 14
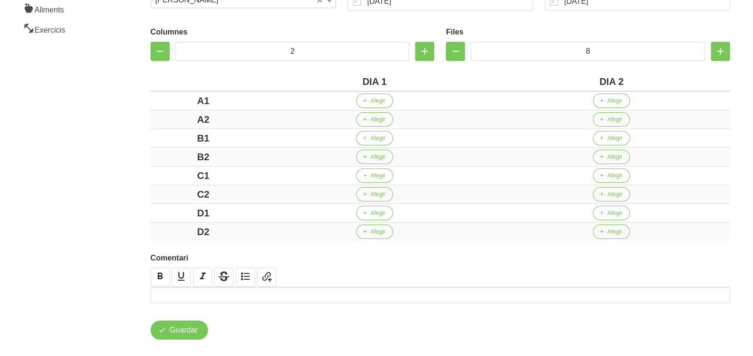
drag, startPoint x: 115, startPoint y: 186, endPoint x: 115, endPoint y: 180, distance: 5.8
click at [115, 181] on aside "General Dashboard Seccions Clients Administradors Comunicacions Esdeveniments A…" at bounding box center [57, 107] width 127 height 522
click at [385, 101] on button "Afegir" at bounding box center [374, 100] width 37 height 14
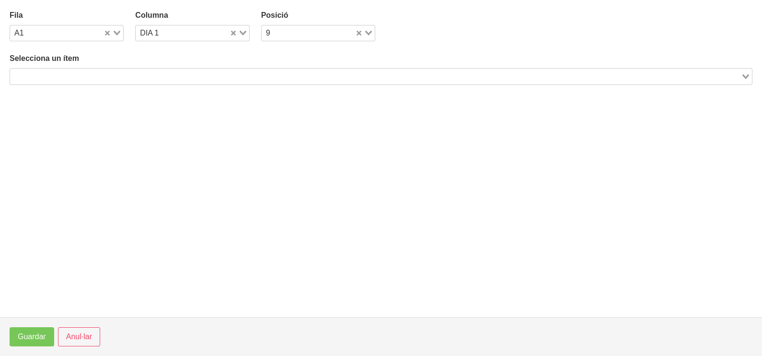
click at [127, 73] on input "Search for option" at bounding box center [375, 76] width 729 height 12
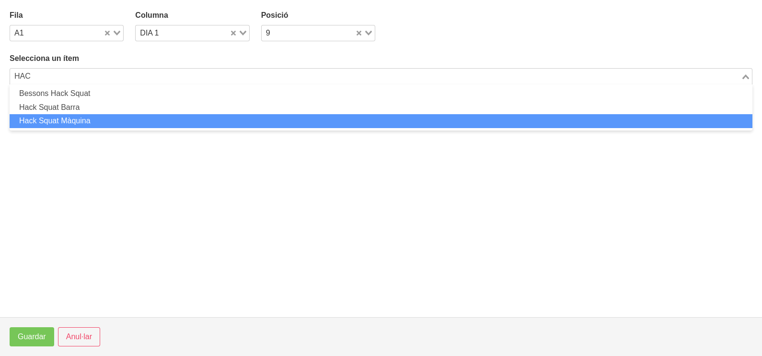
click at [90, 119] on li "Hack Squat Màquina" at bounding box center [381, 121] width 743 height 14
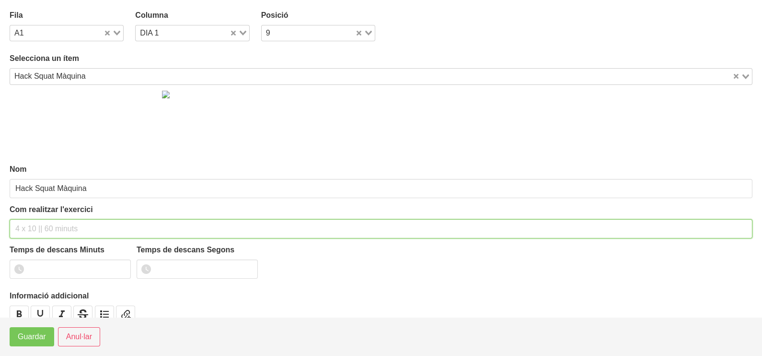
click at [54, 222] on input "text" at bounding box center [381, 228] width 743 height 19
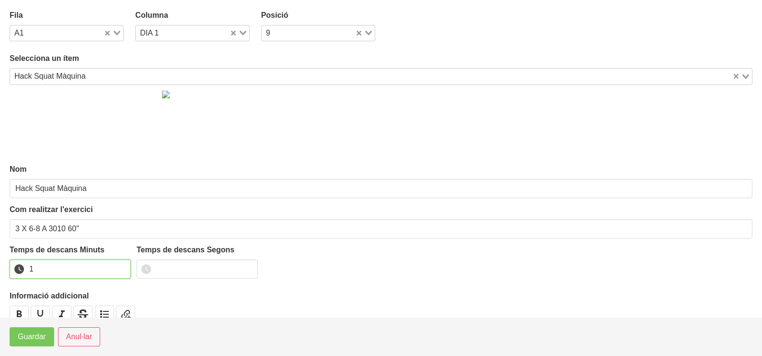
drag, startPoint x: 121, startPoint y: 264, endPoint x: 110, endPoint y: 273, distance: 14.3
click at [117, 268] on input "1" at bounding box center [70, 268] width 121 height 19
drag, startPoint x: 38, startPoint y: 338, endPoint x: 174, endPoint y: 276, distance: 149.7
click at [37, 338] on span "Guardar" at bounding box center [32, 337] width 28 height 12
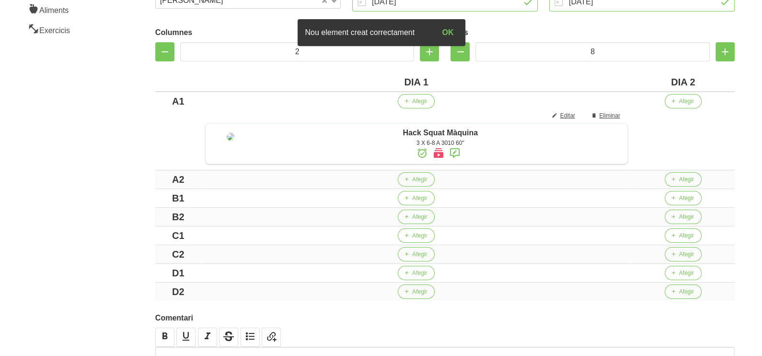
scroll to position [180, 0]
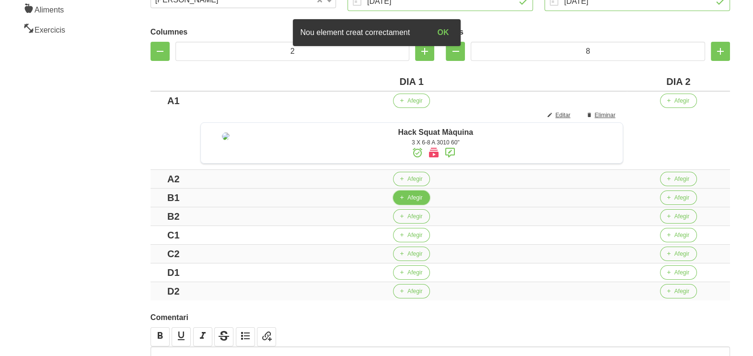
click at [410, 205] on button "Afegir" at bounding box center [411, 197] width 37 height 14
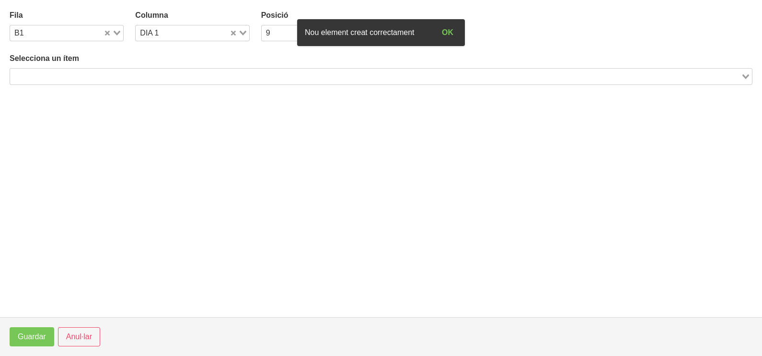
click at [79, 74] on input "Search for option" at bounding box center [375, 76] width 729 height 12
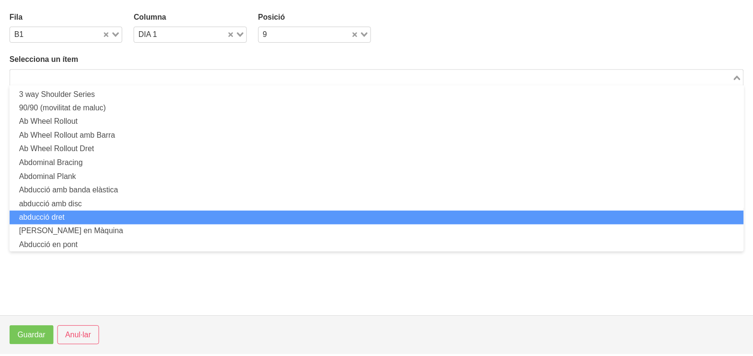
scroll to position [0, 0]
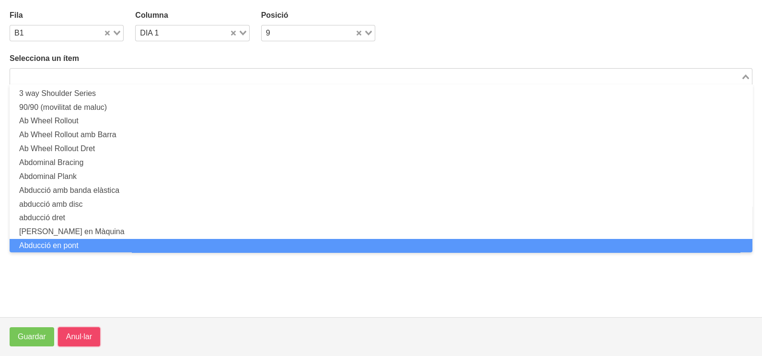
click at [81, 336] on span "Anul·lar" at bounding box center [79, 337] width 26 height 12
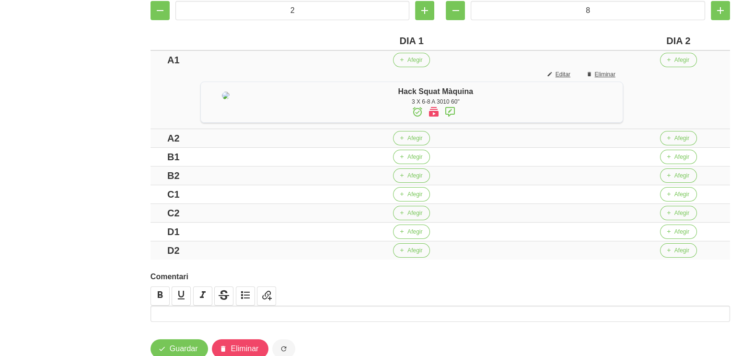
scroll to position [239, 0]
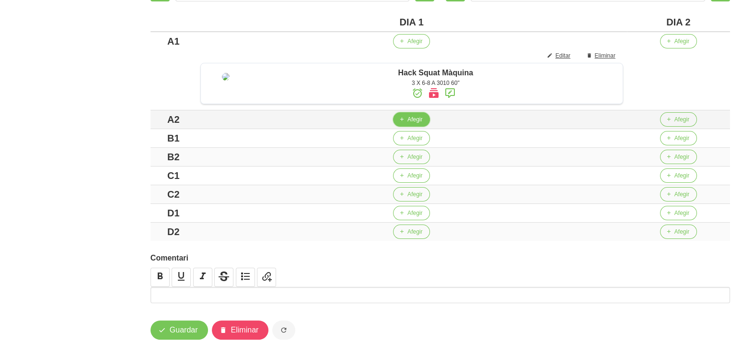
click at [412, 124] on span "Afegir" at bounding box center [414, 119] width 15 height 9
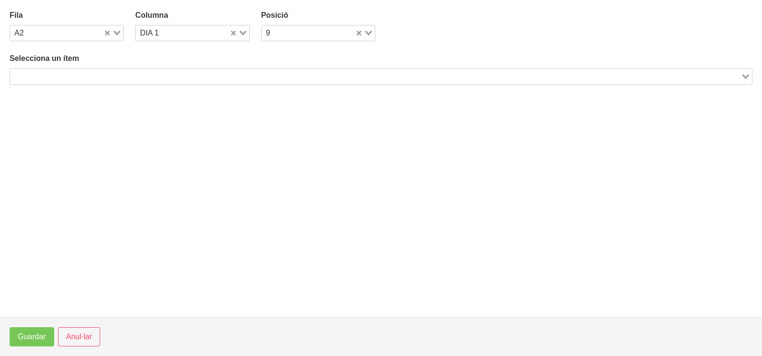
click at [146, 74] on input "Search for option" at bounding box center [375, 76] width 729 height 12
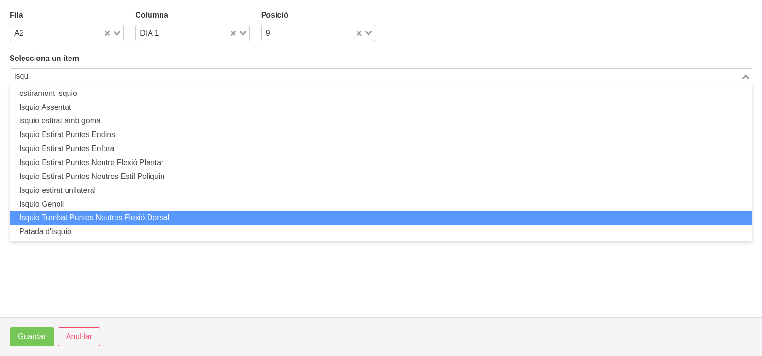
click at [122, 211] on li "Isquio Tumbat Puntes Neutres Flexió Dorsal" at bounding box center [381, 218] width 743 height 14
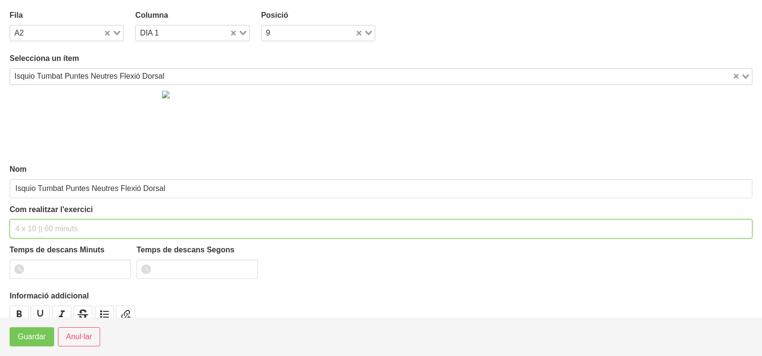
click at [32, 227] on input "text" at bounding box center [381, 228] width 743 height 19
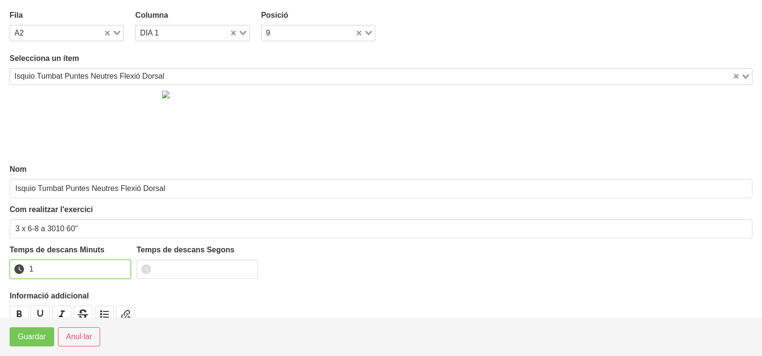
drag, startPoint x: 121, startPoint y: 266, endPoint x: 77, endPoint y: 295, distance: 52.9
click at [121, 266] on input "1" at bounding box center [70, 268] width 121 height 19
click at [22, 345] on button "Guardar" at bounding box center [32, 336] width 45 height 19
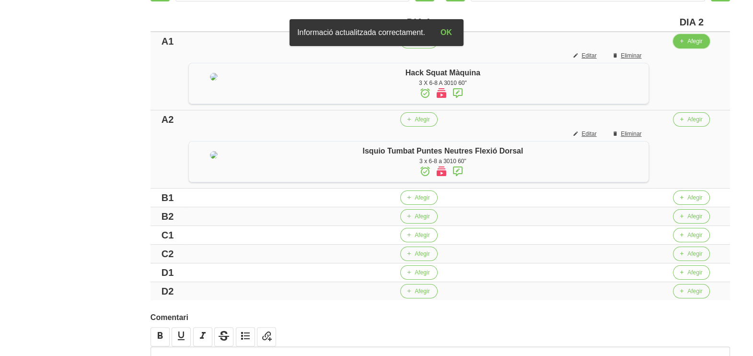
click at [692, 46] on button "Afegir" at bounding box center [691, 41] width 37 height 14
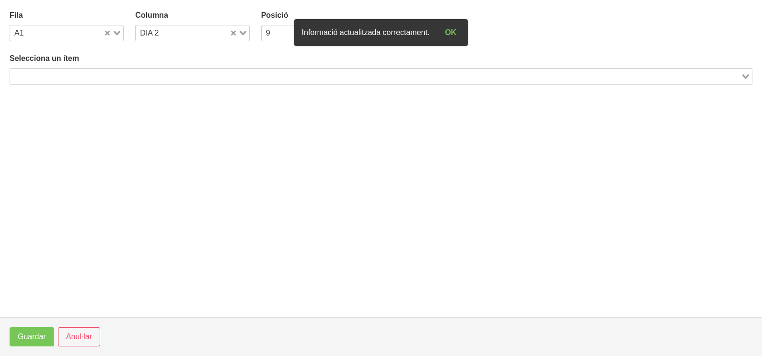
click at [176, 75] on input "Search for option" at bounding box center [375, 76] width 729 height 12
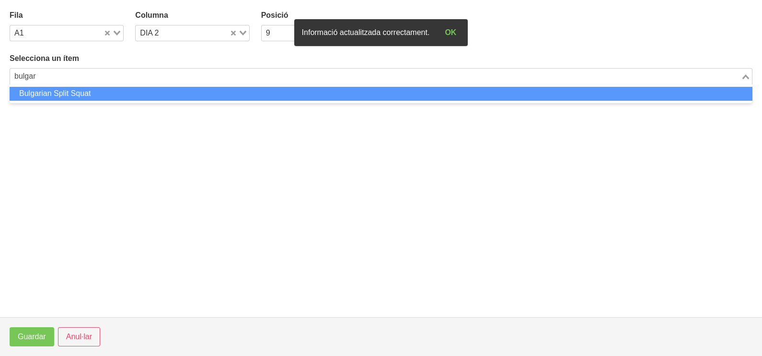
click at [100, 93] on li "Bulgarian Split Squat" at bounding box center [381, 94] width 743 height 14
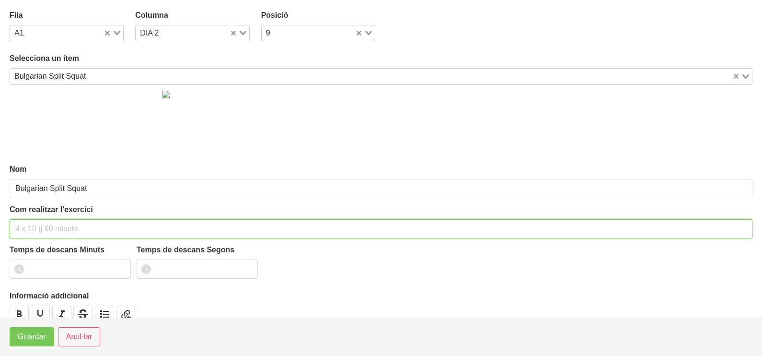
click at [47, 225] on input "text" at bounding box center [381, 228] width 743 height 19
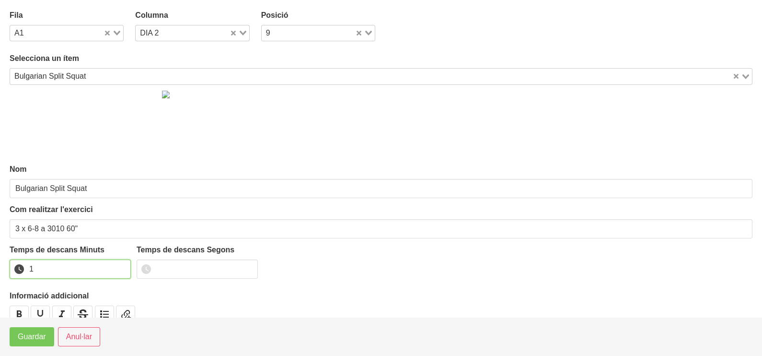
drag, startPoint x: 125, startPoint y: 266, endPoint x: 97, endPoint y: 285, distance: 33.7
click at [118, 270] on input "1" at bounding box center [70, 268] width 121 height 19
click at [47, 330] on button "Guardar" at bounding box center [32, 336] width 45 height 19
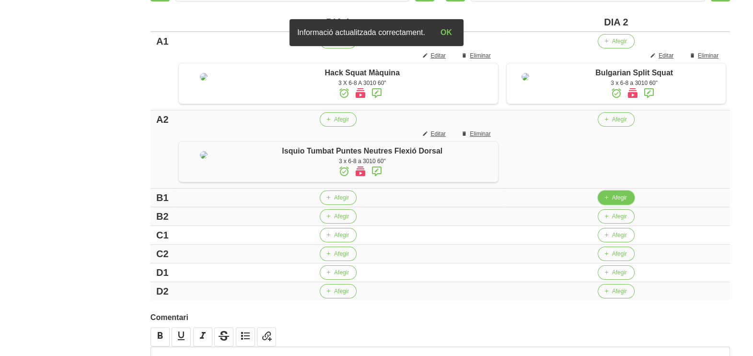
click at [612, 202] on span "Afegir" at bounding box center [619, 197] width 15 height 9
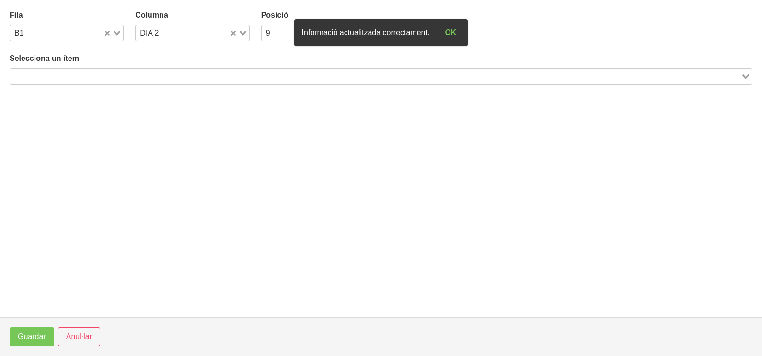
click at [88, 73] on input "Search for option" at bounding box center [375, 76] width 729 height 12
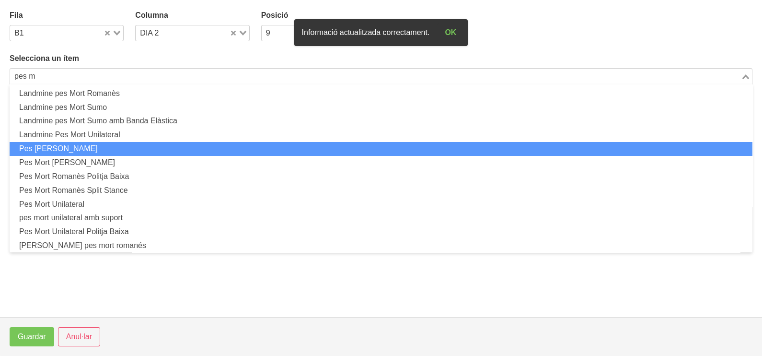
click at [102, 146] on li "Pes [PERSON_NAME]" at bounding box center [381, 149] width 743 height 14
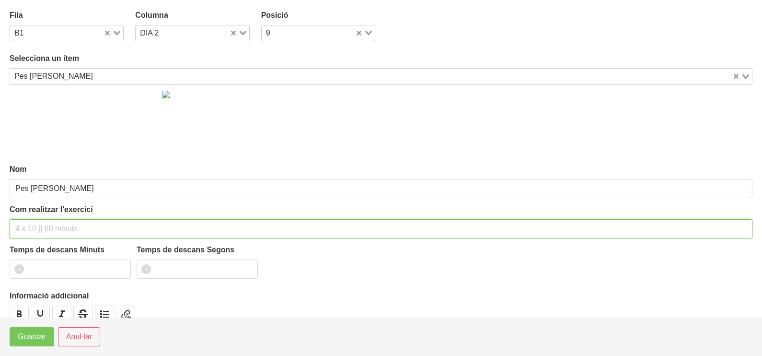
click at [36, 225] on input "text" at bounding box center [381, 228] width 743 height 19
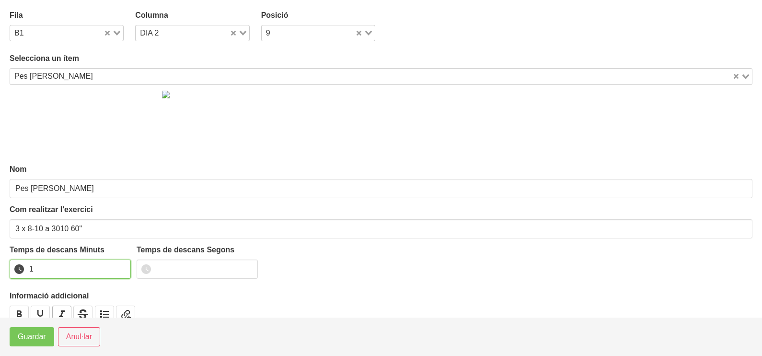
drag, startPoint x: 122, startPoint y: 266, endPoint x: 57, endPoint y: 312, distance: 80.2
click at [120, 266] on input "1" at bounding box center [70, 268] width 121 height 19
click at [34, 344] on button "Guardar" at bounding box center [32, 336] width 45 height 19
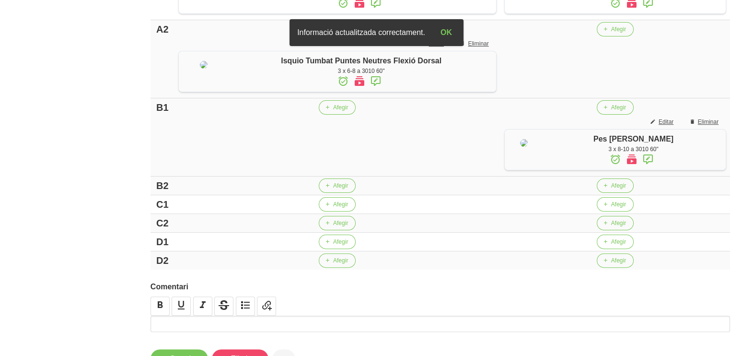
scroll to position [419, 0]
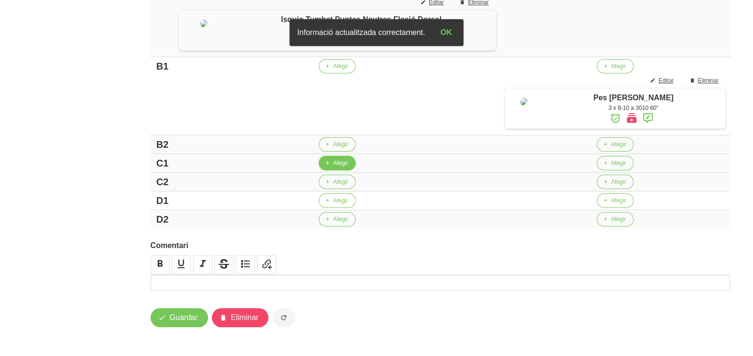
click at [328, 170] on button "Afegir" at bounding box center [337, 163] width 37 height 14
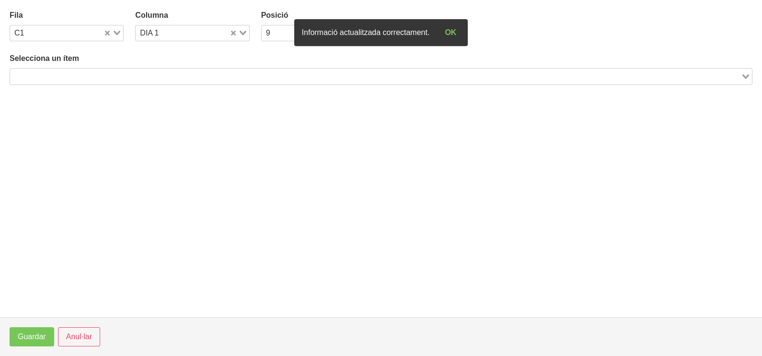
drag, startPoint x: 60, startPoint y: 76, endPoint x: 181, endPoint y: 1, distance: 142.5
click at [60, 75] on input "Search for option" at bounding box center [375, 76] width 729 height 12
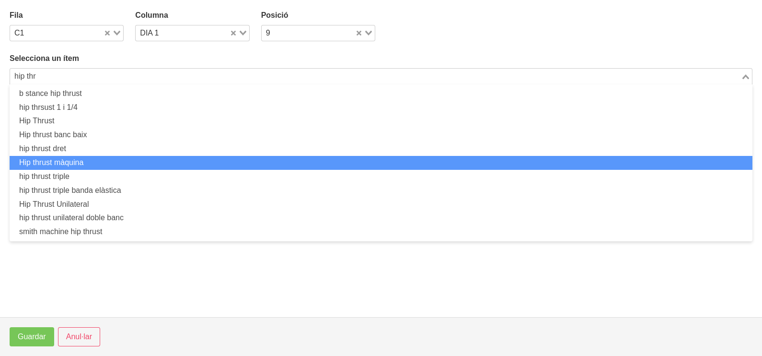
click at [97, 161] on li "Hip thrust màquina" at bounding box center [381, 163] width 743 height 14
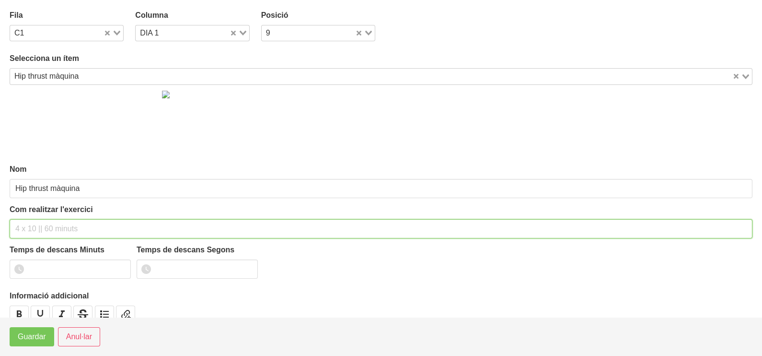
drag, startPoint x: 48, startPoint y: 232, endPoint x: 47, endPoint y: 226, distance: 6.7
click at [48, 230] on input "text" at bounding box center [381, 228] width 743 height 19
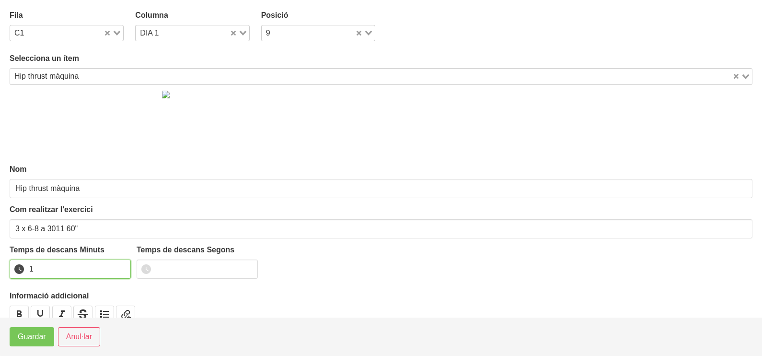
drag, startPoint x: 120, startPoint y: 266, endPoint x: 63, endPoint y: 309, distance: 71.5
click at [117, 266] on input "1" at bounding box center [70, 268] width 121 height 19
click at [41, 341] on span "Guardar" at bounding box center [32, 337] width 28 height 12
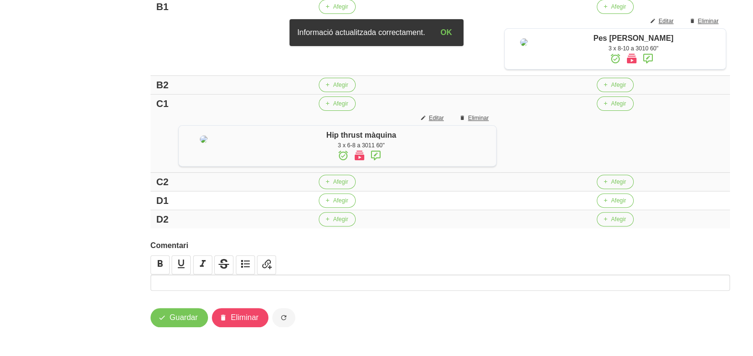
scroll to position [528, 0]
click at [606, 201] on button "Afegir" at bounding box center [615, 200] width 37 height 14
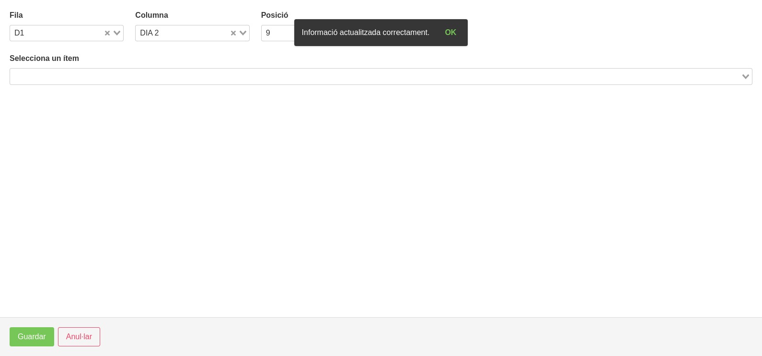
click at [167, 73] on input "Search for option" at bounding box center [375, 76] width 729 height 12
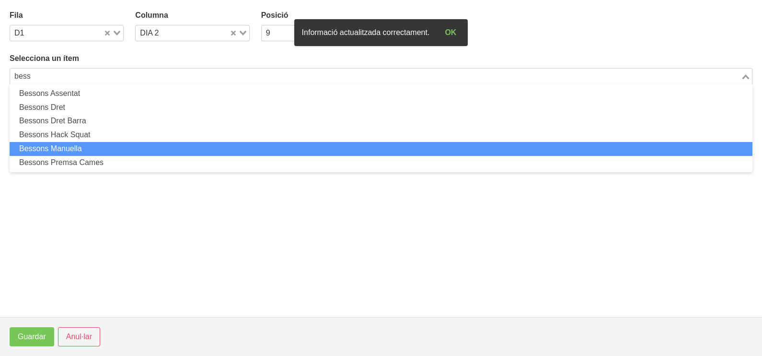
click at [115, 143] on li "Bessons Manuella" at bounding box center [381, 149] width 743 height 14
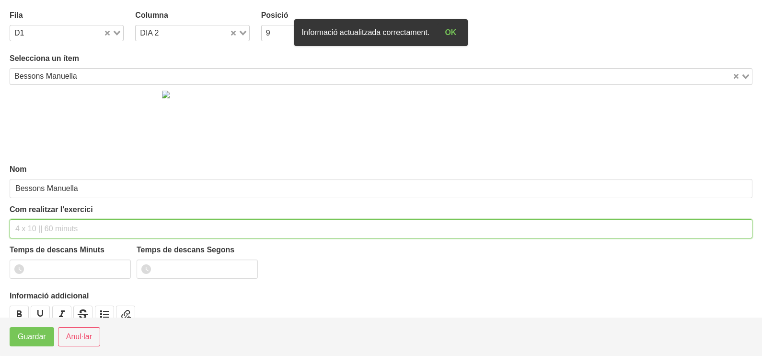
click at [38, 225] on input "text" at bounding box center [381, 228] width 743 height 19
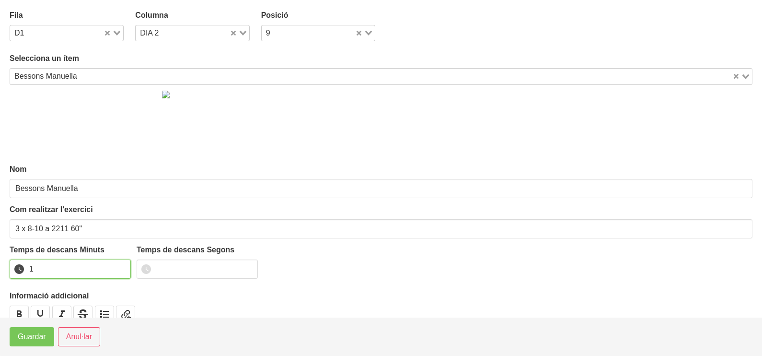
drag, startPoint x: 122, startPoint y: 266, endPoint x: 35, endPoint y: 325, distance: 105.3
click at [122, 266] on input "1" at bounding box center [70, 268] width 121 height 19
click at [25, 340] on span "Guardar" at bounding box center [32, 337] width 28 height 12
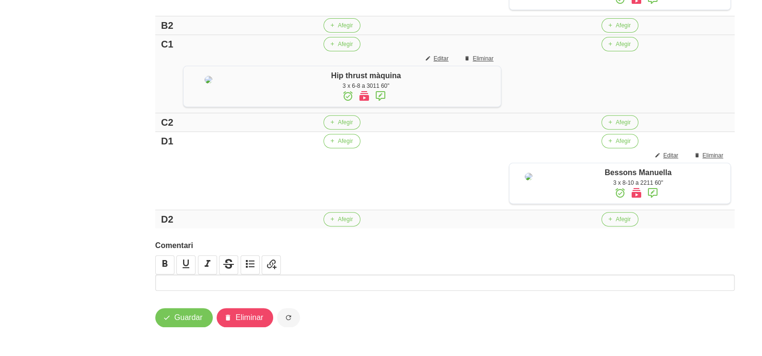
scroll to position [348, 0]
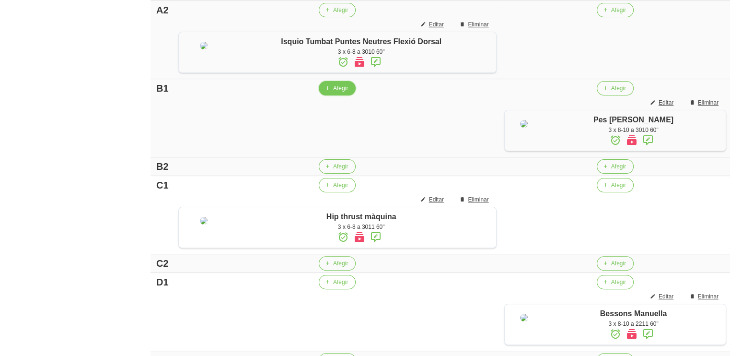
click at [334, 93] on span "Afegir" at bounding box center [340, 88] width 15 height 9
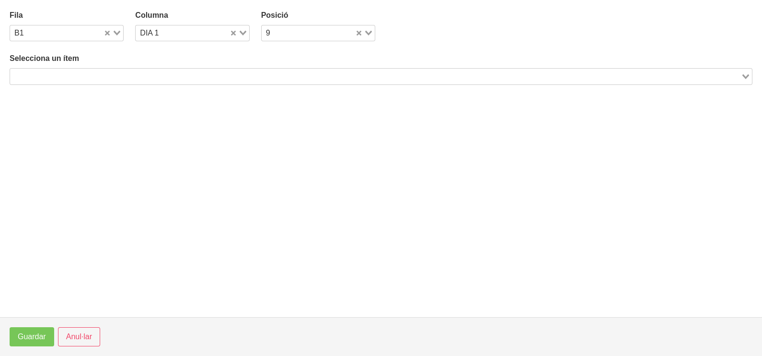
click at [132, 73] on input "Search for option" at bounding box center [375, 76] width 729 height 12
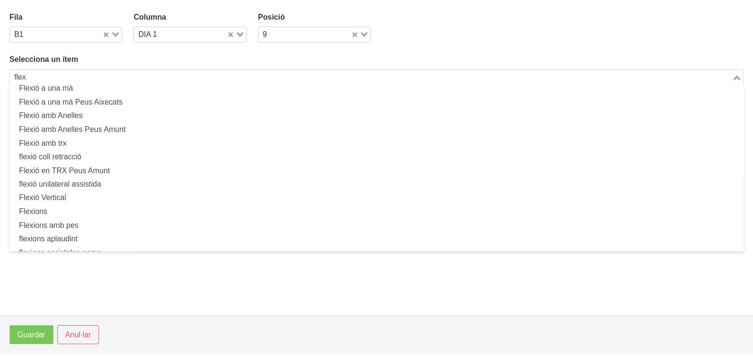
scroll to position [0, 0]
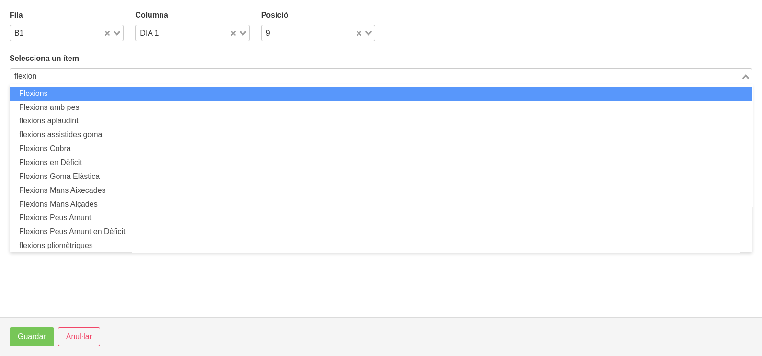
click at [107, 98] on li "Flexions" at bounding box center [381, 94] width 743 height 14
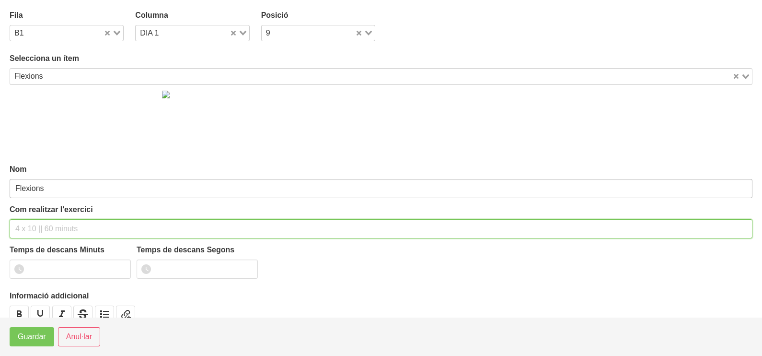
click at [53, 227] on input "text" at bounding box center [381, 228] width 743 height 19
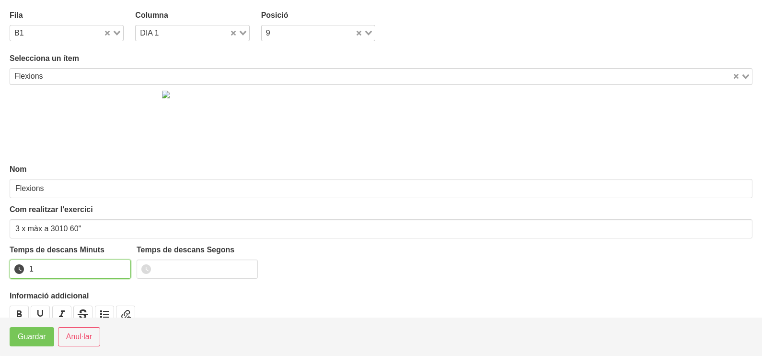
drag, startPoint x: 120, startPoint y: 266, endPoint x: 90, endPoint y: 295, distance: 41.7
click at [118, 270] on input "1" at bounding box center [70, 268] width 121 height 19
click at [39, 336] on span "Guardar" at bounding box center [32, 337] width 28 height 12
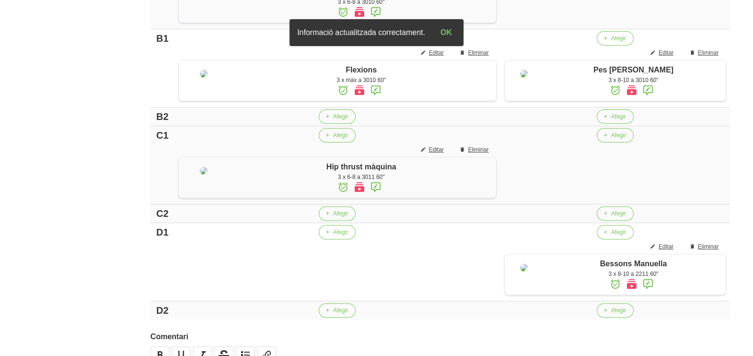
scroll to position [468, 0]
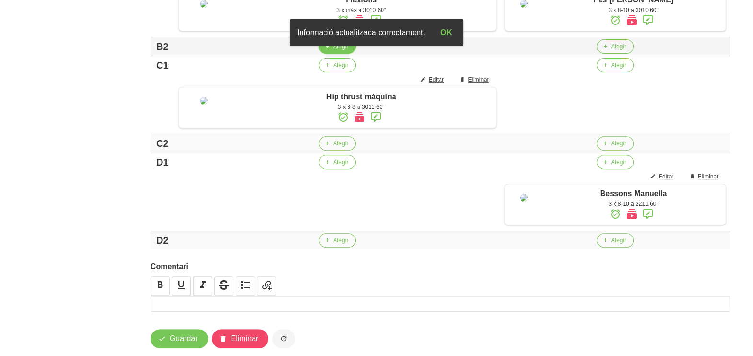
click at [335, 51] on span "Afegir" at bounding box center [340, 46] width 15 height 9
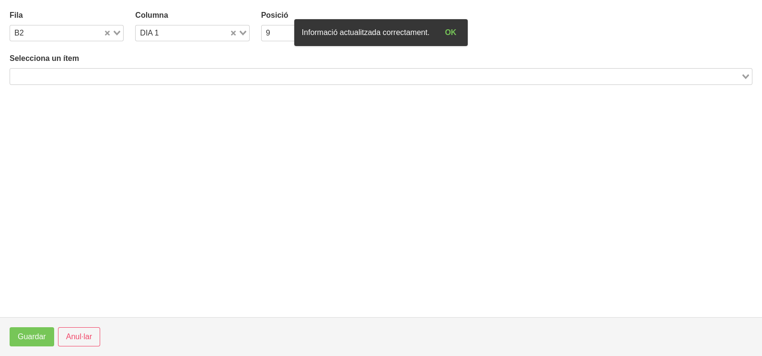
drag, startPoint x: 95, startPoint y: 73, endPoint x: 211, endPoint y: 13, distance: 130.5
click at [94, 74] on input "Search for option" at bounding box center [375, 76] width 729 height 12
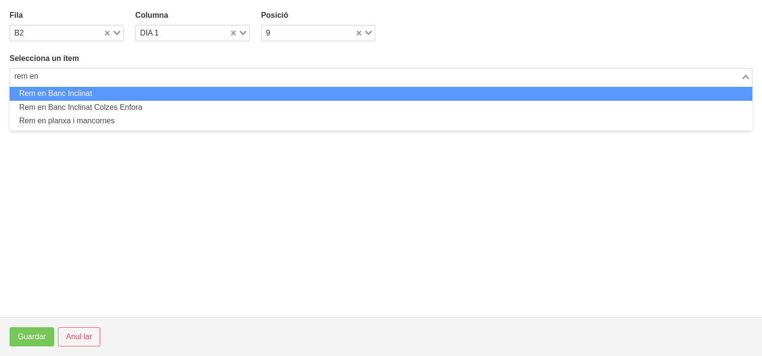
click at [69, 95] on li "Rem en Banc Inclinat" at bounding box center [381, 94] width 743 height 14
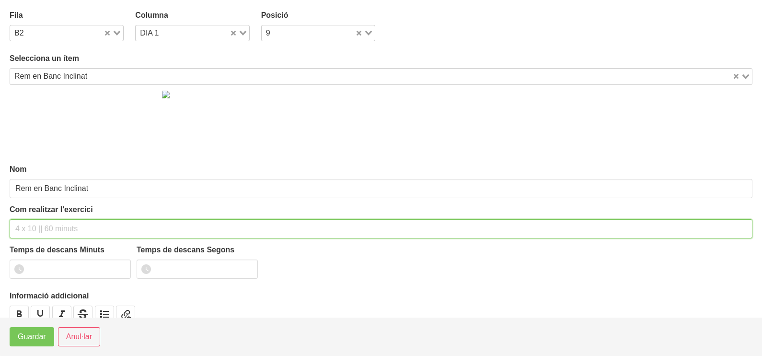
click at [35, 229] on input "text" at bounding box center [381, 228] width 743 height 19
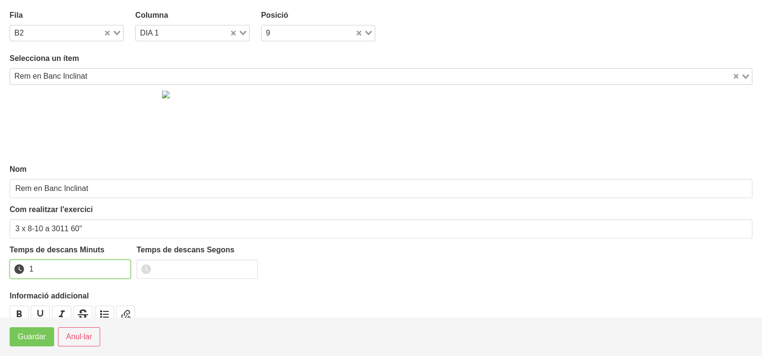
drag, startPoint x: 121, startPoint y: 266, endPoint x: 53, endPoint y: 319, distance: 86.5
click at [120, 268] on input "1" at bounding box center [70, 268] width 121 height 19
click at [34, 338] on span "Guardar" at bounding box center [32, 337] width 28 height 12
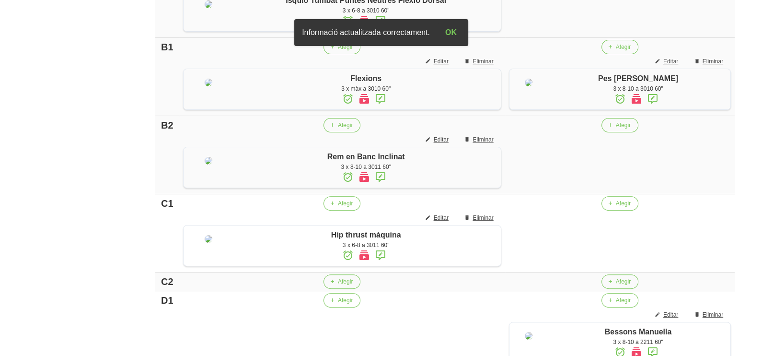
scroll to position [408, 0]
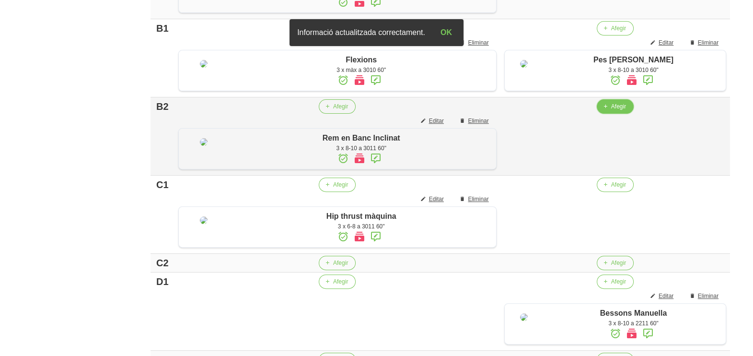
click at [611, 111] on span "Afegir" at bounding box center [618, 106] width 15 height 9
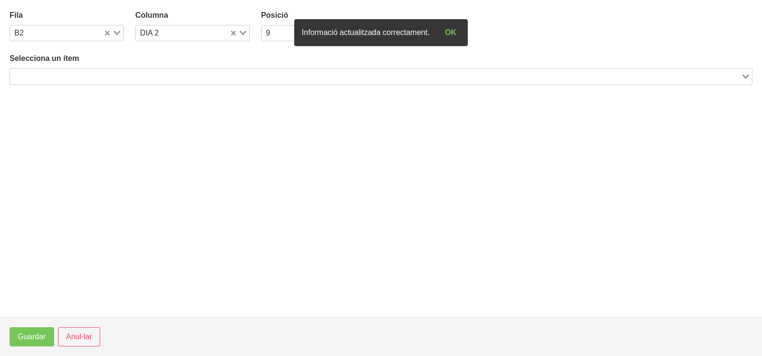
click at [113, 77] on input "Search for option" at bounding box center [375, 76] width 729 height 12
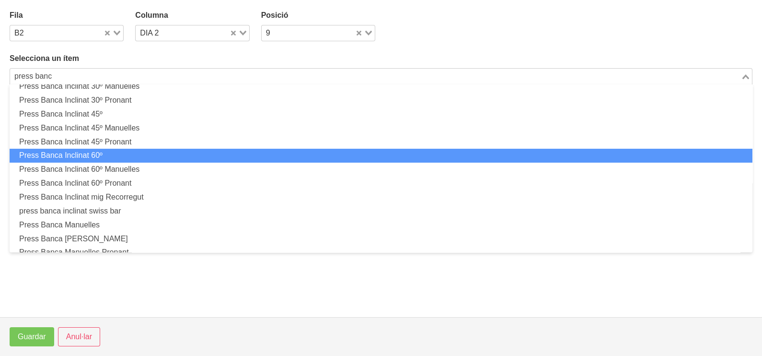
scroll to position [119, 0]
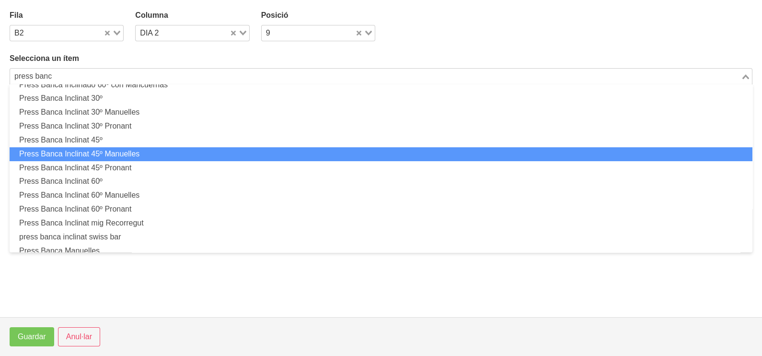
click at [130, 155] on li "Press Banca Inclinat 45º Manuelles" at bounding box center [381, 154] width 743 height 14
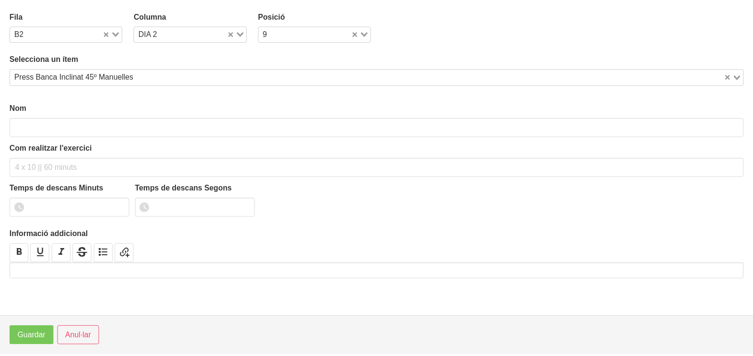
scroll to position [2, 0]
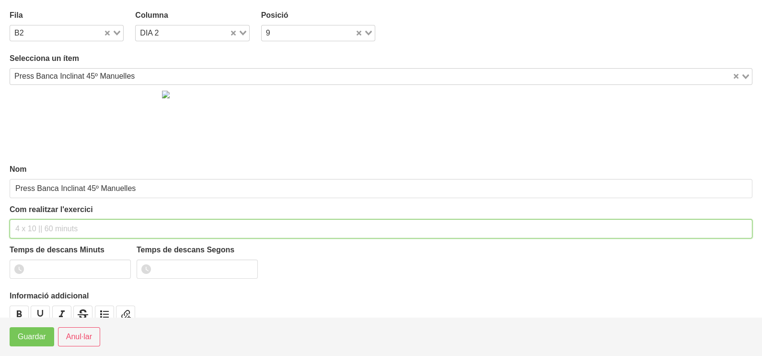
click at [37, 223] on input "text" at bounding box center [381, 228] width 743 height 19
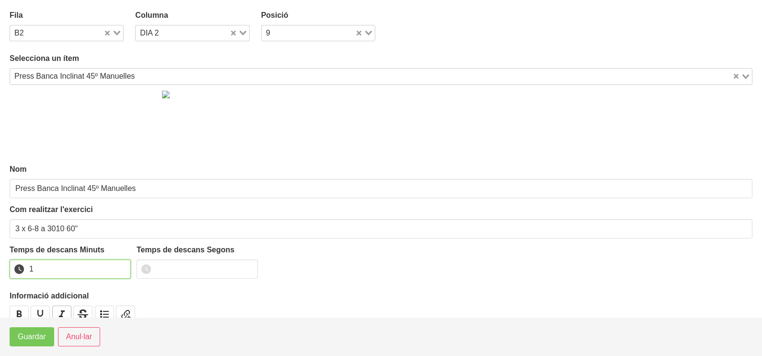
drag, startPoint x: 121, startPoint y: 264, endPoint x: 64, endPoint y: 310, distance: 72.9
click at [121, 264] on input "1" at bounding box center [70, 268] width 121 height 19
click at [40, 332] on span "Guardar" at bounding box center [32, 337] width 28 height 12
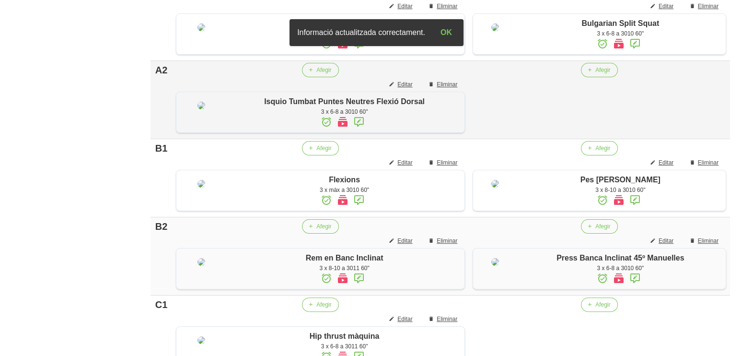
scroll to position [229, 0]
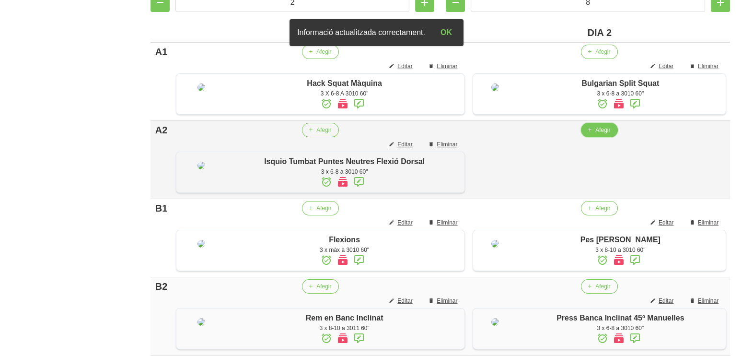
click at [598, 134] on span "Afegir" at bounding box center [602, 130] width 15 height 9
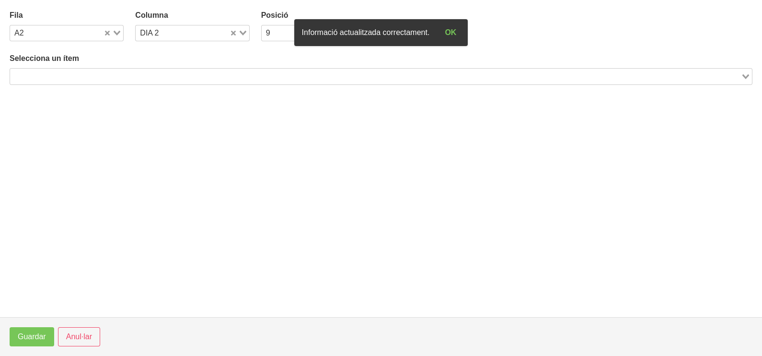
click at [116, 75] on input "Search for option" at bounding box center [375, 76] width 729 height 12
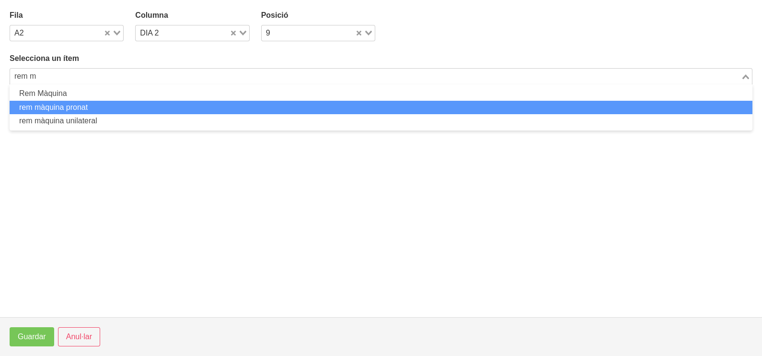
click at [72, 107] on li "rem màquina pronat" at bounding box center [381, 108] width 743 height 14
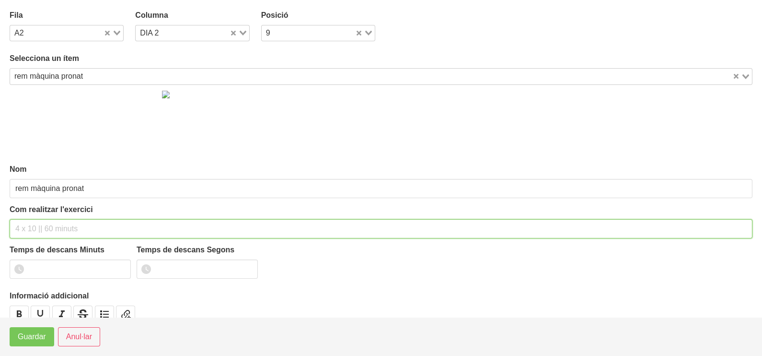
click at [37, 221] on input "text" at bounding box center [381, 228] width 743 height 19
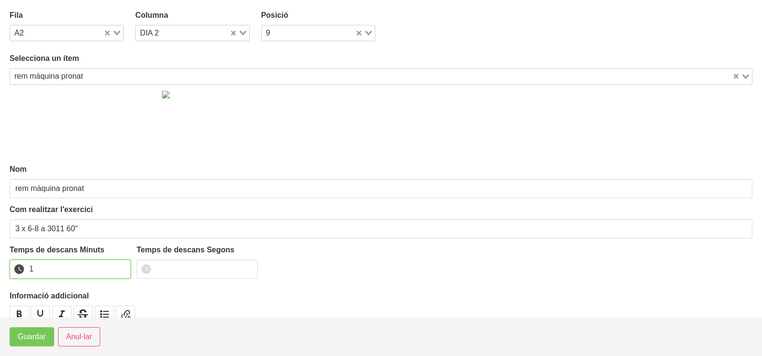
click at [120, 264] on input "1" at bounding box center [70, 268] width 121 height 19
click at [31, 331] on span "Guardar" at bounding box center [32, 337] width 28 height 12
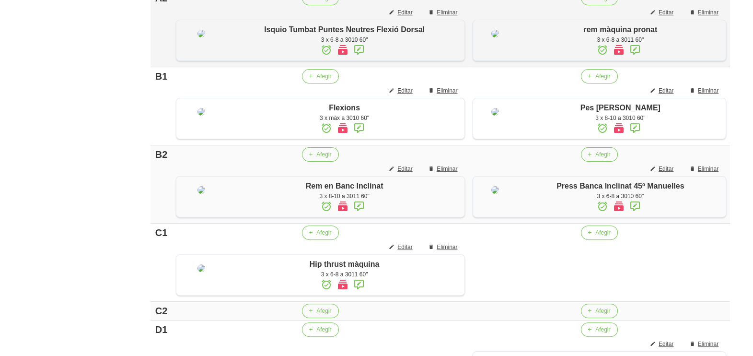
scroll to position [468, 0]
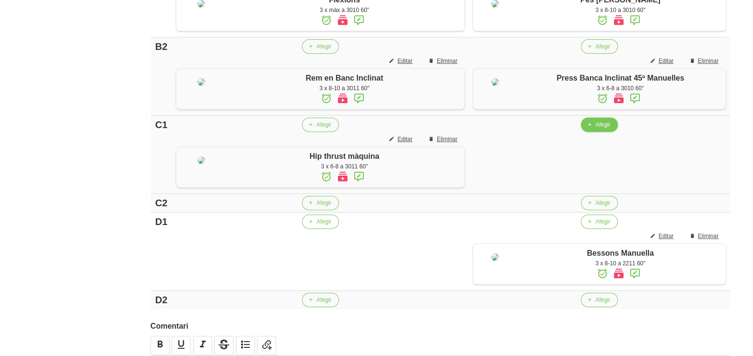
click at [597, 129] on span "Afegir" at bounding box center [602, 124] width 15 height 9
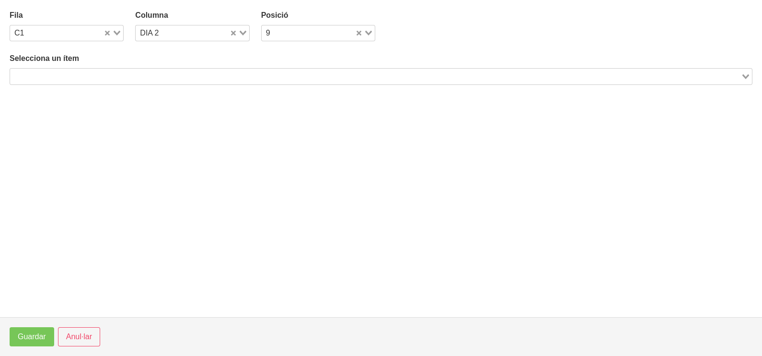
click at [150, 75] on input "Search for option" at bounding box center [375, 76] width 729 height 12
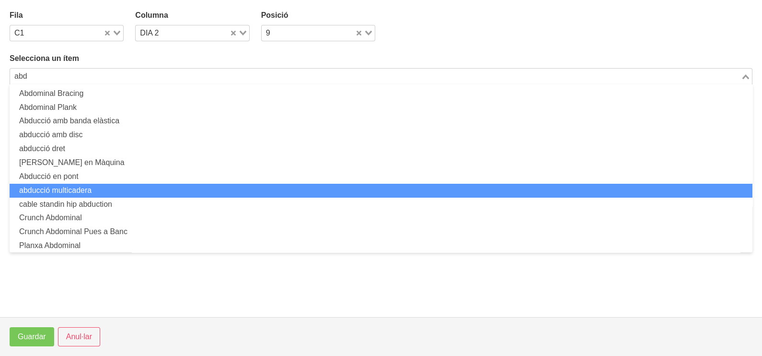
click at [88, 185] on li "abducció multicadera" at bounding box center [381, 191] width 743 height 14
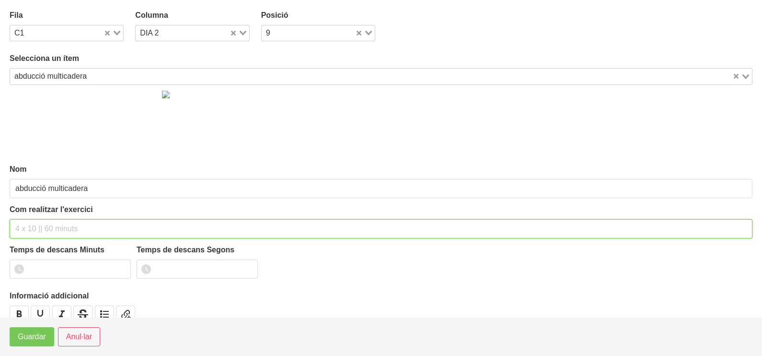
click at [34, 225] on input "text" at bounding box center [381, 228] width 743 height 19
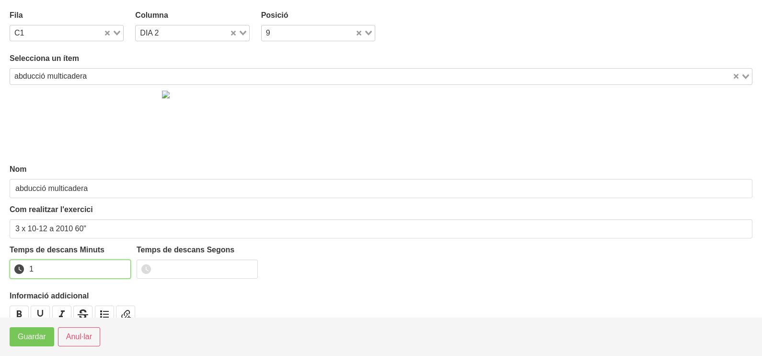
drag, startPoint x: 122, startPoint y: 264, endPoint x: 69, endPoint y: 295, distance: 61.5
click at [121, 265] on input "1" at bounding box center [70, 268] width 121 height 19
click at [39, 331] on span "Guardar" at bounding box center [32, 337] width 28 height 12
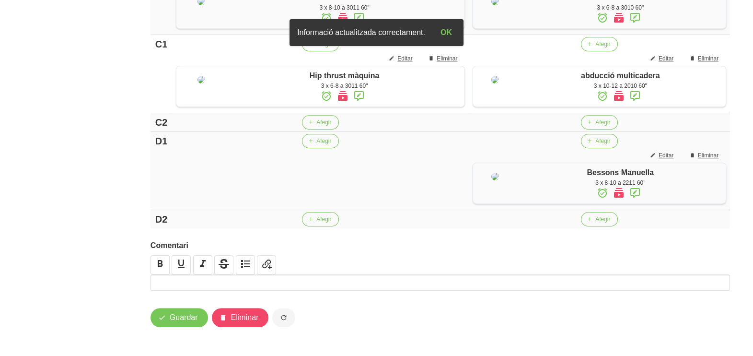
scroll to position [697, 0]
click at [599, 217] on span "Afegir" at bounding box center [602, 219] width 15 height 9
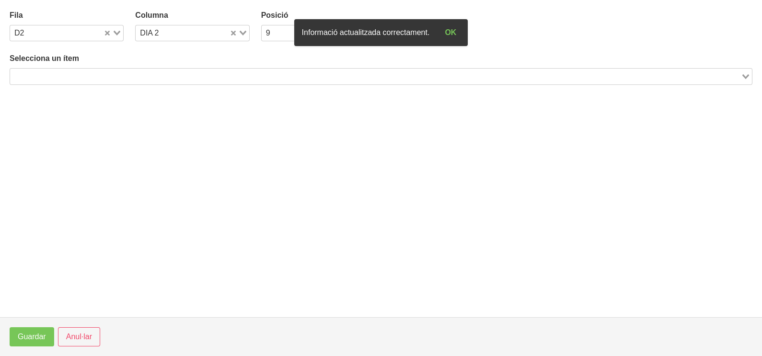
click at [134, 76] on input "Search for option" at bounding box center [375, 76] width 729 height 12
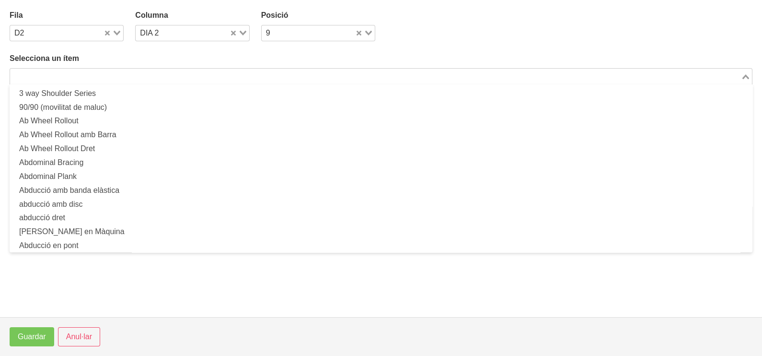
click at [114, 78] on input "Search for option" at bounding box center [375, 76] width 729 height 12
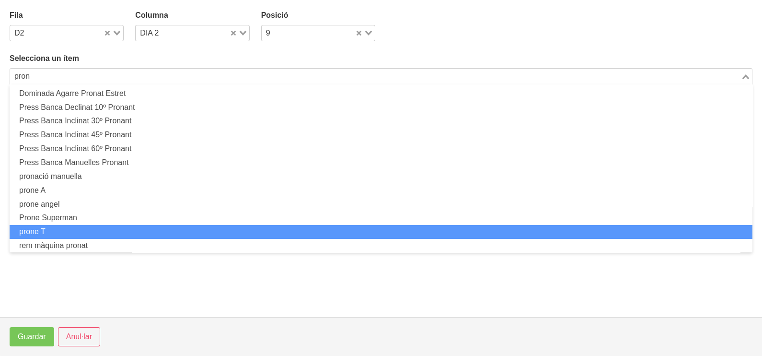
drag, startPoint x: 91, startPoint y: 227, endPoint x: 97, endPoint y: 227, distance: 5.8
click at [97, 227] on li "prone T" at bounding box center [381, 232] width 743 height 14
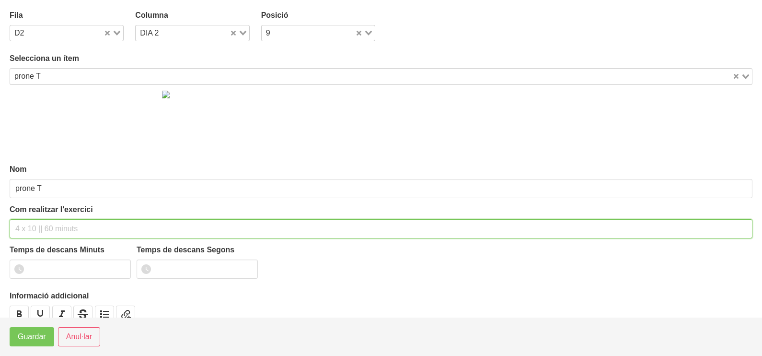
click at [38, 226] on input "text" at bounding box center [381, 228] width 743 height 19
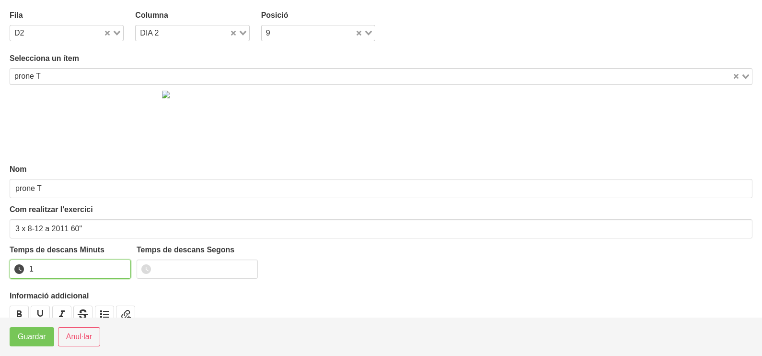
drag, startPoint x: 122, startPoint y: 265, endPoint x: 118, endPoint y: 269, distance: 5.8
click at [120, 266] on input "1" at bounding box center [70, 268] width 121 height 19
click at [31, 335] on span "Guardar" at bounding box center [32, 337] width 28 height 12
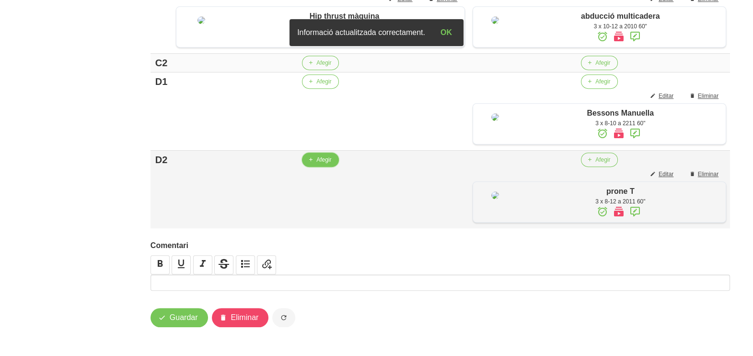
click at [317, 164] on span "Afegir" at bounding box center [323, 159] width 15 height 9
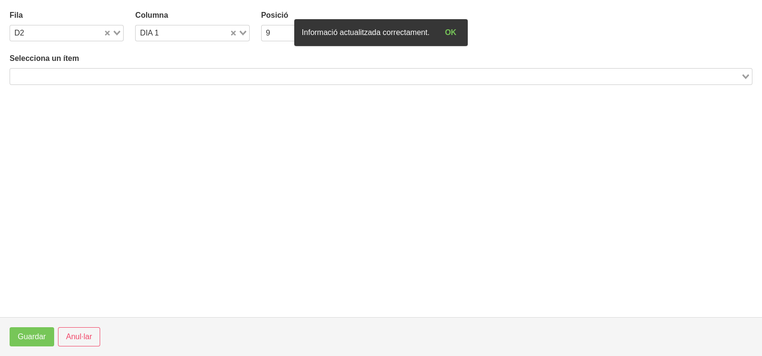
click at [129, 75] on input "Search for option" at bounding box center [375, 76] width 729 height 12
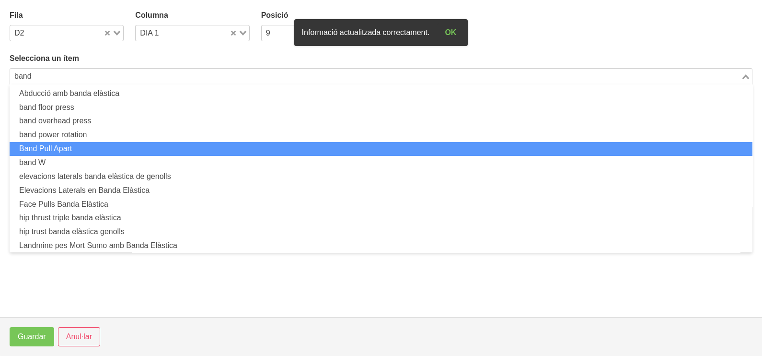
click at [111, 148] on li "Band Pull Apart" at bounding box center [381, 149] width 743 height 14
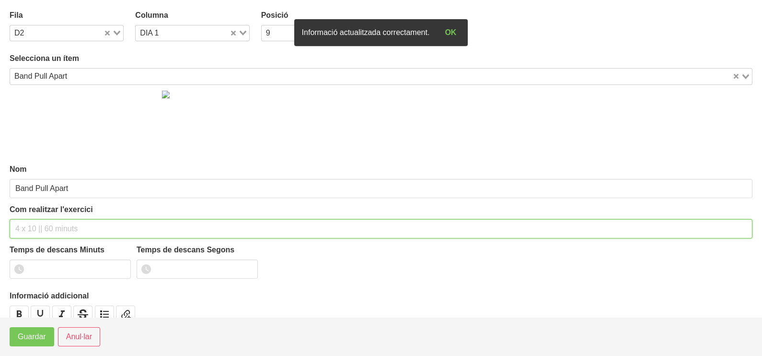
click at [40, 223] on input "text" at bounding box center [381, 228] width 743 height 19
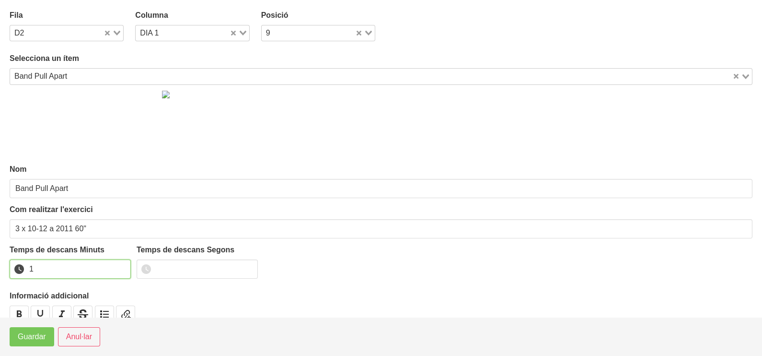
drag, startPoint x: 122, startPoint y: 266, endPoint x: 70, endPoint y: 304, distance: 64.1
click at [118, 272] on input "1" at bounding box center [70, 268] width 121 height 19
click at [30, 337] on span "Guardar" at bounding box center [32, 337] width 28 height 12
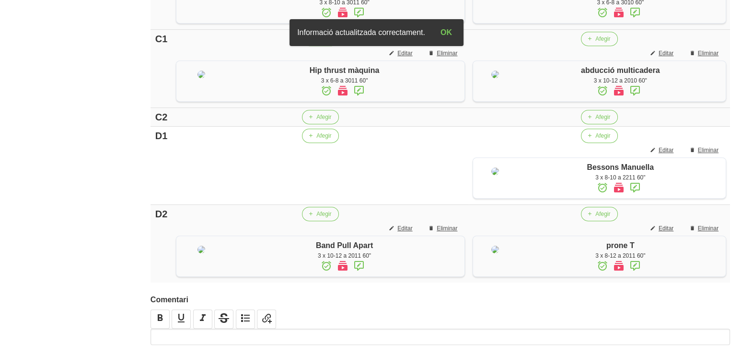
scroll to position [518, 0]
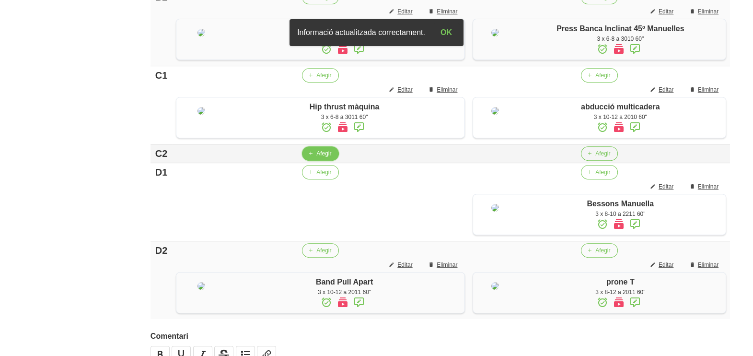
click at [316, 158] on span "Afegir" at bounding box center [323, 153] width 15 height 9
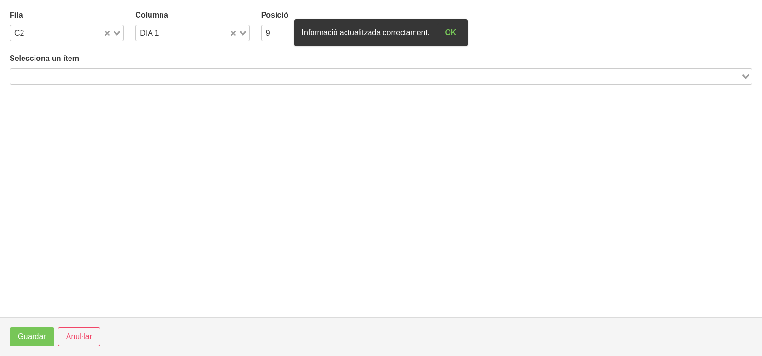
click at [102, 74] on input "Search for option" at bounding box center [375, 76] width 729 height 12
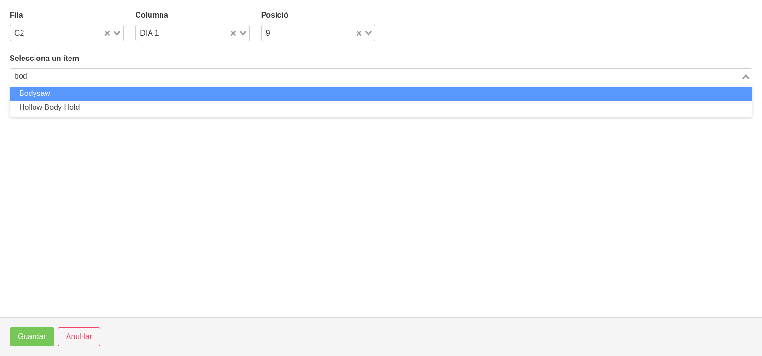
click at [105, 92] on li "Bodysaw" at bounding box center [381, 94] width 743 height 14
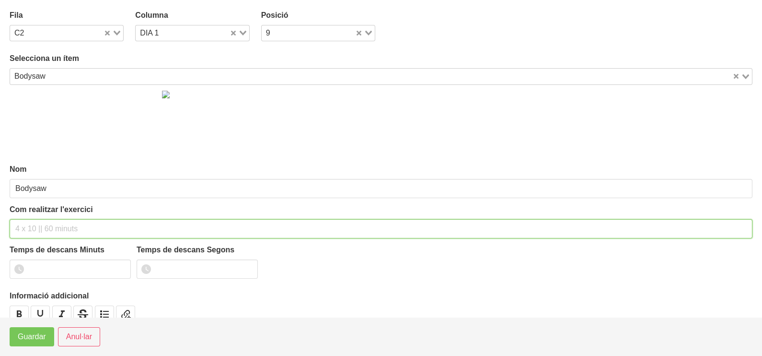
click at [36, 225] on input "text" at bounding box center [381, 228] width 743 height 19
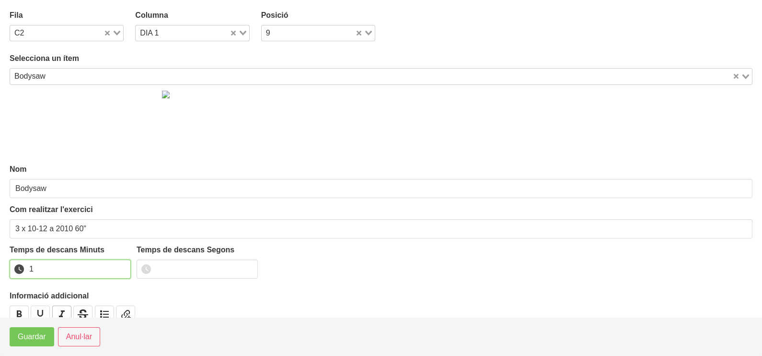
drag, startPoint x: 122, startPoint y: 265, endPoint x: 60, endPoint y: 309, distance: 75.7
click at [122, 266] on input "1" at bounding box center [70, 268] width 121 height 19
click at [25, 336] on span "Guardar" at bounding box center [32, 337] width 28 height 12
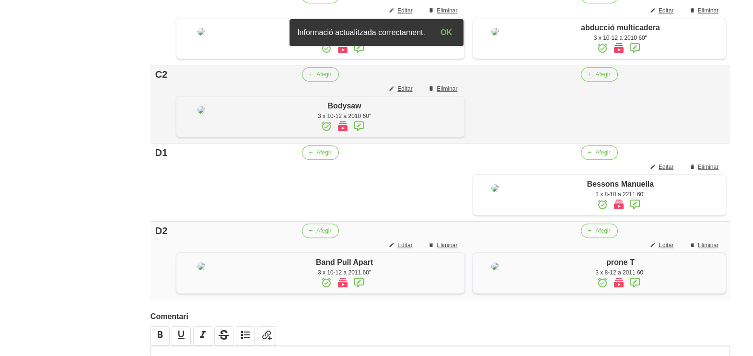
scroll to position [637, 0]
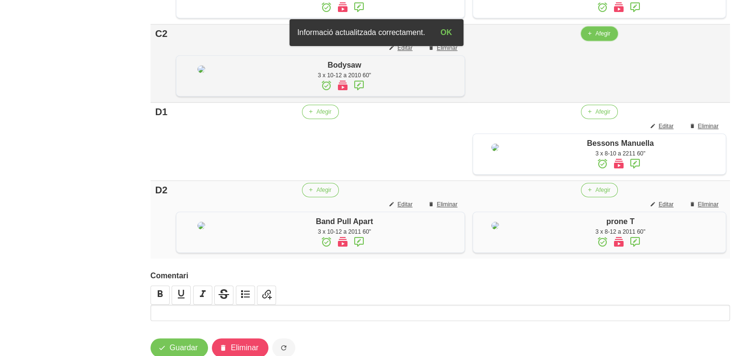
click at [602, 38] on span "Afegir" at bounding box center [602, 33] width 15 height 9
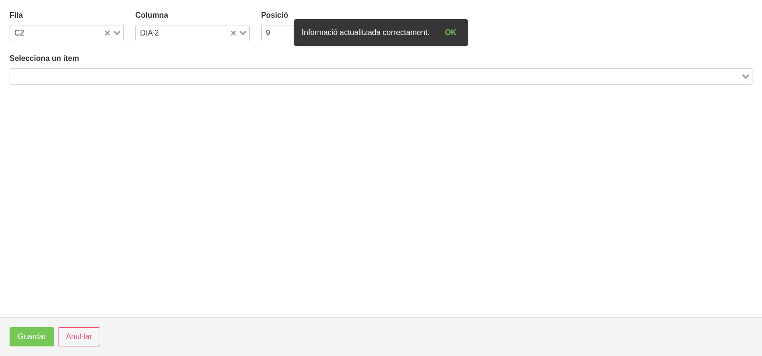
click at [138, 68] on div "Loading..." at bounding box center [381, 76] width 743 height 16
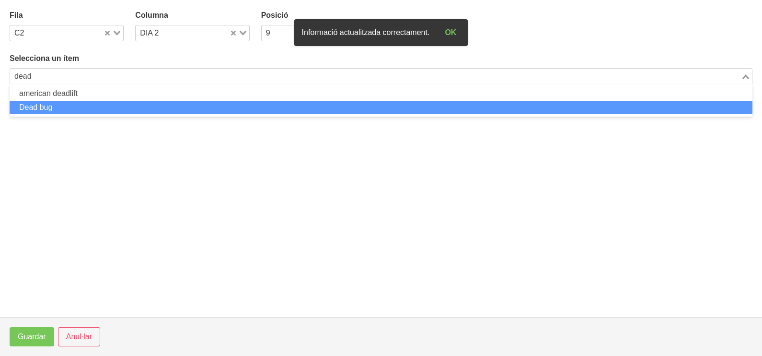
click at [95, 102] on li "Dead bug" at bounding box center [381, 108] width 743 height 14
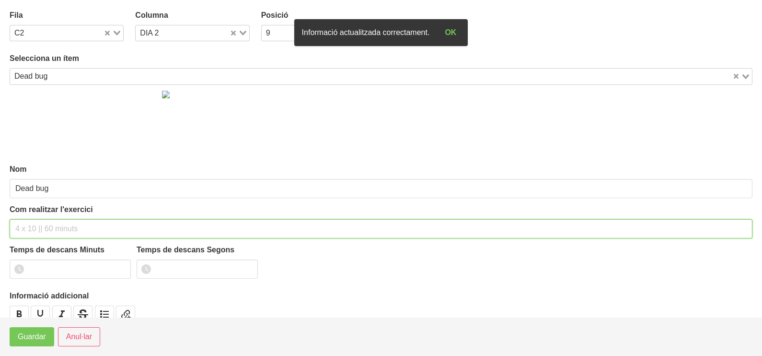
click at [46, 225] on input "text" at bounding box center [381, 228] width 743 height 19
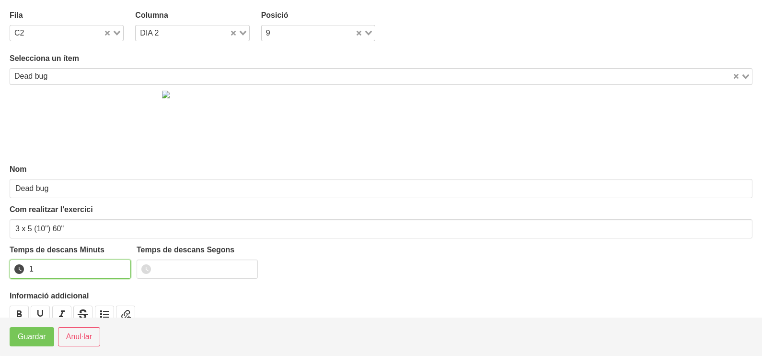
drag, startPoint x: 123, startPoint y: 266, endPoint x: 60, endPoint y: 304, distance: 73.6
click at [121, 266] on input "1" at bounding box center [70, 268] width 121 height 19
click at [24, 340] on span "Guardar" at bounding box center [32, 337] width 28 height 12
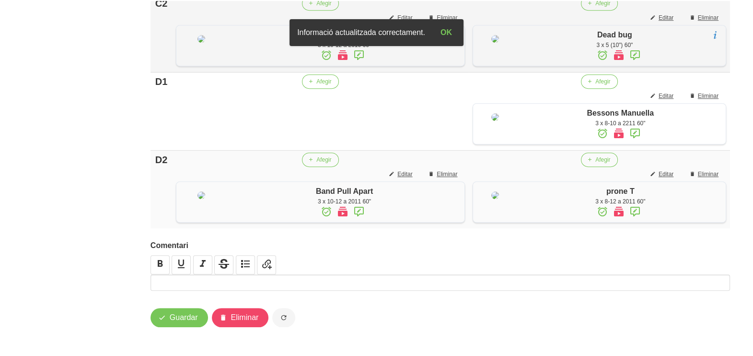
scroll to position [757, 0]
click at [312, 89] on button "Afegir" at bounding box center [320, 81] width 37 height 14
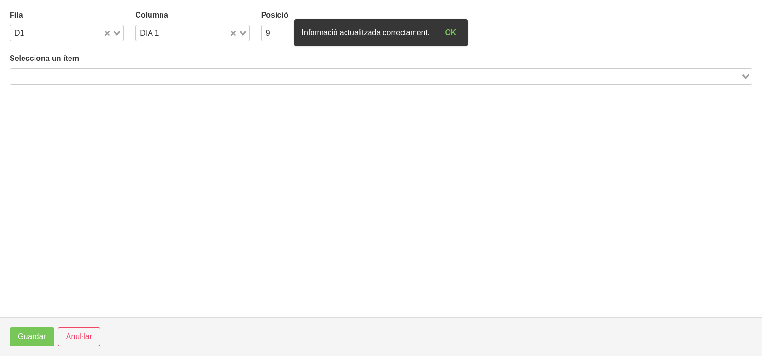
click at [63, 71] on input "Search for option" at bounding box center [375, 76] width 729 height 12
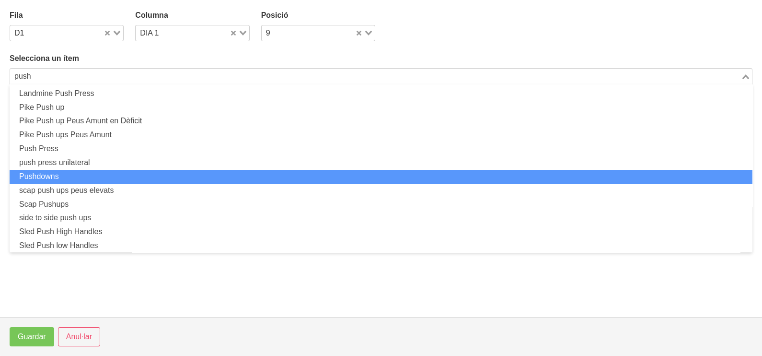
click at [76, 175] on li "Pushdowns" at bounding box center [381, 177] width 743 height 14
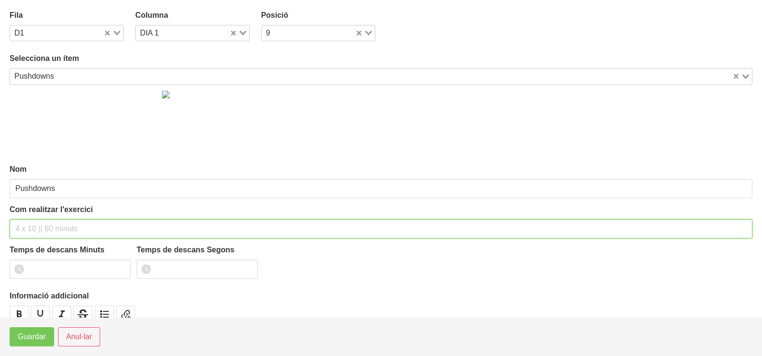
drag, startPoint x: 36, startPoint y: 229, endPoint x: 54, endPoint y: 193, distance: 40.1
click at [38, 228] on input "text" at bounding box center [381, 228] width 743 height 19
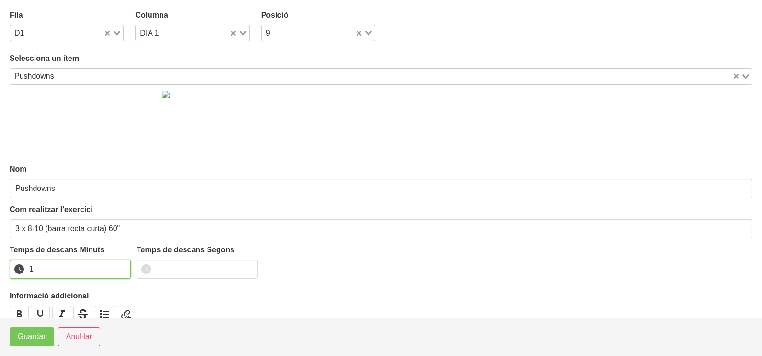
click at [121, 266] on input "1" at bounding box center [70, 268] width 121 height 19
click at [29, 342] on button "Guardar" at bounding box center [32, 336] width 45 height 19
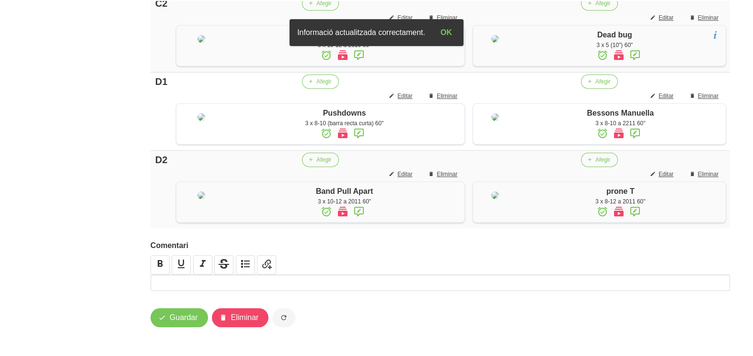
scroll to position [856, 0]
click at [186, 320] on span "Guardar" at bounding box center [184, 318] width 28 height 12
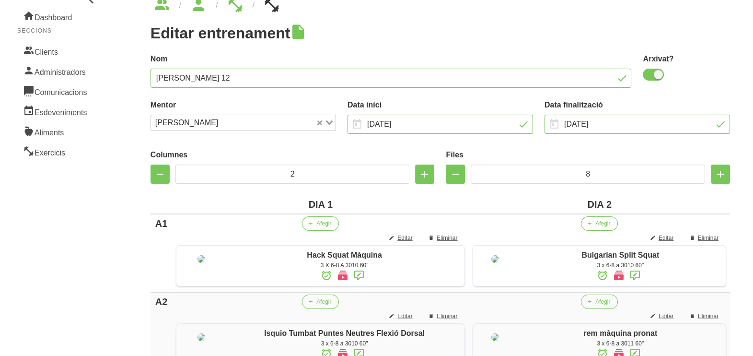
scroll to position [0, 0]
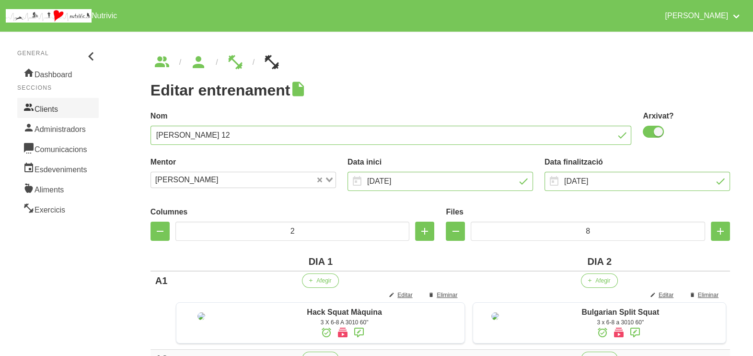
click at [48, 104] on link "Clients" at bounding box center [57, 108] width 81 height 20
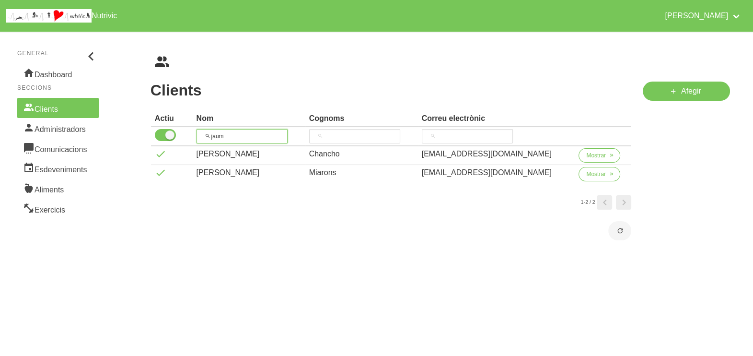
drag, startPoint x: 223, startPoint y: 133, endPoint x: 204, endPoint y: 134, distance: 18.7
click at [204, 134] on input "jaum" at bounding box center [242, 136] width 91 height 14
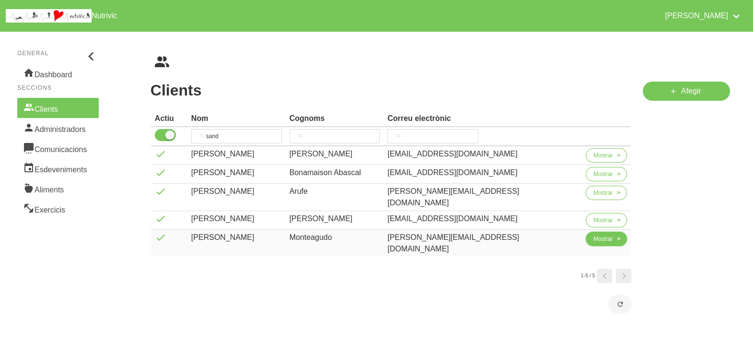
click at [597, 234] on span "Mostrar" at bounding box center [603, 238] width 20 height 9
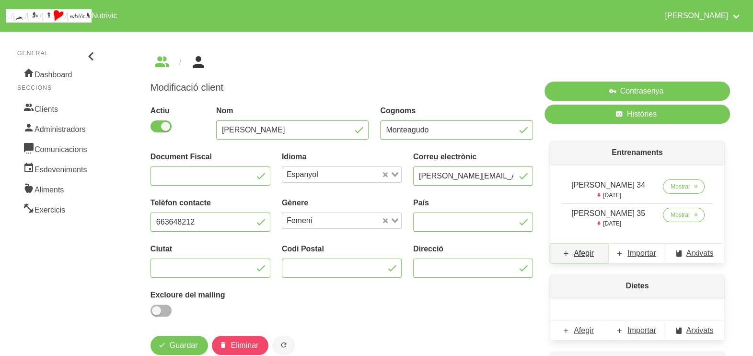
click at [585, 249] on span "Afegir" at bounding box center [584, 253] width 20 height 12
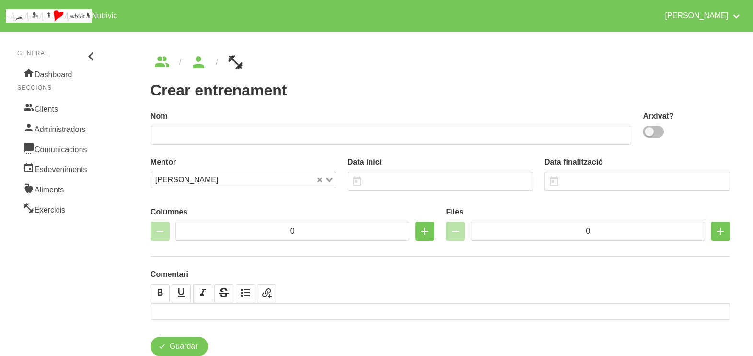
click at [654, 131] on span at bounding box center [653, 132] width 21 height 12
click at [649, 131] on input "checkbox" at bounding box center [646, 131] width 6 height 6
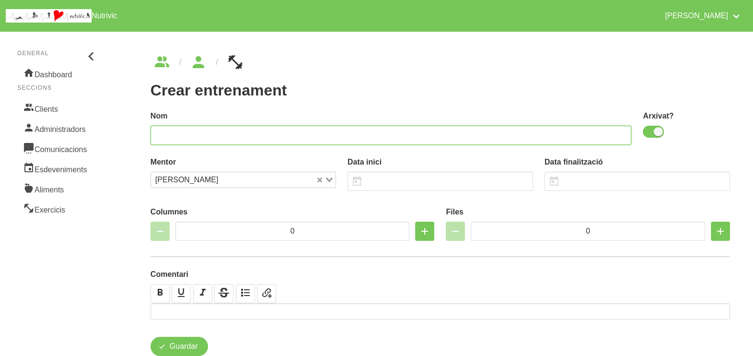
click at [549, 134] on input "text" at bounding box center [390, 135] width 481 height 19
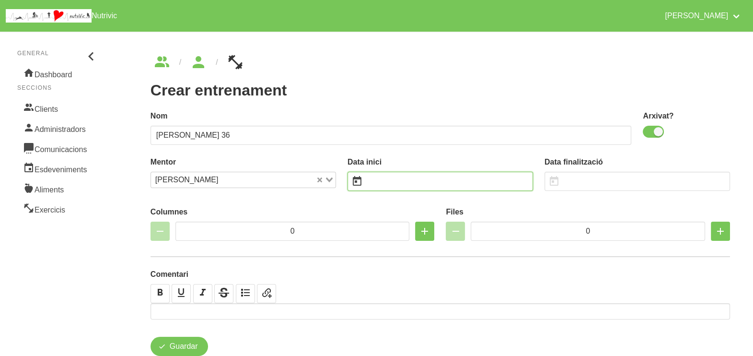
click at [410, 184] on input "text" at bounding box center [439, 181] width 185 height 19
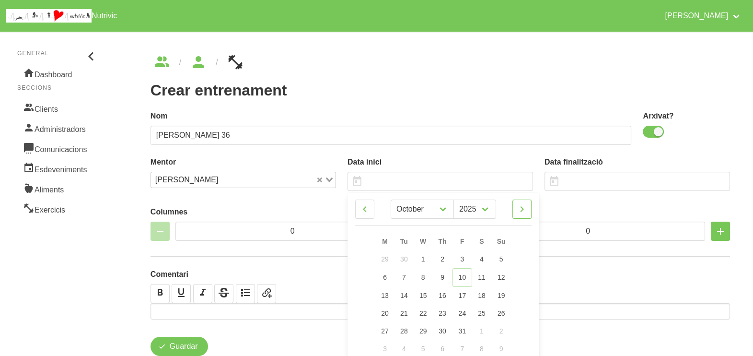
click at [525, 208] on icon at bounding box center [522, 208] width 12 height 17
click at [504, 312] on link "23" at bounding box center [501, 312] width 20 height 18
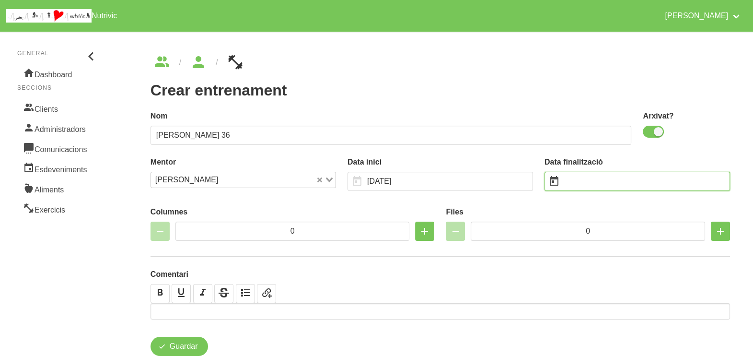
drag, startPoint x: 580, startPoint y: 180, endPoint x: 570, endPoint y: 168, distance: 15.3
click at [582, 180] on input "text" at bounding box center [636, 181] width 185 height 19
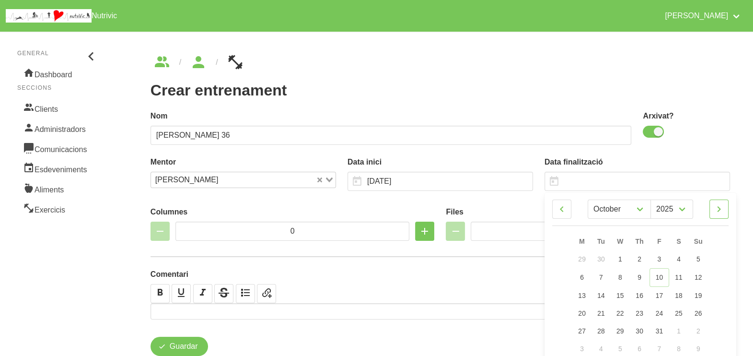
click at [720, 208] on icon at bounding box center [719, 208] width 12 height 17
drag, startPoint x: 720, startPoint y: 208, endPoint x: 714, endPoint y: 216, distance: 9.6
click at [720, 208] on icon at bounding box center [719, 208] width 12 height 17
drag, startPoint x: 720, startPoint y: 211, endPoint x: 717, endPoint y: 217, distance: 6.2
click at [720, 211] on icon at bounding box center [719, 208] width 12 height 17
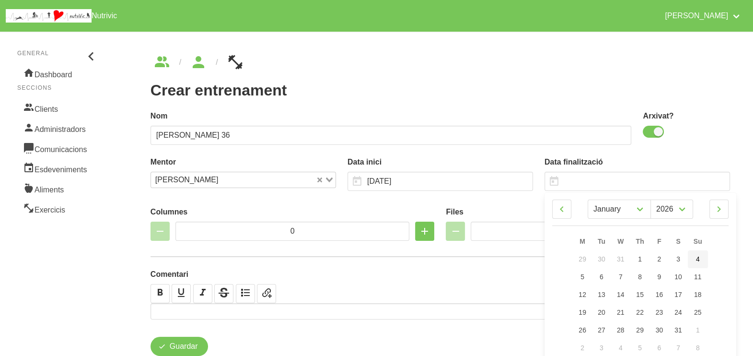
click at [700, 254] on link "4" at bounding box center [698, 259] width 20 height 18
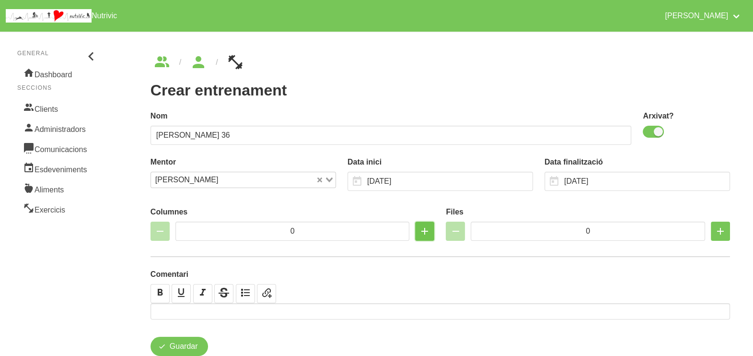
click at [424, 235] on icon "button" at bounding box center [425, 230] width 12 height 17
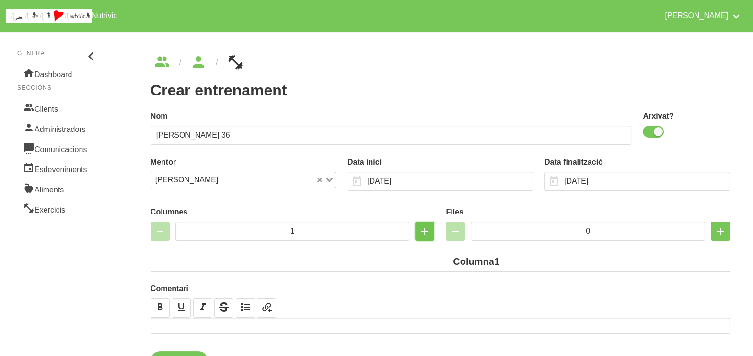
click at [424, 235] on icon "button" at bounding box center [425, 230] width 12 height 17
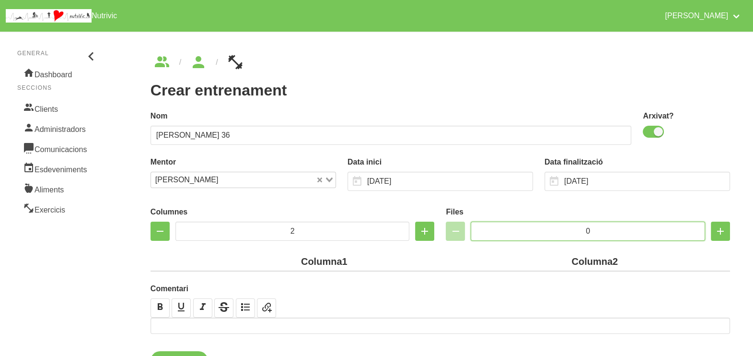
drag, startPoint x: 567, startPoint y: 230, endPoint x: 560, endPoint y: 230, distance: 7.7
click at [558, 230] on input "0" at bounding box center [588, 230] width 234 height 19
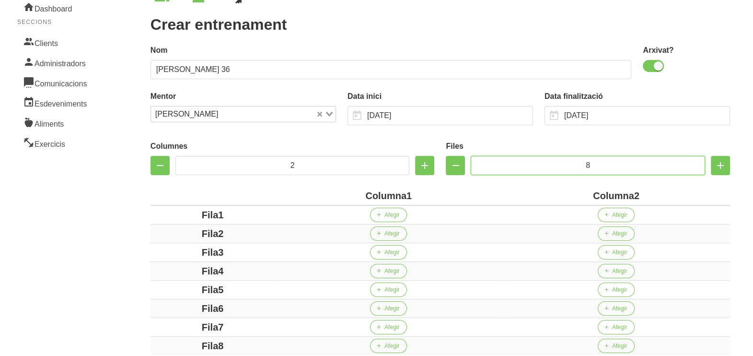
scroll to position [119, 0]
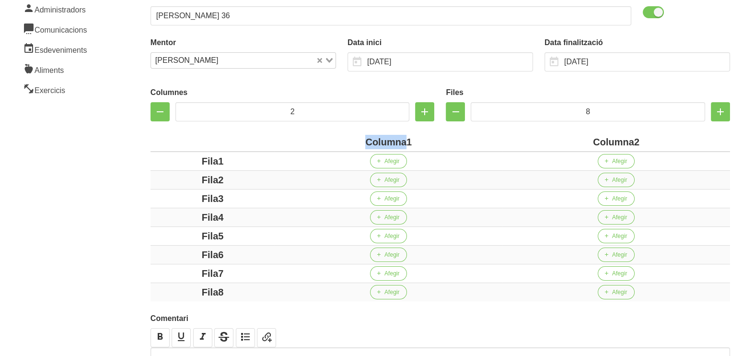
drag, startPoint x: 407, startPoint y: 139, endPoint x: 362, endPoint y: 139, distance: 45.1
click at [362, 139] on div "Columna1" at bounding box center [388, 142] width 220 height 14
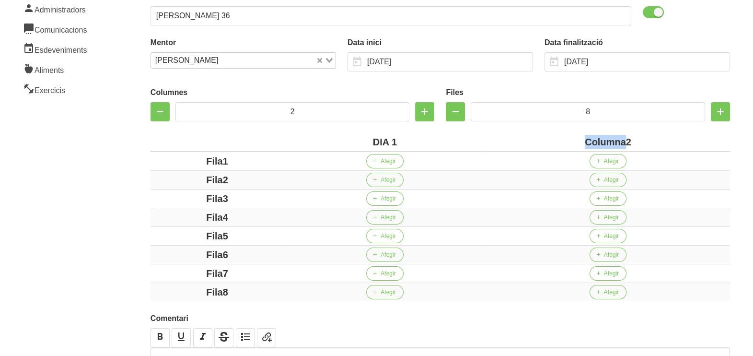
drag, startPoint x: 625, startPoint y: 141, endPoint x: 568, endPoint y: 139, distance: 56.6
click at [574, 139] on div "Columna2" at bounding box center [608, 142] width 236 height 14
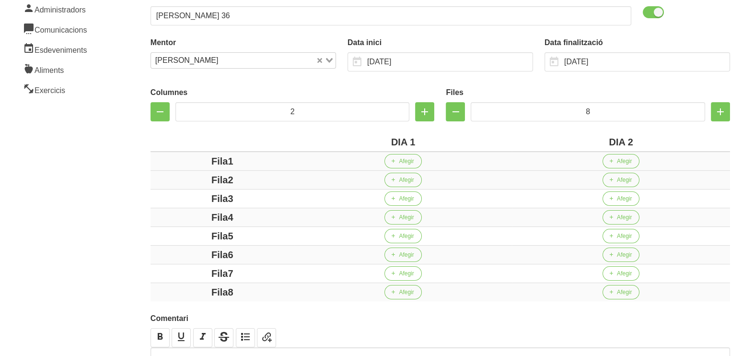
drag, startPoint x: 228, startPoint y: 159, endPoint x: 169, endPoint y: 166, distance: 59.9
click at [167, 163] on div "Fila1" at bounding box center [222, 161] width 136 height 14
drag, startPoint x: 226, startPoint y: 177, endPoint x: 229, endPoint y: 201, distance: 24.1
click at [174, 176] on div "Fila2" at bounding box center [222, 180] width 136 height 14
drag, startPoint x: 237, startPoint y: 197, endPoint x: 192, endPoint y: 198, distance: 45.6
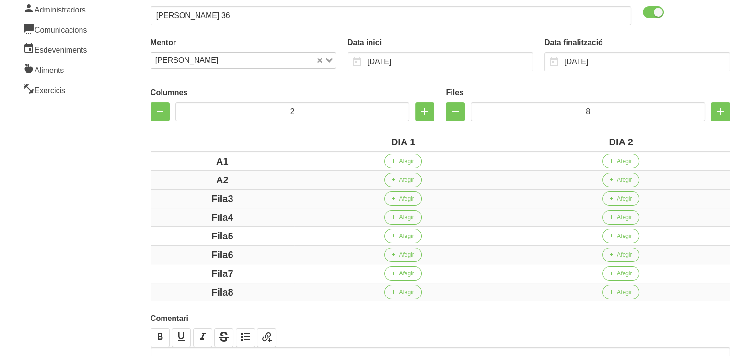
click at [191, 197] on div "Fila3" at bounding box center [222, 198] width 136 height 14
click at [173, 214] on div "Fila4" at bounding box center [222, 217] width 136 height 14
drag, startPoint x: 247, startPoint y: 232, endPoint x: 190, endPoint y: 232, distance: 56.6
click at [190, 232] on div "Fila5" at bounding box center [222, 236] width 136 height 14
click at [201, 251] on div "Fila6" at bounding box center [222, 254] width 136 height 14
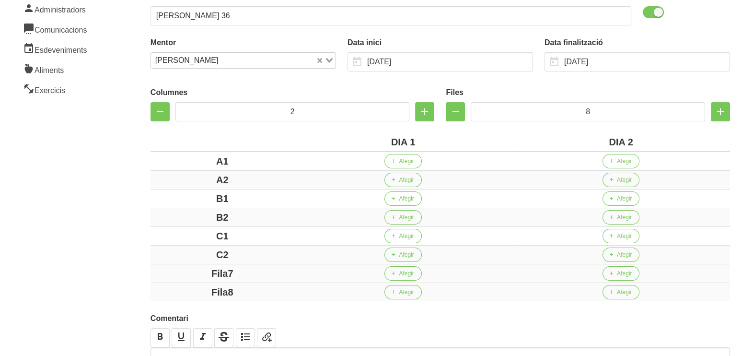
drag, startPoint x: 251, startPoint y: 267, endPoint x: 186, endPoint y: 267, distance: 64.7
click at [186, 267] on div "Fila7" at bounding box center [222, 273] width 136 height 14
drag, startPoint x: 233, startPoint y: 286, endPoint x: 144, endPoint y: 260, distance: 92.4
click at [189, 279] on tbody "A1 Afegir Afegir A2 Afegir Afegir B1 Afegir Afegir B2 Afegir Afegir C1 Afegir A…" at bounding box center [439, 226] width 579 height 150
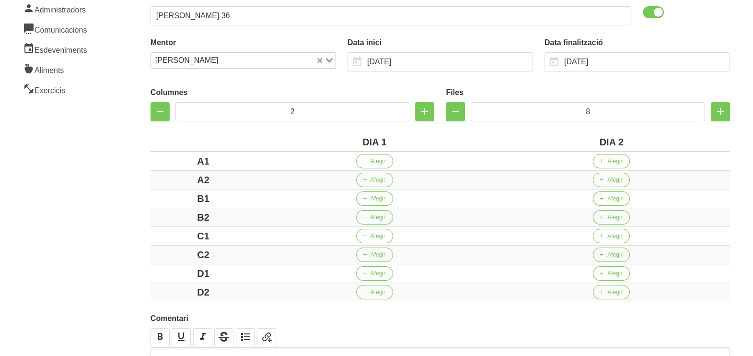
drag, startPoint x: 135, startPoint y: 251, endPoint x: 120, endPoint y: 230, distance: 25.8
click at [129, 240] on div "Crear entrenament 8a3da8b8-2718-4df3-b348-702c5d60caf0 Nom Sandra Monteagudo 36…" at bounding box center [439, 167] width 625 height 510
click at [370, 161] on span "Afegir" at bounding box center [377, 161] width 15 height 9
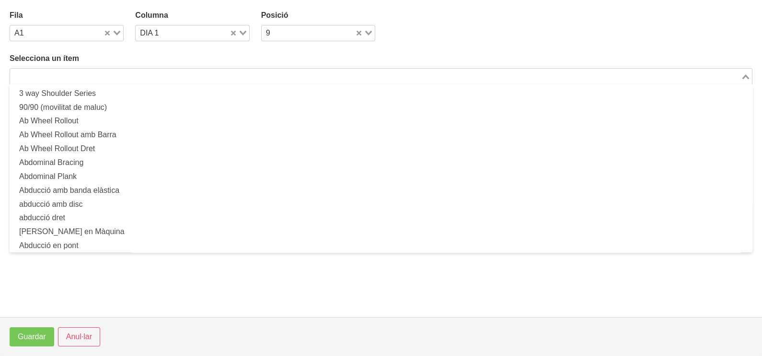
click at [151, 70] on input "Search for option" at bounding box center [375, 76] width 729 height 12
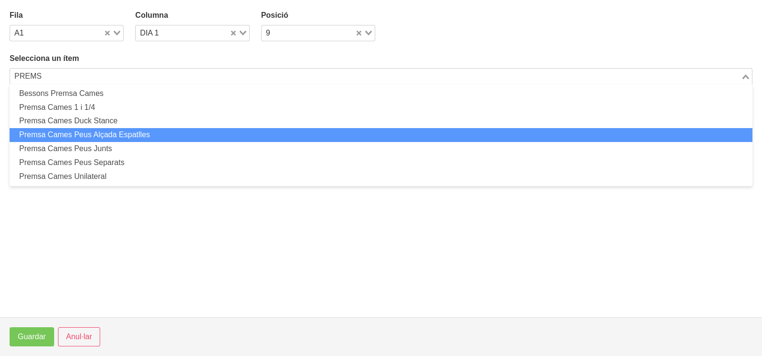
click at [127, 133] on li "Premsa Cames Peus Alçada Espatlles" at bounding box center [381, 135] width 743 height 14
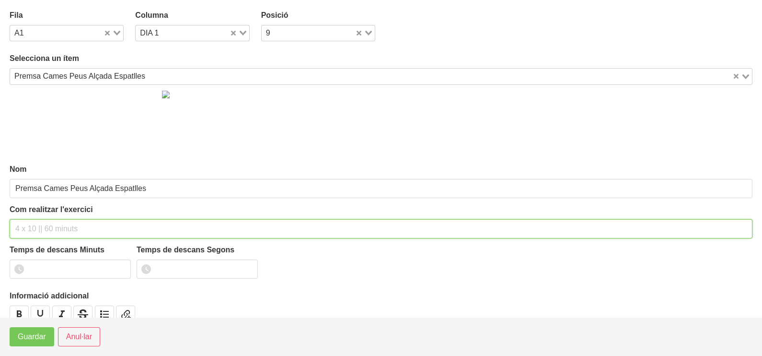
click at [39, 231] on input "text" at bounding box center [381, 228] width 743 height 19
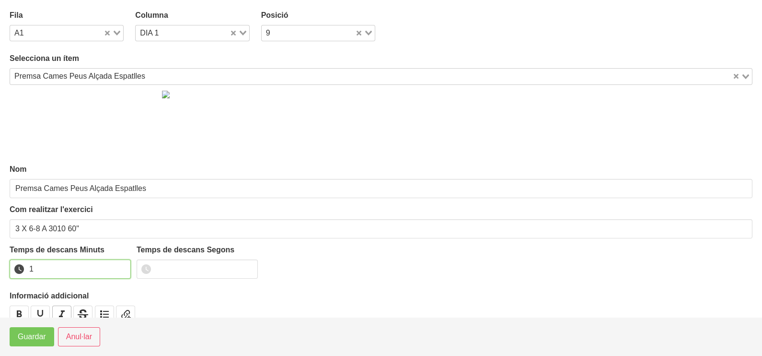
drag, startPoint x: 121, startPoint y: 265, endPoint x: 58, endPoint y: 309, distance: 77.2
click at [120, 266] on input "1" at bounding box center [70, 268] width 121 height 19
drag, startPoint x: 22, startPoint y: 344, endPoint x: 68, endPoint y: 318, distance: 53.2
click at [22, 344] on button "Guardar" at bounding box center [32, 336] width 45 height 19
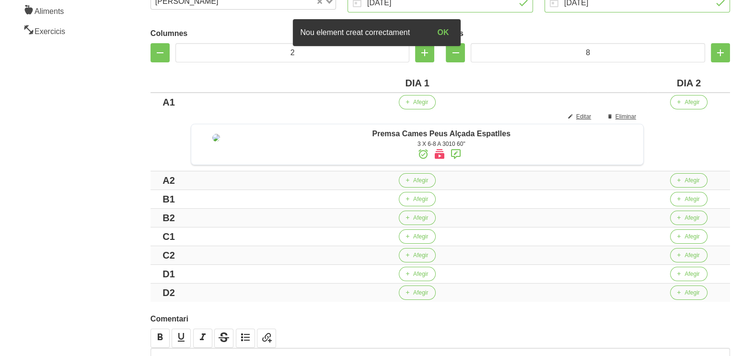
scroll to position [180, 0]
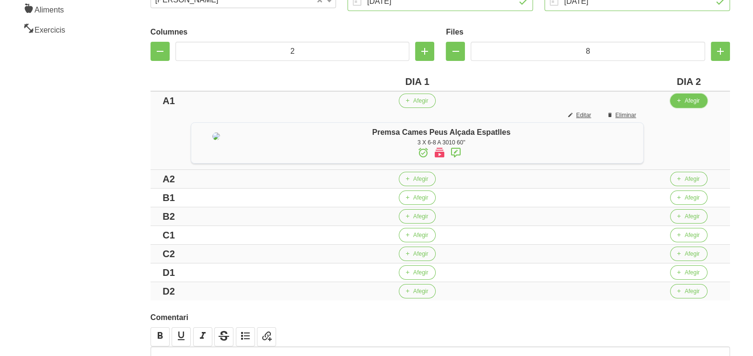
click at [691, 103] on span "Afegir" at bounding box center [691, 100] width 15 height 9
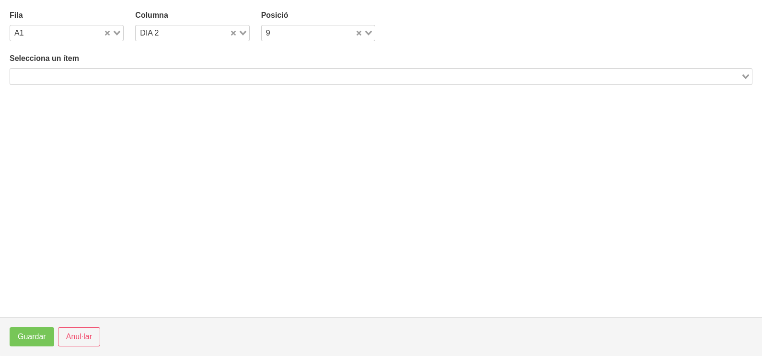
click at [166, 74] on input "Search for option" at bounding box center [375, 76] width 729 height 12
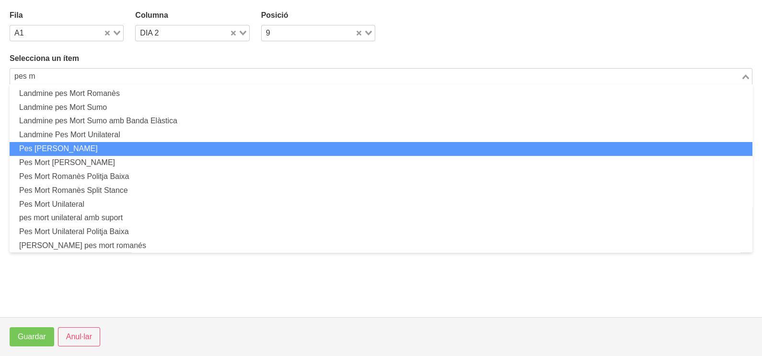
click at [96, 149] on li "Pes [PERSON_NAME]" at bounding box center [381, 149] width 743 height 14
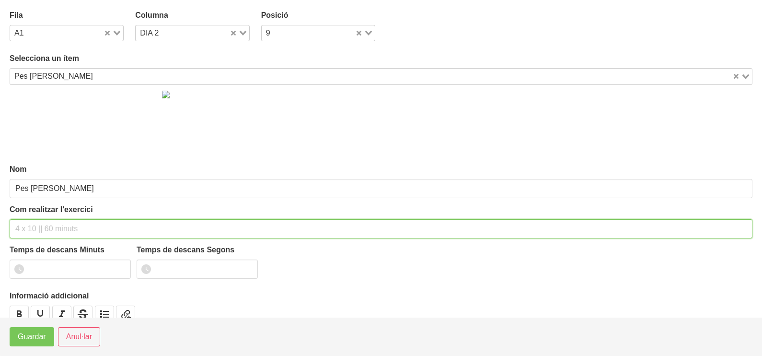
click at [46, 231] on input "text" at bounding box center [381, 228] width 743 height 19
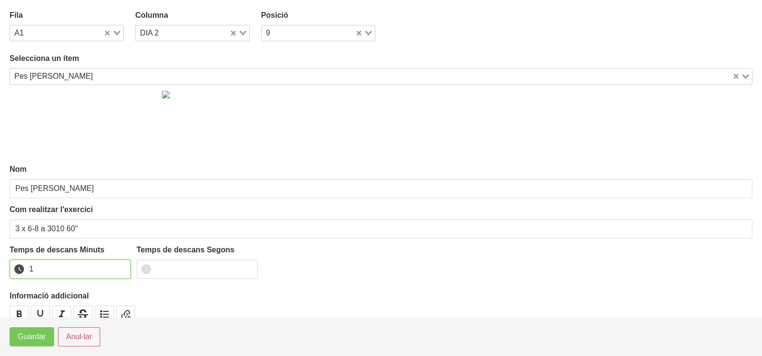
drag, startPoint x: 121, startPoint y: 266, endPoint x: 81, endPoint y: 292, distance: 48.4
click at [120, 266] on input "1" at bounding box center [70, 268] width 121 height 19
click at [35, 334] on span "Guardar" at bounding box center [32, 337] width 28 height 12
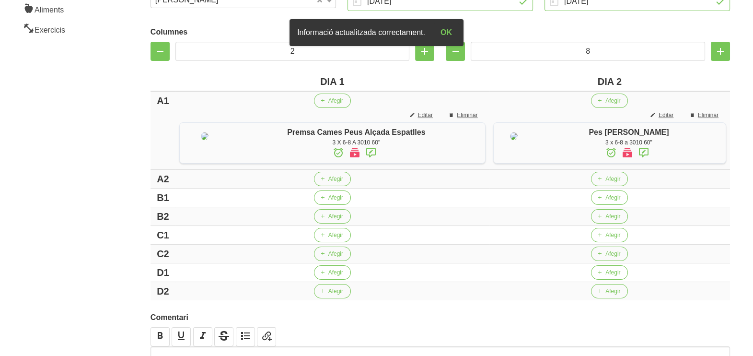
scroll to position [239, 0]
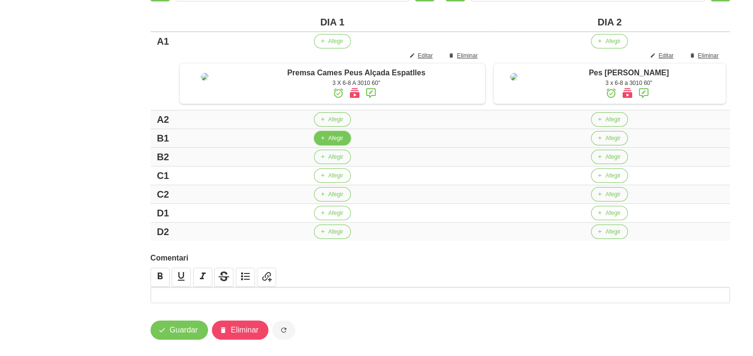
click at [333, 142] on span "Afegir" at bounding box center [335, 138] width 15 height 9
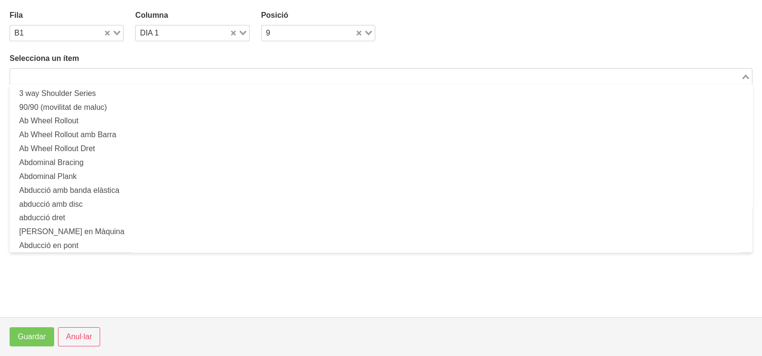
drag, startPoint x: 226, startPoint y: 77, endPoint x: 232, endPoint y: 56, distance: 22.1
click at [229, 74] on input "Search for option" at bounding box center [375, 76] width 729 height 12
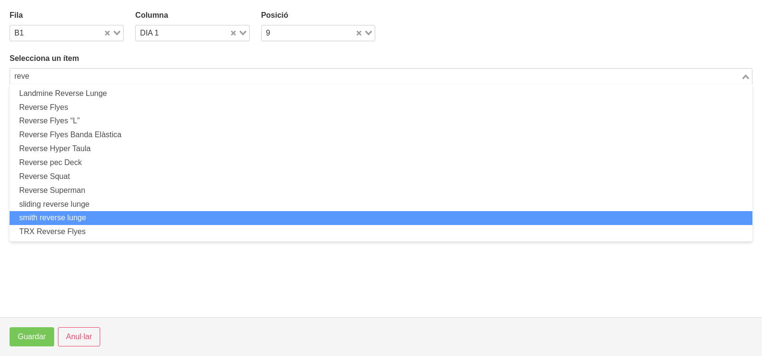
click at [99, 218] on li "smith reverse lunge" at bounding box center [381, 218] width 743 height 14
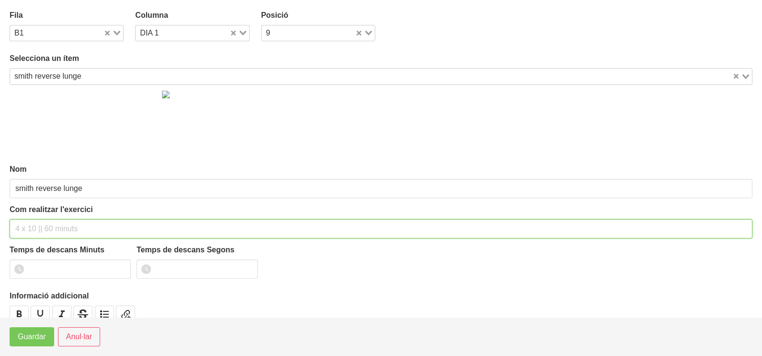
drag, startPoint x: 31, startPoint y: 233, endPoint x: 40, endPoint y: 224, distance: 12.9
click at [38, 227] on input "text" at bounding box center [381, 228] width 743 height 19
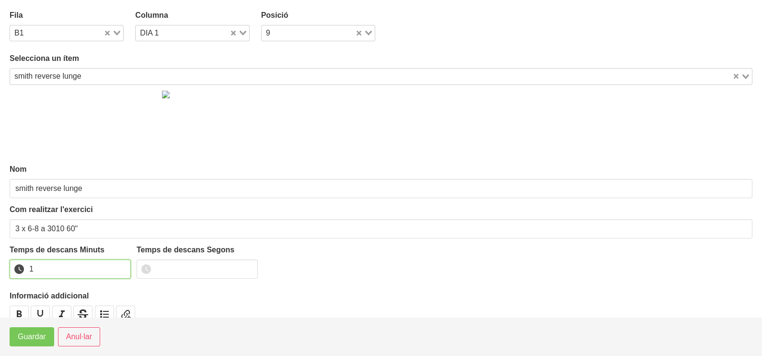
click at [122, 266] on input "1" at bounding box center [70, 268] width 121 height 19
click at [34, 339] on span "Guardar" at bounding box center [32, 337] width 28 height 12
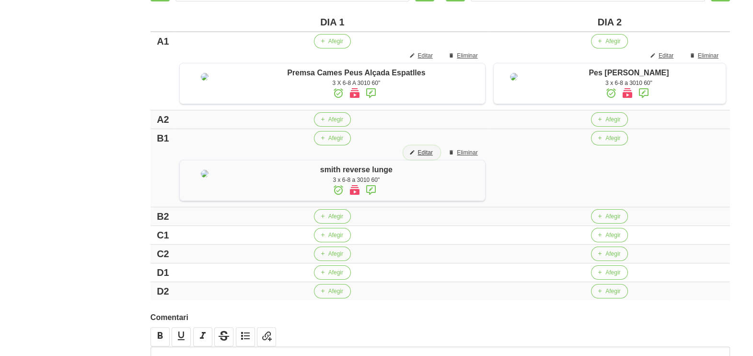
click at [422, 157] on span "Editar" at bounding box center [424, 152] width 15 height 9
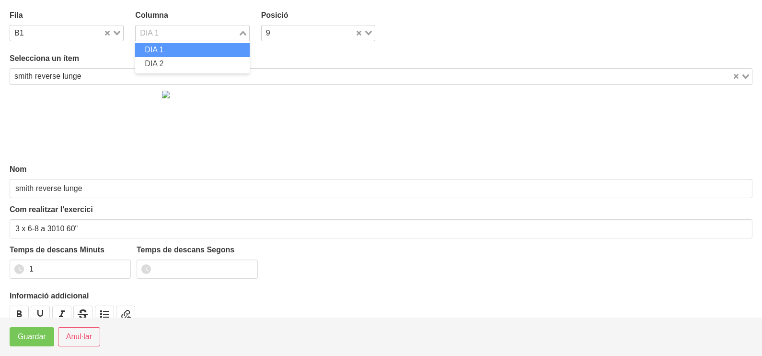
click at [240, 31] on icon "Search for option" at bounding box center [243, 33] width 7 height 5
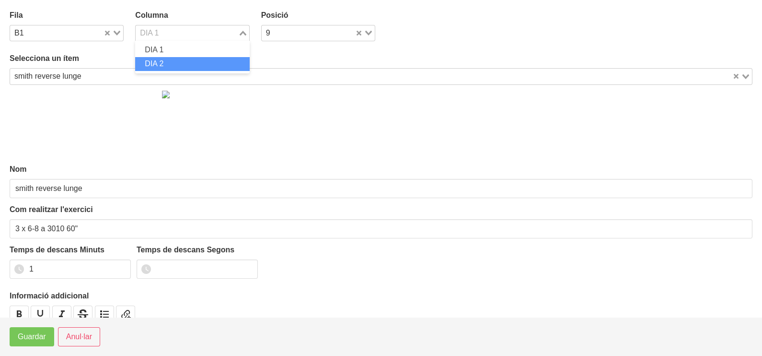
click at [178, 60] on li "DIA 2" at bounding box center [192, 64] width 114 height 14
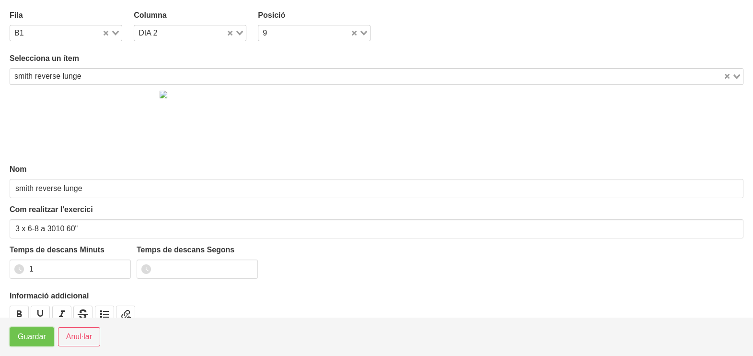
click at [32, 341] on span "Guardar" at bounding box center [32, 337] width 28 height 12
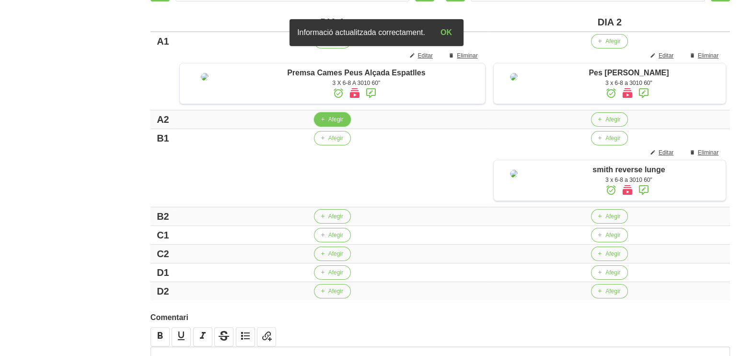
click at [328, 124] on span "Afegir" at bounding box center [335, 119] width 15 height 9
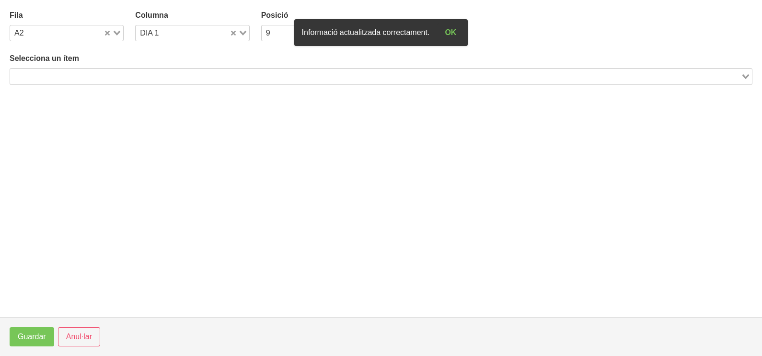
drag, startPoint x: 124, startPoint y: 76, endPoint x: 139, endPoint y: 56, distance: 25.7
click at [124, 74] on input "Search for option" at bounding box center [375, 76] width 729 height 12
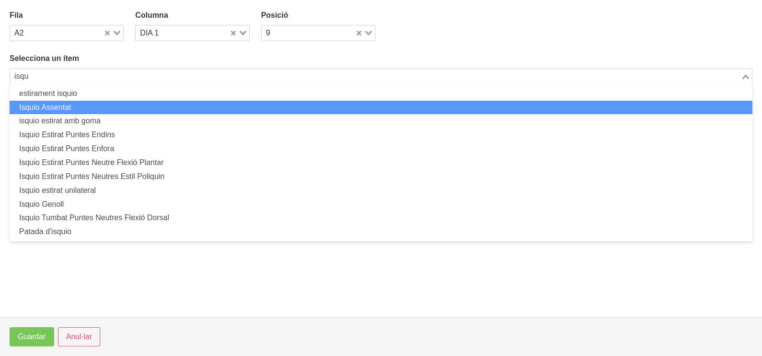
click at [86, 104] on li "Isquio Assentat" at bounding box center [381, 108] width 743 height 14
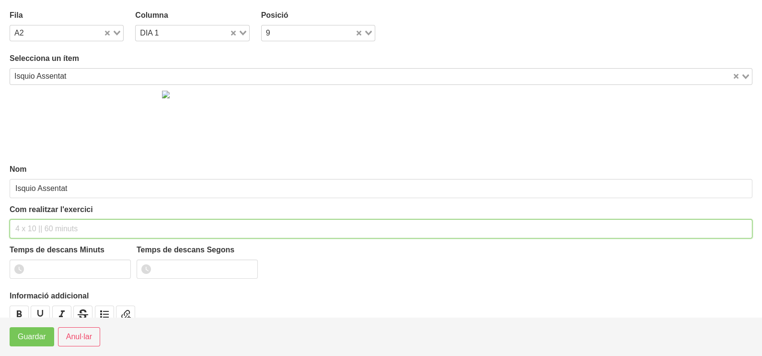
click at [42, 225] on input "text" at bounding box center [381, 228] width 743 height 19
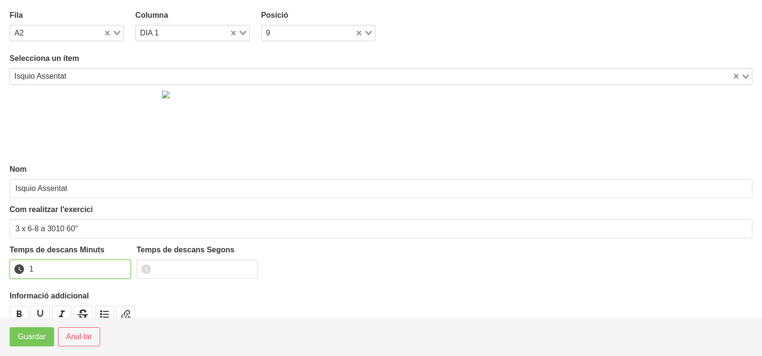
drag, startPoint x: 121, startPoint y: 266, endPoint x: 114, endPoint y: 276, distance: 11.7
click at [118, 270] on input "1" at bounding box center [70, 268] width 121 height 19
click at [34, 345] on button "Guardar" at bounding box center [32, 336] width 45 height 19
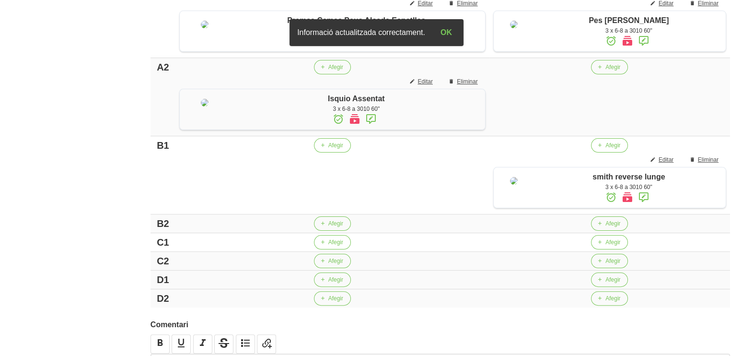
scroll to position [419, 0]
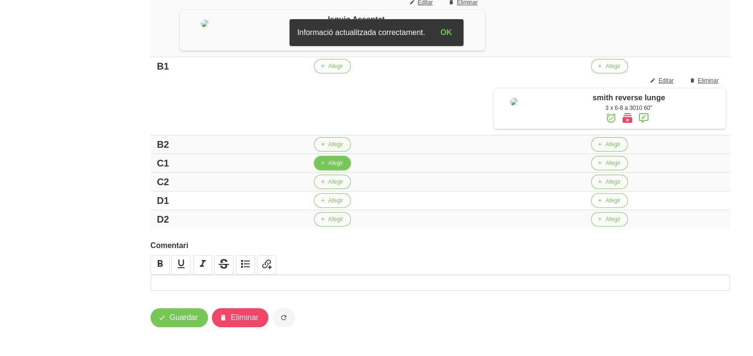
click at [328, 167] on span "Afegir" at bounding box center [335, 163] width 15 height 9
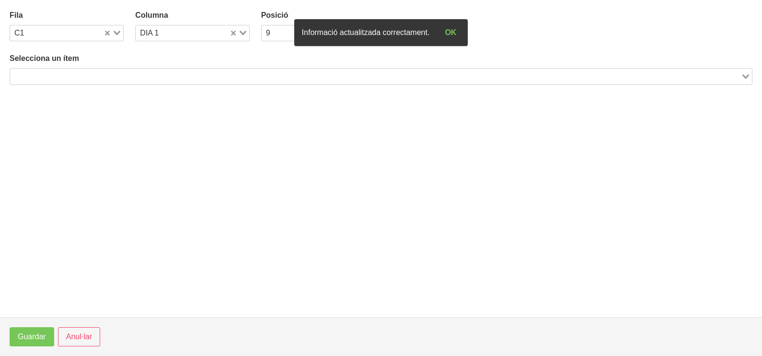
click at [110, 75] on input "Search for option" at bounding box center [375, 76] width 729 height 12
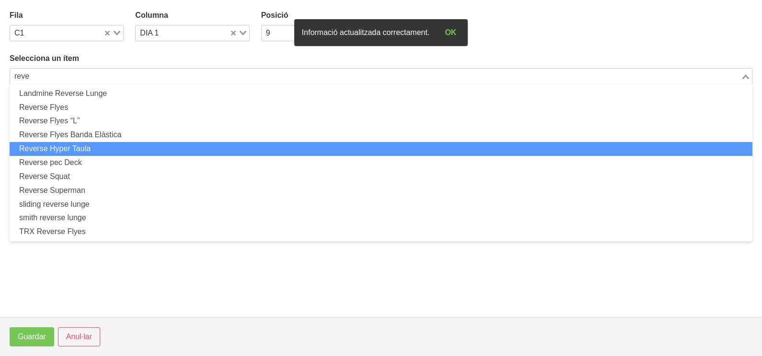
click at [96, 147] on li "Reverse Hyper Taula" at bounding box center [381, 149] width 743 height 14
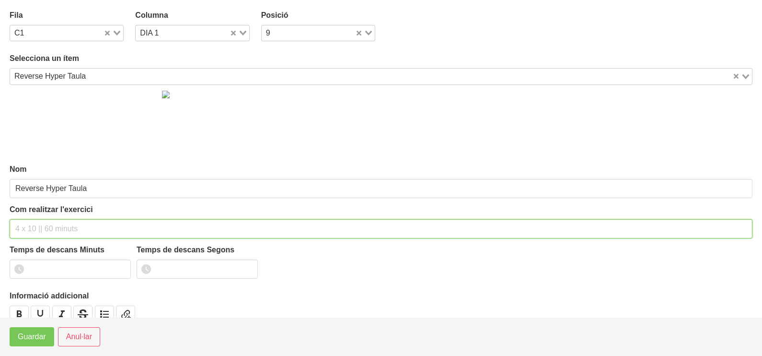
drag, startPoint x: 41, startPoint y: 227, endPoint x: 36, endPoint y: 222, distance: 6.8
click at [41, 225] on input "text" at bounding box center [381, 228] width 743 height 19
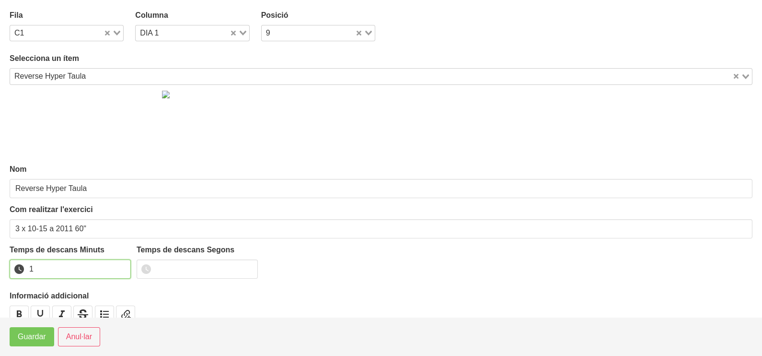
drag, startPoint x: 121, startPoint y: 265, endPoint x: 96, endPoint y: 282, distance: 30.6
click at [121, 266] on input "1" at bounding box center [70, 268] width 121 height 19
click at [46, 337] on span "Guardar" at bounding box center [32, 337] width 28 height 12
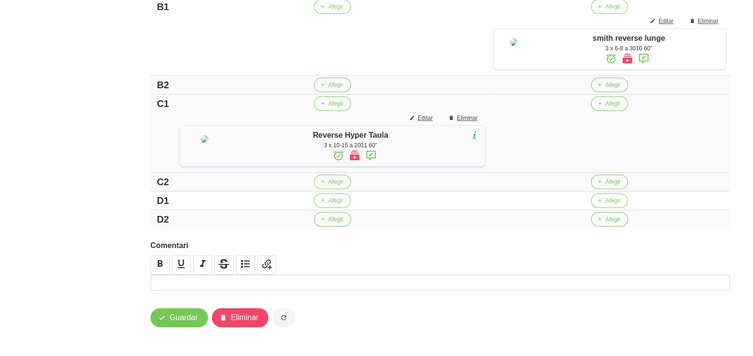
scroll to position [498, 0]
click at [610, 197] on span "Afegir" at bounding box center [612, 200] width 15 height 9
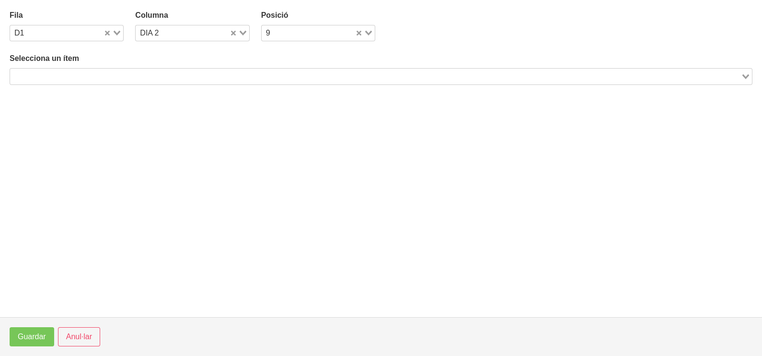
click at [139, 76] on input "Search for option" at bounding box center [375, 76] width 729 height 12
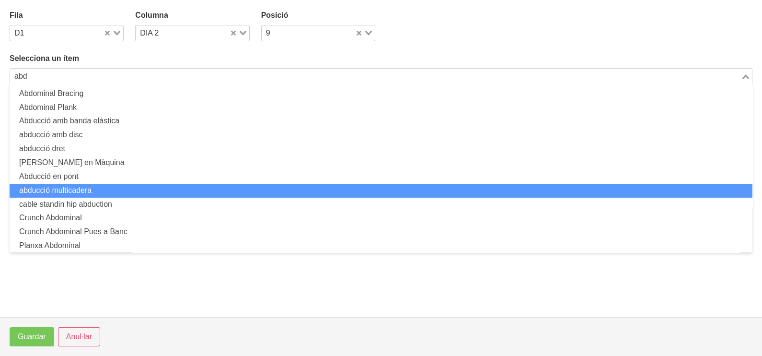
click at [108, 187] on li "abducció multicadera" at bounding box center [381, 191] width 743 height 14
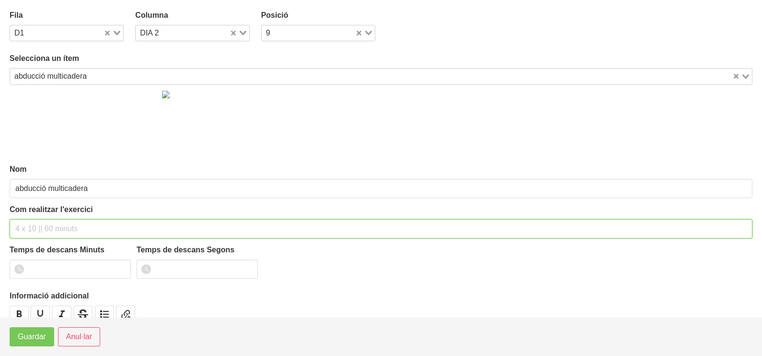
click at [36, 227] on input "text" at bounding box center [381, 228] width 743 height 19
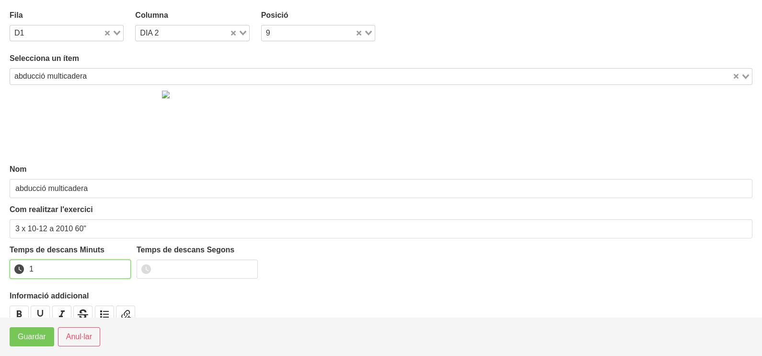
drag, startPoint x: 121, startPoint y: 264, endPoint x: 78, endPoint y: 293, distance: 52.1
click at [119, 265] on input "1" at bounding box center [70, 268] width 121 height 19
click at [42, 332] on span "Guardar" at bounding box center [32, 337] width 28 height 12
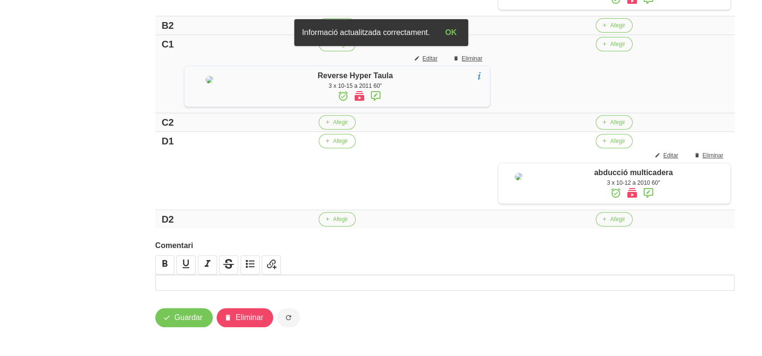
scroll to position [318, 0]
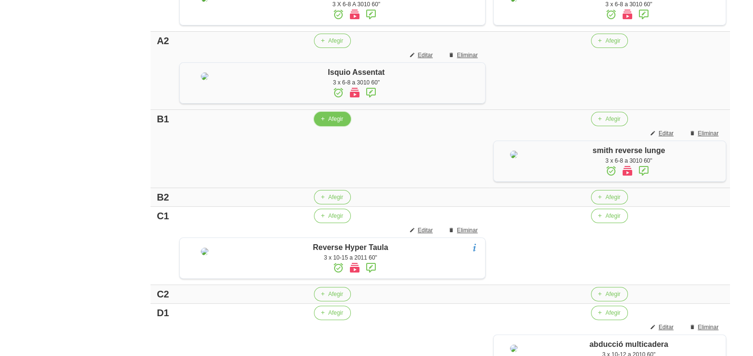
click at [328, 123] on span "Afegir" at bounding box center [335, 119] width 15 height 9
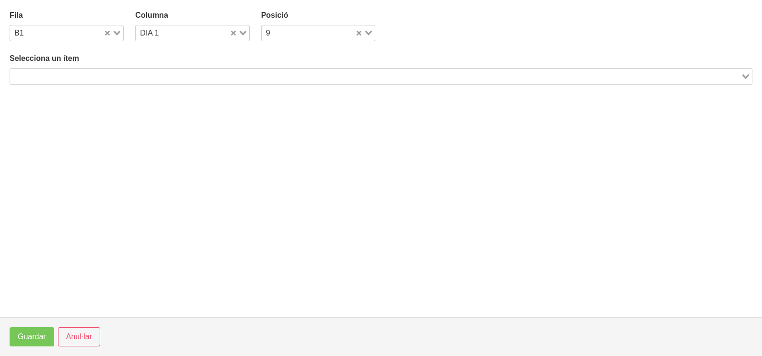
click at [74, 72] on input "Search for option" at bounding box center [375, 76] width 729 height 12
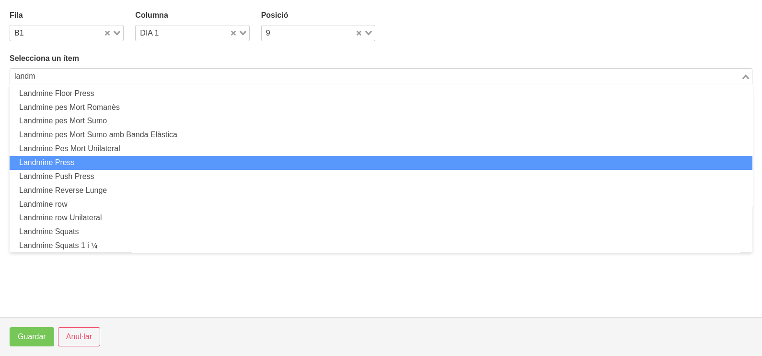
click at [77, 163] on li "Landmine Press" at bounding box center [381, 163] width 743 height 14
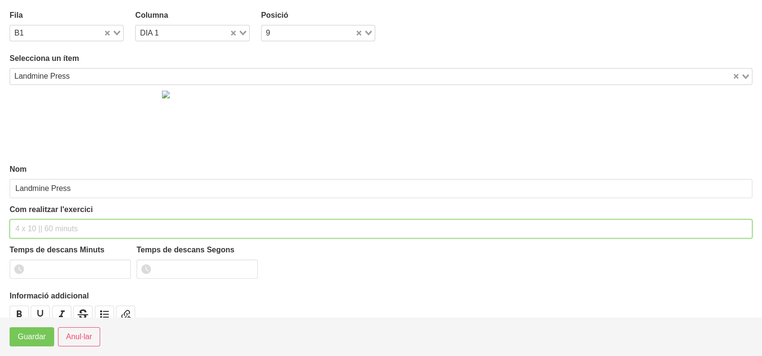
click at [45, 225] on input "text" at bounding box center [381, 228] width 743 height 19
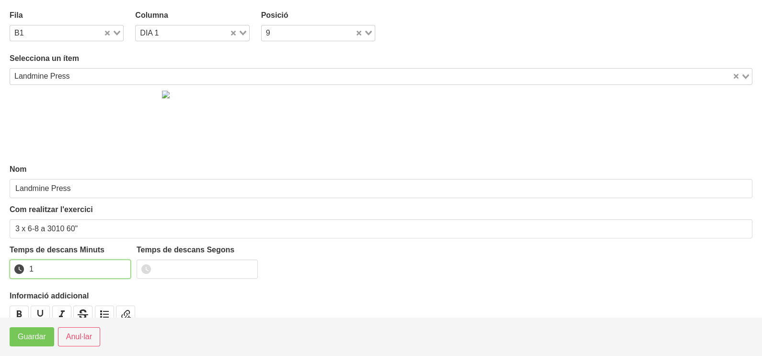
click at [122, 265] on input "1" at bounding box center [70, 268] width 121 height 19
click at [34, 345] on button "Guardar" at bounding box center [32, 336] width 45 height 19
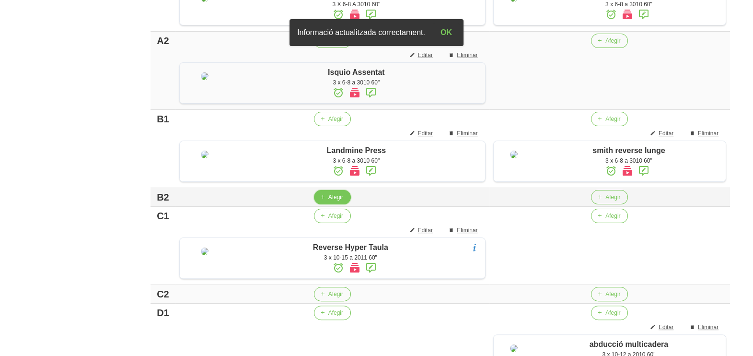
click at [333, 204] on button "Afegir" at bounding box center [332, 197] width 37 height 14
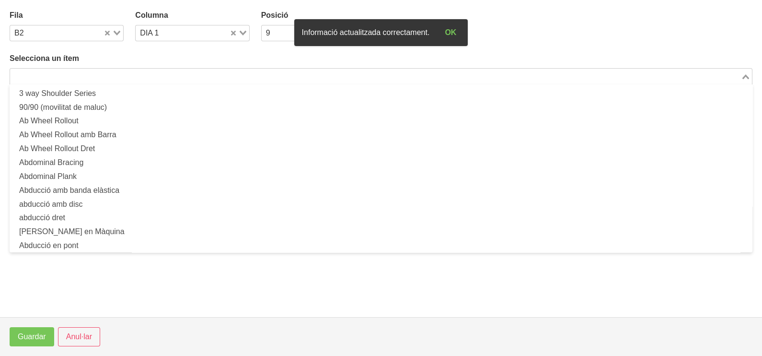
drag, startPoint x: 182, startPoint y: 75, endPoint x: 186, endPoint y: 75, distance: 4.8
click at [184, 74] on input "Search for option" at bounding box center [375, 76] width 729 height 12
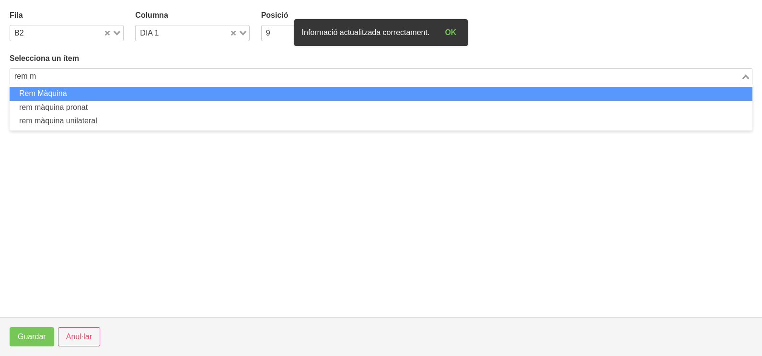
click at [113, 93] on li "Rem Màquina" at bounding box center [381, 94] width 743 height 14
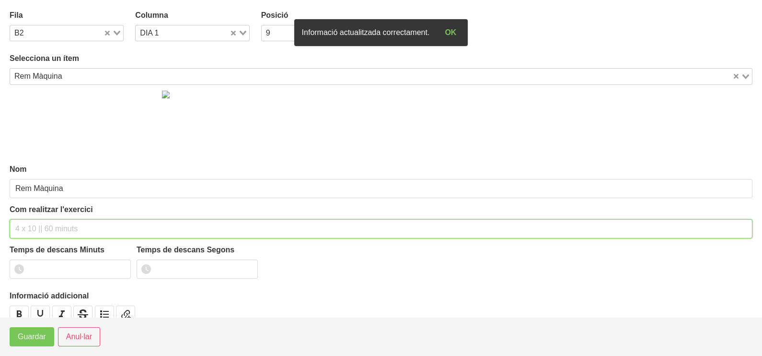
click at [42, 225] on input "text" at bounding box center [381, 228] width 743 height 19
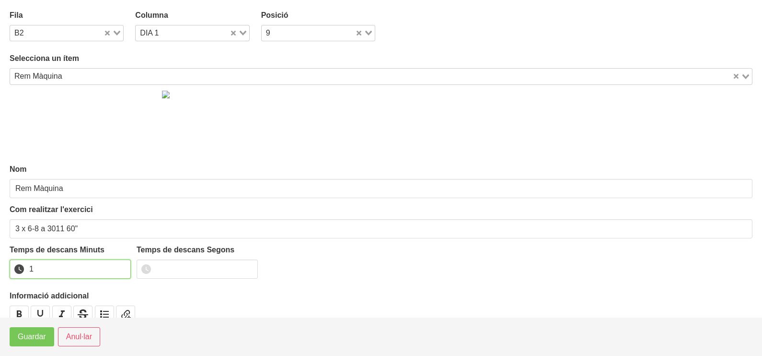
drag, startPoint x: 120, startPoint y: 265, endPoint x: 65, endPoint y: 303, distance: 67.8
click at [120, 266] on input "1" at bounding box center [70, 268] width 121 height 19
click at [35, 333] on span "Guardar" at bounding box center [32, 337] width 28 height 12
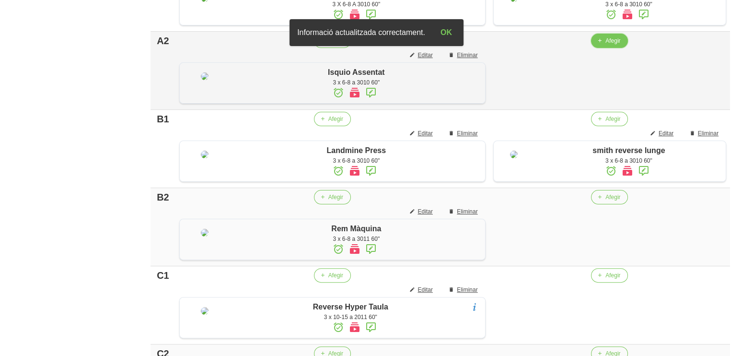
click at [607, 45] on span "Afegir" at bounding box center [612, 40] width 15 height 9
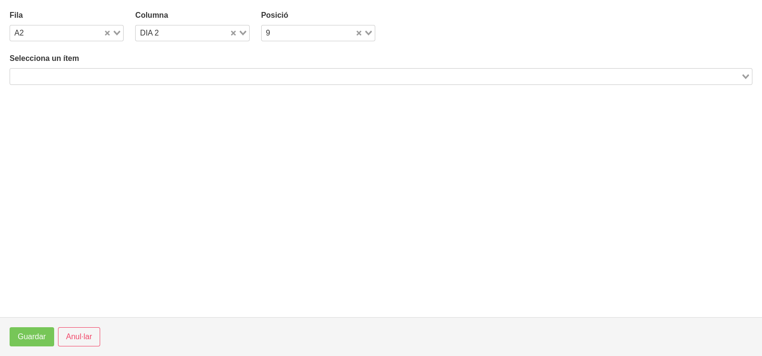
click at [181, 70] on input "Search for option" at bounding box center [375, 76] width 729 height 12
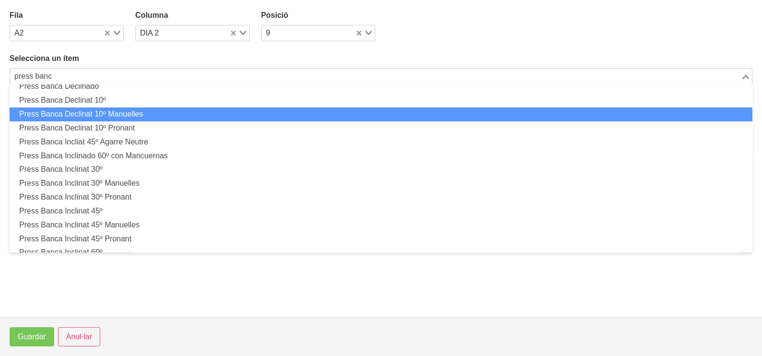
scroll to position [59, 0]
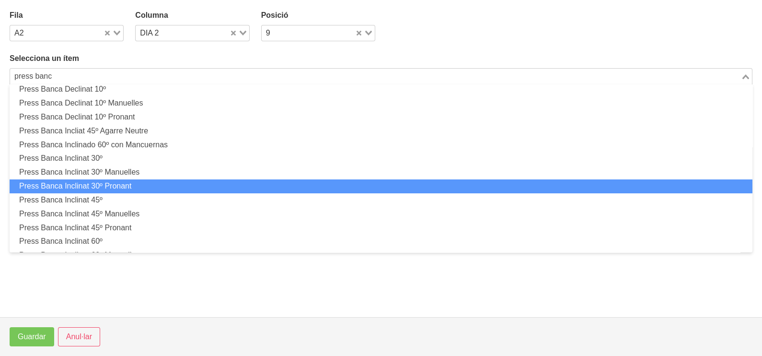
click at [133, 186] on li "Press Banca Inclinat 30º Pronant" at bounding box center [381, 186] width 743 height 14
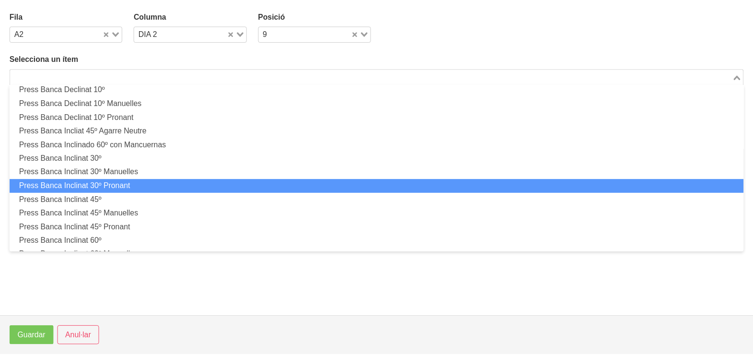
scroll to position [0, 0]
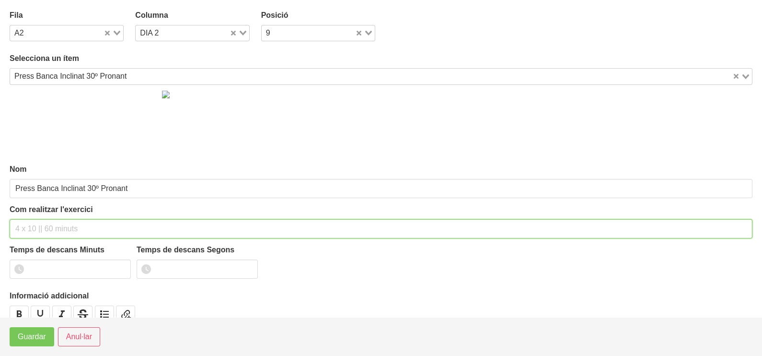
drag, startPoint x: 38, startPoint y: 226, endPoint x: 65, endPoint y: 166, distance: 65.6
click at [42, 221] on input "text" at bounding box center [381, 228] width 743 height 19
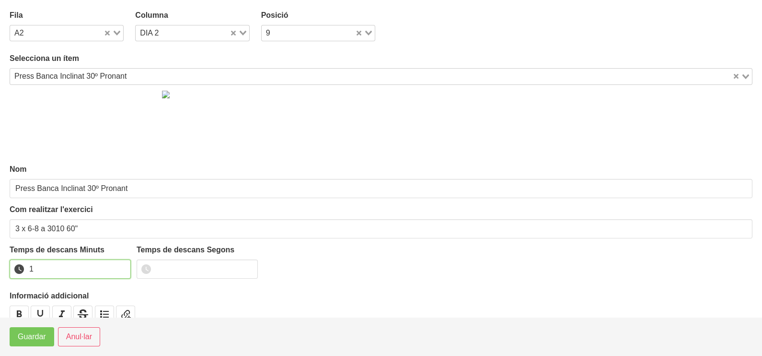
drag, startPoint x: 122, startPoint y: 264, endPoint x: 69, endPoint y: 318, distance: 75.9
click at [121, 266] on input "1" at bounding box center [70, 268] width 121 height 19
click at [40, 338] on span "Guardar" at bounding box center [32, 337] width 28 height 12
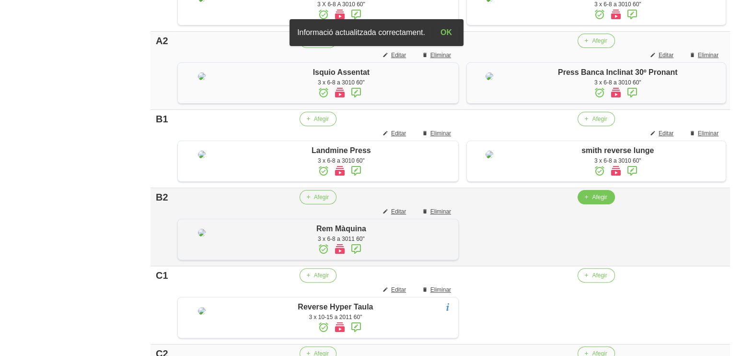
click at [593, 201] on span "Afegir" at bounding box center [599, 197] width 15 height 9
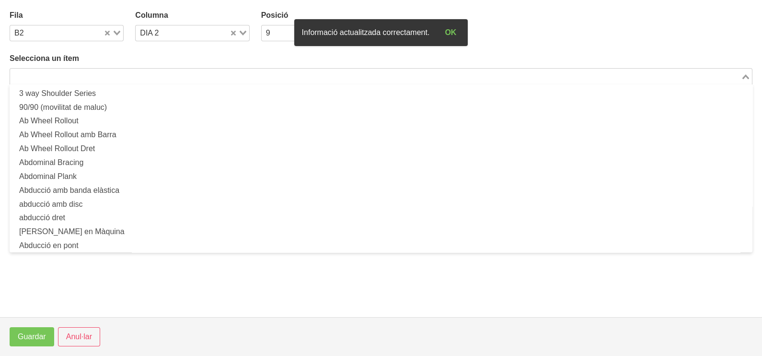
click at [138, 75] on input "Search for option" at bounding box center [375, 76] width 729 height 12
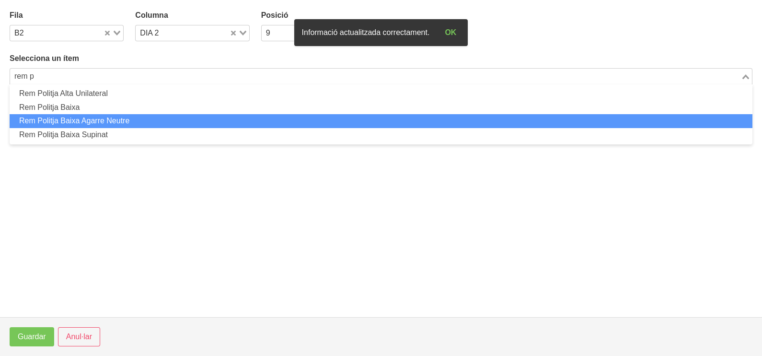
click at [122, 121] on li "Rem Politja Baixa Agarre Neutre" at bounding box center [381, 121] width 743 height 14
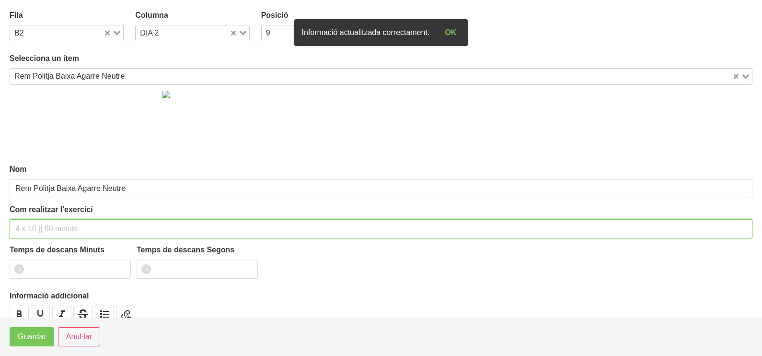
click at [46, 229] on input "text" at bounding box center [381, 228] width 743 height 19
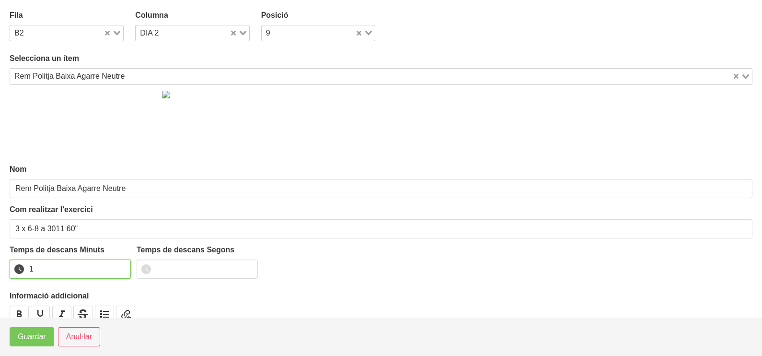
drag, startPoint x: 123, startPoint y: 265, endPoint x: 99, endPoint y: 281, distance: 28.9
click at [120, 266] on input "1" at bounding box center [70, 268] width 121 height 19
click at [30, 345] on button "Guardar" at bounding box center [32, 336] width 45 height 19
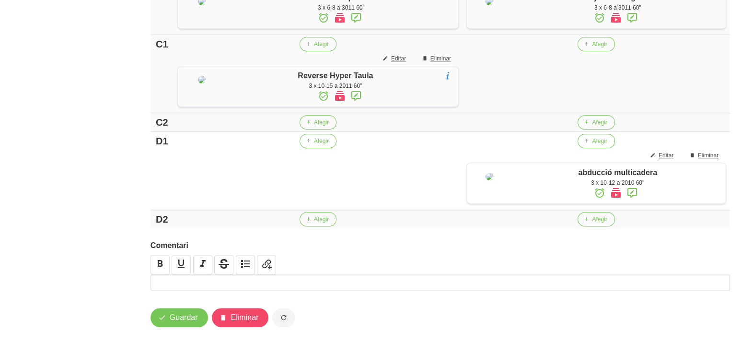
scroll to position [557, 0]
click at [587, 48] on icon "button" at bounding box center [586, 44] width 6 height 9
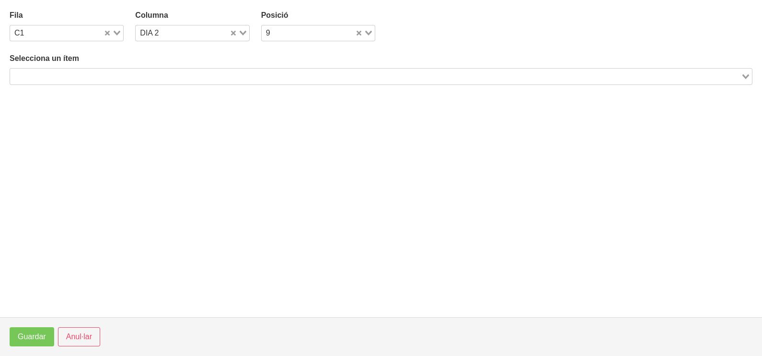
click at [103, 71] on input "Search for option" at bounding box center [375, 76] width 729 height 12
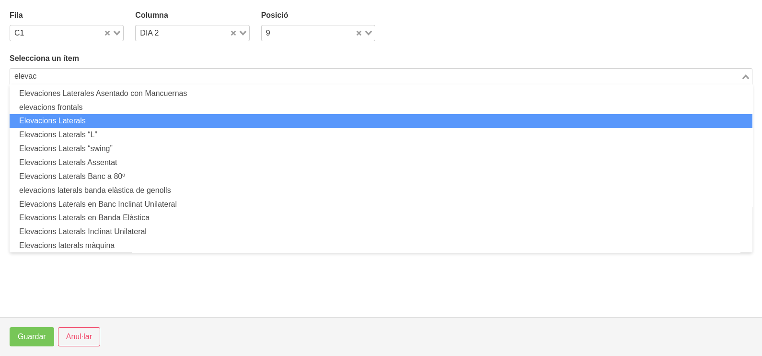
click at [95, 116] on li "Elevacions Laterals" at bounding box center [381, 121] width 743 height 14
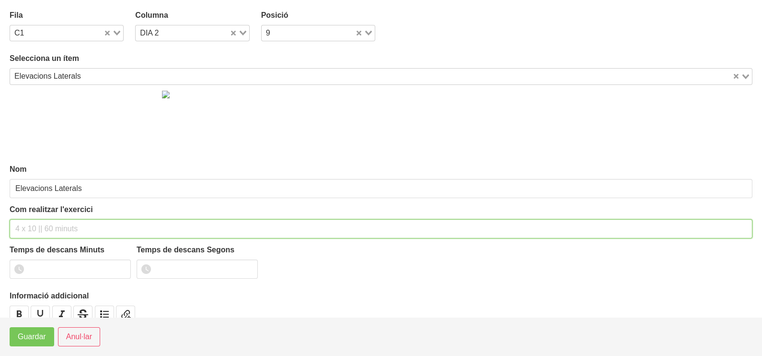
click at [46, 224] on input "text" at bounding box center [381, 228] width 743 height 19
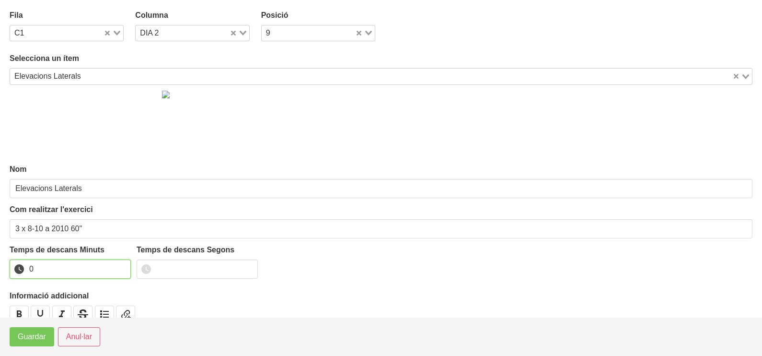
click at [122, 268] on input "0" at bounding box center [70, 268] width 121 height 19
drag, startPoint x: 121, startPoint y: 264, endPoint x: 111, endPoint y: 273, distance: 13.3
click at [121, 264] on input "1" at bounding box center [70, 268] width 121 height 19
click at [41, 334] on span "Guardar" at bounding box center [32, 337] width 28 height 12
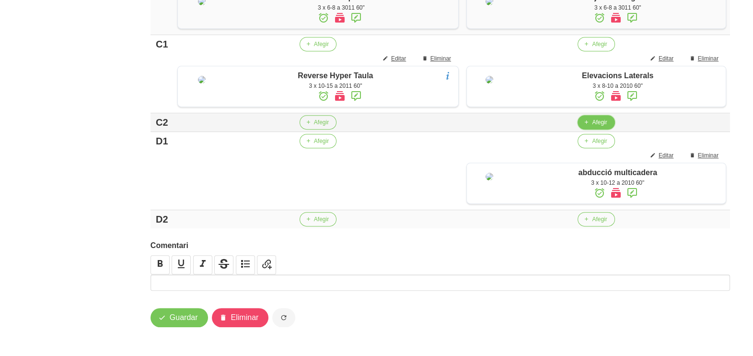
click at [592, 127] on span "Afegir" at bounding box center [599, 122] width 15 height 9
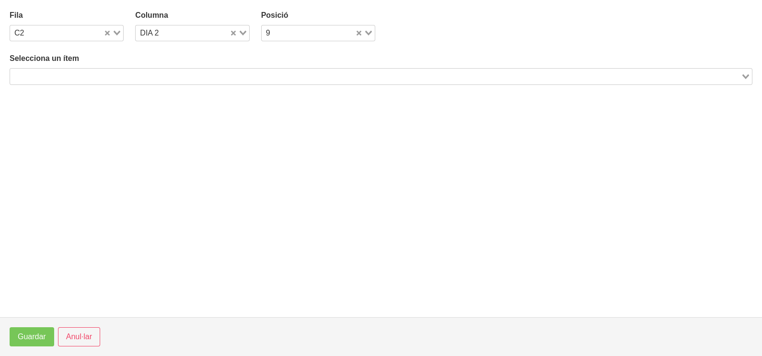
click at [176, 78] on input "Search for option" at bounding box center [375, 76] width 729 height 12
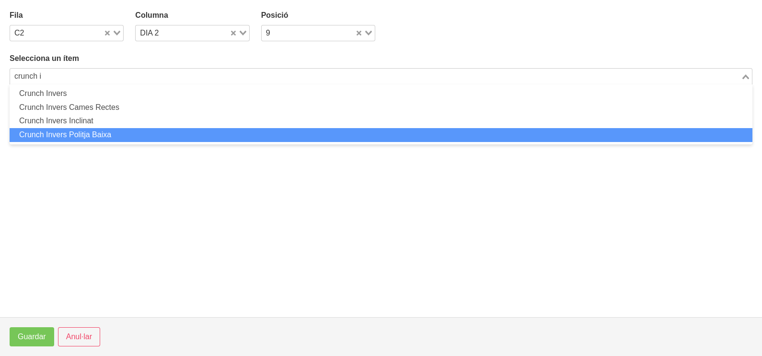
click at [115, 130] on li "Crunch Invers Politja Baixa" at bounding box center [381, 135] width 743 height 14
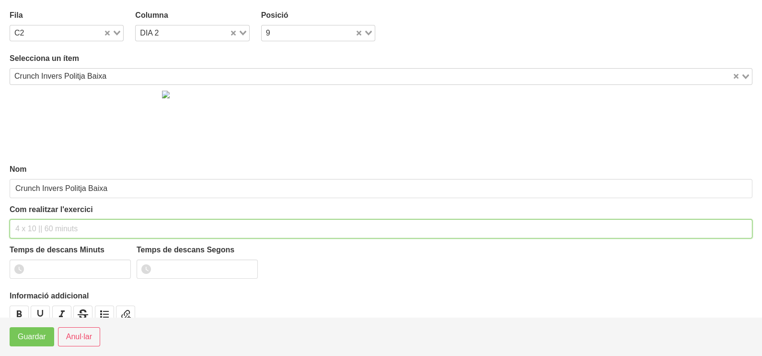
click at [49, 223] on input "text" at bounding box center [381, 228] width 743 height 19
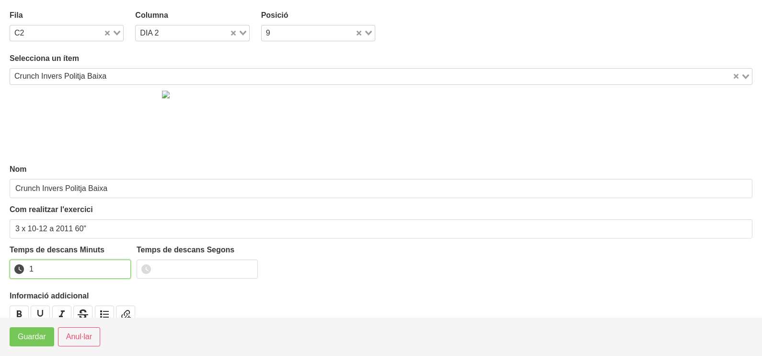
drag, startPoint x: 122, startPoint y: 266, endPoint x: 58, endPoint y: 305, distance: 76.0
click at [121, 266] on input "1" at bounding box center [70, 268] width 121 height 19
click at [21, 337] on span "Guardar" at bounding box center [32, 337] width 28 height 12
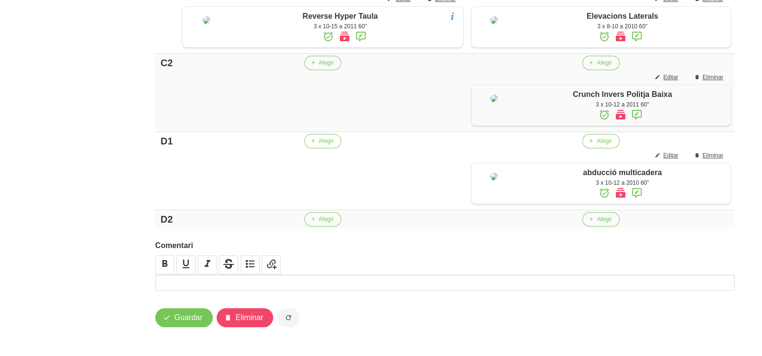
scroll to position [677, 0]
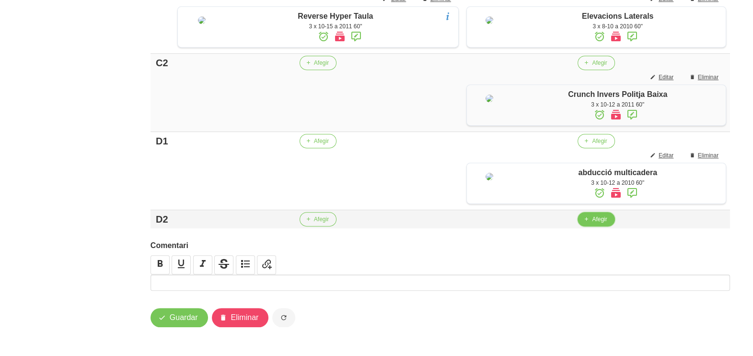
click at [595, 223] on span "Afegir" at bounding box center [599, 219] width 15 height 9
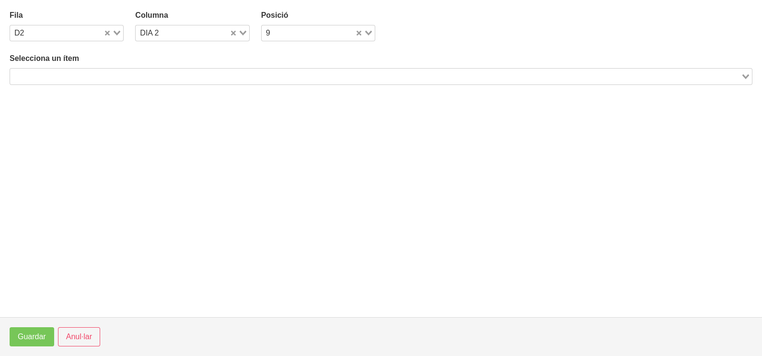
click at [71, 76] on input "Search for option" at bounding box center [375, 76] width 729 height 12
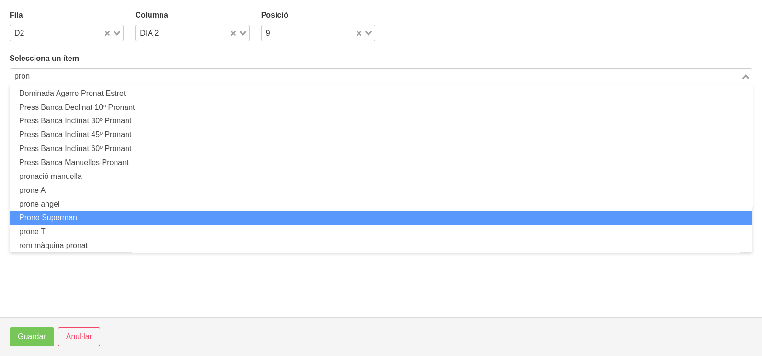
scroll to position [3, 0]
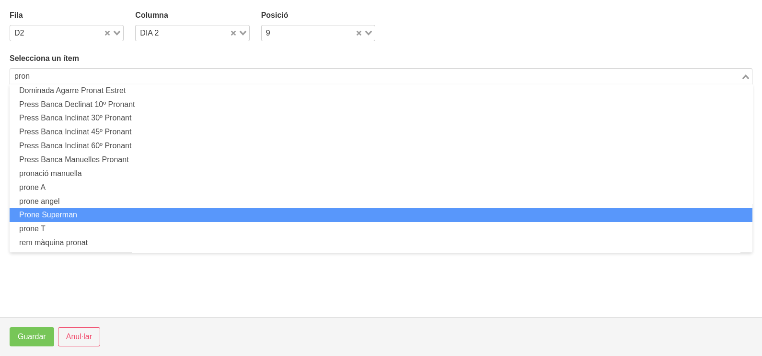
click at [65, 212] on li "Prone Superman" at bounding box center [381, 215] width 743 height 14
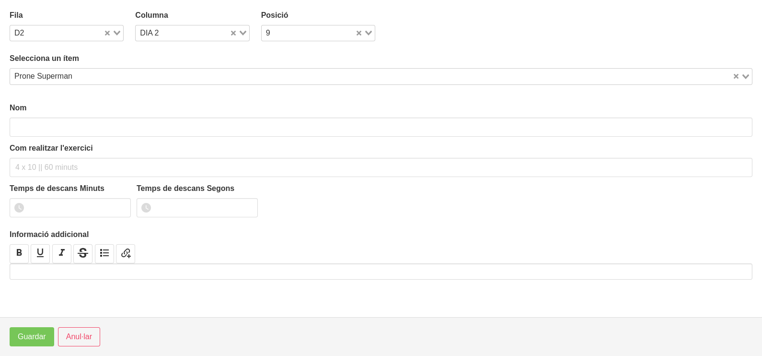
scroll to position [2, 0]
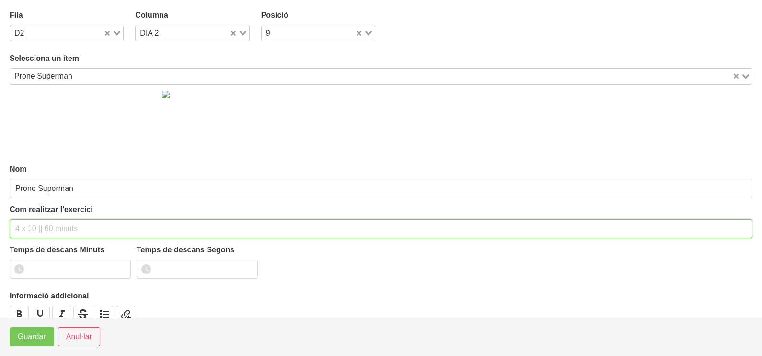
drag, startPoint x: 44, startPoint y: 224, endPoint x: 46, endPoint y: 215, distance: 9.5
click at [43, 224] on input "text" at bounding box center [381, 228] width 743 height 19
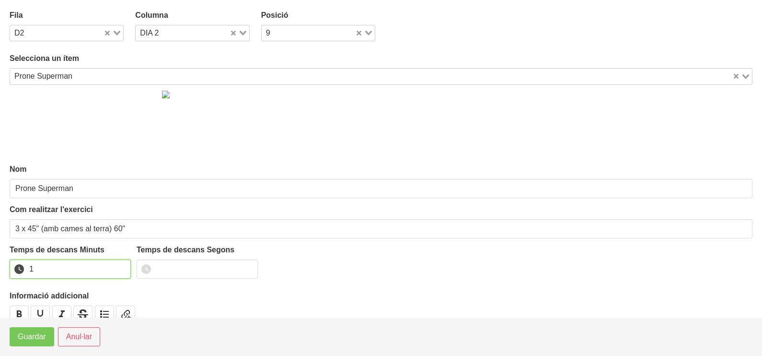
drag, startPoint x: 121, startPoint y: 264, endPoint x: 117, endPoint y: 273, distance: 9.7
click at [121, 266] on input "1" at bounding box center [70, 268] width 121 height 19
click at [26, 344] on button "Guardar" at bounding box center [32, 336] width 45 height 19
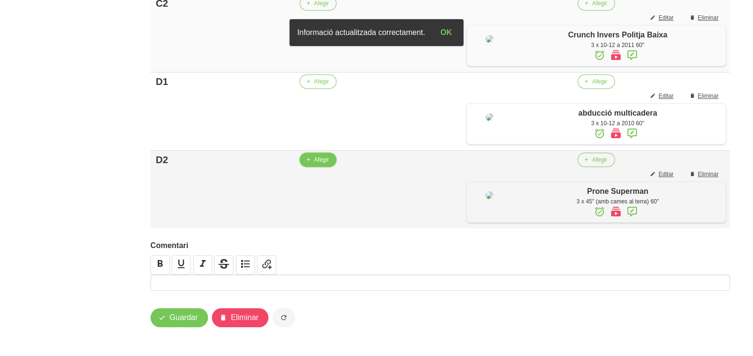
click at [317, 164] on span "Afegir" at bounding box center [321, 159] width 15 height 9
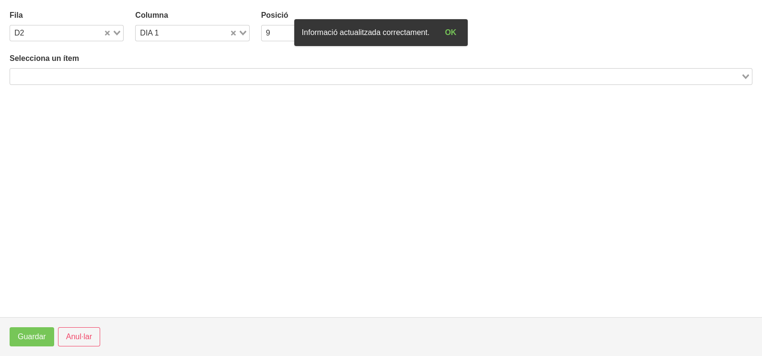
click at [120, 70] on input "Search for option" at bounding box center [375, 76] width 729 height 12
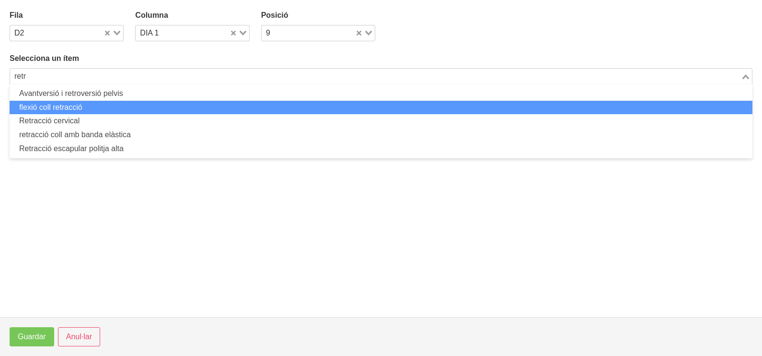
click at [85, 106] on li "flexió coll retracció" at bounding box center [381, 108] width 743 height 14
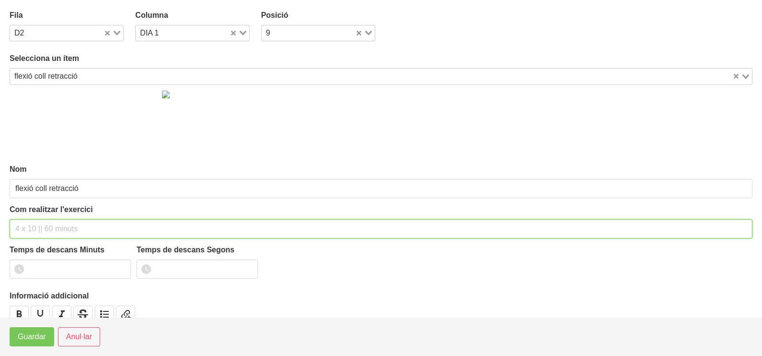
drag, startPoint x: 45, startPoint y: 222, endPoint x: 53, endPoint y: 201, distance: 23.1
click at [46, 220] on input "text" at bounding box center [381, 228] width 743 height 19
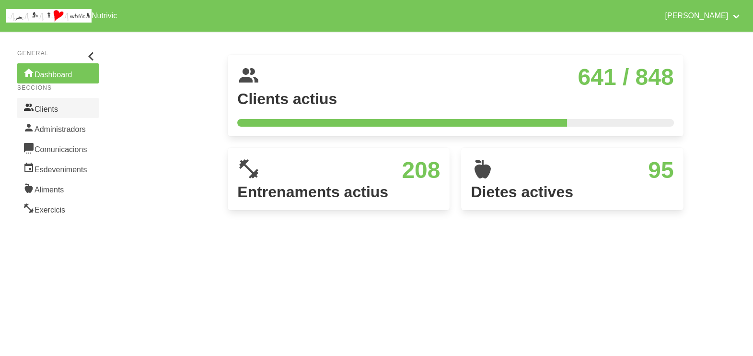
click at [67, 109] on link "Clients" at bounding box center [57, 108] width 81 height 20
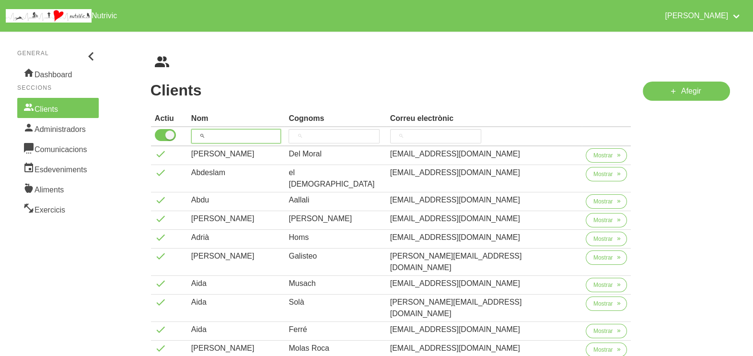
drag, startPoint x: 231, startPoint y: 133, endPoint x: 239, endPoint y: 121, distance: 14.8
click at [231, 132] on input "search" at bounding box center [236, 136] width 90 height 14
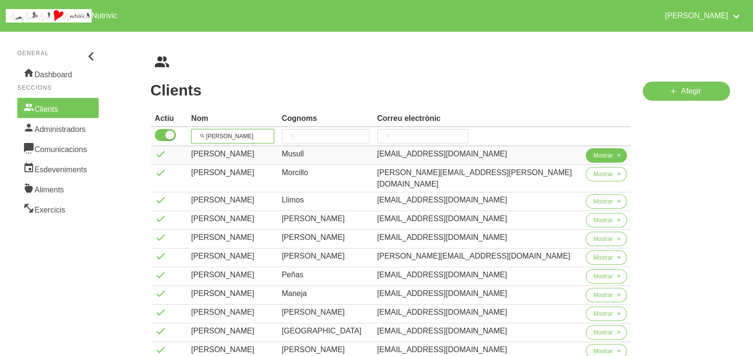
type input "laura"
click at [593, 151] on span "Mostrar" at bounding box center [603, 155] width 20 height 9
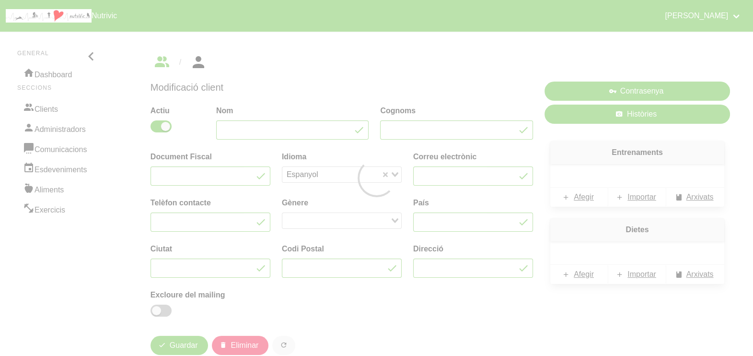
type input "Laura"
type input "Musull"
type input "musullhl@gmail.com"
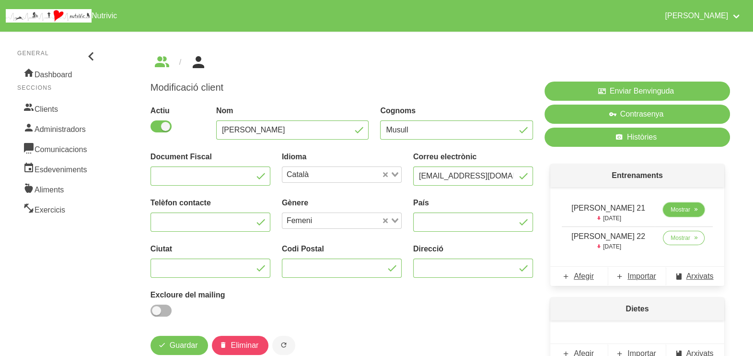
click at [671, 208] on span "Mostrar" at bounding box center [681, 209] width 20 height 9
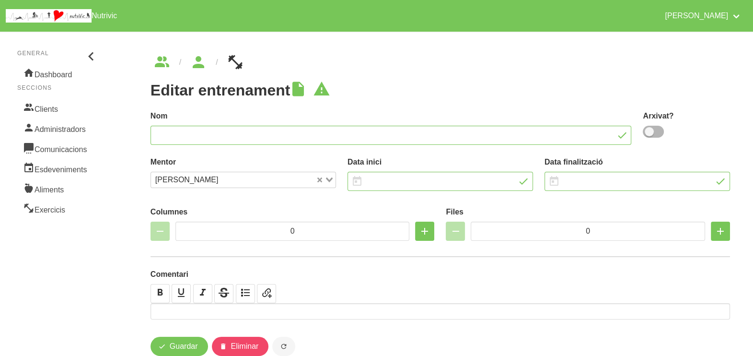
type input "Laura Musull 21"
type input "31/8/2025"
type input "12/10/2025"
type input "3"
type input "8"
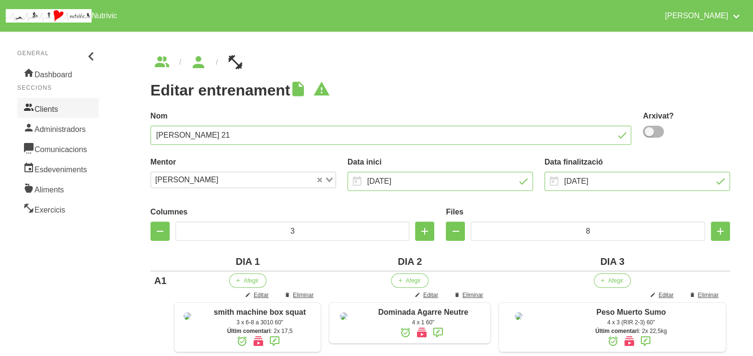
click at [56, 105] on link "Clients" at bounding box center [57, 108] width 81 height 20
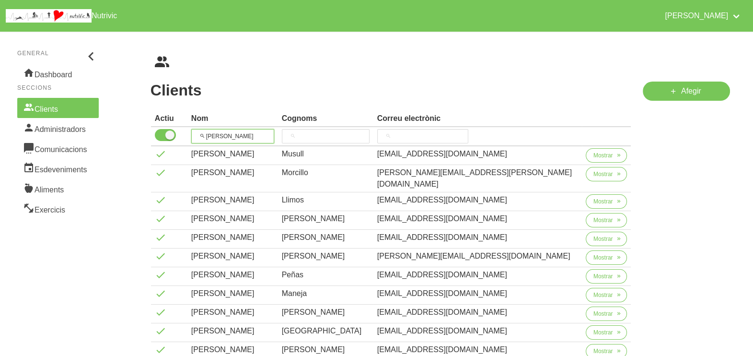
drag, startPoint x: 240, startPoint y: 133, endPoint x: 189, endPoint y: 129, distance: 50.9
click at [186, 130] on tr "laura" at bounding box center [391, 136] width 480 height 19
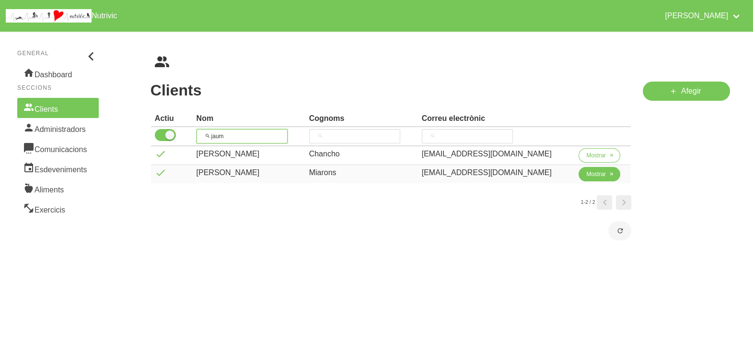
type input "jaum"
click at [594, 175] on span "Mostrar" at bounding box center [596, 174] width 20 height 9
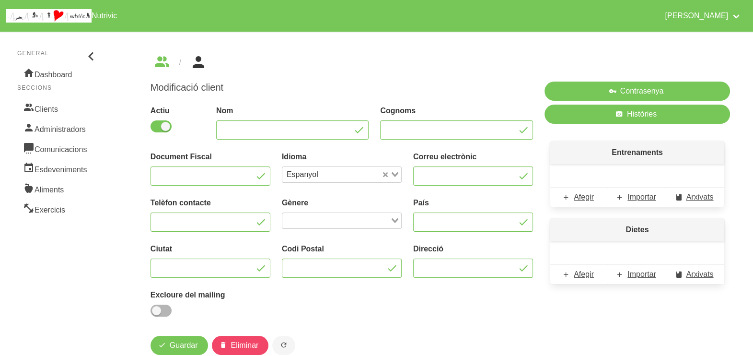
type input "Jaume"
type input "Miarons"
type input "jaumemiarons67@gmail.com"
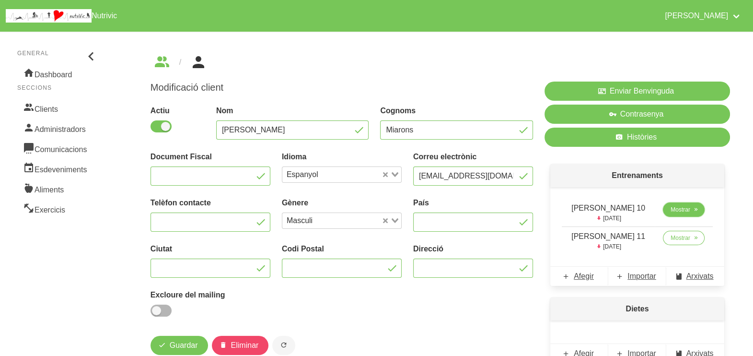
click at [683, 216] on link "Mostrar" at bounding box center [684, 209] width 42 height 14
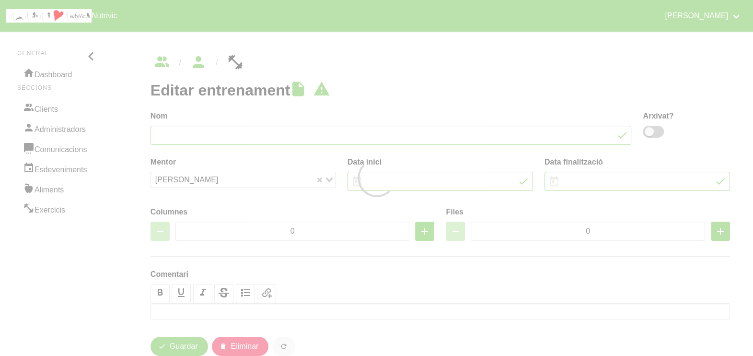
type input "Jaume Miarons 10"
type input "31/8/2025"
type input "12/10/2025"
type input "2"
type input "8"
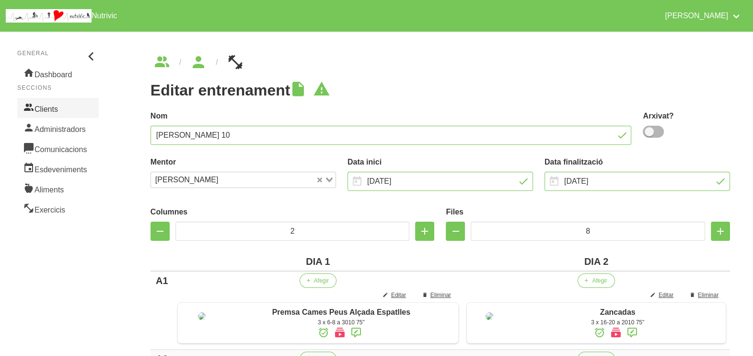
click at [57, 108] on link "Clients" at bounding box center [57, 108] width 81 height 20
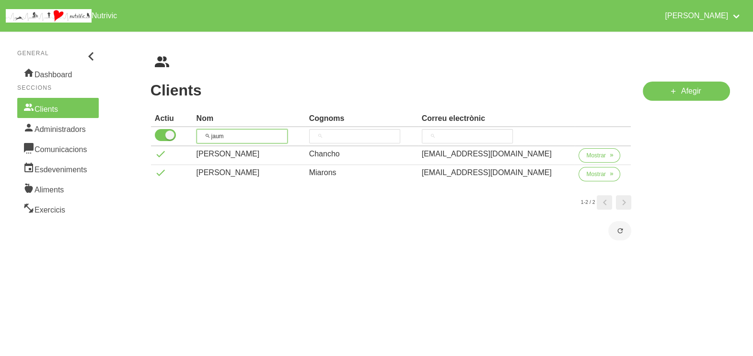
drag, startPoint x: 213, startPoint y: 132, endPoint x: 198, endPoint y: 131, distance: 14.4
click at [194, 131] on tr "jaum" at bounding box center [391, 136] width 480 height 19
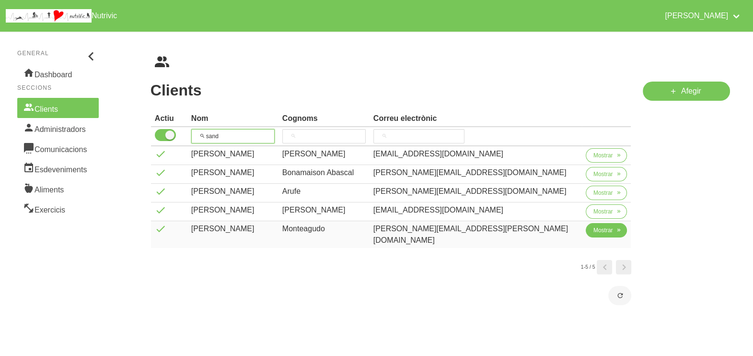
type input "sand"
click at [593, 229] on span "Mostrar" at bounding box center [603, 230] width 20 height 9
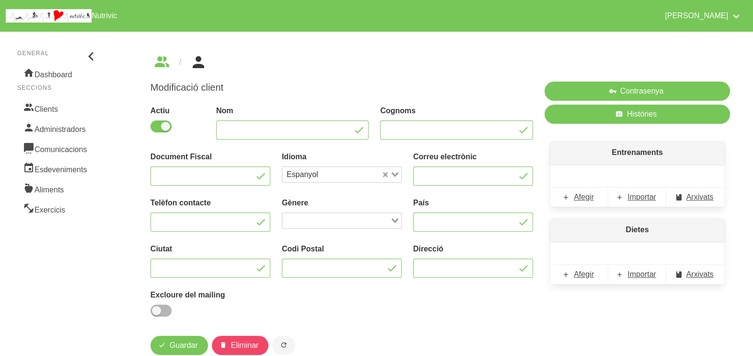
type input "[PERSON_NAME]"
type input "Monteagudo"
type input "[PERSON_NAME][EMAIL_ADDRESS][DOMAIN_NAME]"
type input "663648212"
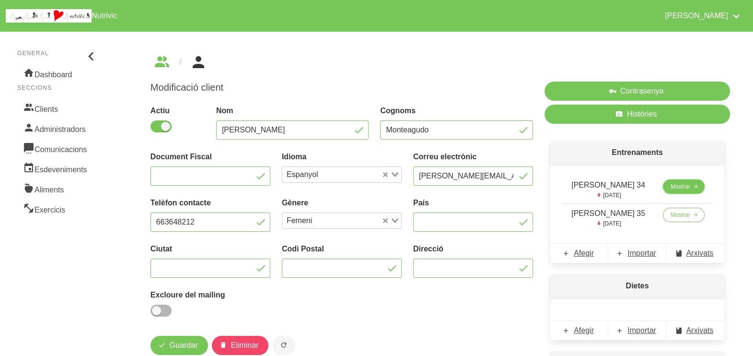
click at [679, 188] on span "Mostrar" at bounding box center [681, 186] width 20 height 9
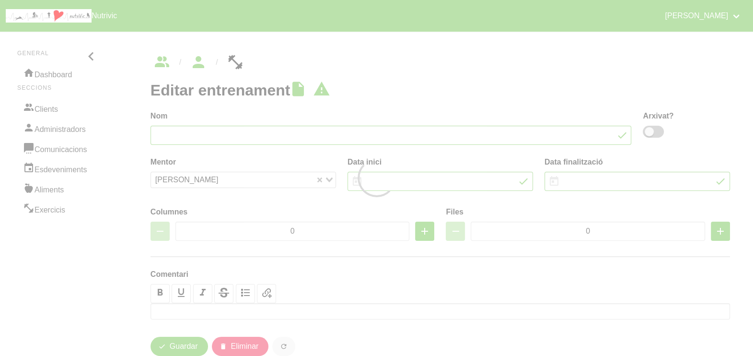
type input "Sandra Monteagudo 34"
type input "31/8/2025"
type input "12/10/2025"
type input "2"
type input "8"
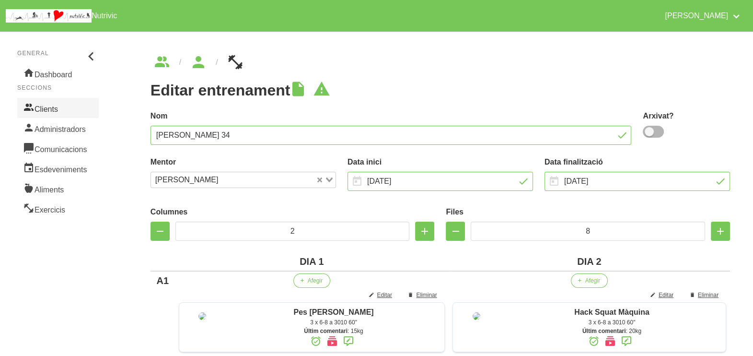
click at [60, 108] on link "Clients" at bounding box center [57, 108] width 81 height 20
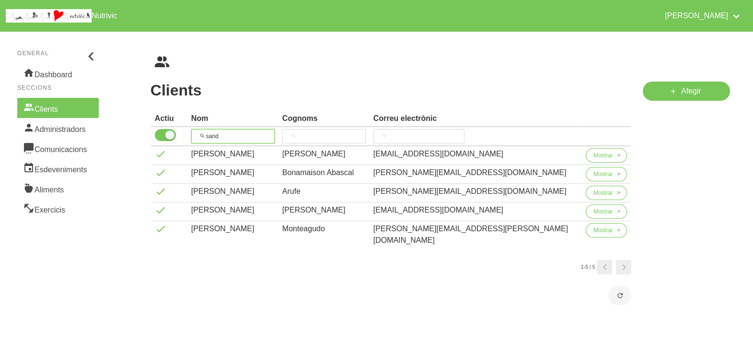
drag, startPoint x: 231, startPoint y: 132, endPoint x: 185, endPoint y: 128, distance: 46.6
click at [184, 129] on tr "sand" at bounding box center [391, 136] width 480 height 19
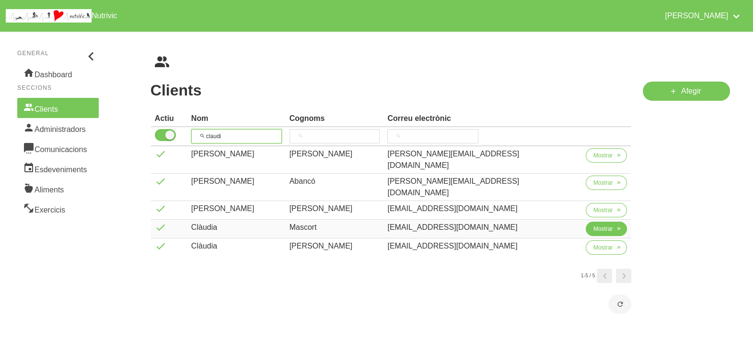
type input "claudi"
click at [586, 221] on button "Mostrar" at bounding box center [607, 228] width 42 height 14
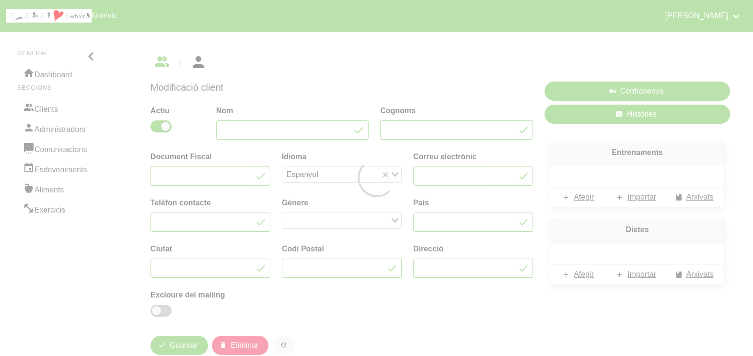
type input "Clàudia"
type input "Mascort"
type input "[EMAIL_ADDRESS][DOMAIN_NAME]"
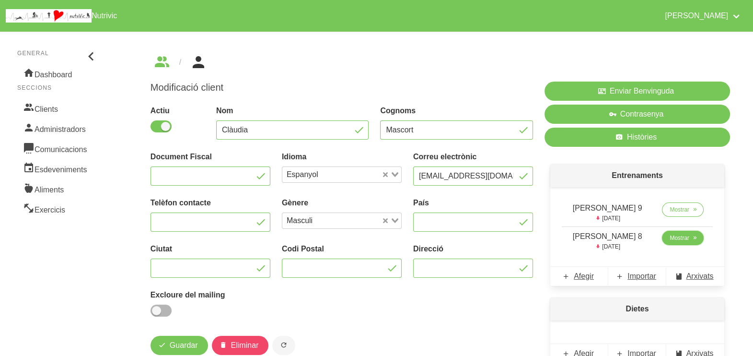
click at [671, 237] on span "Mostrar" at bounding box center [680, 237] width 20 height 9
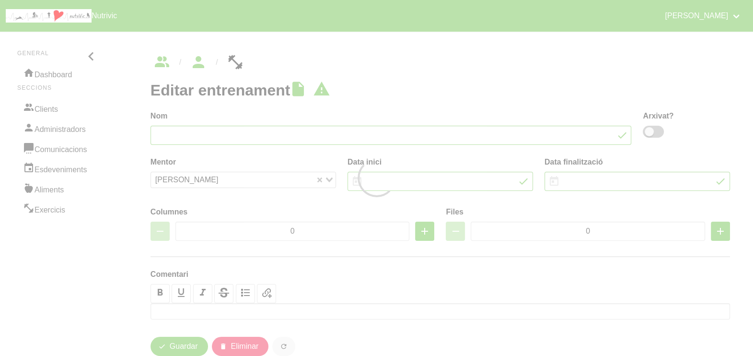
type input "[PERSON_NAME] 8"
type input "31/8/2025"
type input "12/10/2025"
type input "2"
type input "8"
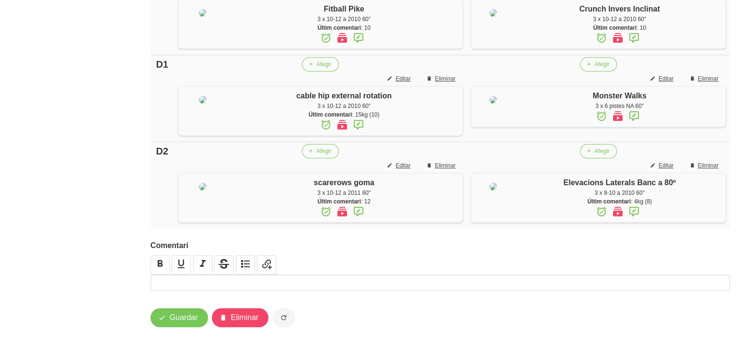
scroll to position [887, 0]
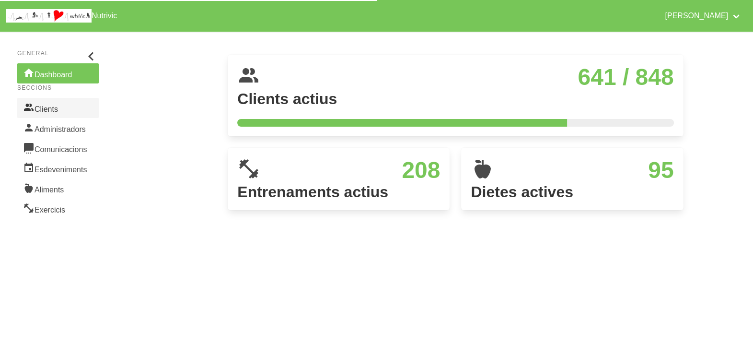
click at [43, 110] on link "Clients" at bounding box center [57, 108] width 81 height 20
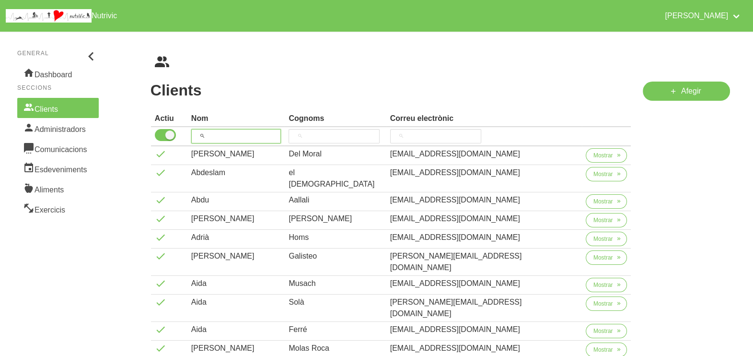
click at [234, 132] on input "search" at bounding box center [236, 136] width 90 height 14
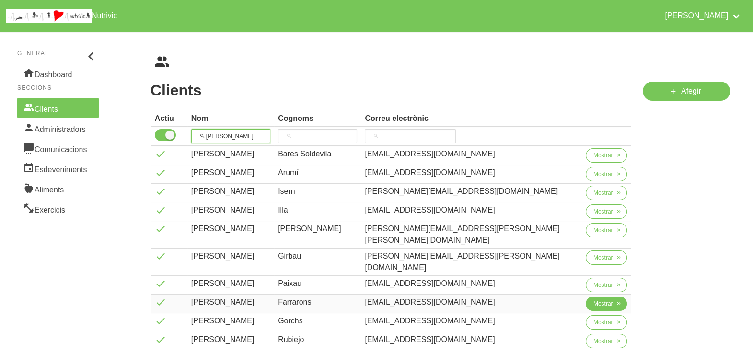
type input "roger"
click at [593, 299] on span "Mostrar" at bounding box center [603, 303] width 20 height 9
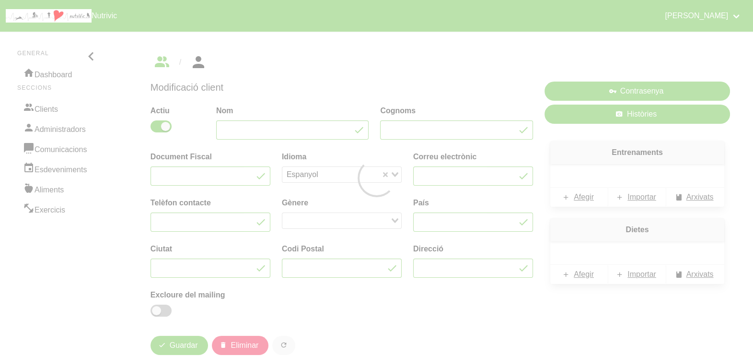
type input "Roger"
type input "Farrarons"
type input "farra84@gmail.com"
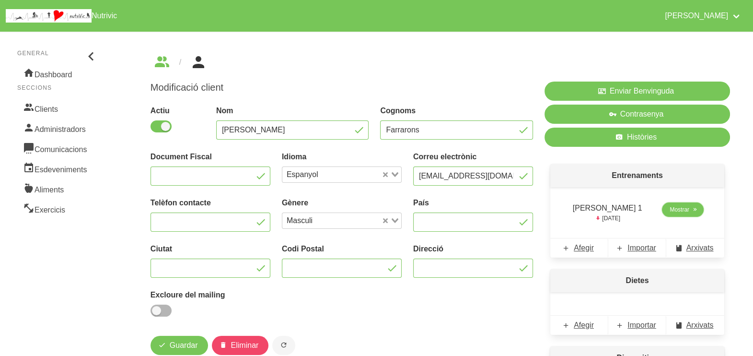
click at [679, 210] on span "Mostrar" at bounding box center [680, 209] width 20 height 9
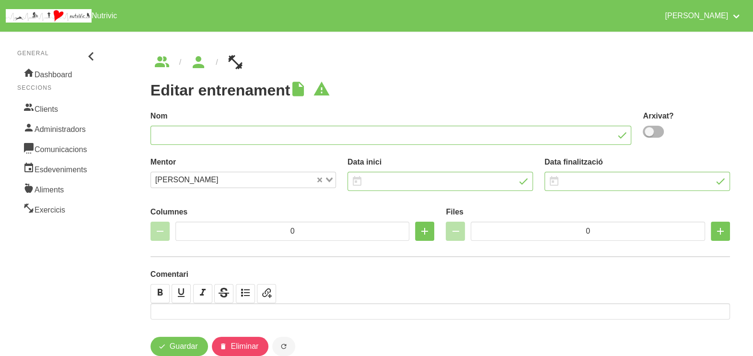
type input "Roger Farrarons 1"
type input "2/10/2025"
type input "16/11/2025"
type input "3"
type input "8"
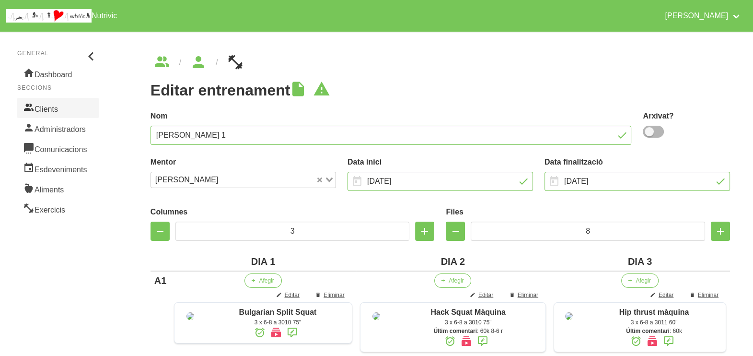
click at [58, 107] on link "Clients" at bounding box center [57, 108] width 81 height 20
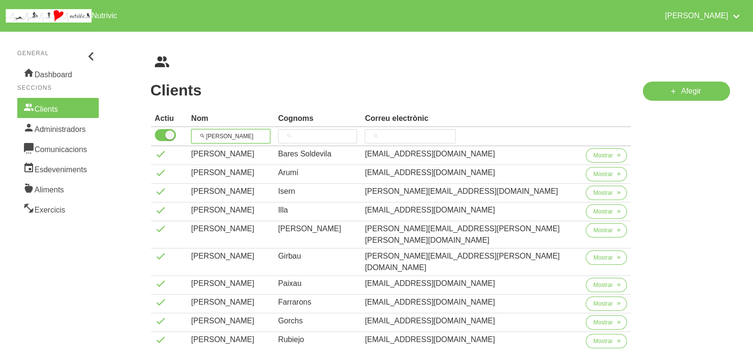
drag, startPoint x: 228, startPoint y: 134, endPoint x: 237, endPoint y: 108, distance: 27.6
click at [195, 132] on tr "roger" at bounding box center [391, 136] width 480 height 19
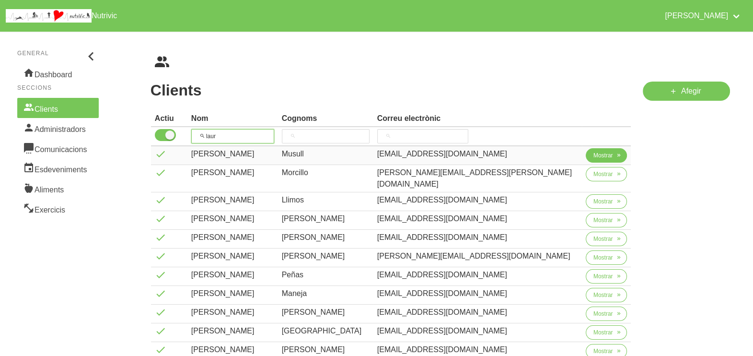
type input "laur"
click at [595, 156] on span "Mostrar" at bounding box center [603, 155] width 20 height 9
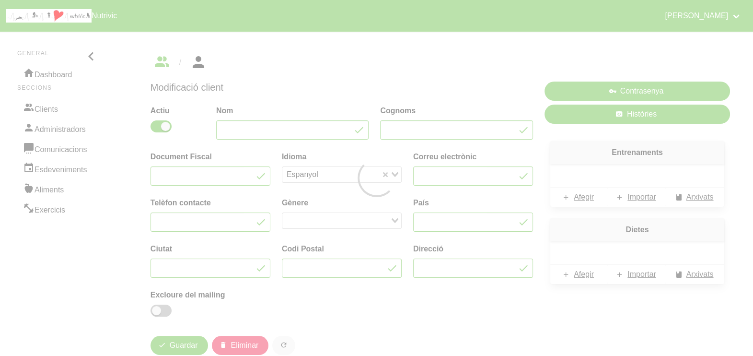
type input "Laura"
type input "Musull"
type input "musullhl@gmail.com"
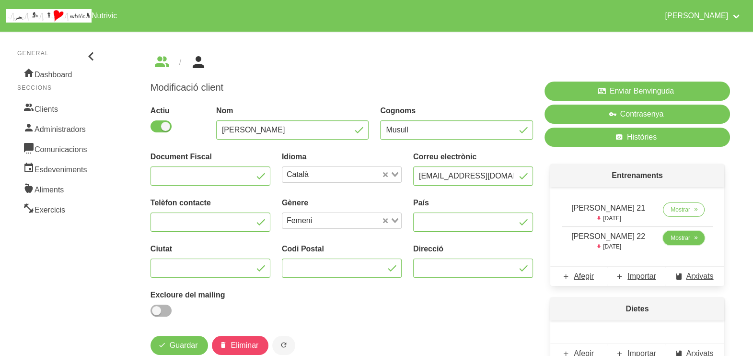
click at [685, 240] on span "Mostrar" at bounding box center [681, 237] width 20 height 9
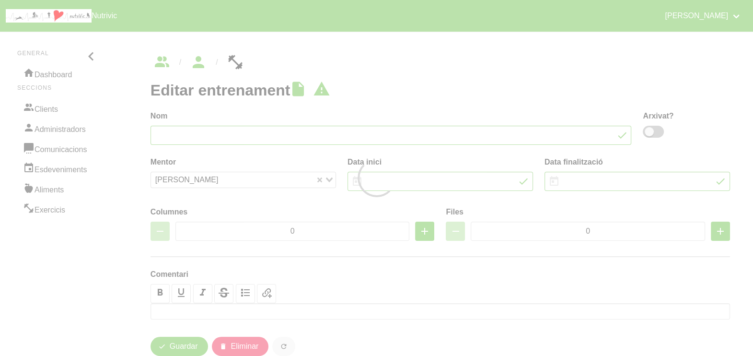
type input "Laura Musull 22"
type input "12/10/2025"
type input "[DATE]"
type input "3"
type input "8"
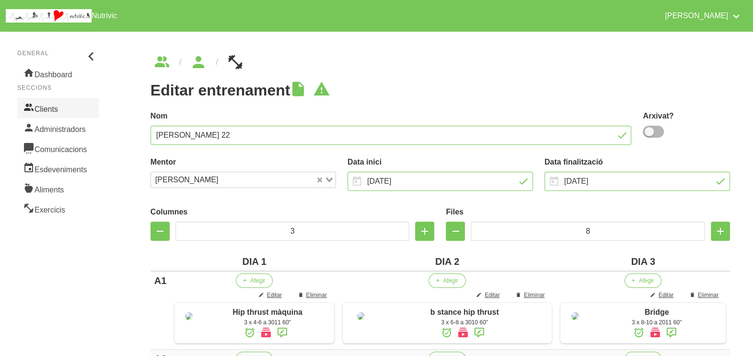
click at [53, 109] on link "Clients" at bounding box center [57, 108] width 81 height 20
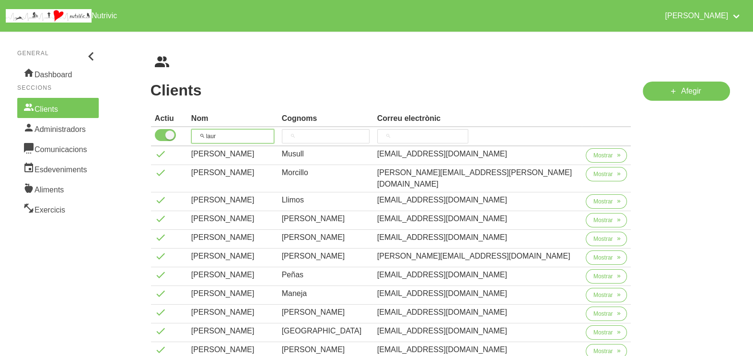
click at [175, 129] on tr "laur" at bounding box center [391, 136] width 480 height 19
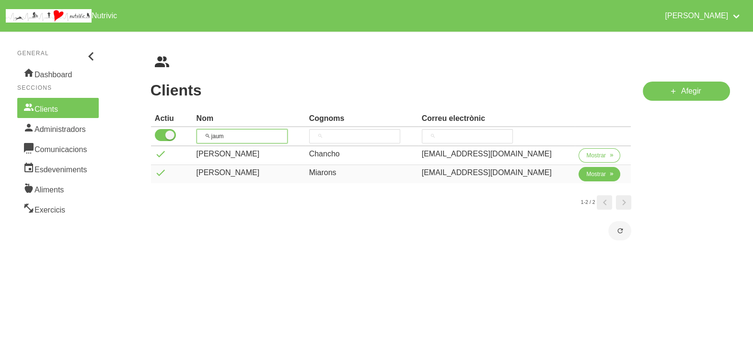
type input "jaum"
click at [589, 174] on span "Mostrar" at bounding box center [596, 174] width 20 height 9
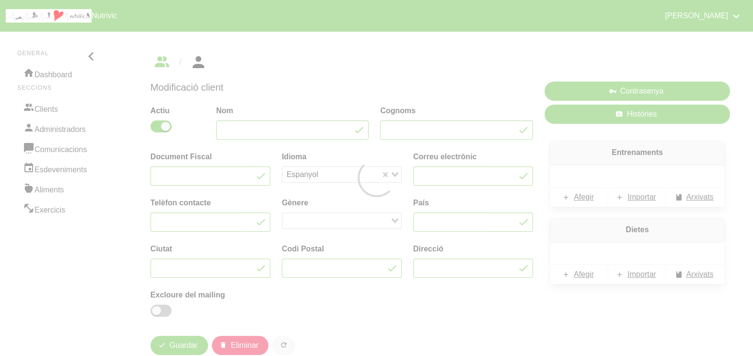
type input "Jaume"
type input "Miarons"
type input "jaumemiarons67@gmail.com"
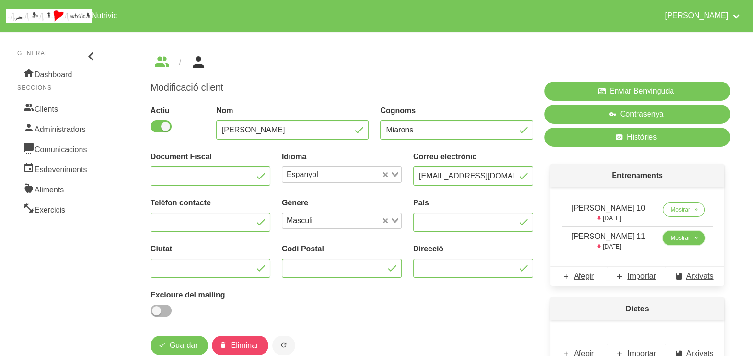
click at [683, 238] on span "Mostrar" at bounding box center [681, 237] width 20 height 9
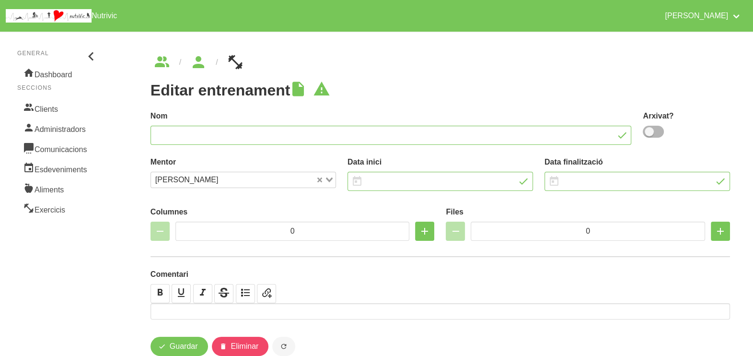
type input "Jaume Miarons 11"
type input "12/10/2025"
type input "[DATE]"
type input "2"
type input "8"
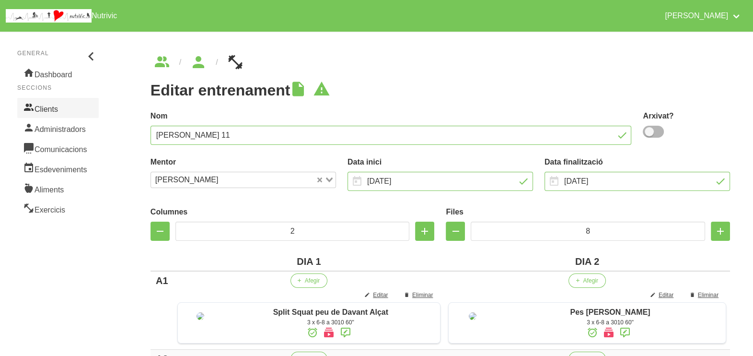
click at [53, 108] on link "Clients" at bounding box center [57, 108] width 81 height 20
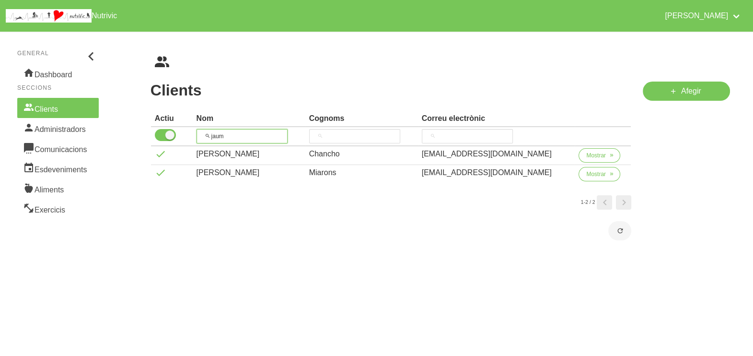
click at [182, 134] on tr "jaum" at bounding box center [391, 136] width 480 height 19
type input "sand"
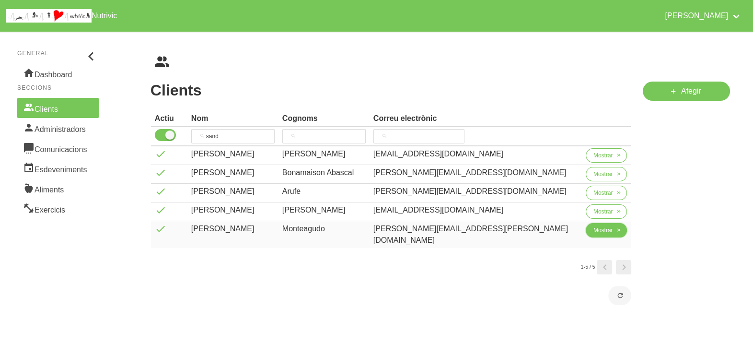
click at [614, 231] on span "button" at bounding box center [618, 230] width 9 height 9
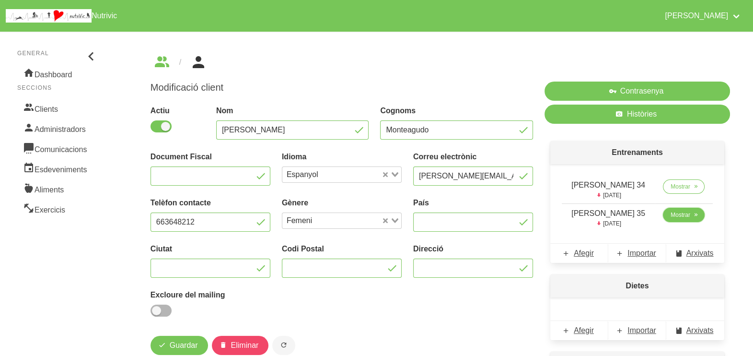
click at [680, 216] on span "Mostrar" at bounding box center [681, 214] width 20 height 9
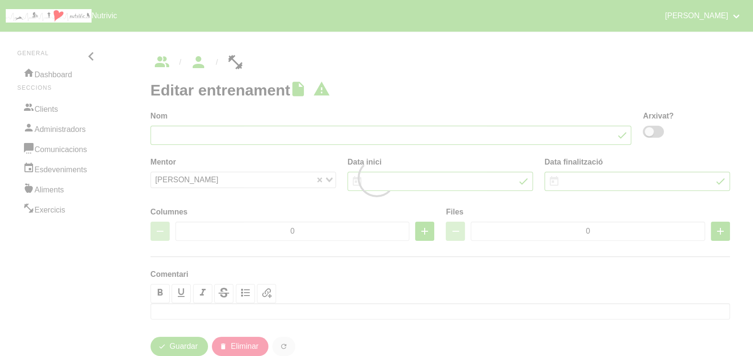
type input "Sandra Monteagudo 35"
type input "12/10/2025"
type input "[DATE]"
type input "2"
type input "8"
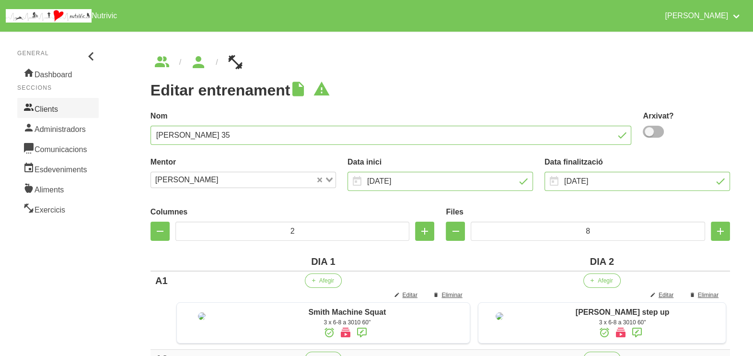
click at [50, 108] on link "Clients" at bounding box center [57, 108] width 81 height 20
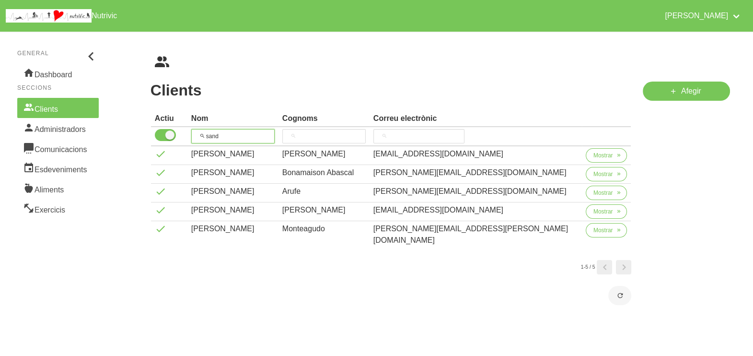
click at [193, 131] on th "sand" at bounding box center [232, 136] width 91 height 19
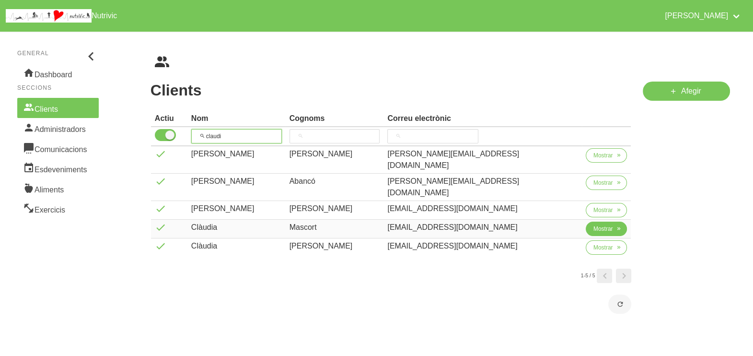
type input "claudi"
click at [593, 224] on span "Mostrar" at bounding box center [603, 228] width 20 height 9
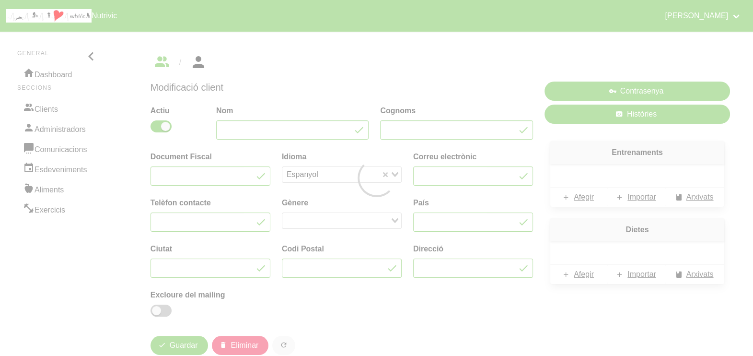
type input "Clàudia"
type input "Mascort"
type input "[EMAIL_ADDRESS][DOMAIN_NAME]"
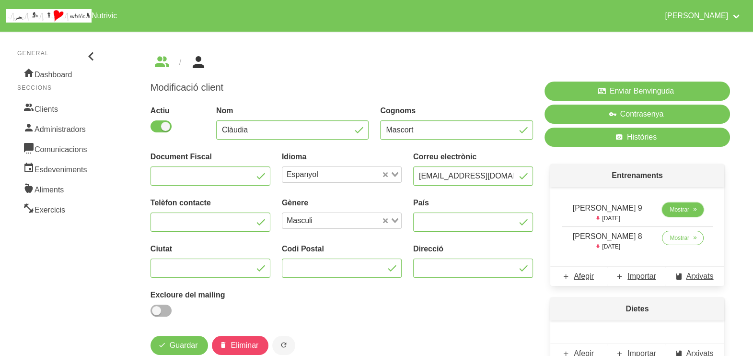
click at [688, 208] on link "Mostrar" at bounding box center [683, 209] width 42 height 14
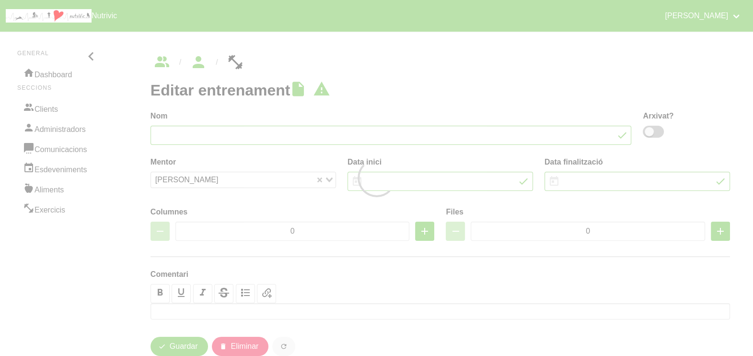
type input "[PERSON_NAME] 9"
type input "12/10/2025"
type input "[DATE]"
type input "2"
type input "8"
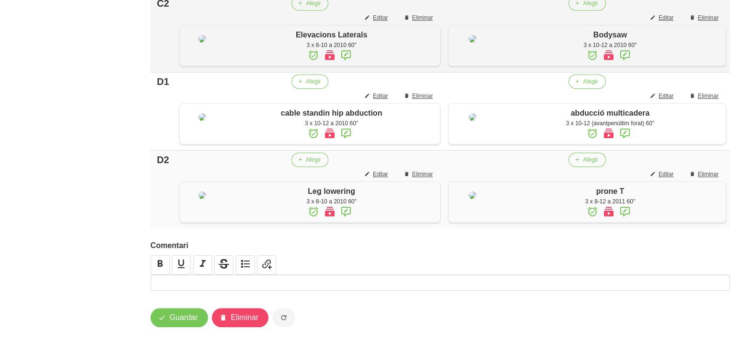
scroll to position [714, 0]
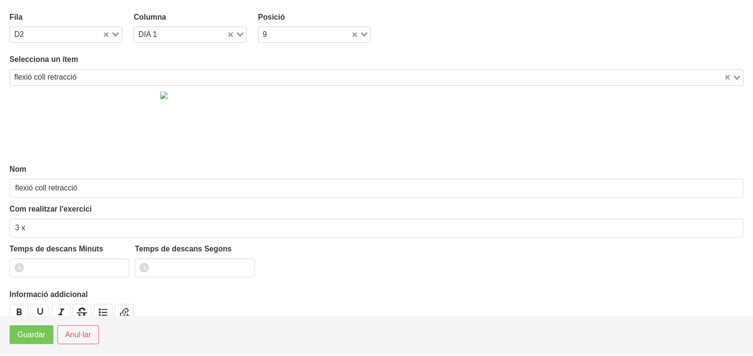
scroll to position [677, 0]
type input "3 x 10 (5") 60""
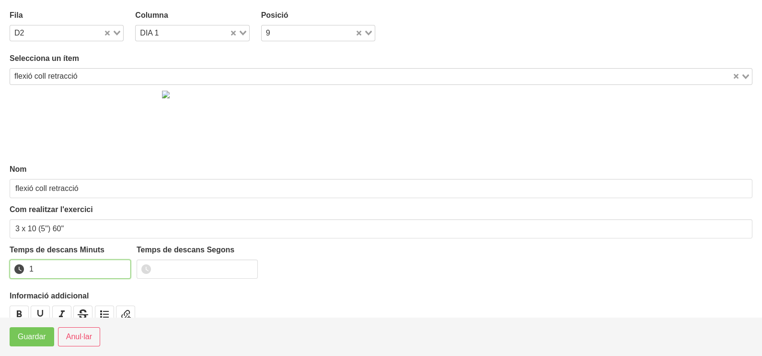
type input "1"
click at [121, 265] on input "1" at bounding box center [70, 268] width 121 height 19
click at [18, 345] on button "Guardar" at bounding box center [32, 336] width 45 height 19
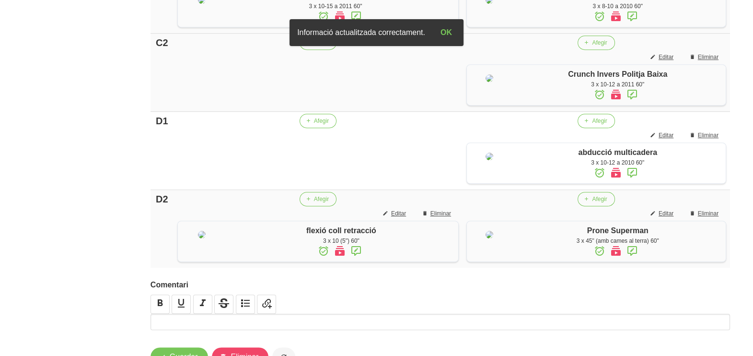
scroll to position [617, 0]
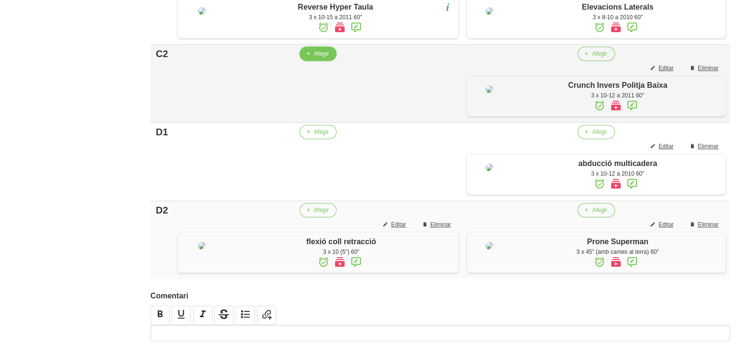
click at [318, 58] on span "Afegir" at bounding box center [321, 53] width 15 height 9
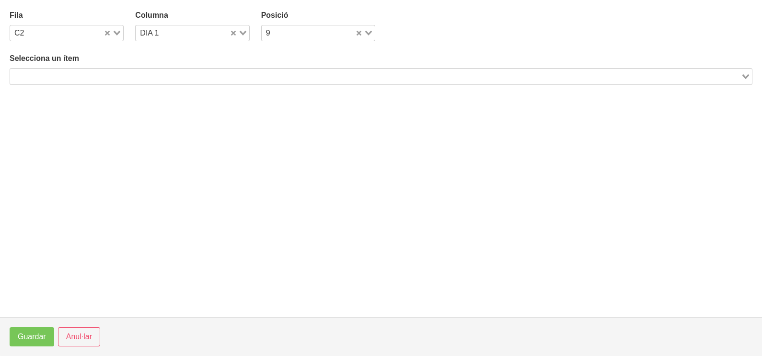
click at [72, 74] on input "Search for option" at bounding box center [375, 76] width 729 height 12
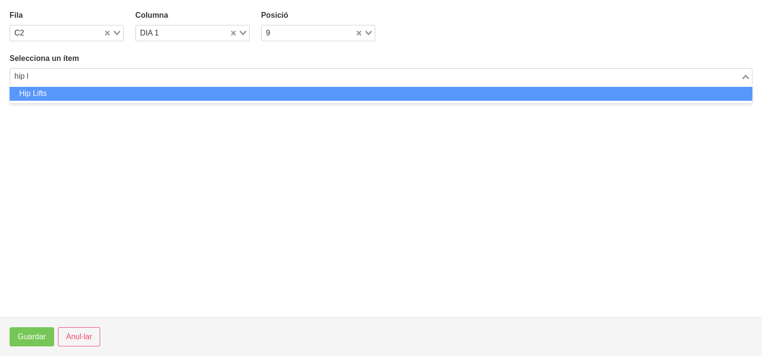
click at [69, 98] on li "Hip Lifts" at bounding box center [381, 94] width 743 height 14
type input "hip l"
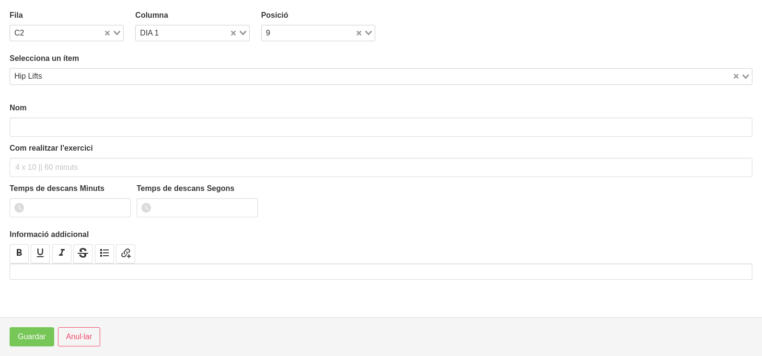
type input "Hip Lifts"
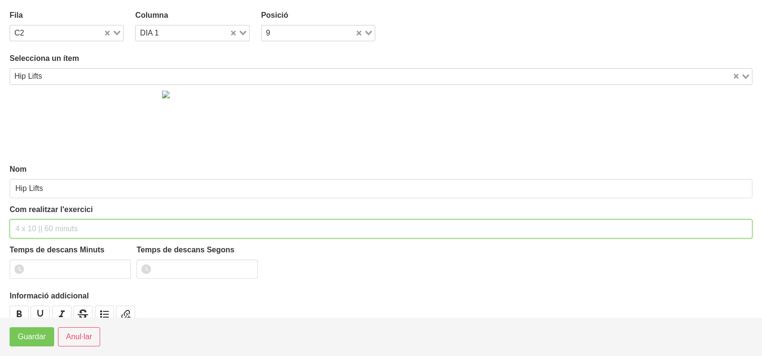
click at [37, 228] on input "text" at bounding box center [381, 228] width 743 height 19
type input "3 x 10-12 a 2011 60""
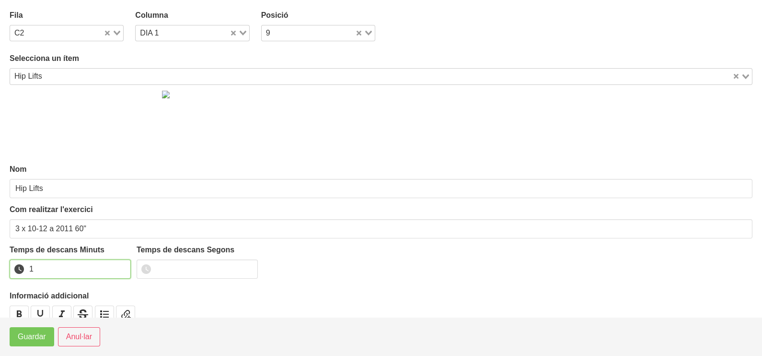
type input "1"
click at [121, 265] on input "1" at bounding box center [70, 268] width 121 height 19
click at [30, 342] on span "Guardar" at bounding box center [32, 337] width 28 height 12
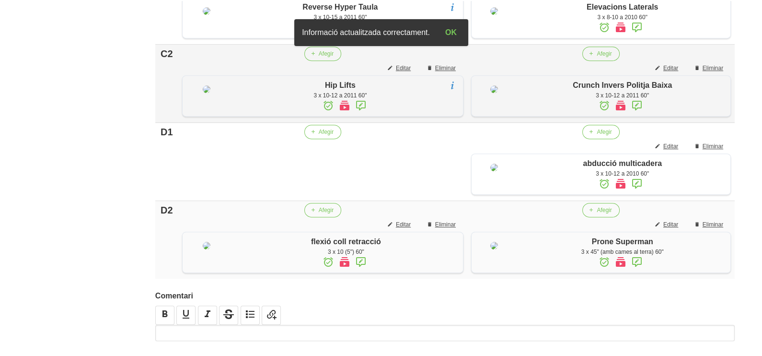
scroll to position [737, 0]
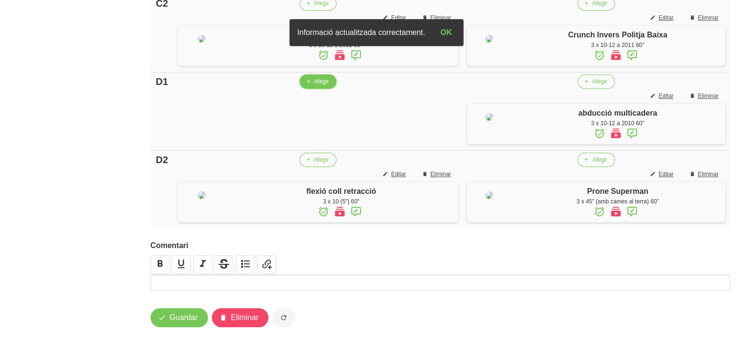
click at [314, 86] on span "Afegir" at bounding box center [321, 81] width 15 height 9
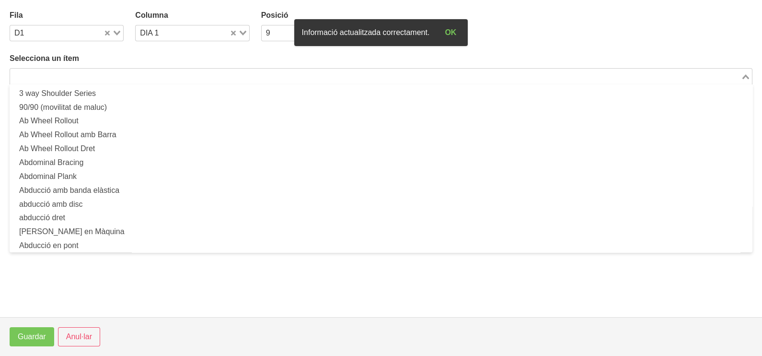
click at [81, 74] on input "Search for option" at bounding box center [375, 76] width 729 height 12
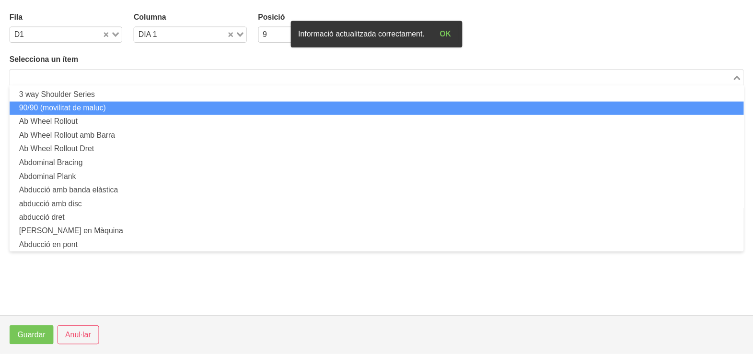
scroll to position [0, 0]
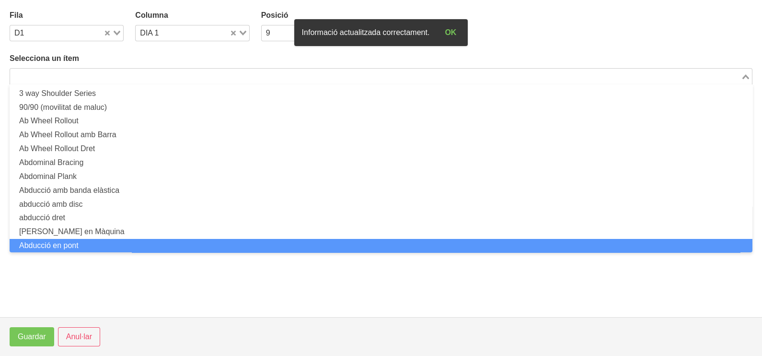
click at [85, 326] on footer "Guardar Anul·lar" at bounding box center [381, 336] width 762 height 39
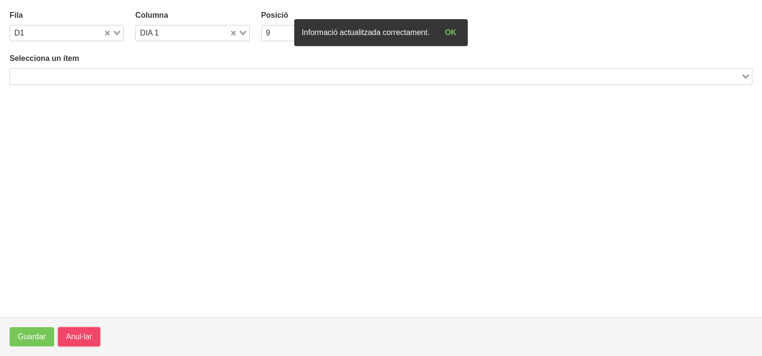
click at [85, 329] on button "Anul·lar" at bounding box center [79, 336] width 42 height 19
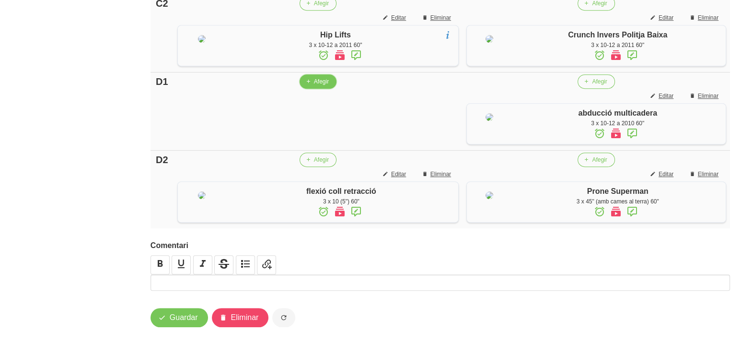
click at [316, 86] on span "Afegir" at bounding box center [321, 81] width 15 height 9
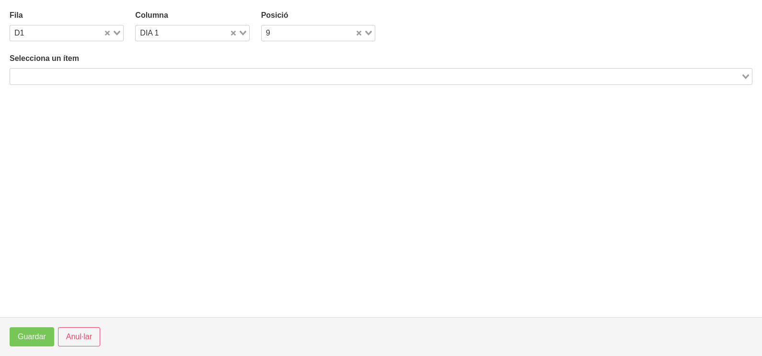
click at [125, 77] on input "Search for option" at bounding box center [375, 76] width 729 height 12
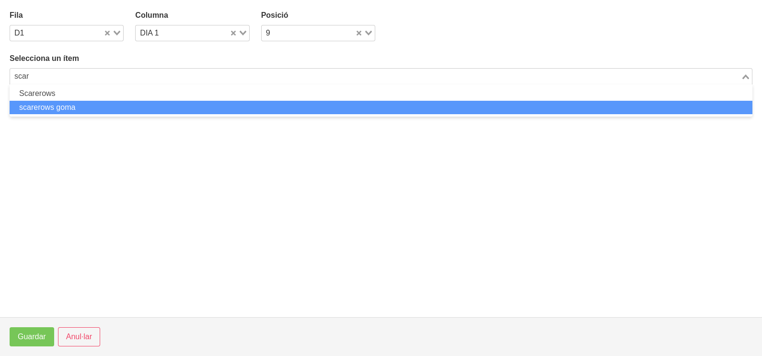
click at [89, 101] on li "scarerows goma" at bounding box center [381, 108] width 743 height 14
type input "scar"
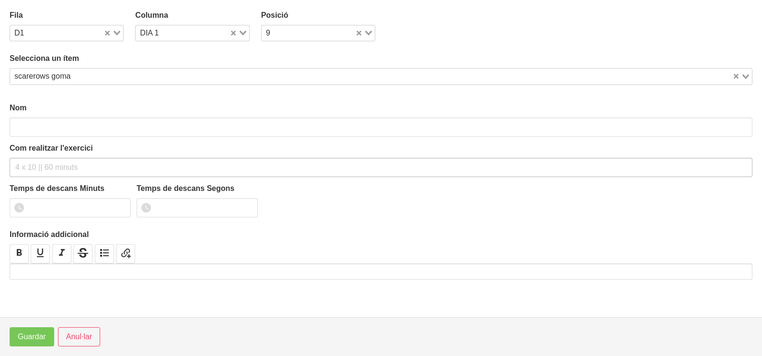
type input "scarerows goma"
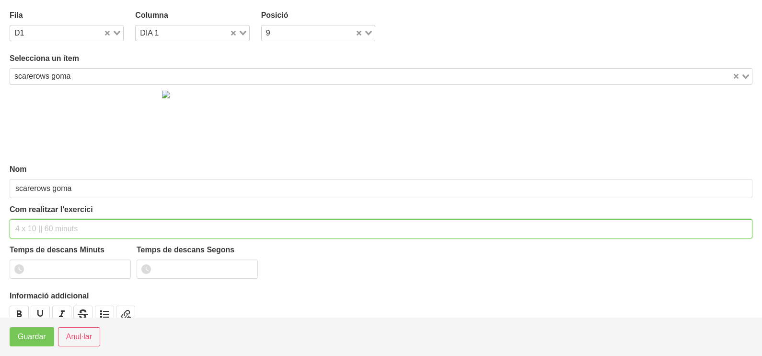
drag, startPoint x: 53, startPoint y: 231, endPoint x: 73, endPoint y: 157, distance: 76.8
click at [58, 221] on input "text" at bounding box center [381, 228] width 743 height 19
type input "3 x 10-12 a 2010 60""
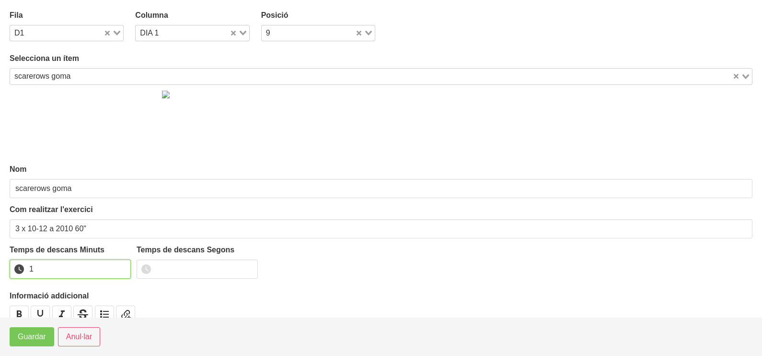
type input "1"
click at [123, 265] on input "1" at bounding box center [70, 268] width 121 height 19
click at [22, 338] on span "Guardar" at bounding box center [32, 337] width 28 height 12
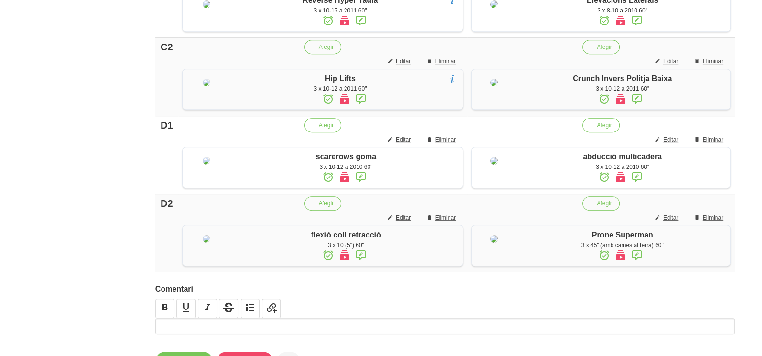
scroll to position [797, 0]
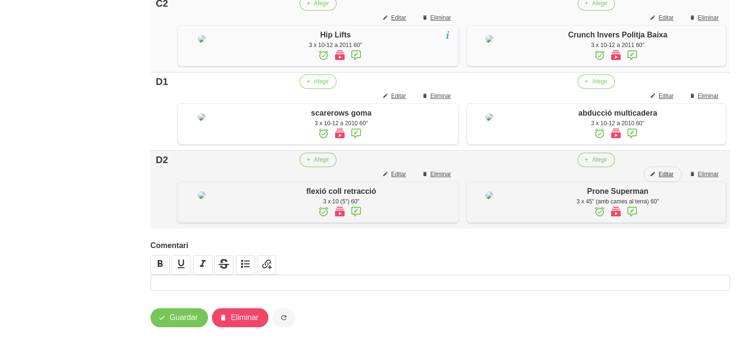
click at [667, 175] on span "Editar" at bounding box center [666, 174] width 15 height 9
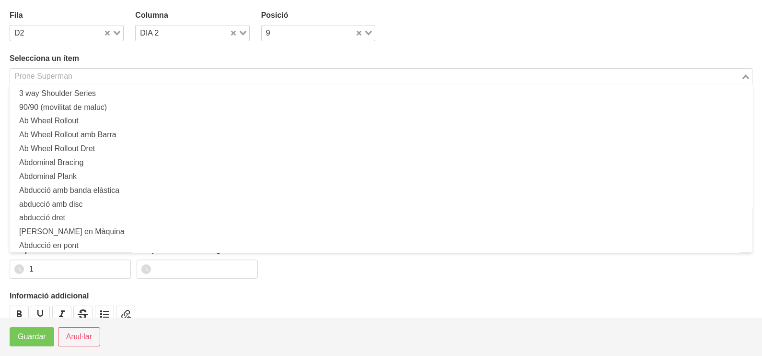
click at [124, 69] on div "Prone Superman" at bounding box center [375, 75] width 731 height 13
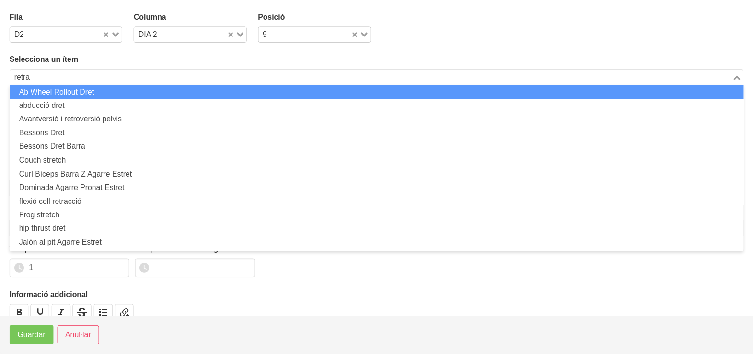
scroll to position [0, 0]
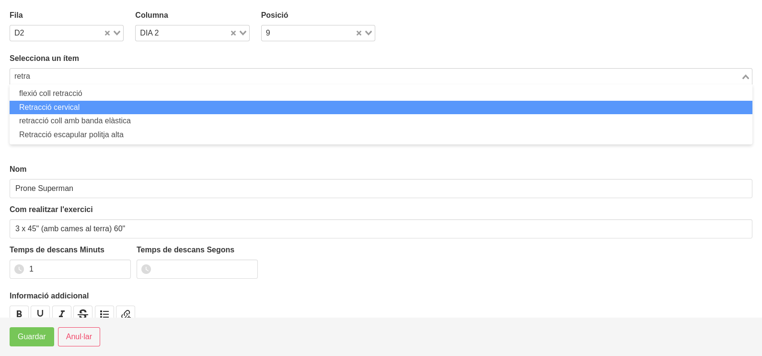
click at [104, 116] on ul "flexió coll retracció Retracció cervical retracció coll amb banda elàstica Retr…" at bounding box center [381, 114] width 743 height 60
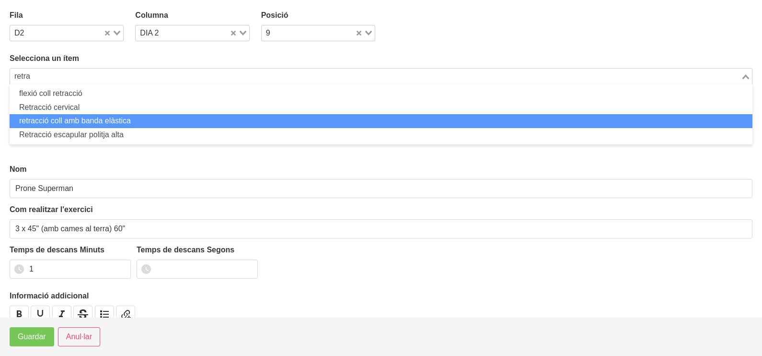
click at [105, 117] on li "retracció coll amb banda elàstica" at bounding box center [381, 121] width 743 height 14
type input "retra"
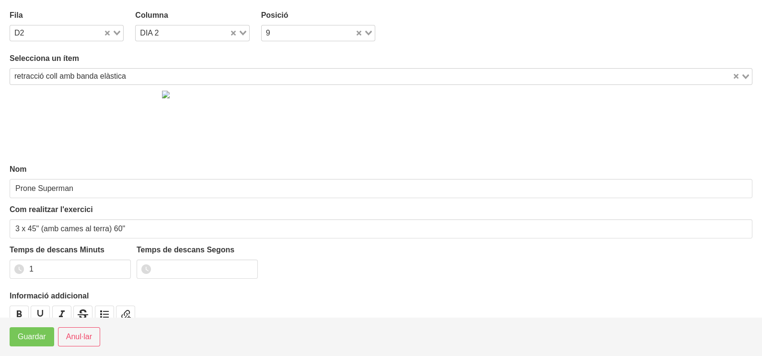
type input "retracció coll amb banda elàstica"
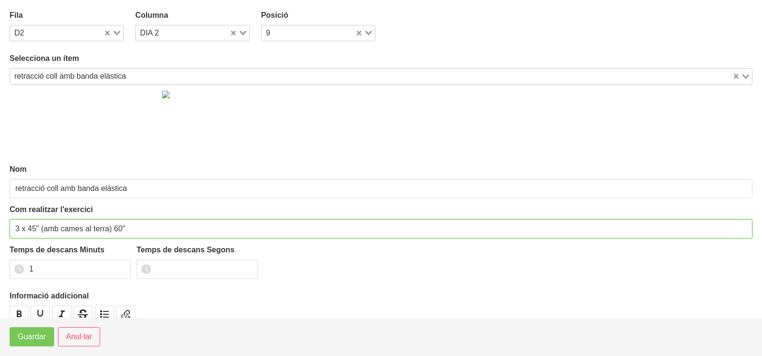
drag, startPoint x: 110, startPoint y: 225, endPoint x: 40, endPoint y: 230, distance: 70.6
click at [40, 230] on input "3 x 45" (amb cames al terra) 60"" at bounding box center [381, 228] width 743 height 19
type input "3 x 45" 60""
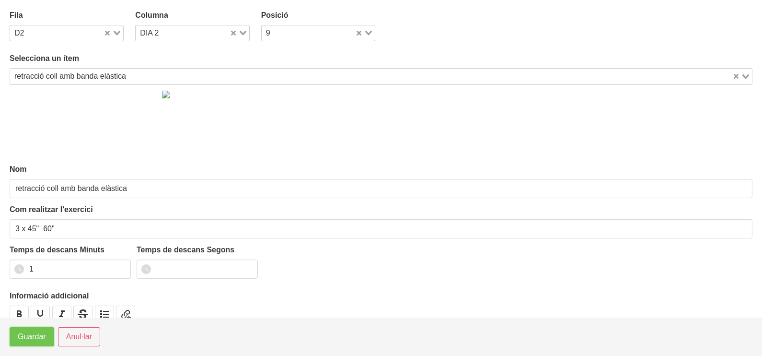
click at [35, 340] on span "Guardar" at bounding box center [32, 337] width 28 height 12
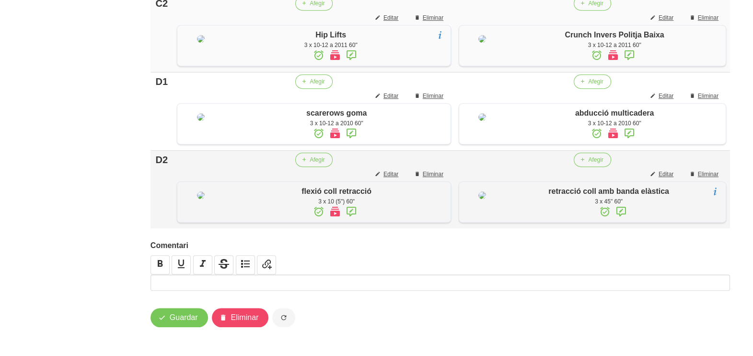
scroll to position [828, 0]
click at [175, 316] on span "Guardar" at bounding box center [184, 318] width 28 height 12
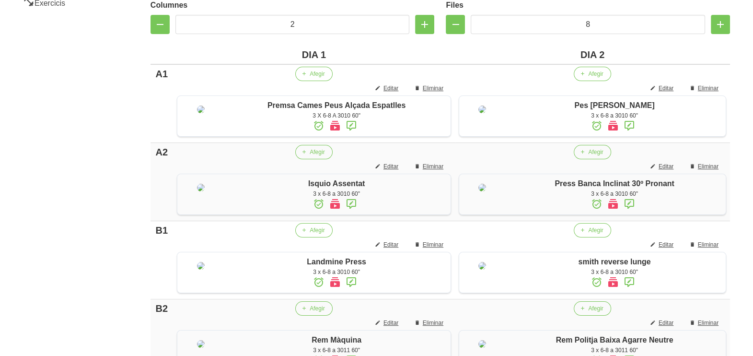
scroll to position [0, 0]
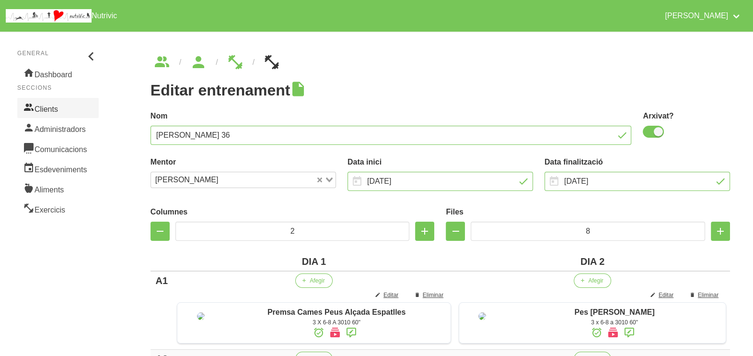
click at [61, 108] on link "Clients" at bounding box center [57, 108] width 81 height 20
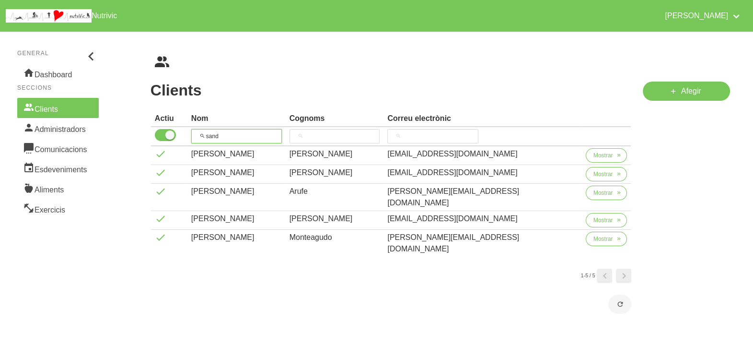
click at [218, 132] on input "sand" at bounding box center [236, 136] width 91 height 14
click at [232, 133] on input "sand" at bounding box center [236, 136] width 91 height 14
click at [185, 134] on tr "sand" at bounding box center [391, 136] width 480 height 19
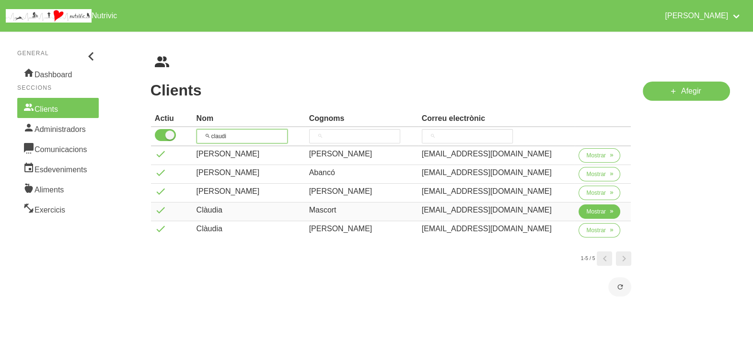
type input "claudi"
click at [592, 208] on span "Mostrar" at bounding box center [596, 211] width 20 height 9
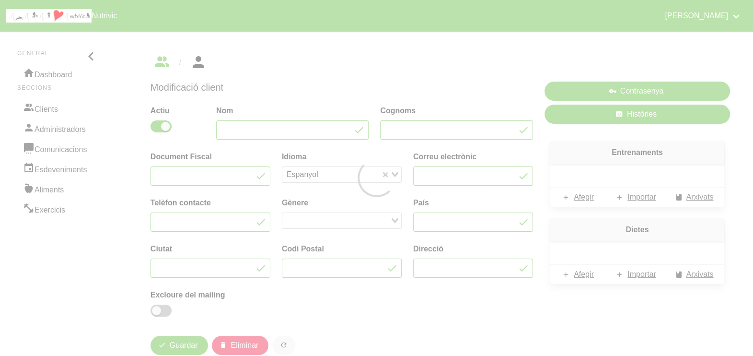
type input "Clàudia"
type input "Mascort"
type input "[EMAIL_ADDRESS][DOMAIN_NAME]"
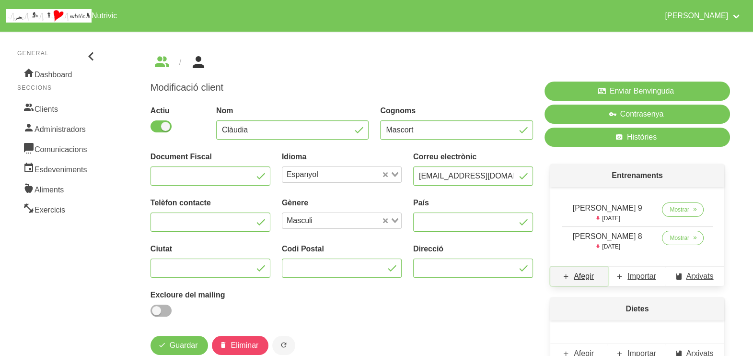
click at [583, 280] on span "Afegir" at bounding box center [584, 276] width 20 height 12
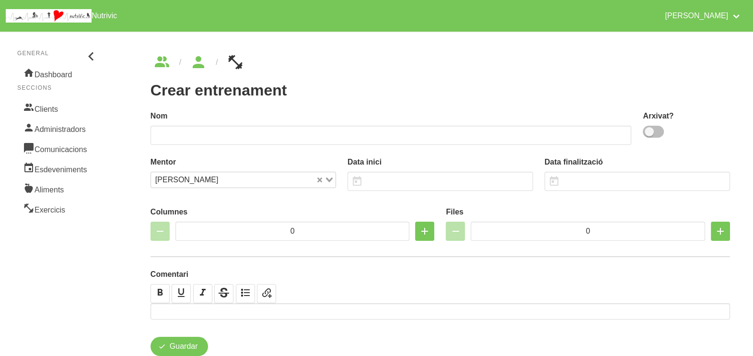
click at [649, 132] on span at bounding box center [653, 132] width 21 height 12
click at [649, 132] on input "checkbox" at bounding box center [646, 131] width 6 height 6
checkbox input "true"
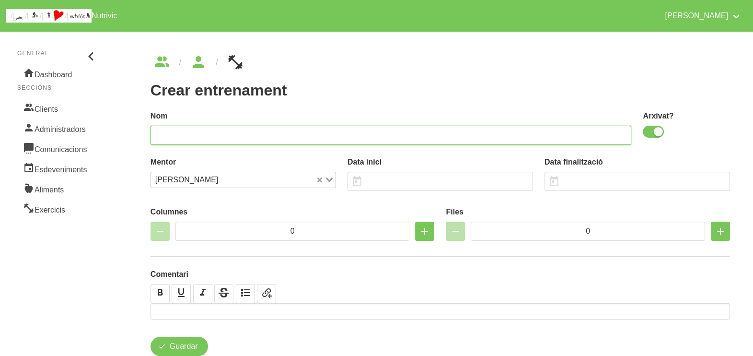
click at [437, 136] on input "text" at bounding box center [390, 135] width 481 height 19
click at [437, 136] on input "Cl" at bounding box center [390, 135] width 481 height 19
type input "[PERSON_NAME] 10"
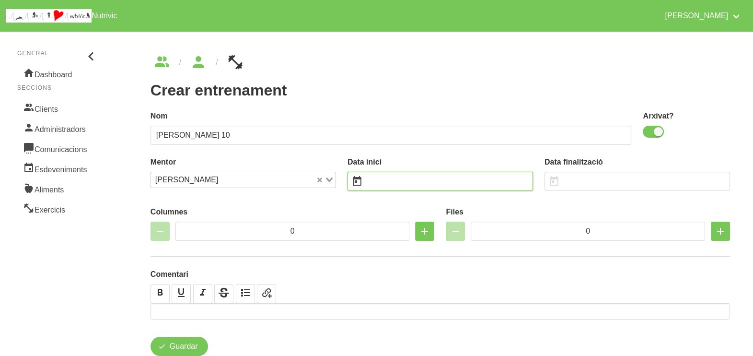
drag, startPoint x: 400, startPoint y: 181, endPoint x: 398, endPoint y: 172, distance: 9.3
click at [400, 180] on input "text" at bounding box center [439, 181] width 185 height 19
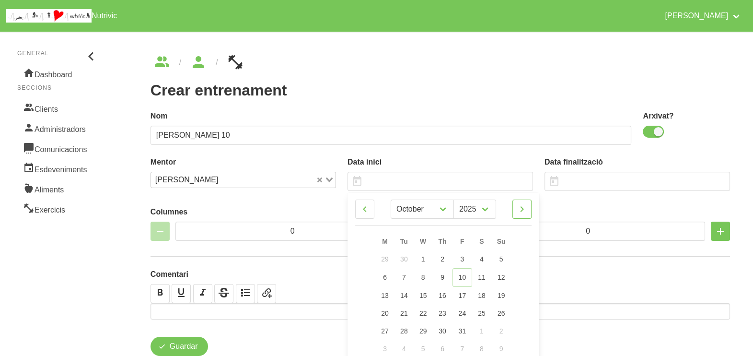
click at [524, 207] on icon at bounding box center [522, 208] width 12 height 17
select select "10"
click at [503, 312] on span "23" at bounding box center [501, 312] width 8 height 8
type input "[DATE]"
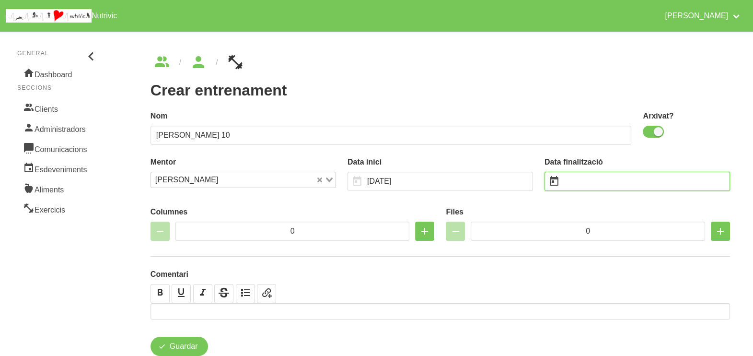
click at [583, 184] on input "text" at bounding box center [636, 181] width 185 height 19
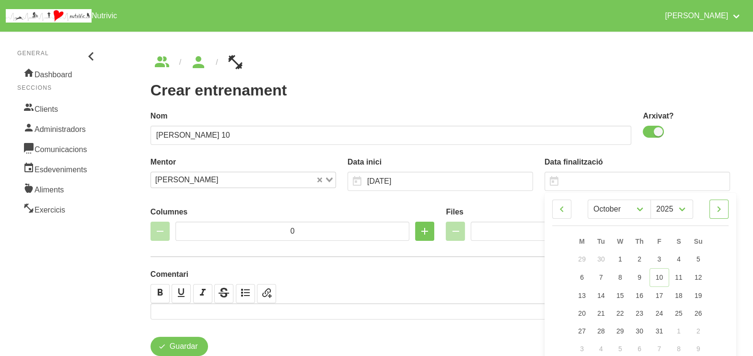
click at [724, 211] on icon at bounding box center [719, 208] width 12 height 17
click at [725, 210] on link at bounding box center [718, 208] width 19 height 19
select select "0"
select select "2026"
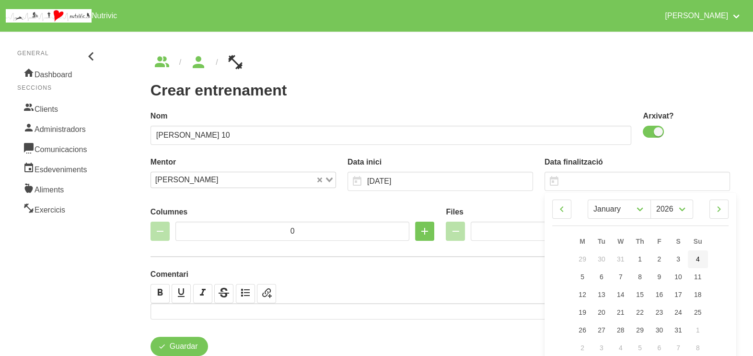
click at [699, 262] on span "4" at bounding box center [698, 259] width 4 height 8
type input "[DATE]"
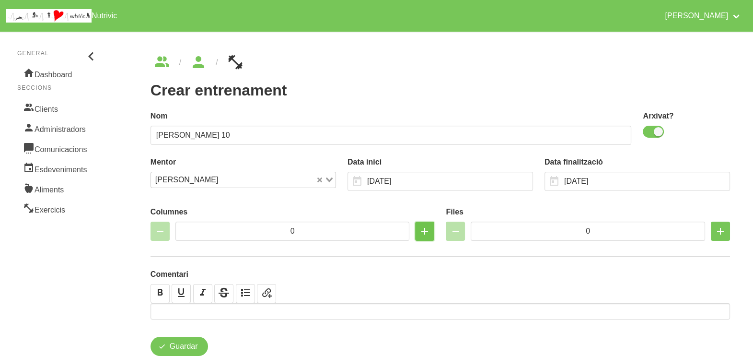
click at [423, 233] on icon "button" at bounding box center [425, 230] width 12 height 17
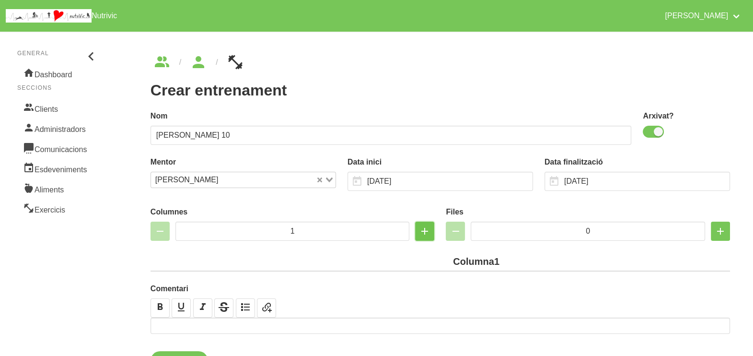
click at [423, 233] on icon "button" at bounding box center [425, 230] width 12 height 17
type input "2"
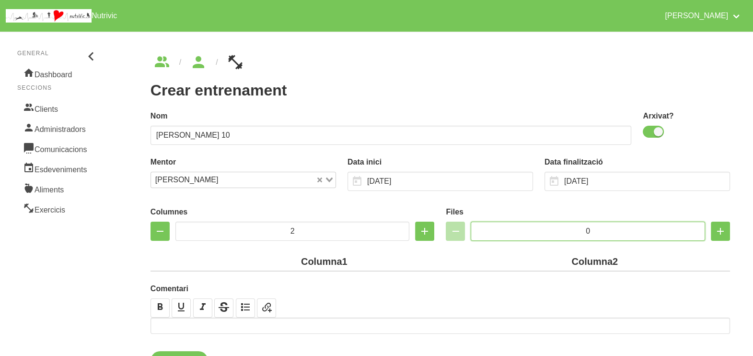
click at [554, 223] on input "0" at bounding box center [588, 230] width 234 height 19
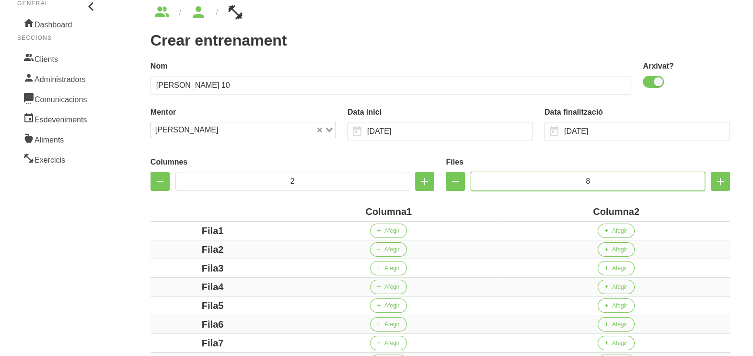
scroll to position [119, 0]
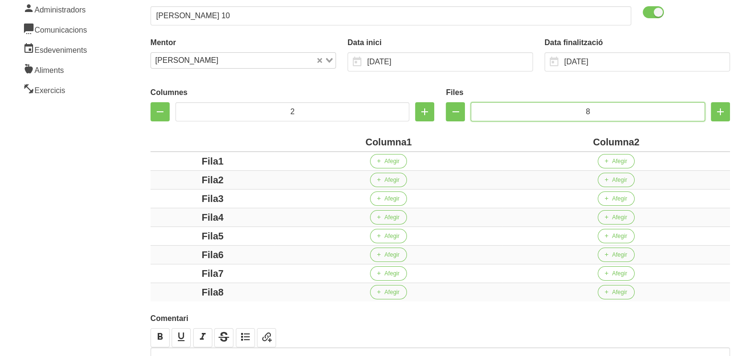
type input "8"
drag, startPoint x: 404, startPoint y: 140, endPoint x: 339, endPoint y: 139, distance: 64.7
click at [339, 139] on div "Columna1" at bounding box center [388, 142] width 220 height 14
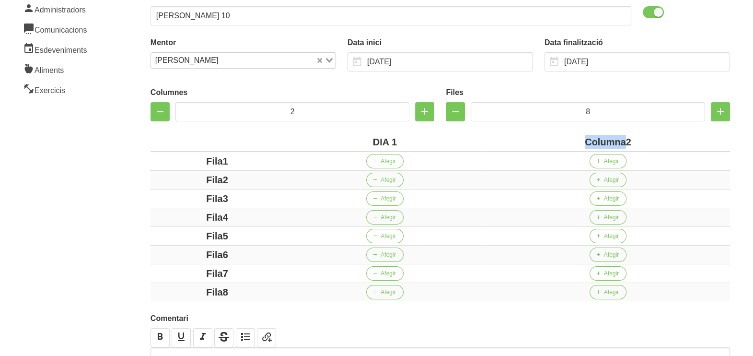
drag, startPoint x: 626, startPoint y: 141, endPoint x: 571, endPoint y: 136, distance: 55.4
click at [572, 136] on div "Columna2" at bounding box center [608, 142] width 236 height 14
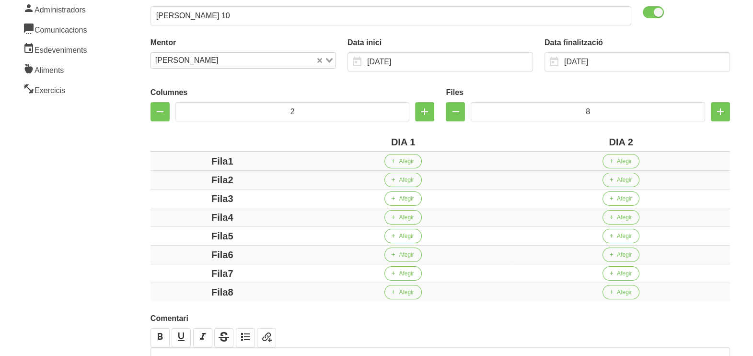
drag, startPoint x: 228, startPoint y: 162, endPoint x: 187, endPoint y: 161, distance: 40.8
click at [189, 161] on div "Fila1" at bounding box center [222, 161] width 136 height 14
drag, startPoint x: 227, startPoint y: 179, endPoint x: 162, endPoint y: 178, distance: 64.7
click at [163, 178] on div "Fila2" at bounding box center [222, 180] width 136 height 14
drag, startPoint x: 242, startPoint y: 198, endPoint x: 192, endPoint y: 197, distance: 49.4
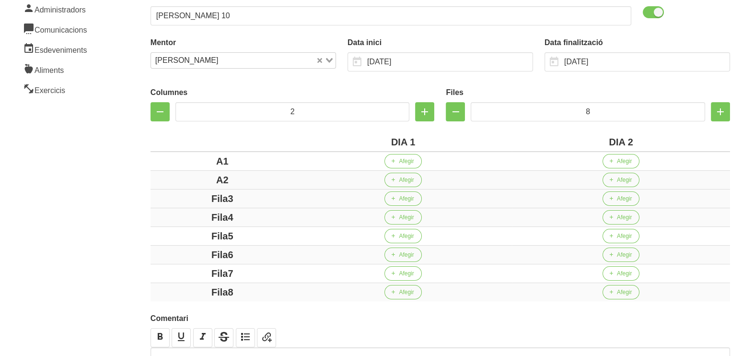
click at [193, 197] on div "Fila3" at bounding box center [222, 198] width 136 height 14
click at [174, 216] on div "Fila4" at bounding box center [222, 217] width 136 height 14
drag, startPoint x: 224, startPoint y: 232, endPoint x: 178, endPoint y: 235, distance: 46.1
click at [178, 232] on div "Fila5" at bounding box center [222, 236] width 136 height 14
click at [189, 252] on div "Fila6" at bounding box center [222, 254] width 136 height 14
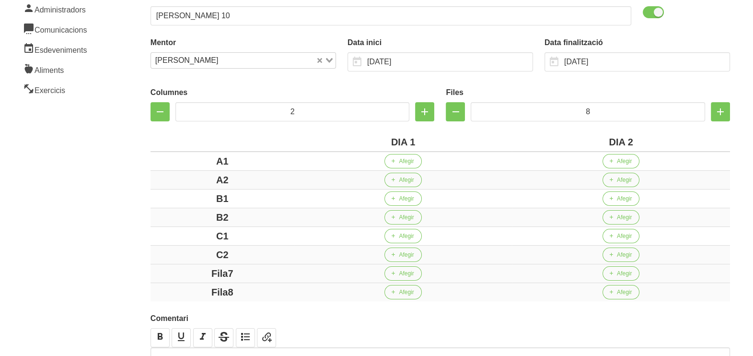
drag, startPoint x: 245, startPoint y: 272, endPoint x: 197, endPoint y: 274, distance: 48.9
click at [190, 272] on div "Fila7" at bounding box center [222, 273] width 136 height 14
drag, startPoint x: 255, startPoint y: 287, endPoint x: 157, endPoint y: 283, distance: 97.4
click at [185, 285] on div "Fila8" at bounding box center [222, 292] width 136 height 14
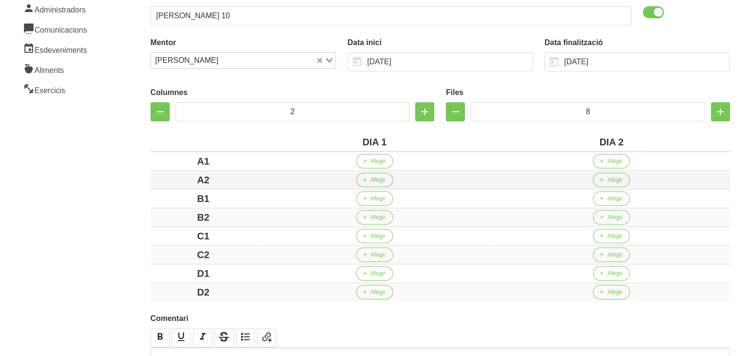
drag, startPoint x: 114, startPoint y: 251, endPoint x: 168, endPoint y: 184, distance: 86.2
click at [116, 242] on aside "General Dashboard Seccions Clients Administradors Comunicacions Esdeveniments A…" at bounding box center [57, 168] width 127 height 522
click at [373, 159] on span "Afegir" at bounding box center [377, 161] width 15 height 9
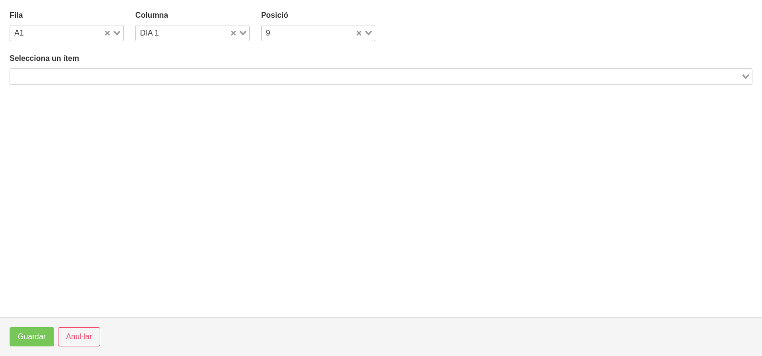
click at [122, 75] on input "Search for option" at bounding box center [375, 76] width 729 height 12
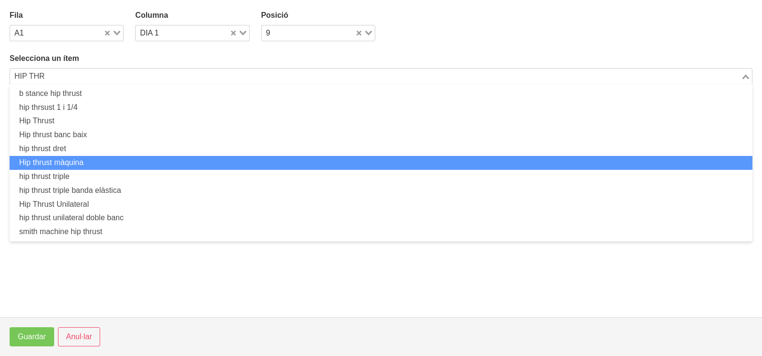
click at [110, 164] on li "Hip thrust màquina" at bounding box center [381, 163] width 743 height 14
type input "HIP THR"
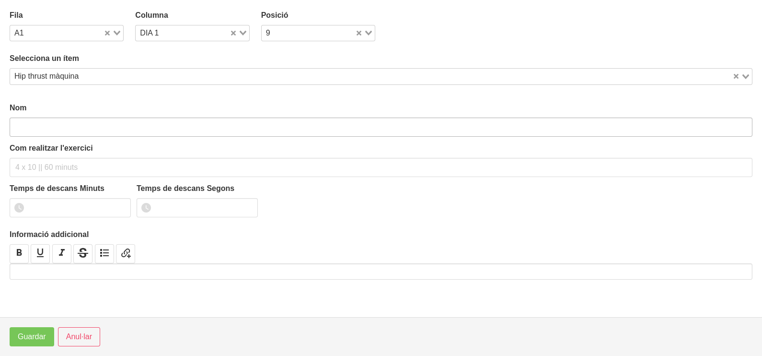
type input "Hip thrust màquina"
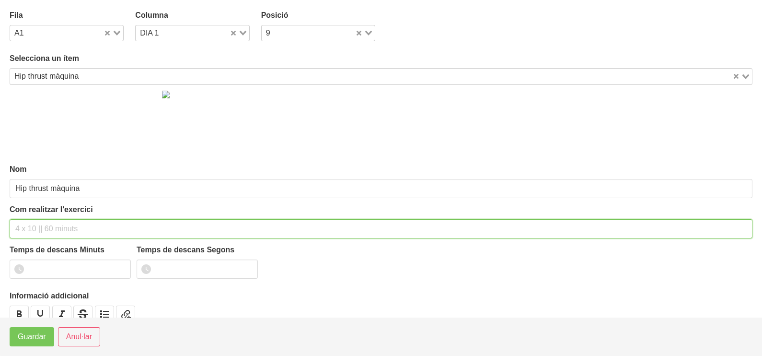
drag, startPoint x: 59, startPoint y: 230, endPoint x: 62, endPoint y: 220, distance: 10.5
click at [60, 223] on input "text" at bounding box center [381, 228] width 743 height 19
type input "3 X 6-8 A 3011 60""
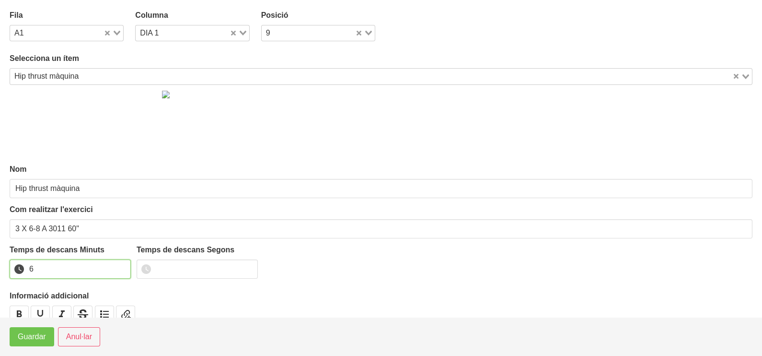
drag, startPoint x: 124, startPoint y: 265, endPoint x: 34, endPoint y: 335, distance: 114.1
type input "6"
click at [121, 266] on input "6" at bounding box center [70, 268] width 121 height 19
click at [34, 335] on span "Guardar" at bounding box center [32, 337] width 28 height 12
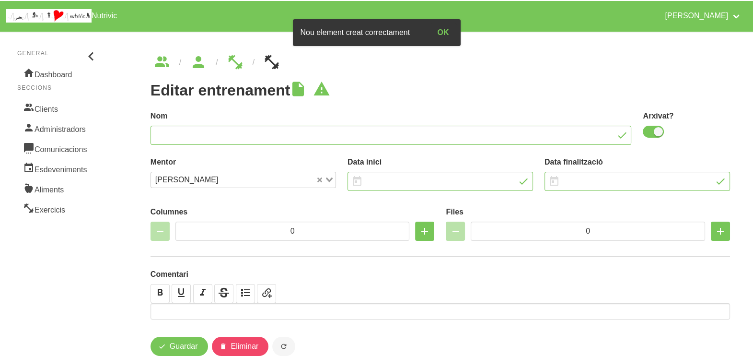
type input "[PERSON_NAME] 10"
checkbox input "true"
type input "[DATE]"
type input "2"
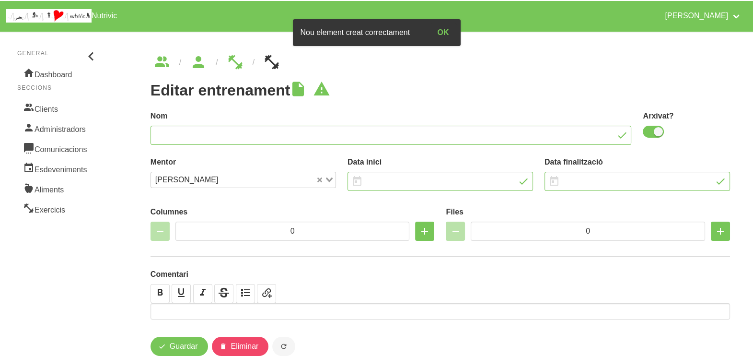
type input "8"
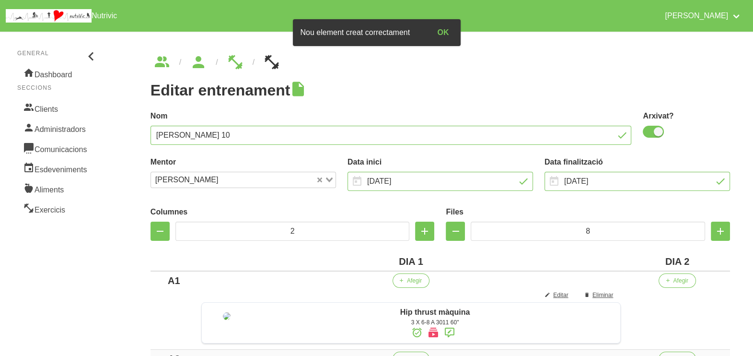
scroll to position [119, 0]
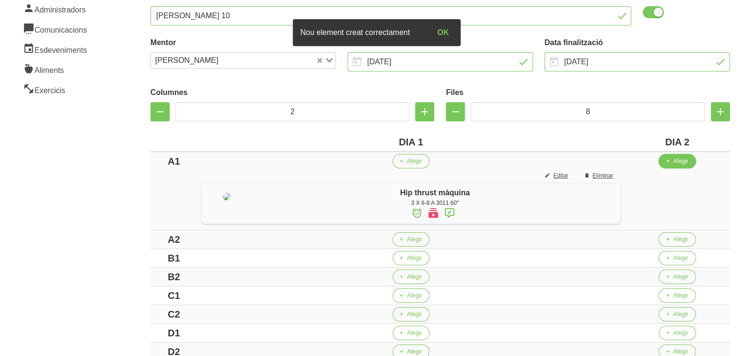
click at [671, 164] on span "button" at bounding box center [667, 161] width 9 height 9
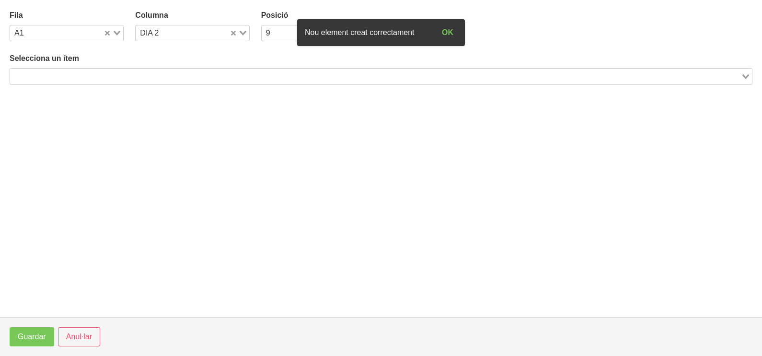
click at [142, 75] on input "Search for option" at bounding box center [375, 76] width 729 height 12
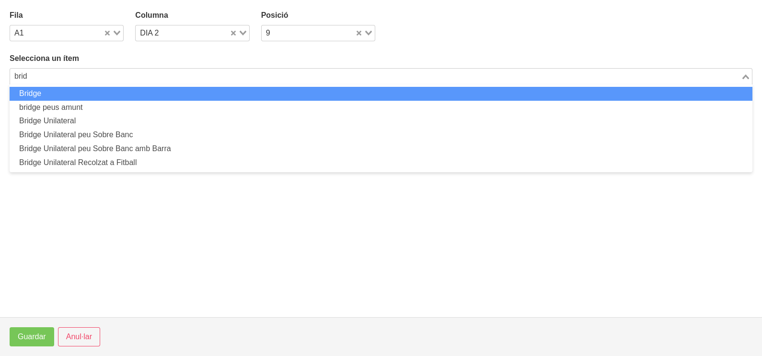
click at [131, 93] on li "Bridge" at bounding box center [381, 94] width 743 height 14
type input "brid"
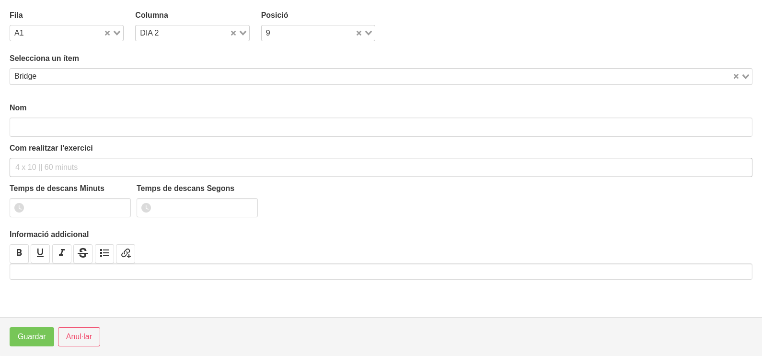
type input "Bridge"
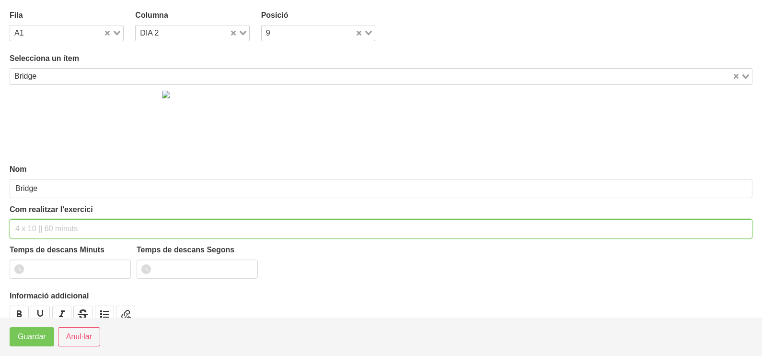
click at [46, 220] on input "text" at bounding box center [381, 228] width 743 height 19
type input "3 x 8-10 a 2011 60""
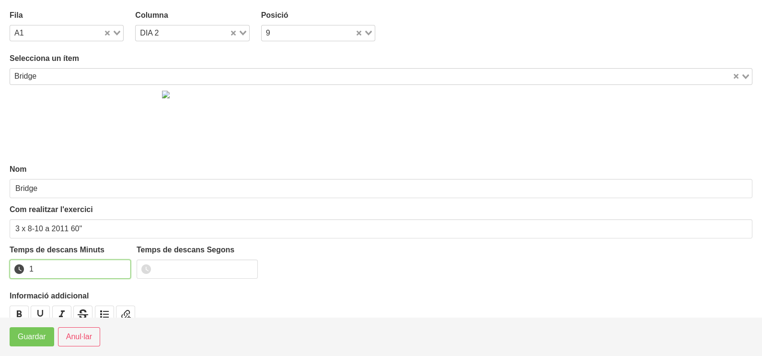
type input "1"
click at [123, 266] on input "1" at bounding box center [70, 268] width 121 height 19
click at [34, 338] on span "Guardar" at bounding box center [32, 337] width 28 height 12
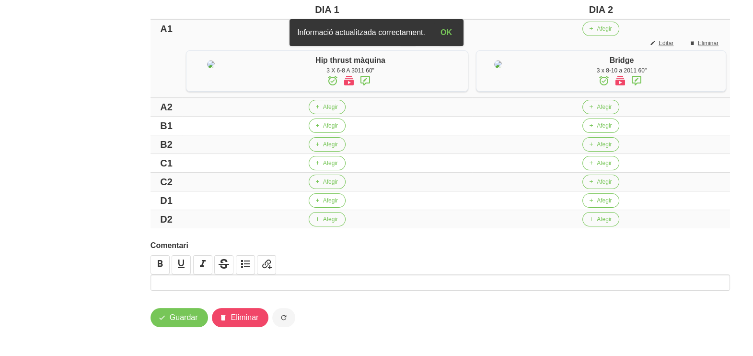
scroll to position [281, 0]
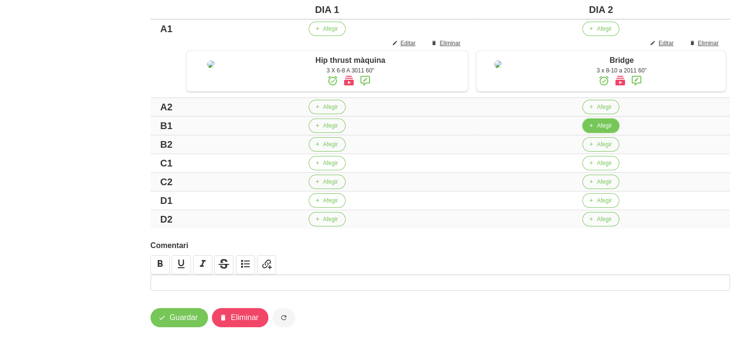
click at [597, 127] on span "Afegir" at bounding box center [604, 125] width 15 height 9
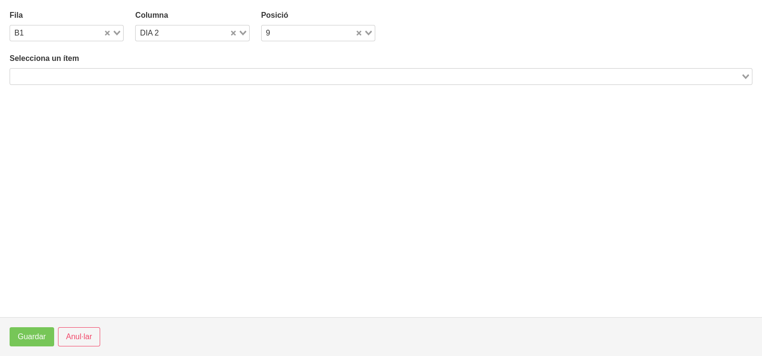
click at [128, 79] on input "Search for option" at bounding box center [375, 76] width 729 height 12
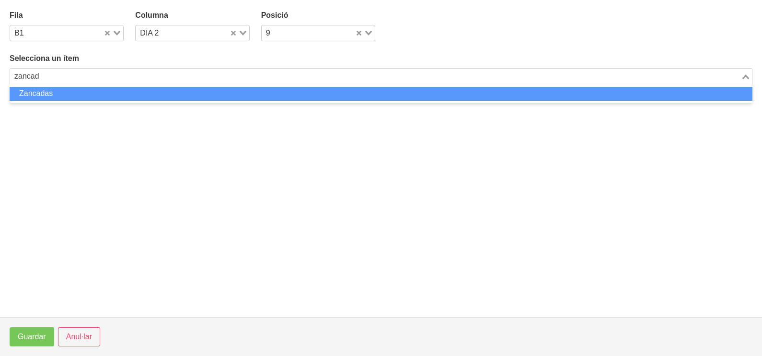
click at [74, 93] on li "Zancadas" at bounding box center [381, 94] width 743 height 14
type input "zancad"
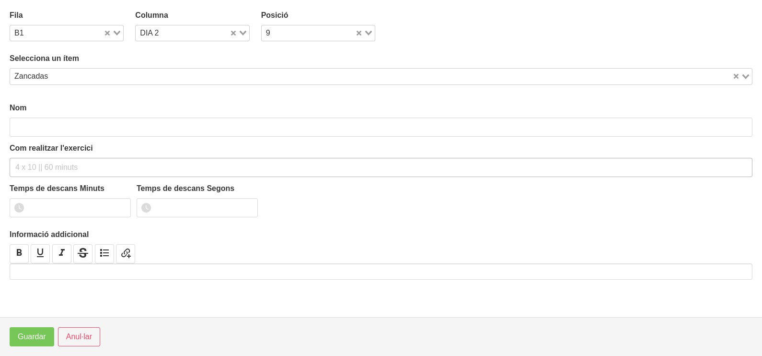
type input "Zancadas"
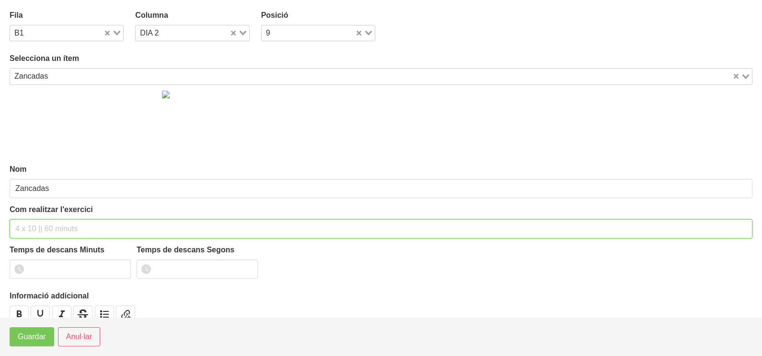
click at [34, 226] on input "text" at bounding box center [381, 228] width 743 height 19
type input "3 x 16-20 a 2010 60""
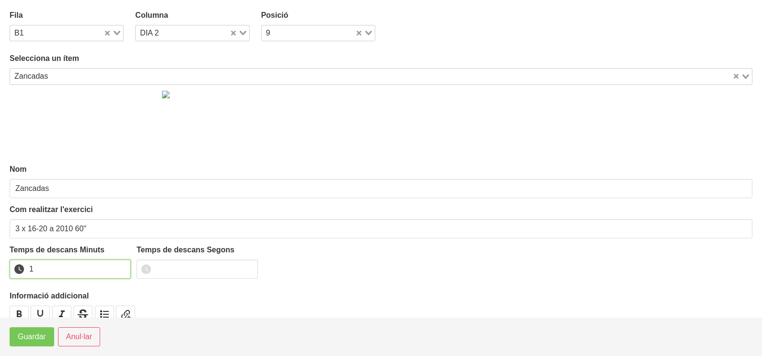
type input "1"
click at [121, 266] on input "1" at bounding box center [70, 268] width 121 height 19
click at [34, 336] on span "Guardar" at bounding box center [32, 337] width 28 height 12
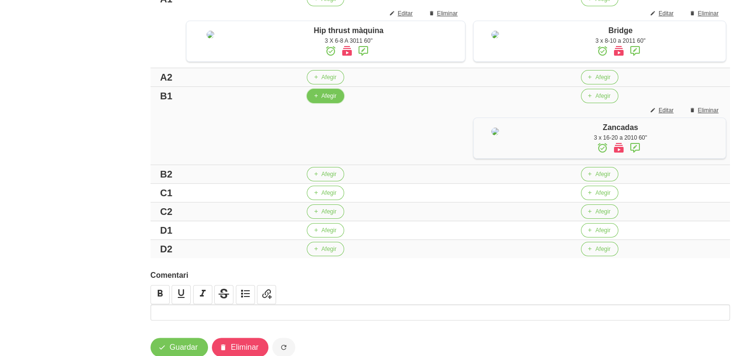
click at [322, 100] on span "Afegir" at bounding box center [328, 96] width 15 height 9
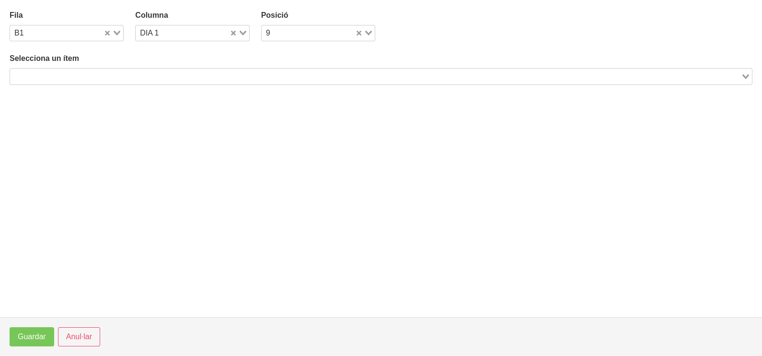
click at [137, 70] on input "Search for option" at bounding box center [375, 76] width 729 height 12
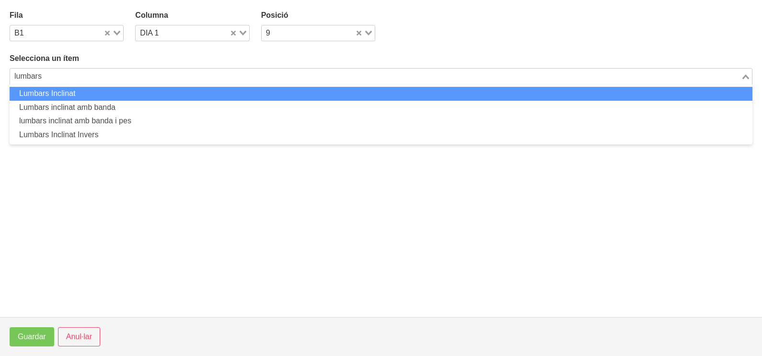
click at [86, 98] on li "Lumbars Inclinat" at bounding box center [381, 94] width 743 height 14
type input "lumbars"
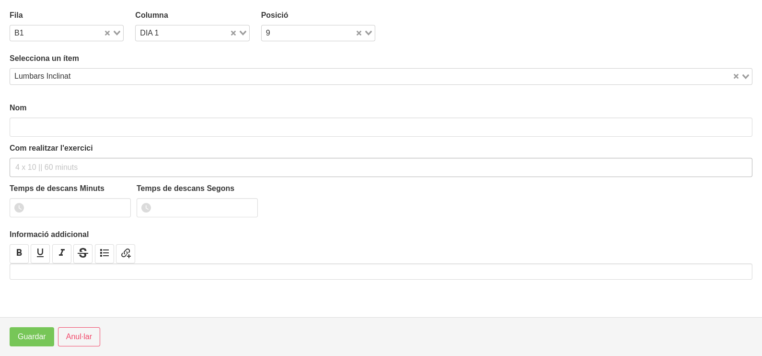
type input "Lumbars Inclinat"
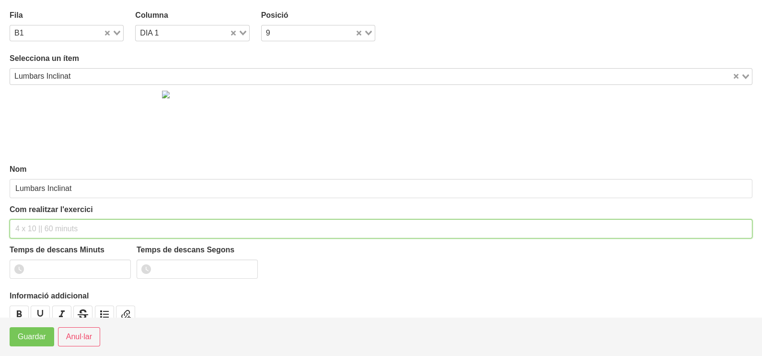
click at [48, 231] on input "text" at bounding box center [381, 228] width 743 height 19
type input "3 x 8-10 a 2011 60""
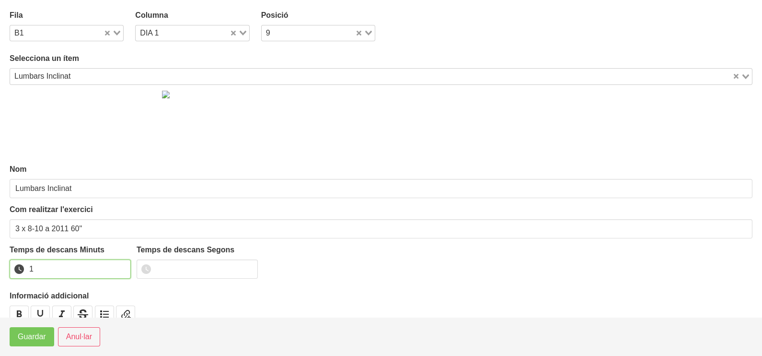
drag, startPoint x: 120, startPoint y: 264, endPoint x: 115, endPoint y: 270, distance: 8.2
type input "1"
click at [120, 266] on input "1" at bounding box center [70, 268] width 121 height 19
click at [38, 340] on span "Guardar" at bounding box center [32, 337] width 28 height 12
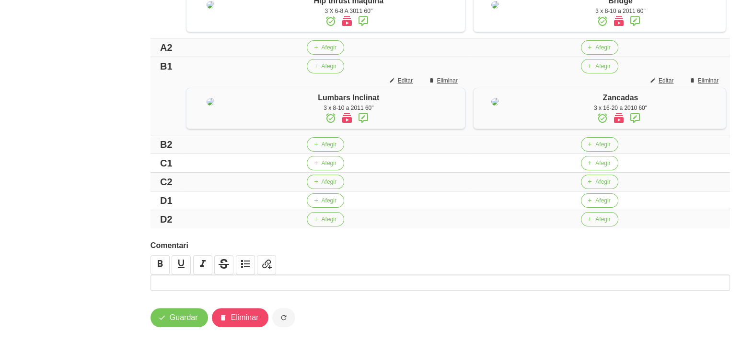
scroll to position [372, 0]
click at [321, 164] on span "Afegir" at bounding box center [328, 163] width 15 height 9
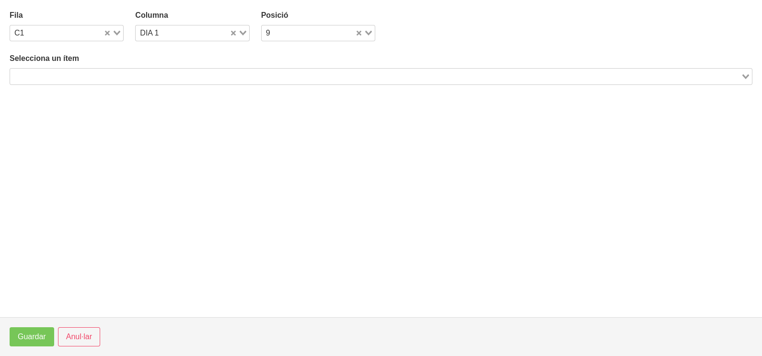
click at [150, 74] on input "Search for option" at bounding box center [375, 76] width 729 height 12
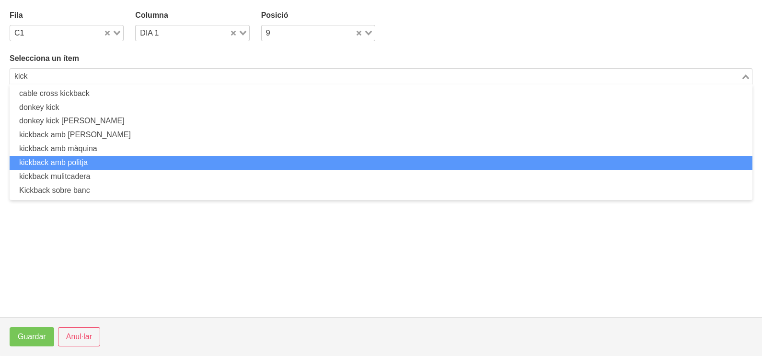
click at [103, 166] on li "kickback amb politja" at bounding box center [381, 163] width 743 height 14
type input "kick"
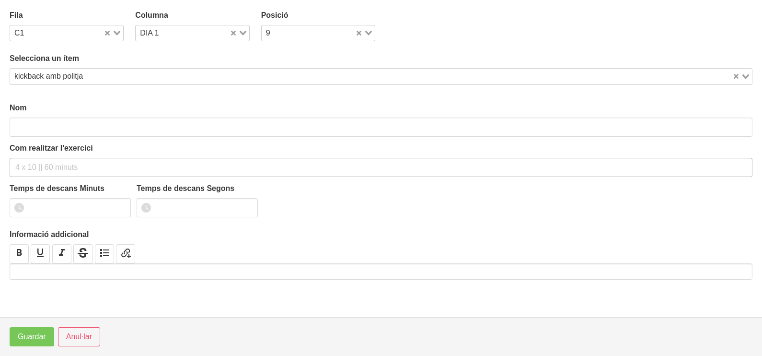
type input "kickback amb politja"
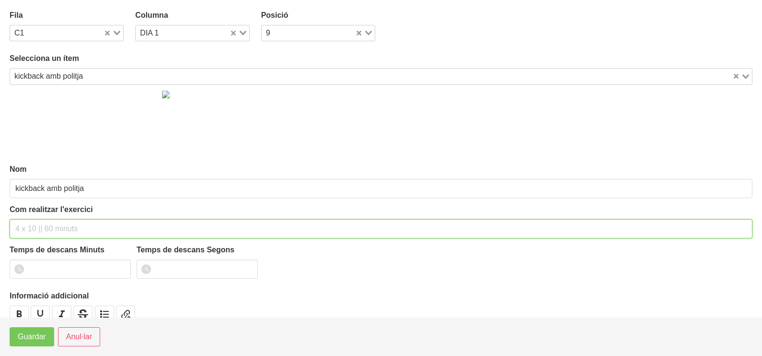
click at [55, 224] on input "text" at bounding box center [381, 228] width 743 height 19
type input "3 x 10-12 a 2010 60""
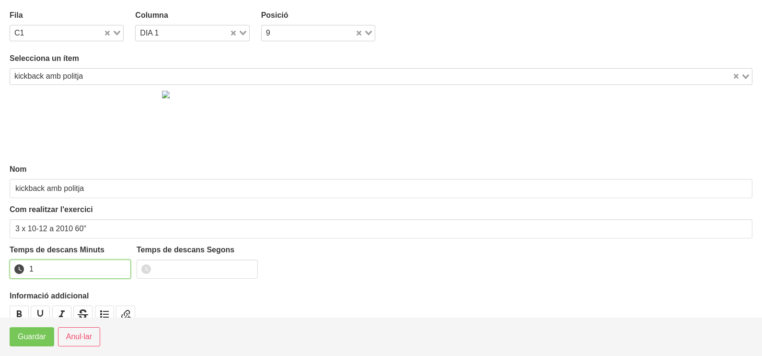
type input "1"
click at [119, 265] on input "1" at bounding box center [70, 268] width 121 height 19
click at [38, 332] on span "Guardar" at bounding box center [32, 337] width 28 height 12
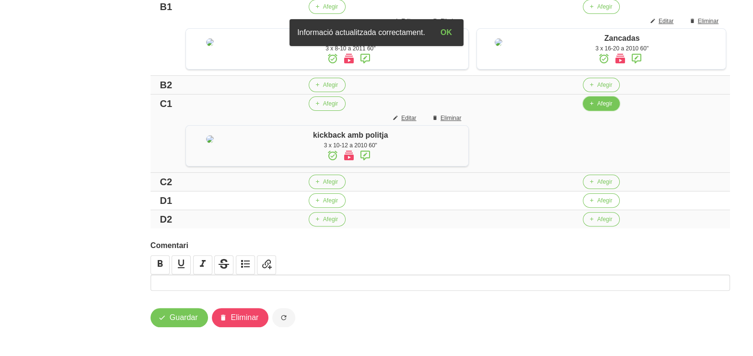
click at [597, 108] on span "Afegir" at bounding box center [604, 103] width 15 height 9
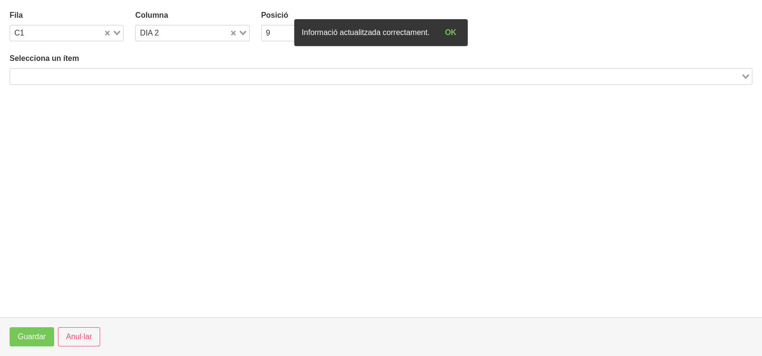
click at [185, 74] on input "Search for option" at bounding box center [375, 76] width 729 height 12
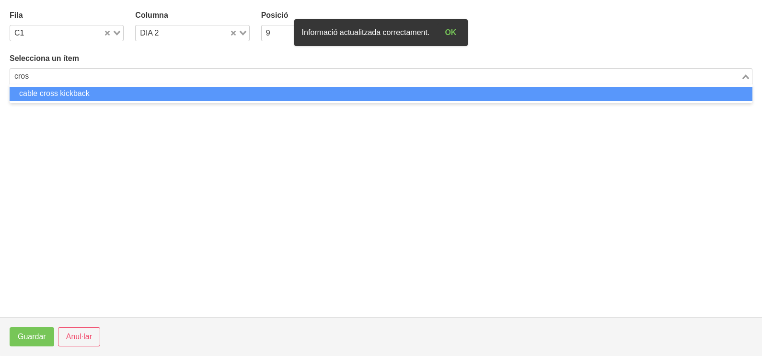
click at [91, 91] on li "cable cross kickback" at bounding box center [381, 94] width 743 height 14
type input "cros"
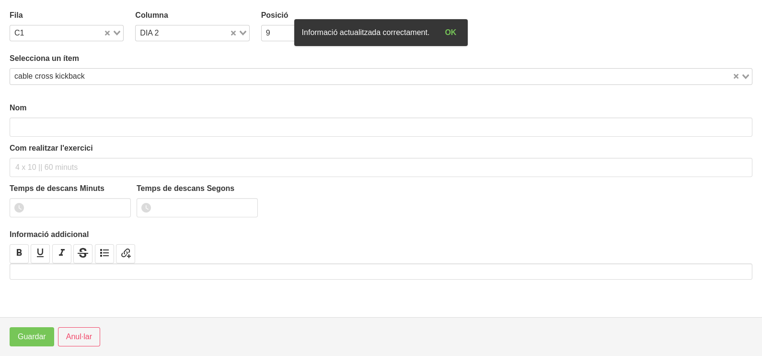
type input "cable cross kickback"
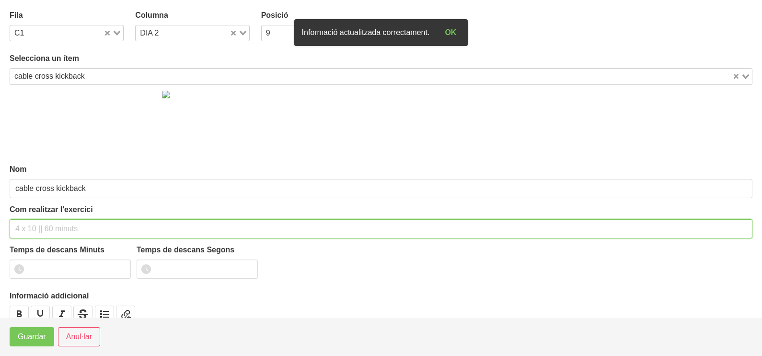
click at [45, 224] on input "text" at bounding box center [381, 228] width 743 height 19
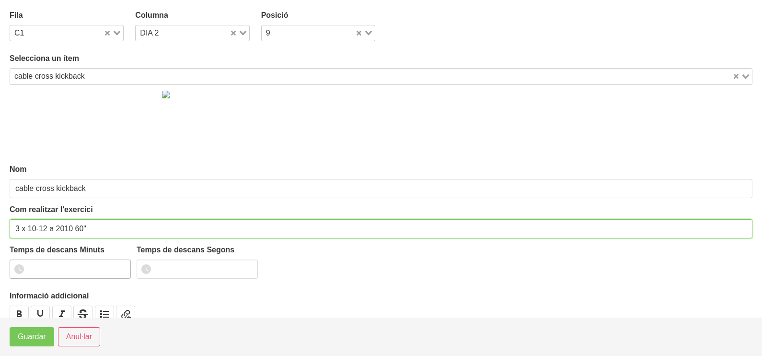
type input "3 x 10-12 a 2010 60""
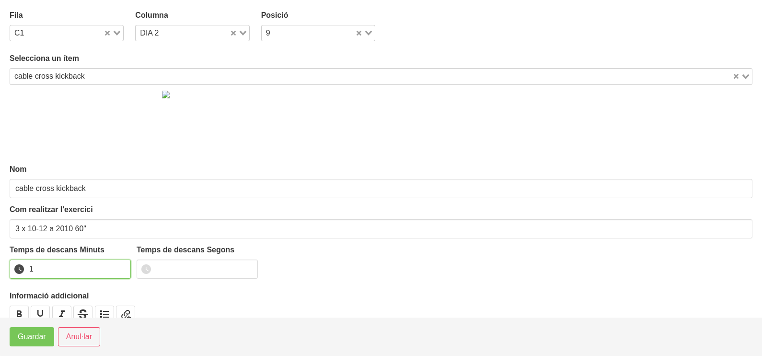
drag, startPoint x: 120, startPoint y: 265, endPoint x: 51, endPoint y: 312, distance: 84.0
type input "1"
click at [118, 266] on input "1" at bounding box center [70, 268] width 121 height 19
click at [22, 347] on footer "Guardar Anul·lar" at bounding box center [381, 336] width 762 height 39
click at [24, 341] on span "Guardar" at bounding box center [32, 337] width 28 height 12
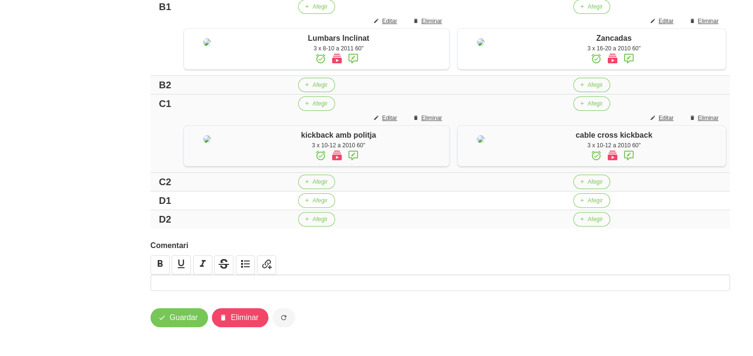
scroll to position [463, 0]
click at [319, 202] on span "Afegir" at bounding box center [319, 200] width 15 height 9
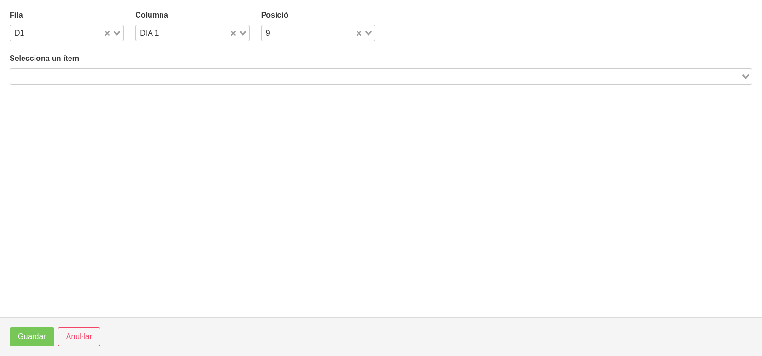
click at [134, 76] on input "Search for option" at bounding box center [375, 76] width 729 height 12
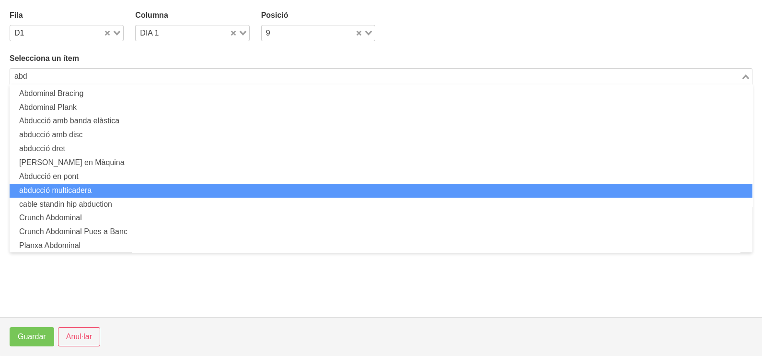
click at [100, 186] on li "abducció multicadera" at bounding box center [381, 191] width 743 height 14
type input "abd"
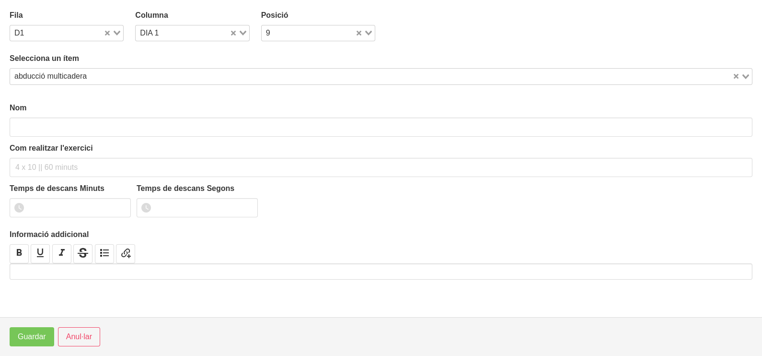
type input "abducció multicadera"
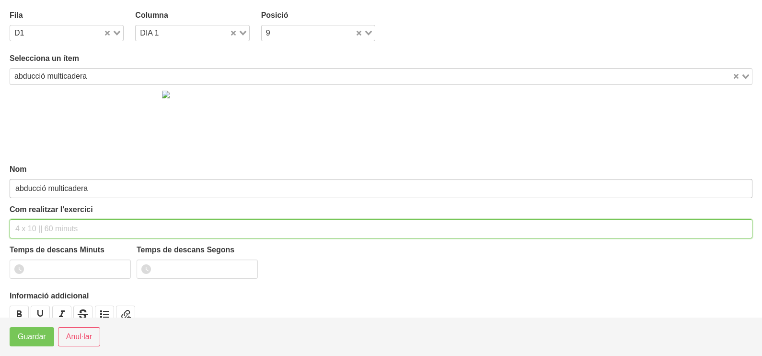
drag, startPoint x: 43, startPoint y: 230, endPoint x: 58, endPoint y: 196, distance: 37.1
click at [46, 226] on input "text" at bounding box center [381, 228] width 743 height 19
type input "3 x 10-12 (avantpenúltim forat) 60""
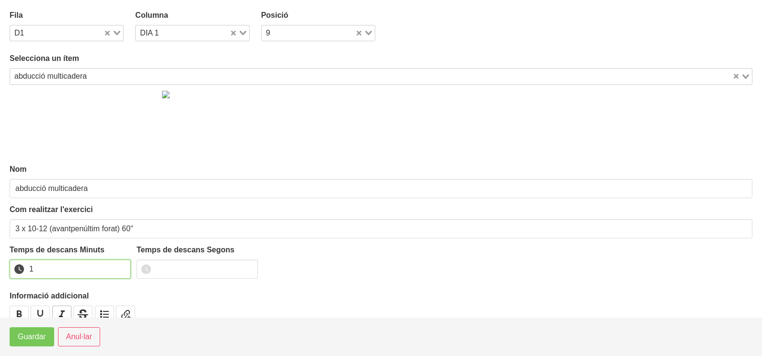
drag, startPoint x: 121, startPoint y: 265, endPoint x: 67, endPoint y: 308, distance: 68.9
type input "1"
click at [120, 266] on input "1" at bounding box center [70, 268] width 121 height 19
click at [37, 340] on span "Guardar" at bounding box center [32, 337] width 28 height 12
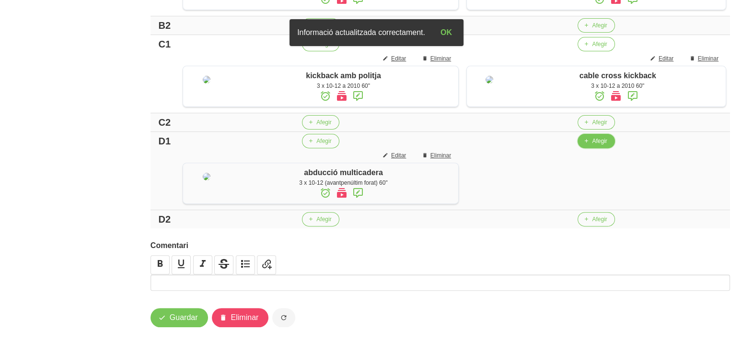
click at [604, 145] on span "Afegir" at bounding box center [599, 141] width 15 height 9
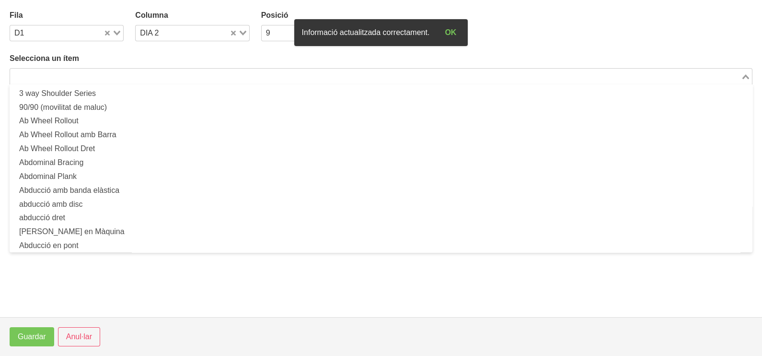
click at [133, 74] on input "Search for option" at bounding box center [375, 76] width 729 height 12
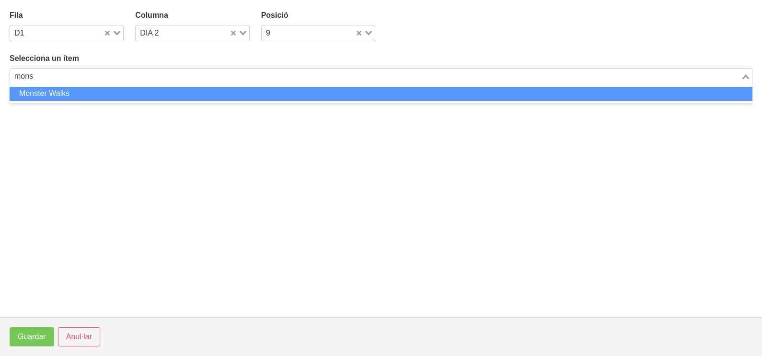
click at [131, 94] on li "Monster Walks" at bounding box center [381, 94] width 743 height 14
type input "mons"
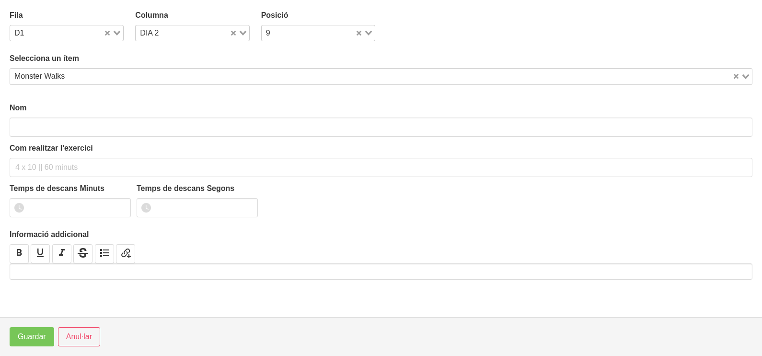
type input "Monster Walks"
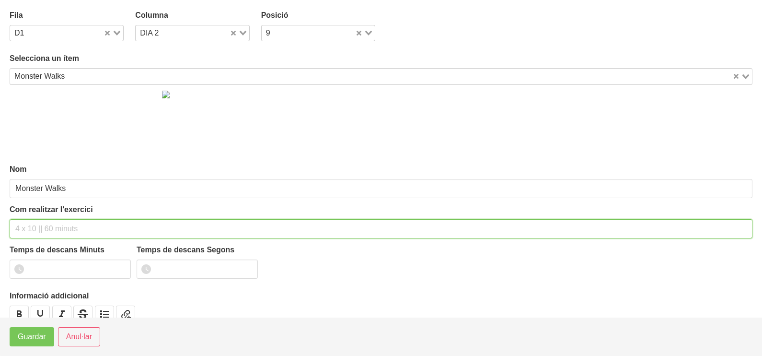
click at [33, 229] on input "text" at bounding box center [381, 228] width 743 height 19
type input "3 x 6 pistes NA 60""
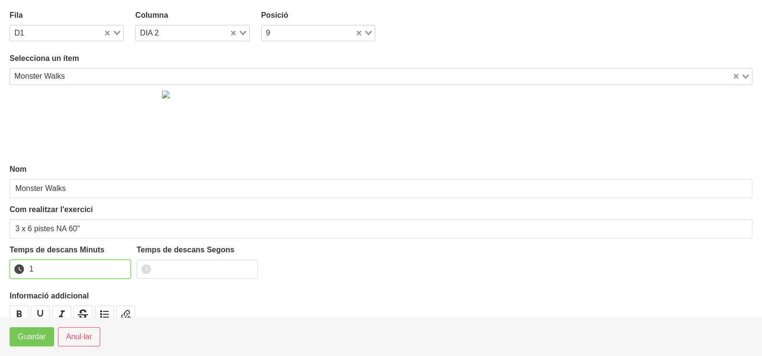
type input "1"
click at [120, 266] on input "1" at bounding box center [70, 268] width 121 height 19
click at [35, 336] on span "Guardar" at bounding box center [32, 337] width 28 height 12
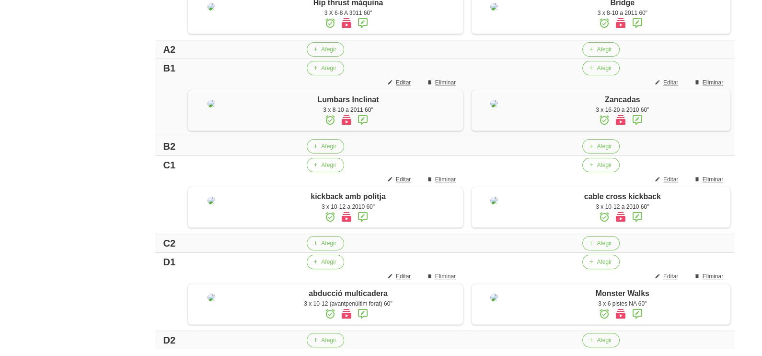
scroll to position [522, 0]
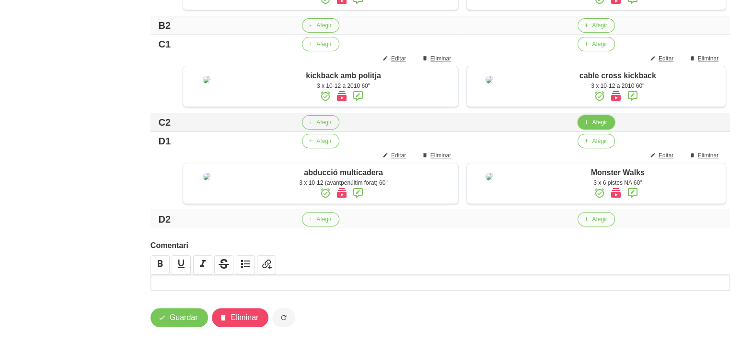
click at [597, 121] on button "Afegir" at bounding box center [596, 122] width 37 height 14
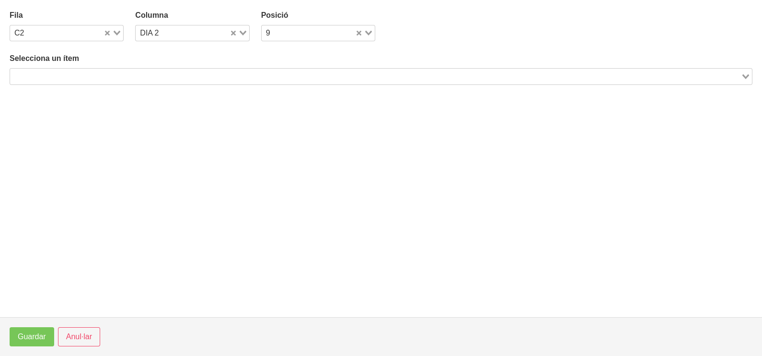
click at [131, 77] on input "Search for option" at bounding box center [375, 76] width 729 height 12
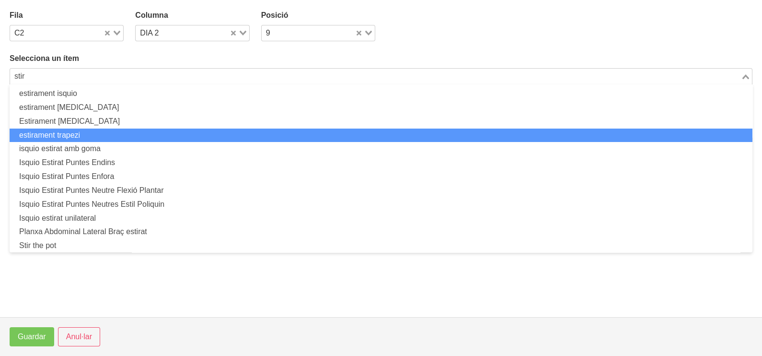
scroll to position [72, 0]
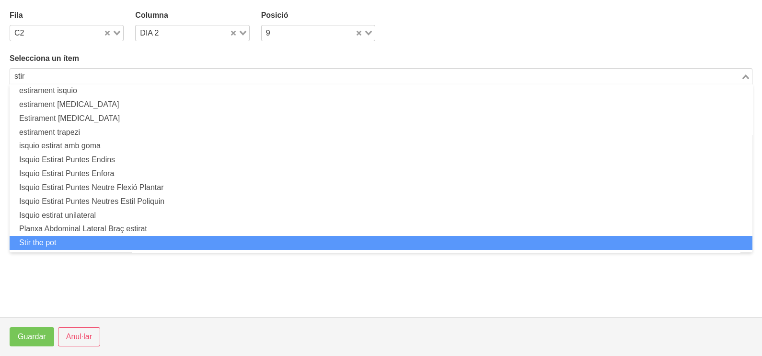
click at [84, 238] on li "Stir the pot" at bounding box center [381, 243] width 743 height 14
type input "stir"
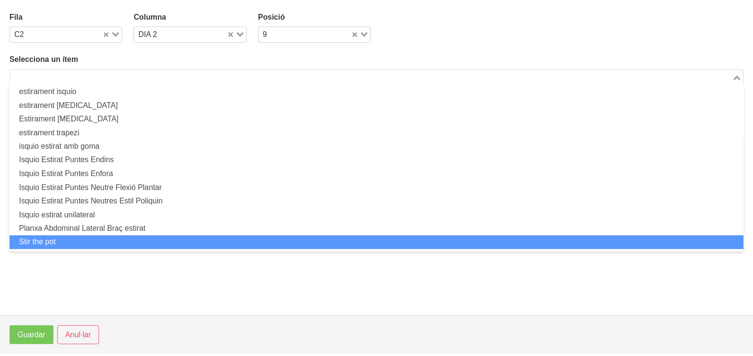
scroll to position [2, 0]
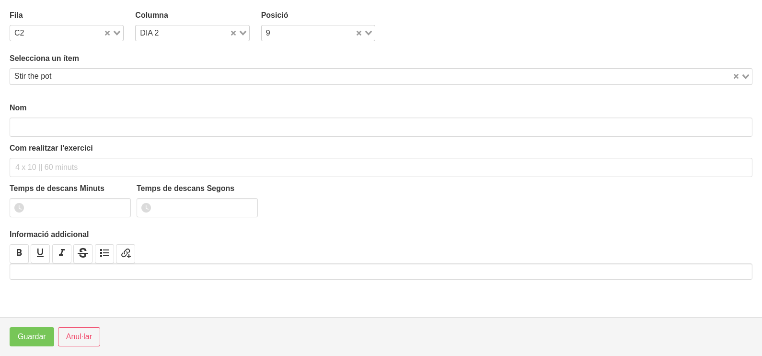
type input "Stir the pot"
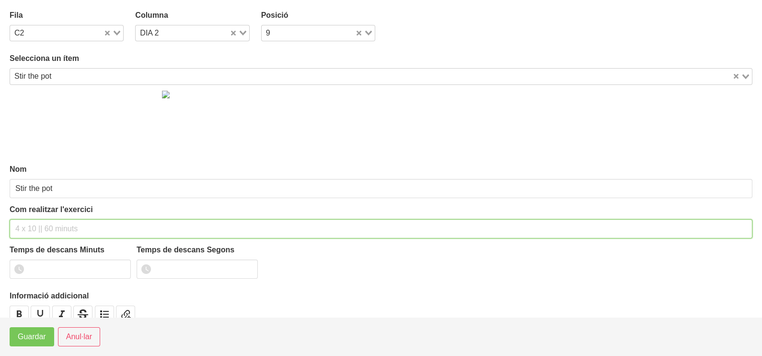
click at [40, 227] on input "text" at bounding box center [381, 228] width 743 height 19
type input "3 x 12 (cercles) 60""
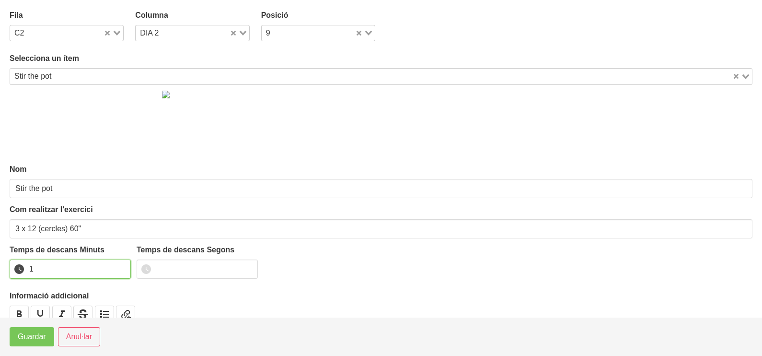
type input "1"
click at [119, 266] on input "1" at bounding box center [70, 268] width 121 height 19
click at [31, 334] on span "Guardar" at bounding box center [32, 337] width 28 height 12
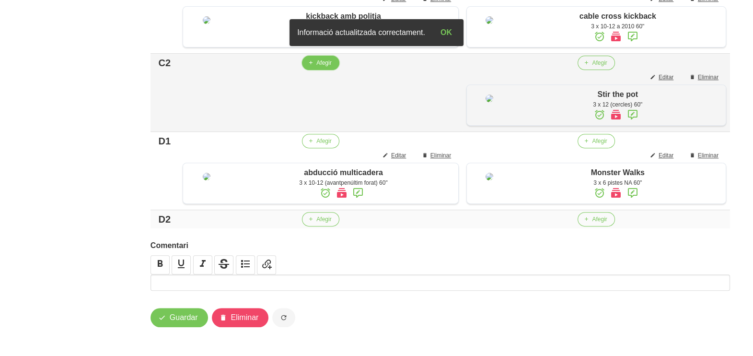
click at [324, 67] on span "Afegir" at bounding box center [323, 62] width 15 height 9
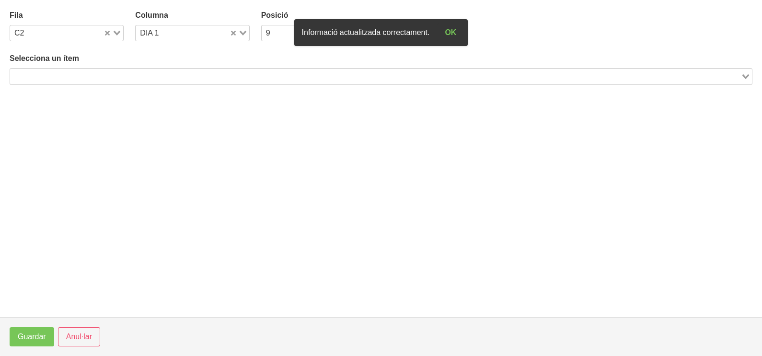
click at [110, 74] on input "Search for option" at bounding box center [375, 76] width 729 height 12
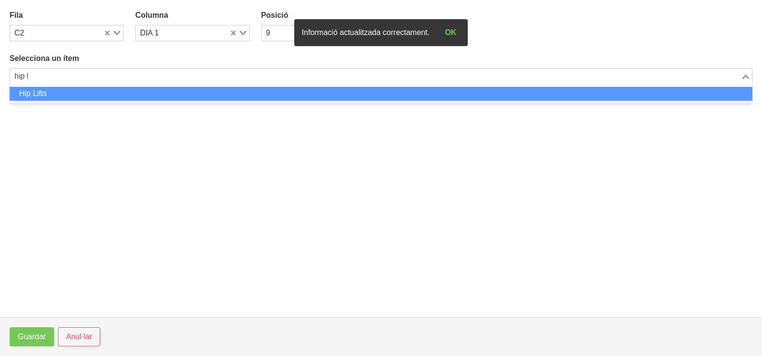
click at [107, 93] on li "Hip Lifts" at bounding box center [381, 94] width 743 height 14
type input "hip l"
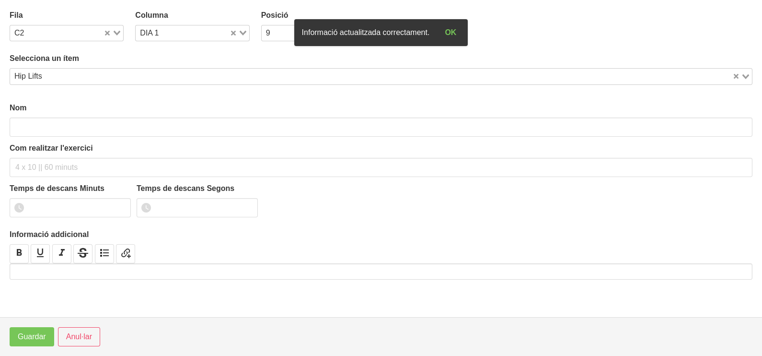
type input "Hip Lifts"
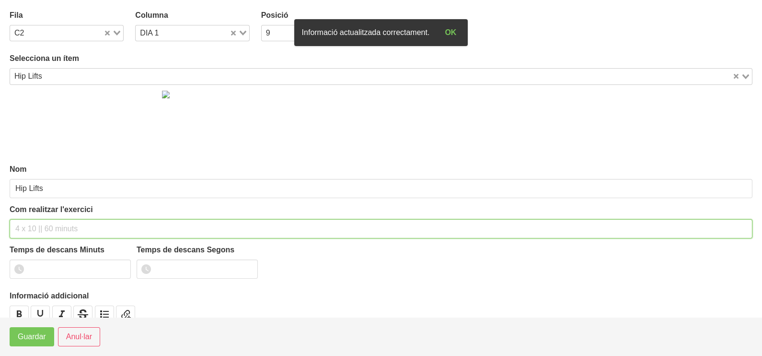
click at [31, 224] on input "text" at bounding box center [381, 228] width 743 height 19
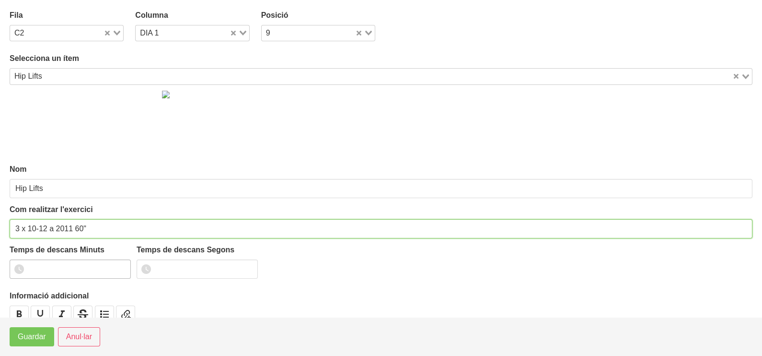
type input "3 x 10-12 a 2011 60""
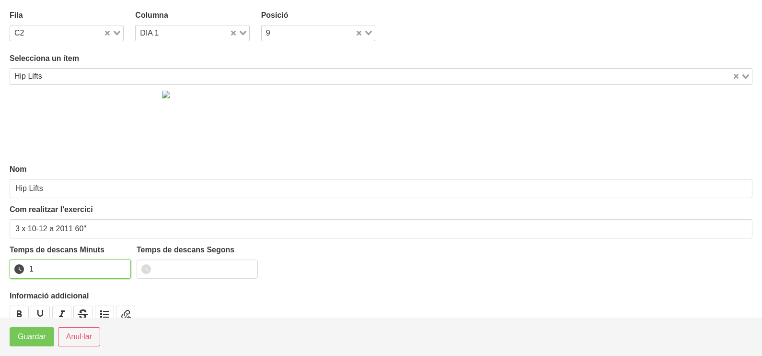
drag, startPoint x: 121, startPoint y: 264, endPoint x: 53, endPoint y: 312, distance: 83.6
type input "1"
click at [117, 266] on input "1" at bounding box center [70, 268] width 121 height 19
click at [41, 334] on span "Guardar" at bounding box center [32, 337] width 28 height 12
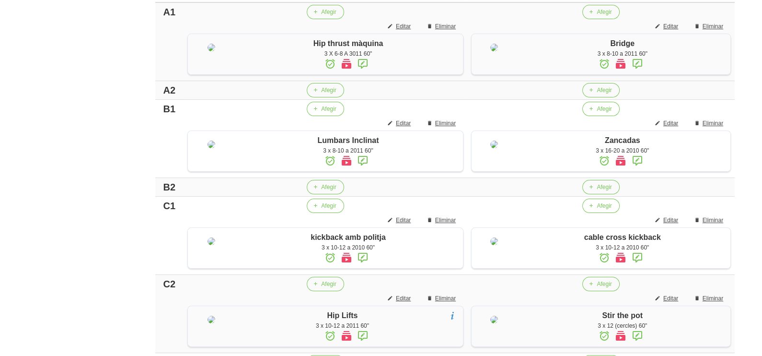
scroll to position [283, 0]
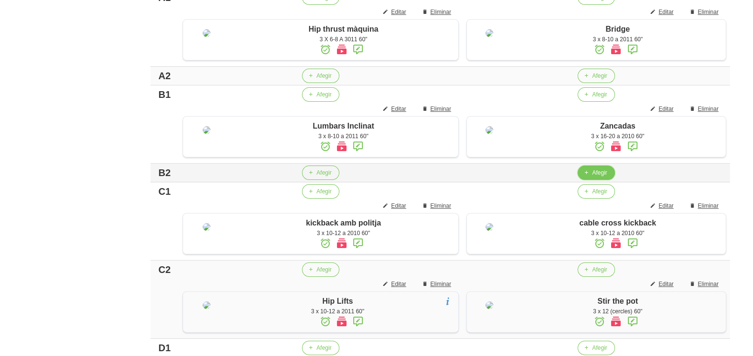
click at [605, 177] on span "Afegir" at bounding box center [599, 172] width 15 height 9
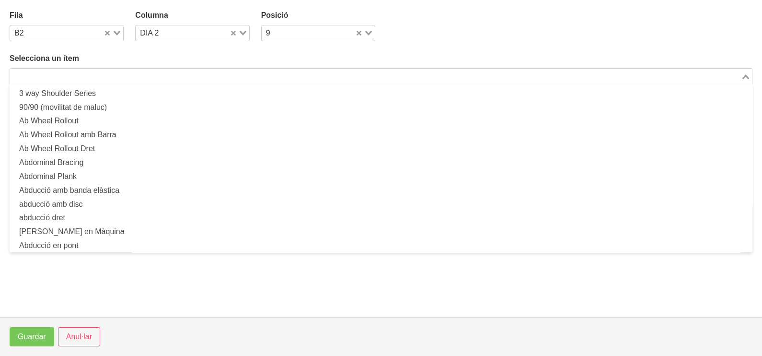
click at [157, 79] on input "Search for option" at bounding box center [375, 76] width 729 height 12
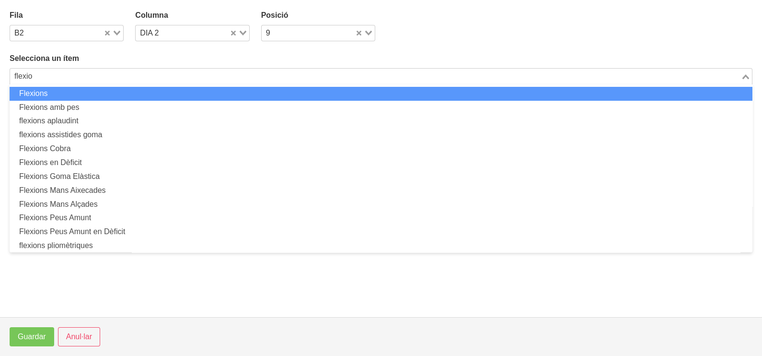
click at [120, 91] on li "Flexions" at bounding box center [381, 94] width 743 height 14
type input "flexio"
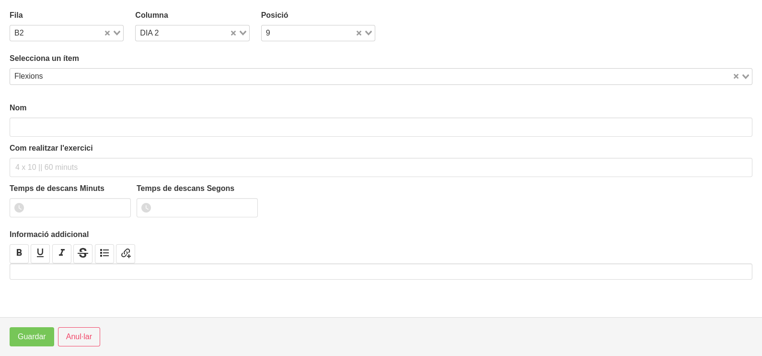
type input "Flexions"
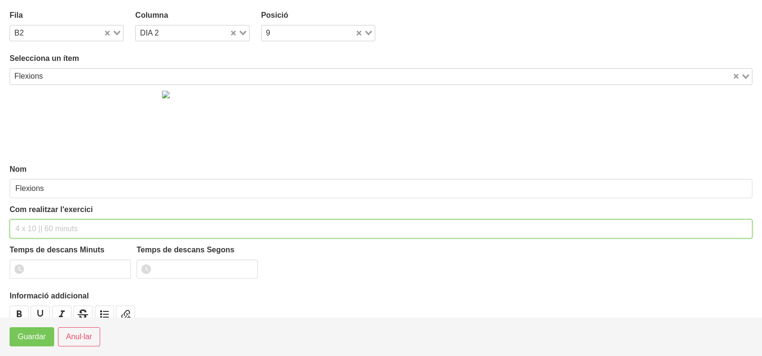
click at [44, 222] on input "text" at bounding box center [381, 228] width 743 height 19
type input "3 x màx a 3010 60""
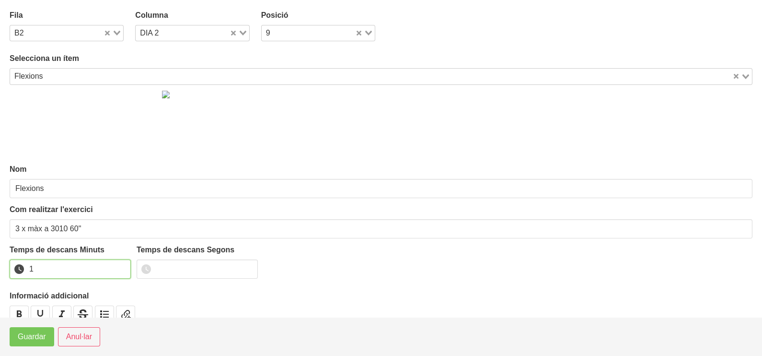
type input "1"
click at [120, 265] on input "1" at bounding box center [70, 268] width 121 height 19
click at [30, 338] on span "Guardar" at bounding box center [32, 337] width 28 height 12
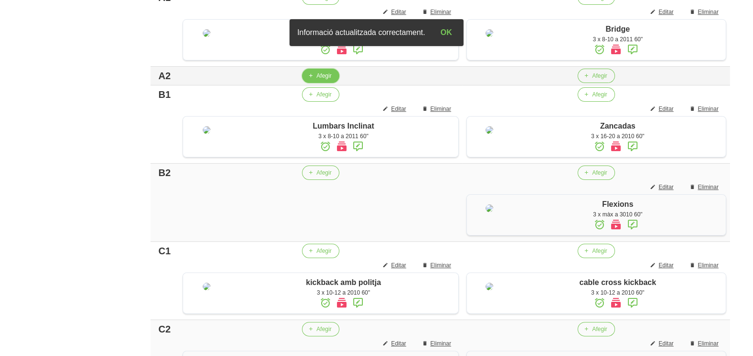
click at [325, 80] on span "Afegir" at bounding box center [323, 75] width 15 height 9
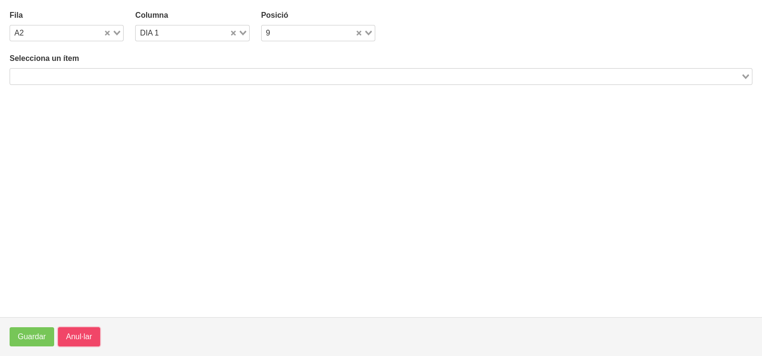
click at [79, 336] on span "Anul·lar" at bounding box center [79, 337] width 26 height 12
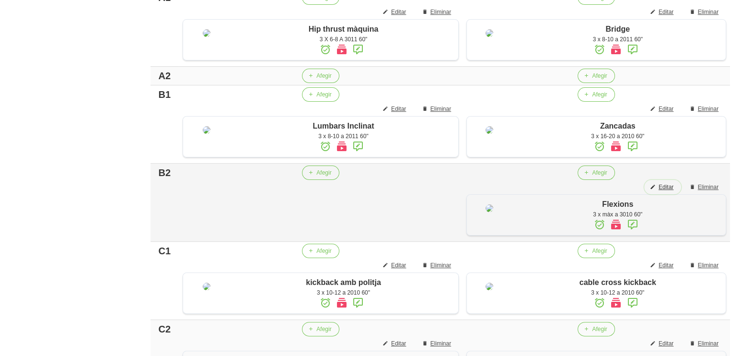
click at [667, 191] on span "Editar" at bounding box center [666, 187] width 15 height 9
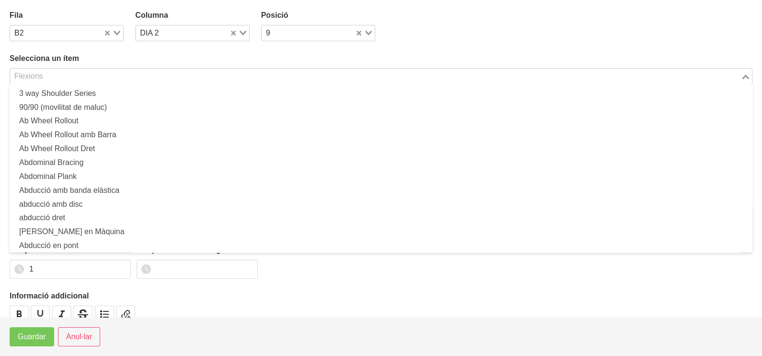
click at [86, 73] on input "Search for option" at bounding box center [375, 76] width 729 height 12
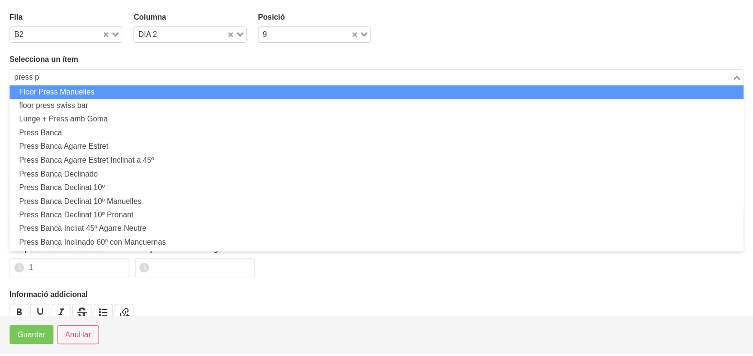
scroll to position [0, 0]
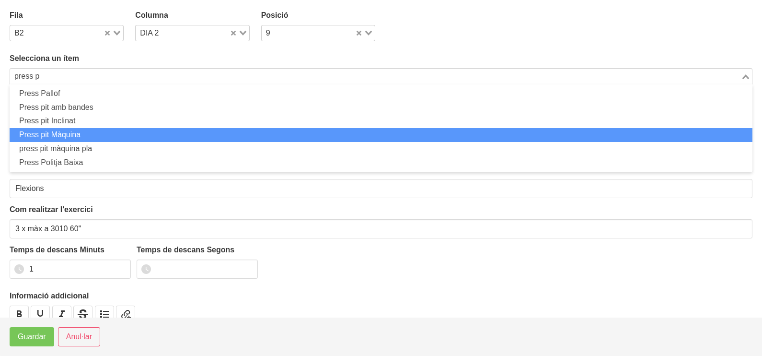
click at [92, 134] on li "Press pit Màquina" at bounding box center [381, 135] width 743 height 14
type input "press p"
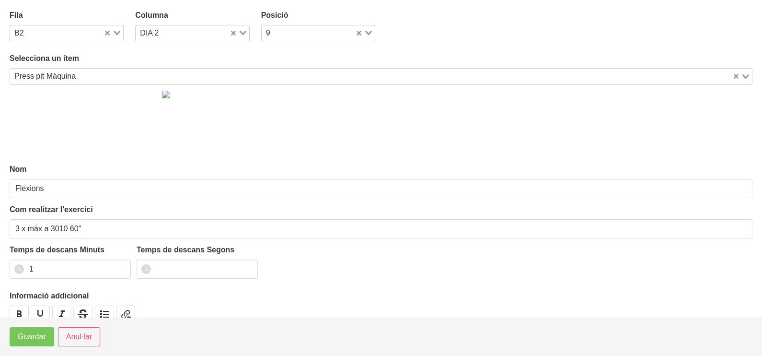
type input "Press pit Màquina"
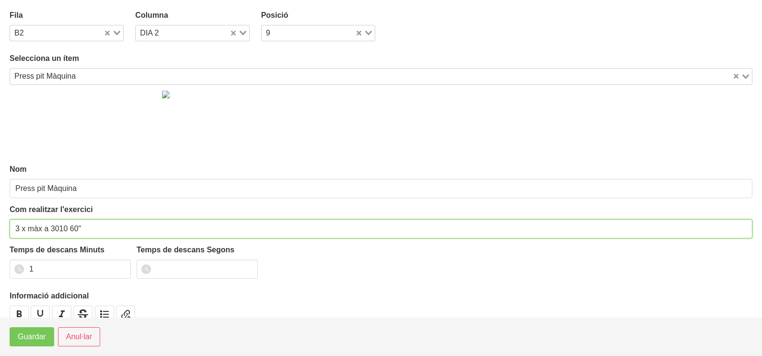
drag, startPoint x: 43, startPoint y: 225, endPoint x: 29, endPoint y: 229, distance: 14.9
click at [29, 229] on input "3 x màx a 3010 60"" at bounding box center [381, 228] width 743 height 19
type input "3 x 6-8 a 3010 60""
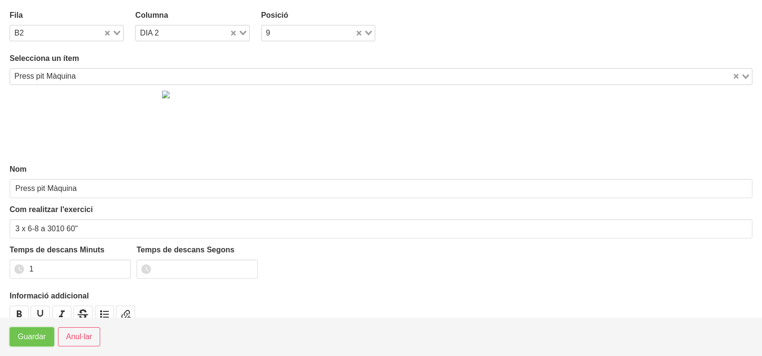
click at [27, 333] on span "Guardar" at bounding box center [32, 337] width 28 height 12
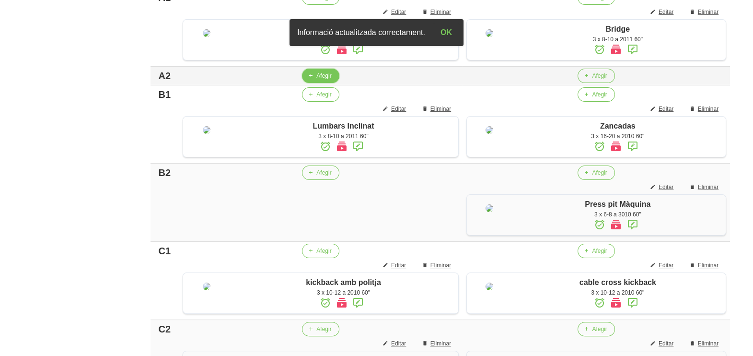
click at [316, 80] on span "Afegir" at bounding box center [323, 75] width 15 height 9
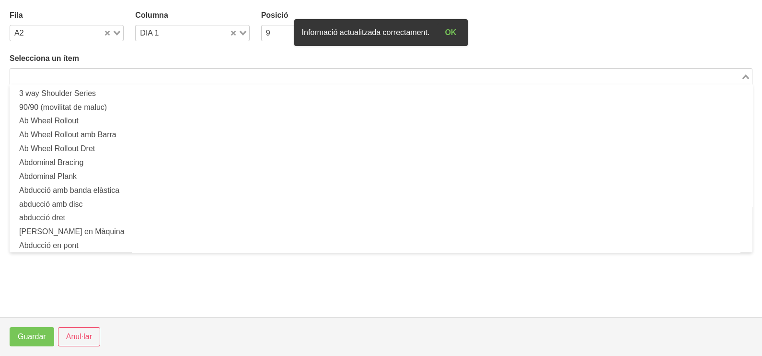
click at [155, 78] on input "Search for option" at bounding box center [375, 76] width 729 height 12
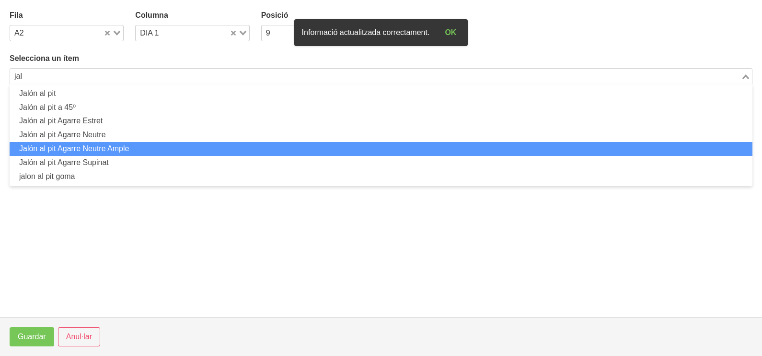
click at [142, 151] on li "Jalón al pit Agarre Neutre Ample" at bounding box center [381, 149] width 743 height 14
type input "jal"
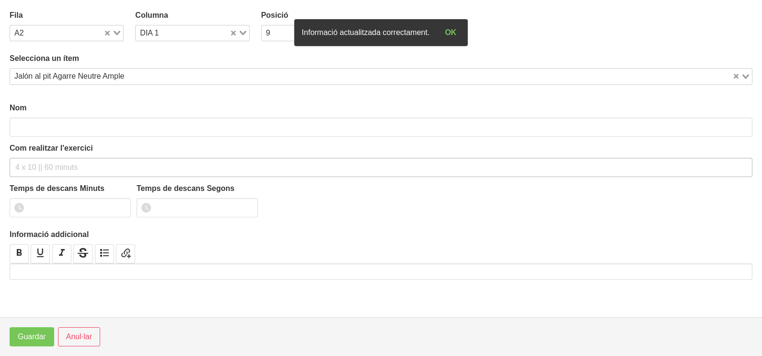
type input "Jalón al pit Agarre Neutre Ample"
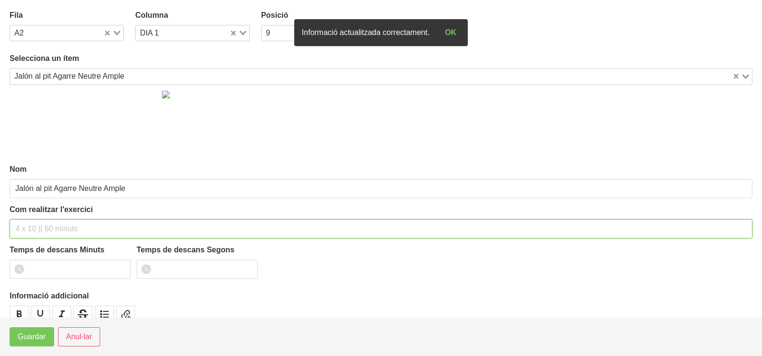
click at [43, 231] on input "text" at bounding box center [381, 228] width 743 height 19
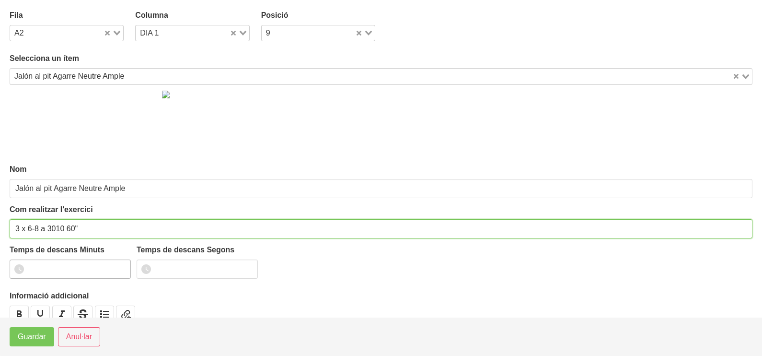
type input "3 x 6-8 a 3010 60""
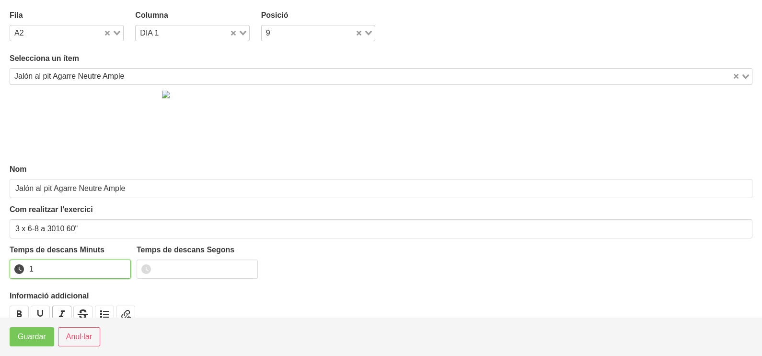
drag, startPoint x: 122, startPoint y: 265, endPoint x: 55, endPoint y: 314, distance: 83.3
type input "1"
click at [119, 268] on input "1" at bounding box center [70, 268] width 121 height 19
click at [42, 335] on span "Guardar" at bounding box center [32, 337] width 28 height 12
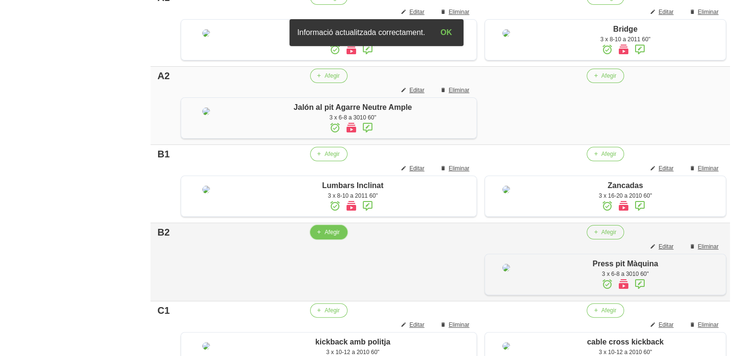
click at [328, 236] on span "Afegir" at bounding box center [331, 232] width 15 height 9
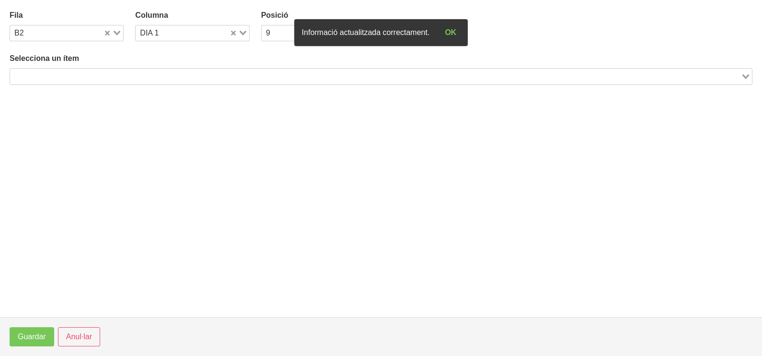
click at [138, 77] on input "Search for option" at bounding box center [375, 76] width 729 height 12
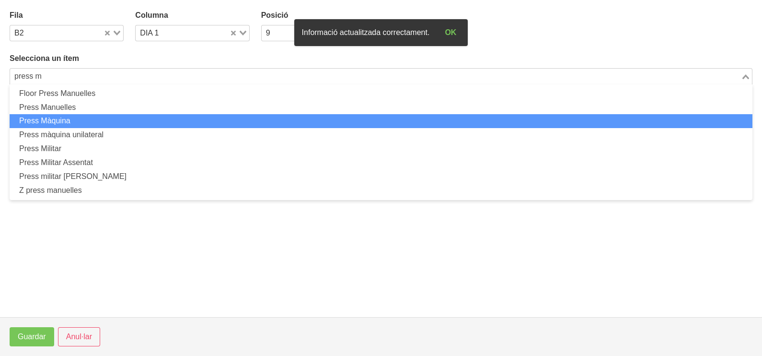
click at [111, 126] on li "Press Màquina" at bounding box center [381, 121] width 743 height 14
type input "press m"
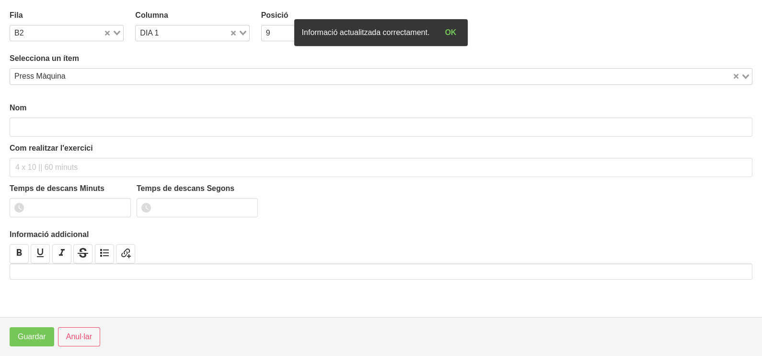
type input "Press Màquina"
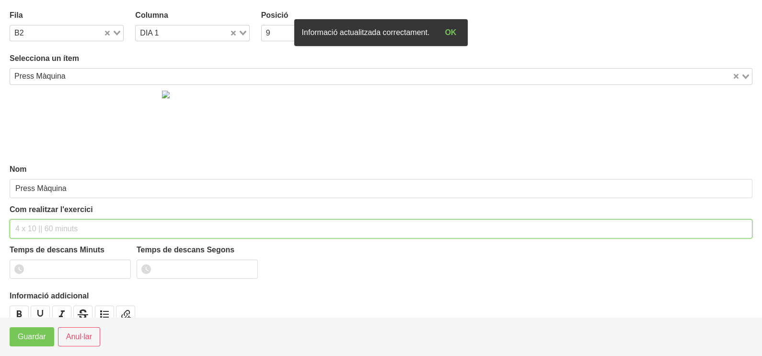
click at [37, 228] on input "text" at bounding box center [381, 228] width 743 height 19
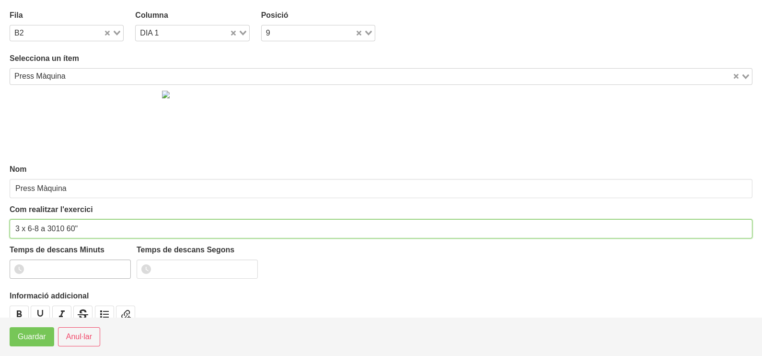
type input "3 x 6-8 a 3010 60""
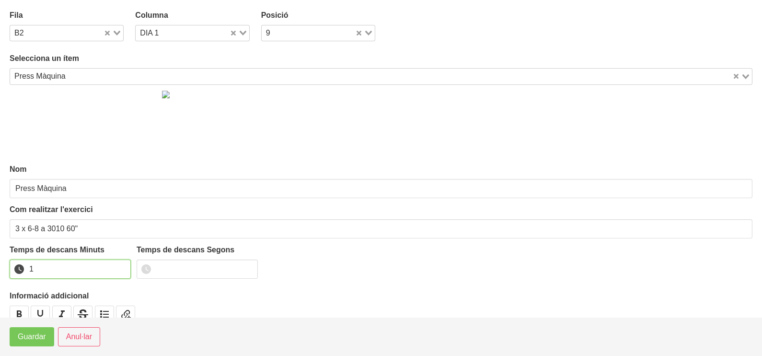
drag, startPoint x: 118, startPoint y: 266, endPoint x: 83, endPoint y: 289, distance: 42.5
type input "1"
click at [108, 271] on input "1" at bounding box center [70, 268] width 121 height 19
click at [17, 343] on button "Guardar" at bounding box center [32, 336] width 45 height 19
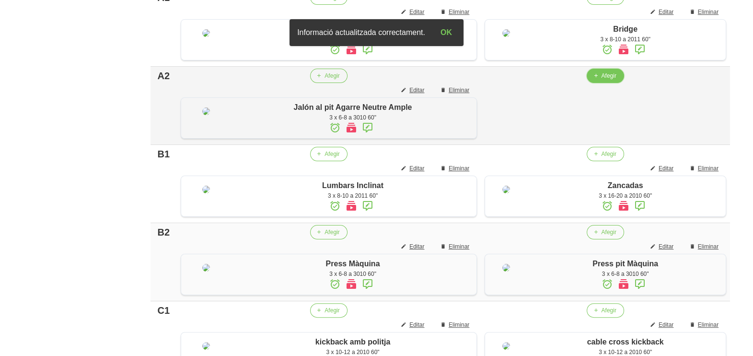
click at [599, 80] on span "button" at bounding box center [595, 75] width 9 height 9
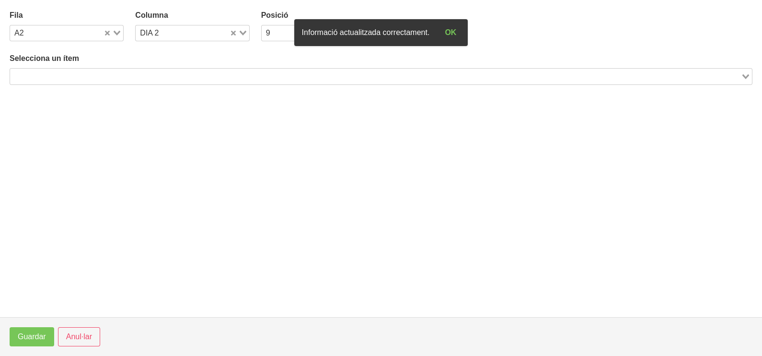
click at [186, 81] on input "Search for option" at bounding box center [375, 76] width 729 height 12
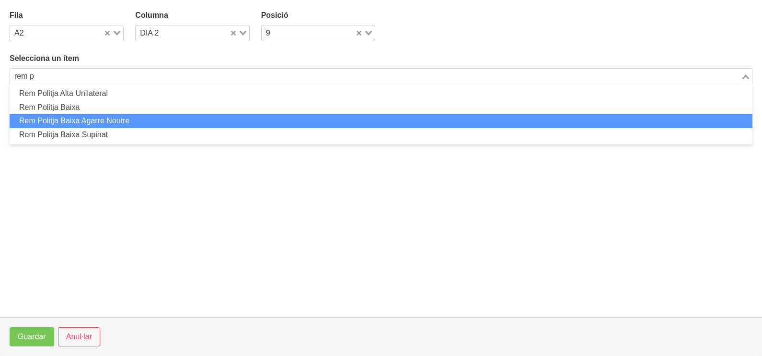
click at [98, 121] on li "Rem Politja Baixa Agarre Neutre" at bounding box center [381, 121] width 743 height 14
type input "rem p"
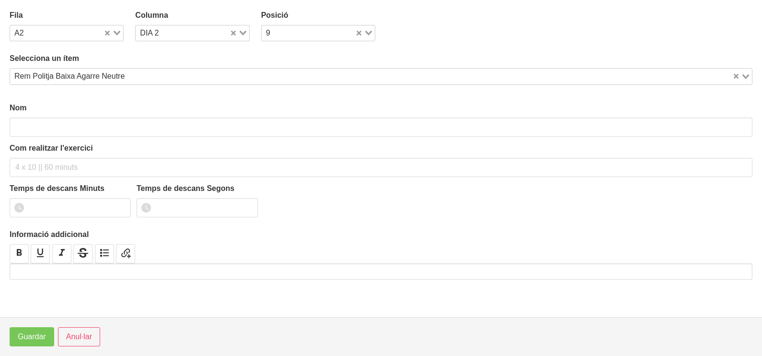
type input "Rem Politja Baixa Agarre Neutre"
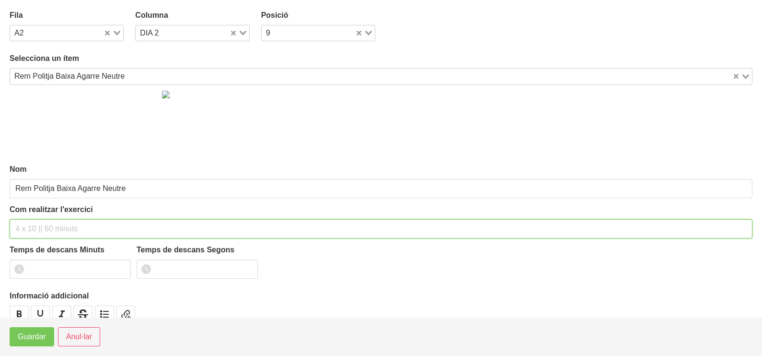
click at [45, 224] on input "text" at bounding box center [381, 228] width 743 height 19
type input "3 x 6-8 a 3011 60""
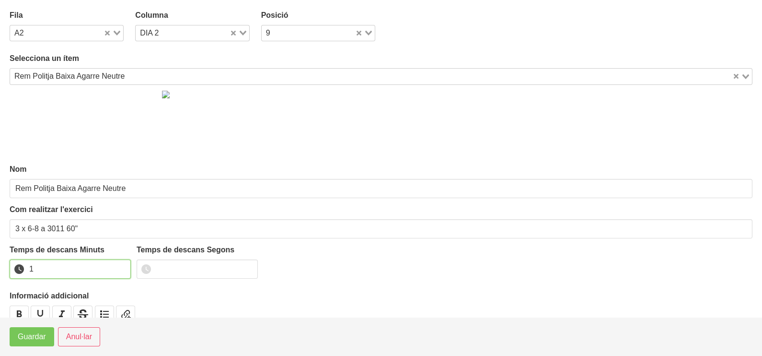
drag, startPoint x: 121, startPoint y: 266, endPoint x: 59, endPoint y: 316, distance: 79.3
type input "1"
click at [119, 268] on input "1" at bounding box center [70, 268] width 121 height 19
click at [29, 341] on span "Guardar" at bounding box center [32, 337] width 28 height 12
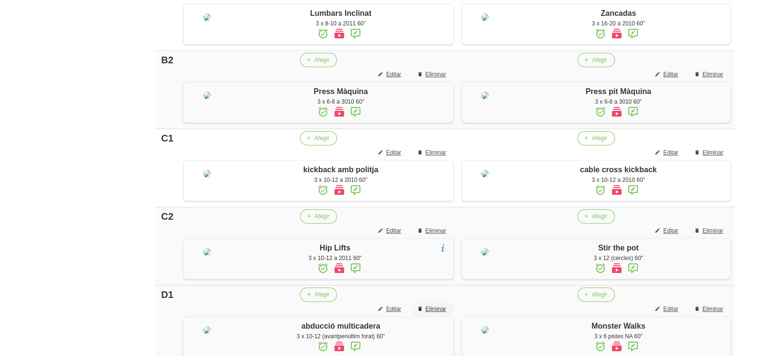
scroll to position [762, 0]
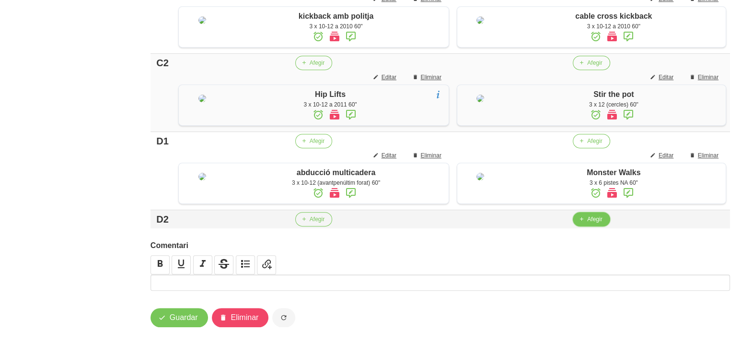
click at [585, 226] on button "Afegir" at bounding box center [591, 219] width 37 height 14
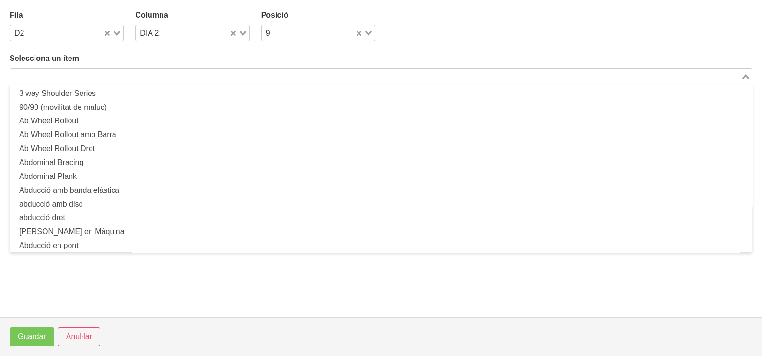
click at [178, 81] on input "Search for option" at bounding box center [375, 76] width 729 height 12
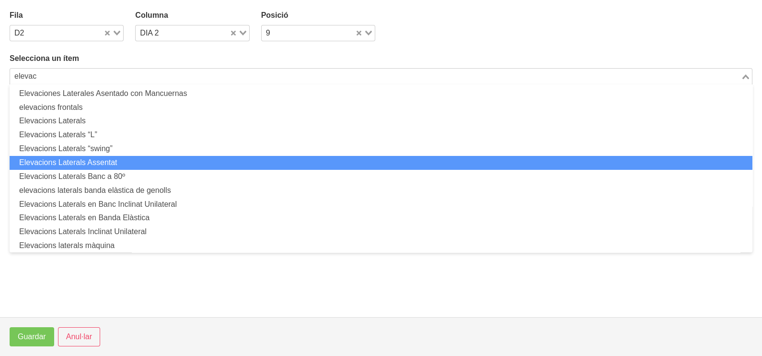
click at [144, 163] on li "Elevacions Laterals Assentat" at bounding box center [381, 163] width 743 height 14
type input "elevac"
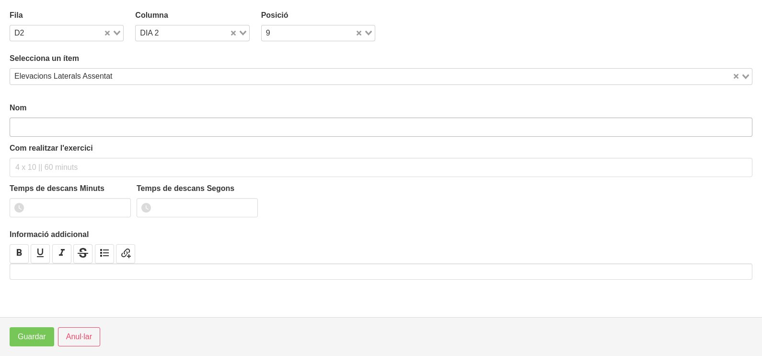
type input "Elevacions Laterals Assentat"
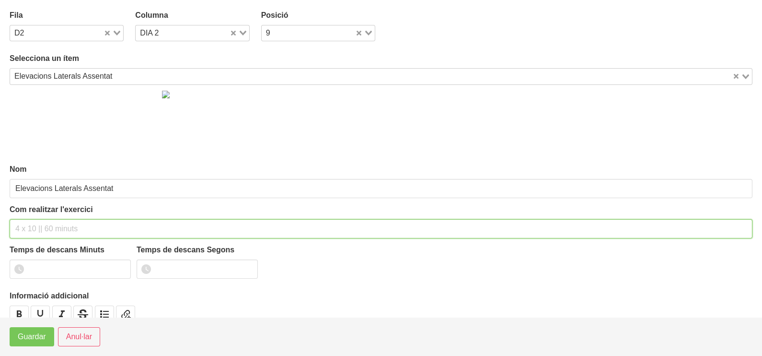
click at [38, 225] on input "text" at bounding box center [381, 228] width 743 height 19
type input "3 x 8-10 a 2010 60""
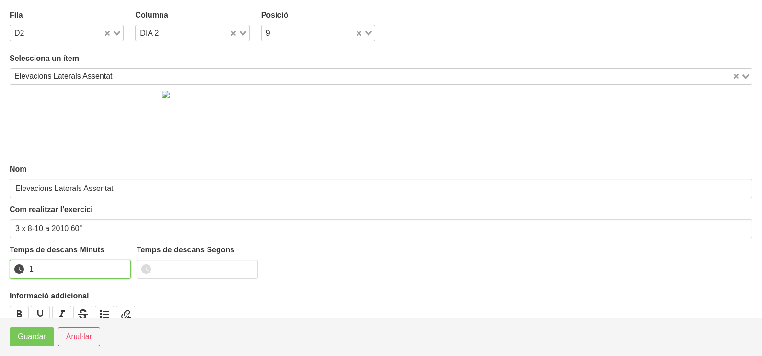
drag, startPoint x: 121, startPoint y: 264, endPoint x: 68, endPoint y: 300, distance: 63.5
type input "1"
click at [120, 266] on input "1" at bounding box center [70, 268] width 121 height 19
click at [38, 337] on span "Guardar" at bounding box center [32, 337] width 28 height 12
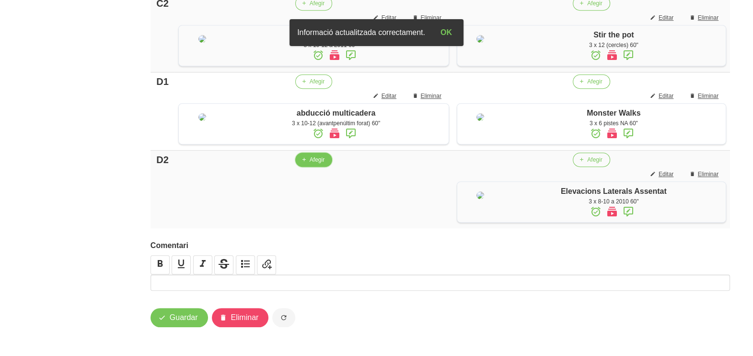
click at [314, 164] on span "Afegir" at bounding box center [317, 159] width 15 height 9
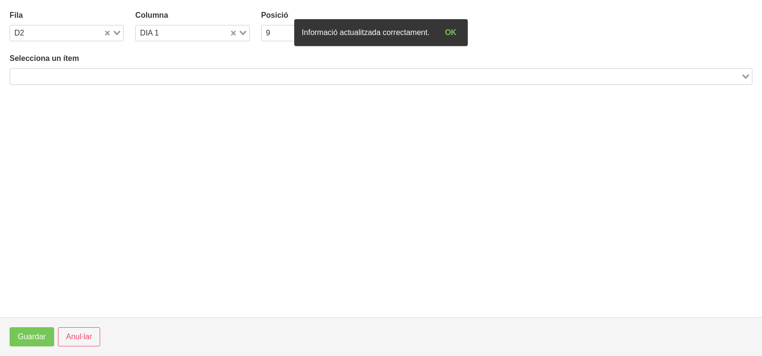
click at [61, 74] on input "Search for option" at bounding box center [375, 76] width 729 height 12
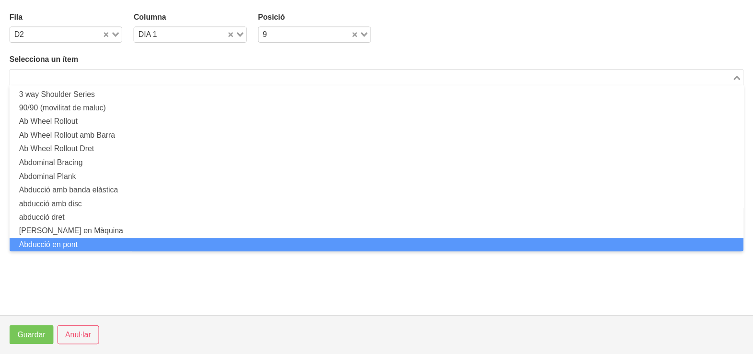
scroll to position [0, 0]
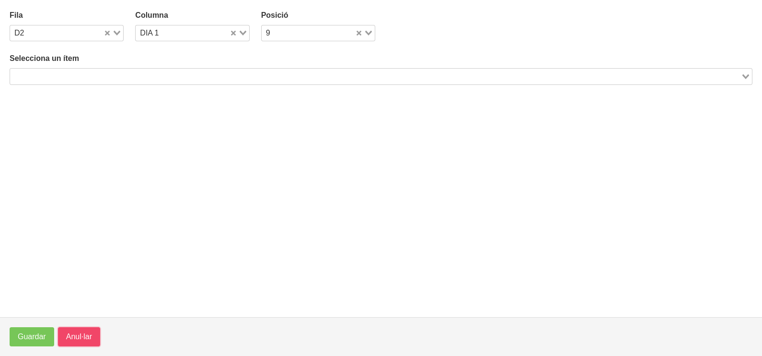
click at [88, 334] on span "Anul·lar" at bounding box center [79, 337] width 26 height 12
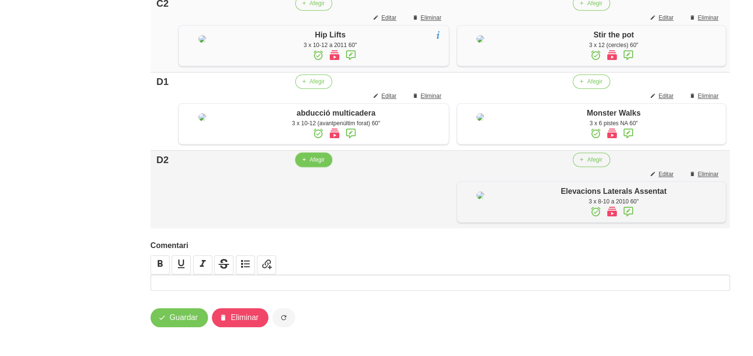
click at [324, 167] on button "Afegir" at bounding box center [313, 159] width 37 height 14
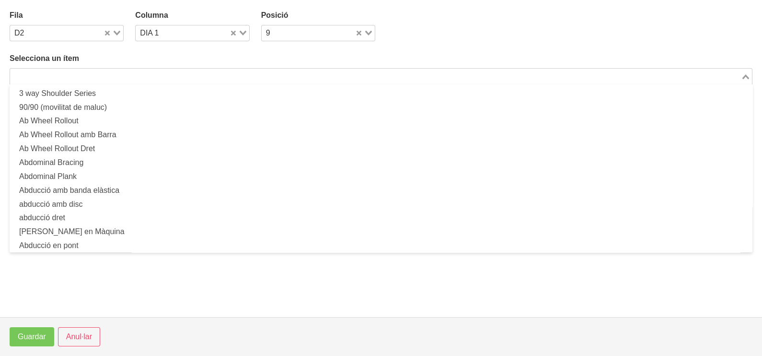
drag, startPoint x: 175, startPoint y: 72, endPoint x: 186, endPoint y: 75, distance: 11.9
click at [175, 71] on input "Search for option" at bounding box center [375, 76] width 729 height 12
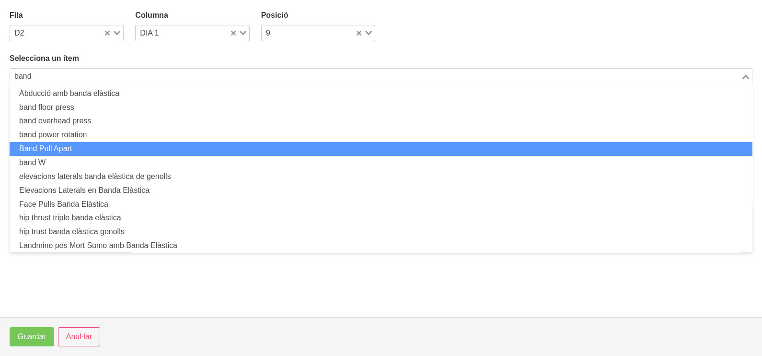
click at [99, 150] on li "Band Pull Apart" at bounding box center [381, 149] width 743 height 14
type input "band"
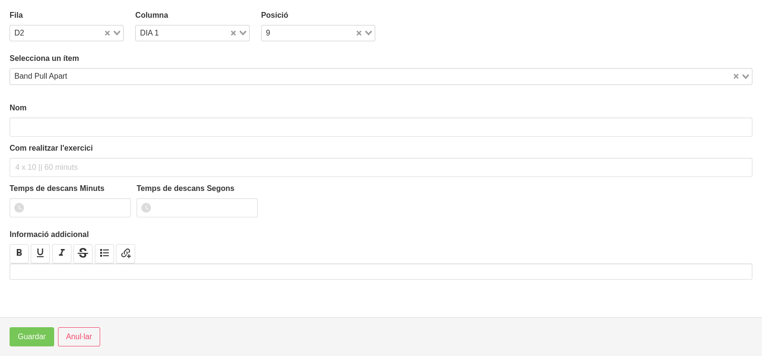
type input "Band Pull Apart"
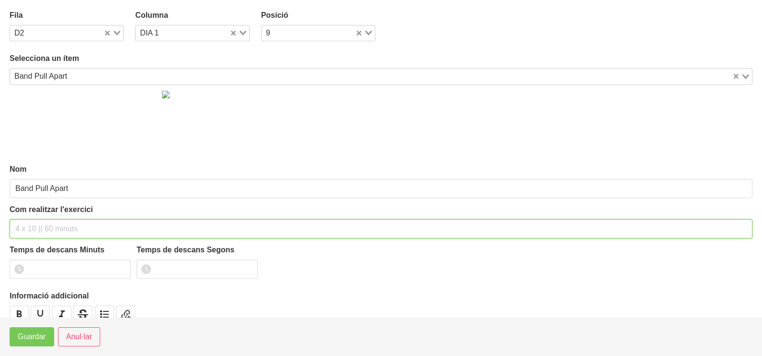
click at [38, 227] on input "text" at bounding box center [381, 228] width 743 height 19
type input "3 x 10-12 a 2011 60""
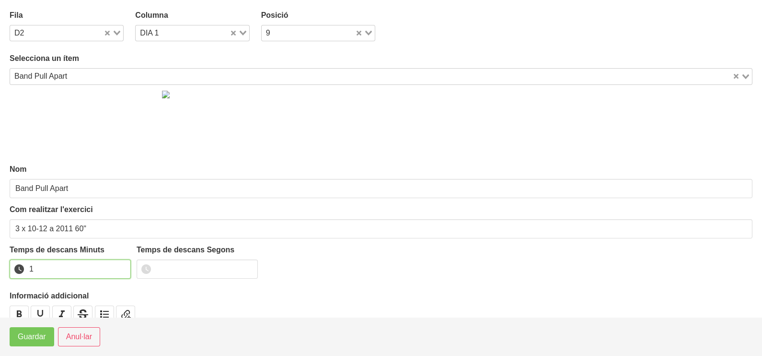
drag, startPoint x: 122, startPoint y: 264, endPoint x: 106, endPoint y: 276, distance: 19.6
type input "1"
click at [116, 269] on input "1" at bounding box center [70, 268] width 121 height 19
click at [26, 334] on span "Guardar" at bounding box center [32, 337] width 28 height 12
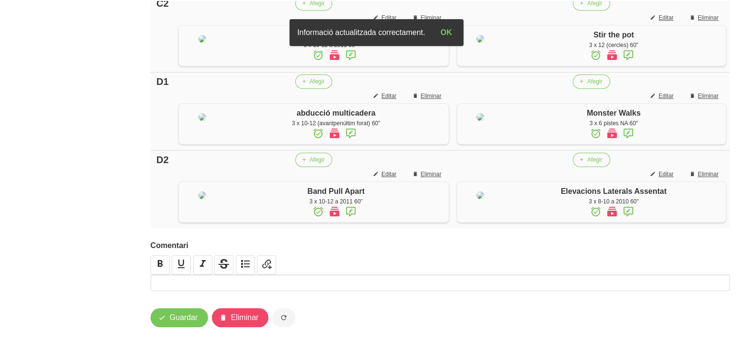
scroll to position [861, 0]
click at [178, 319] on span "Guardar" at bounding box center [184, 318] width 28 height 12
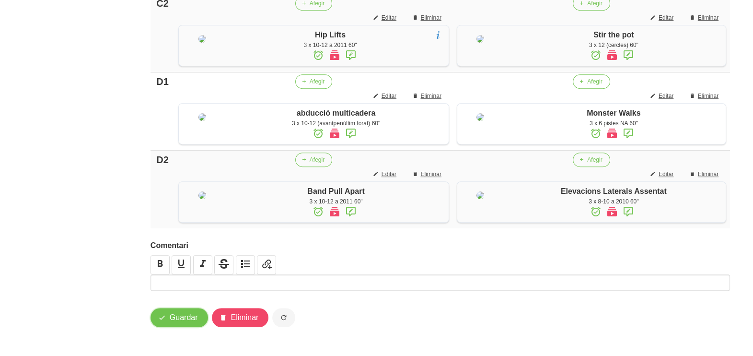
click at [180, 319] on span "Guardar" at bounding box center [184, 318] width 28 height 12
drag, startPoint x: 119, startPoint y: 190, endPoint x: 144, endPoint y: 265, distance: 78.8
click at [170, 319] on span "Guardar" at bounding box center [184, 318] width 28 height 12
